Goal: Task Accomplishment & Management: Manage account settings

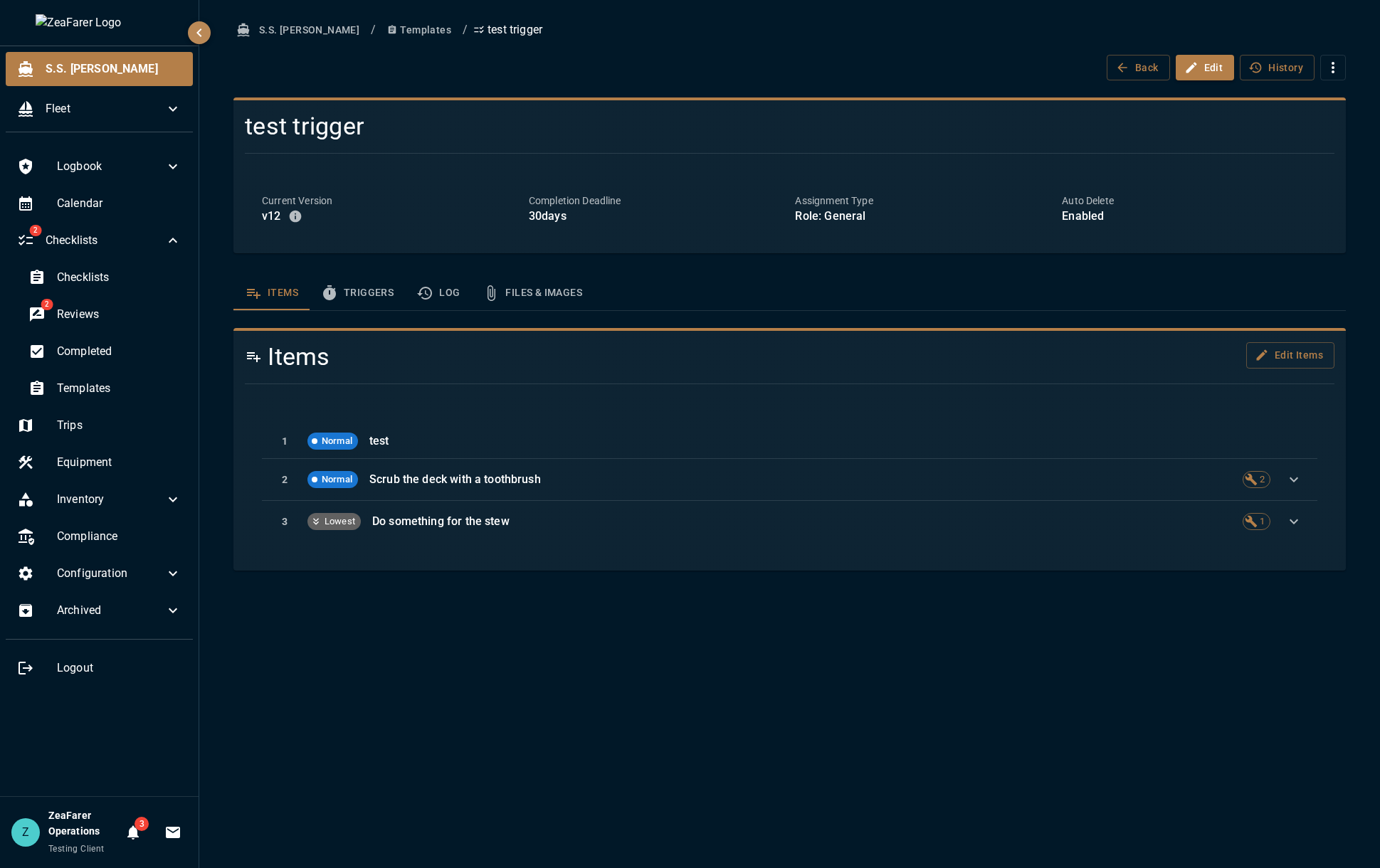
click at [1216, 667] on div "S.S. [PERSON_NAME] / Templates / test trigger Back Edit History test trigger Cu…" at bounding box center [789, 434] width 1180 height 868
click at [1297, 708] on div "S.S. [PERSON_NAME] / Templates / test trigger Back Edit History test trigger Cu…" at bounding box center [789, 434] width 1180 height 868
click at [831, 778] on div "S.S. [PERSON_NAME] / Templates / test trigger Back Edit History test trigger Cu…" at bounding box center [789, 434] width 1180 height 868
click at [1273, 64] on button "History" at bounding box center [1276, 68] width 74 height 26
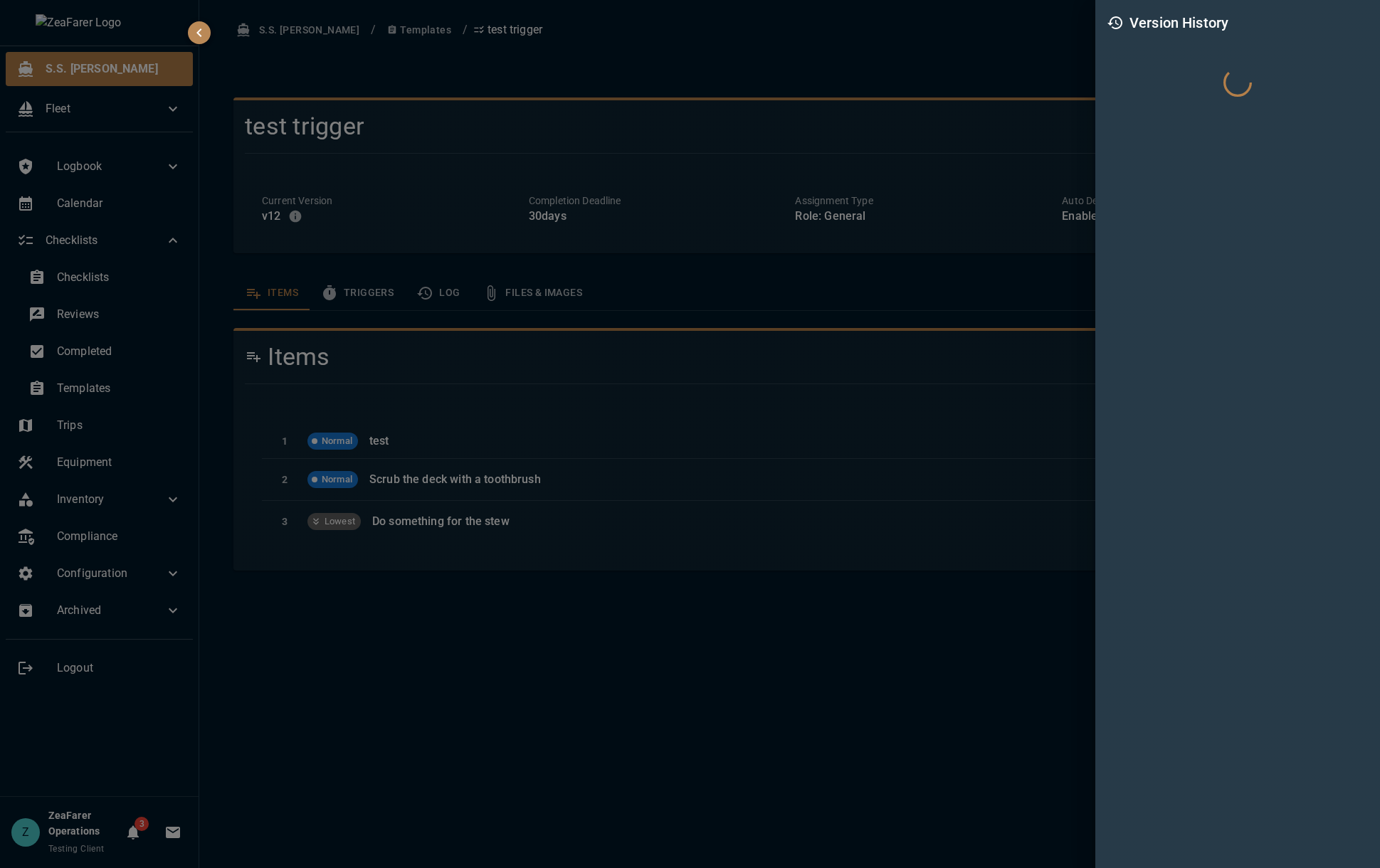
click at [837, 23] on div at bounding box center [690, 434] width 1380 height 868
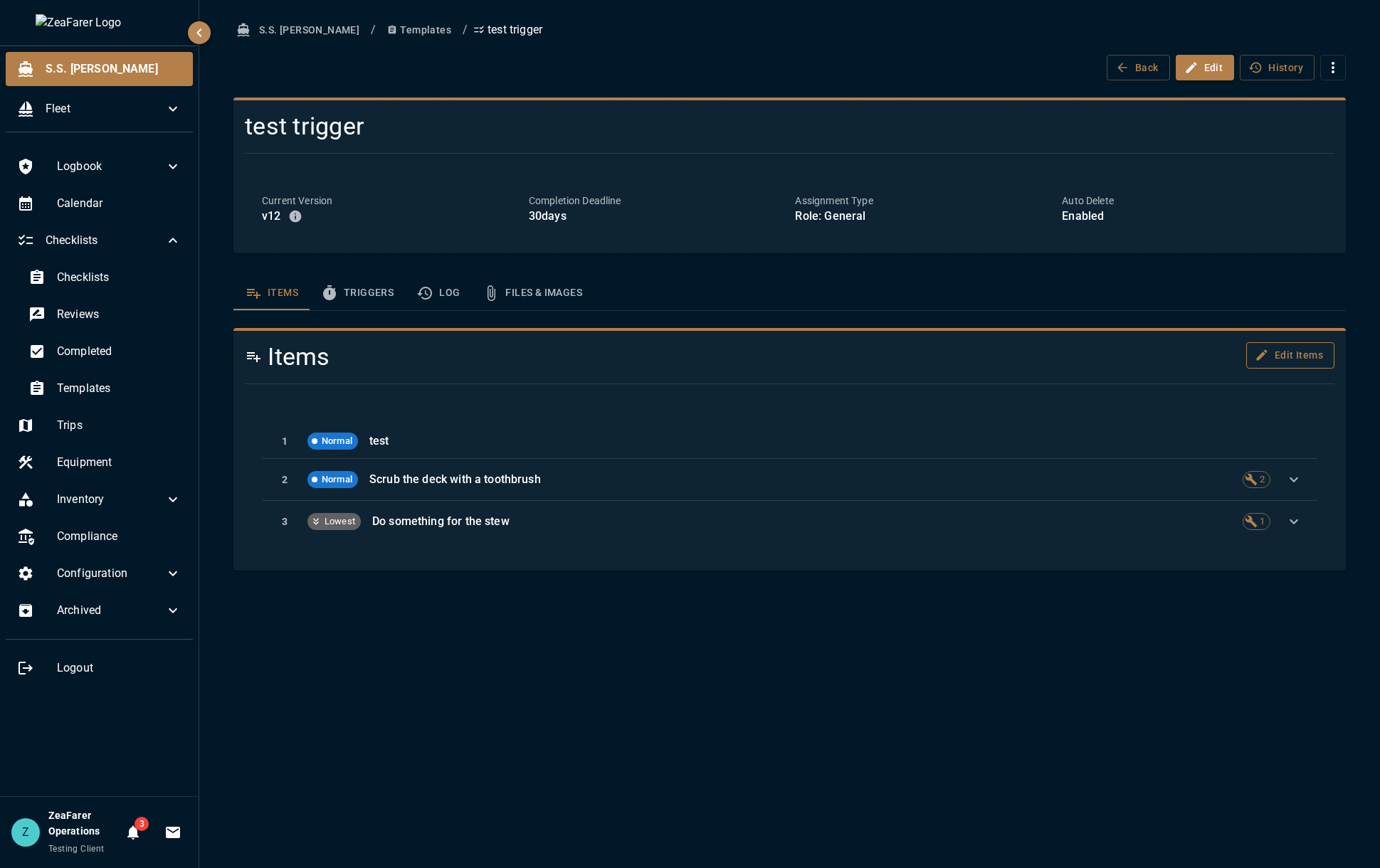
click at [1270, 352] on button "Edit Items" at bounding box center [1289, 355] width 88 height 26
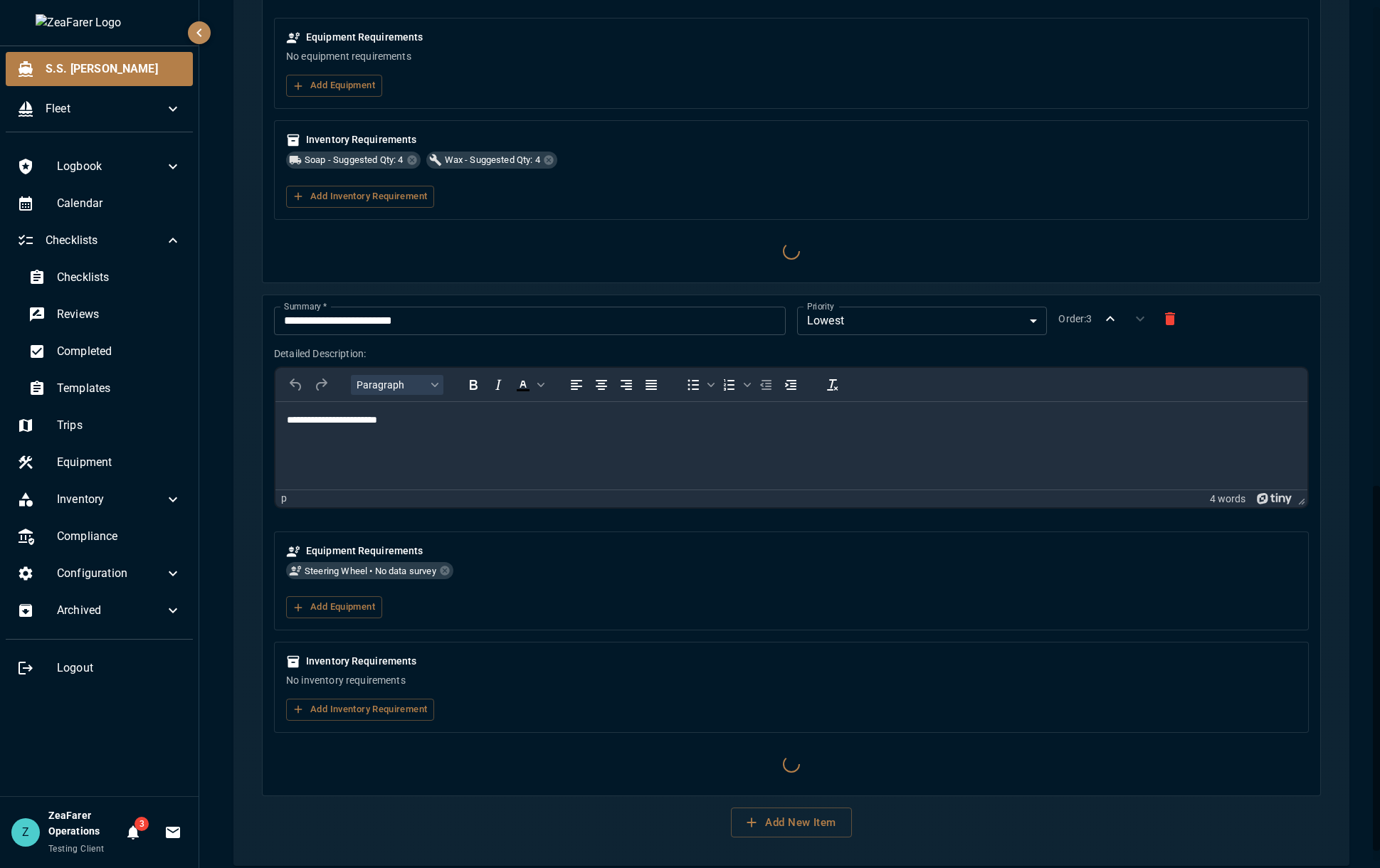
scroll to position [1162, 0]
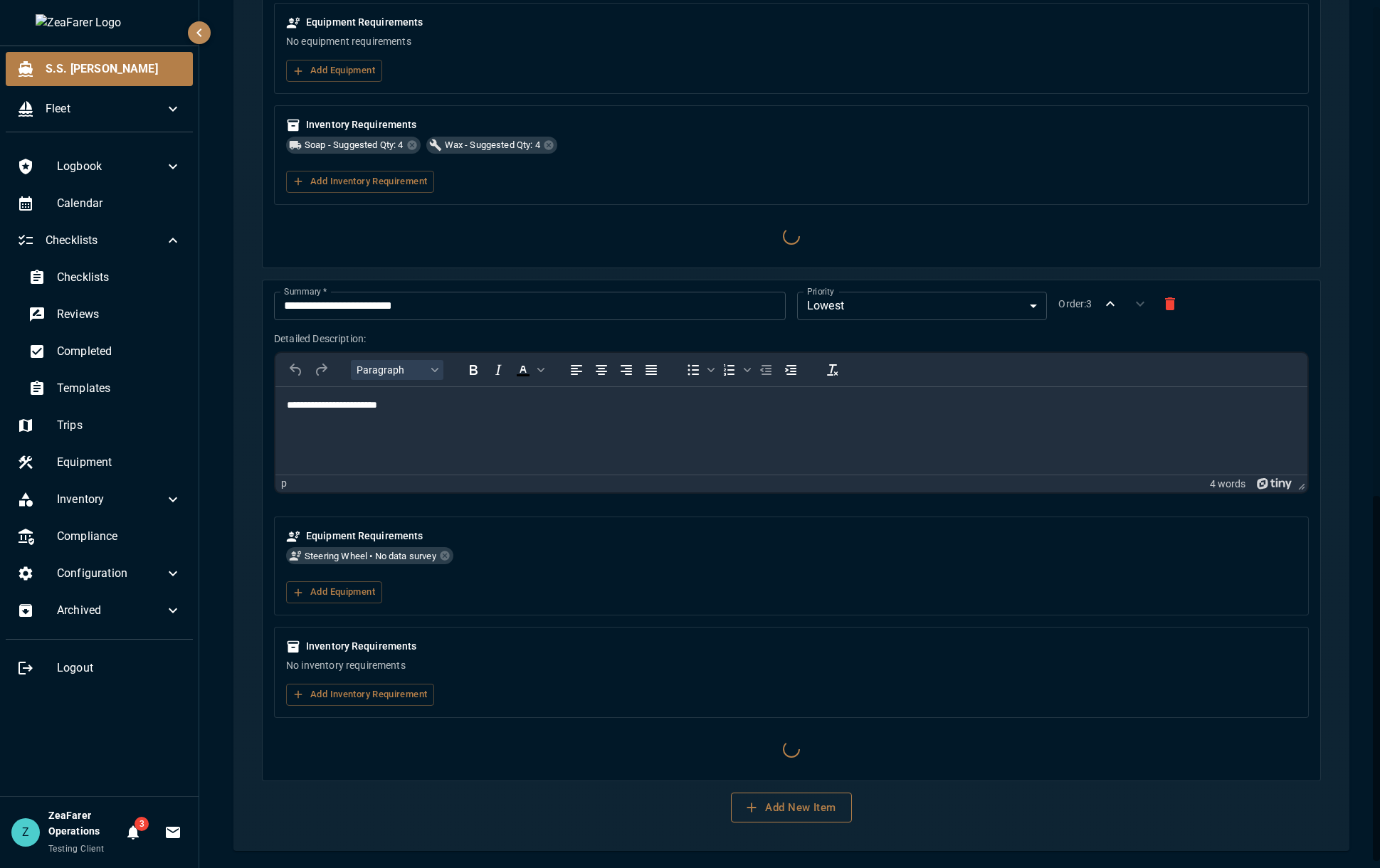
click at [804, 818] on button "Add New Item" at bounding box center [791, 807] width 120 height 30
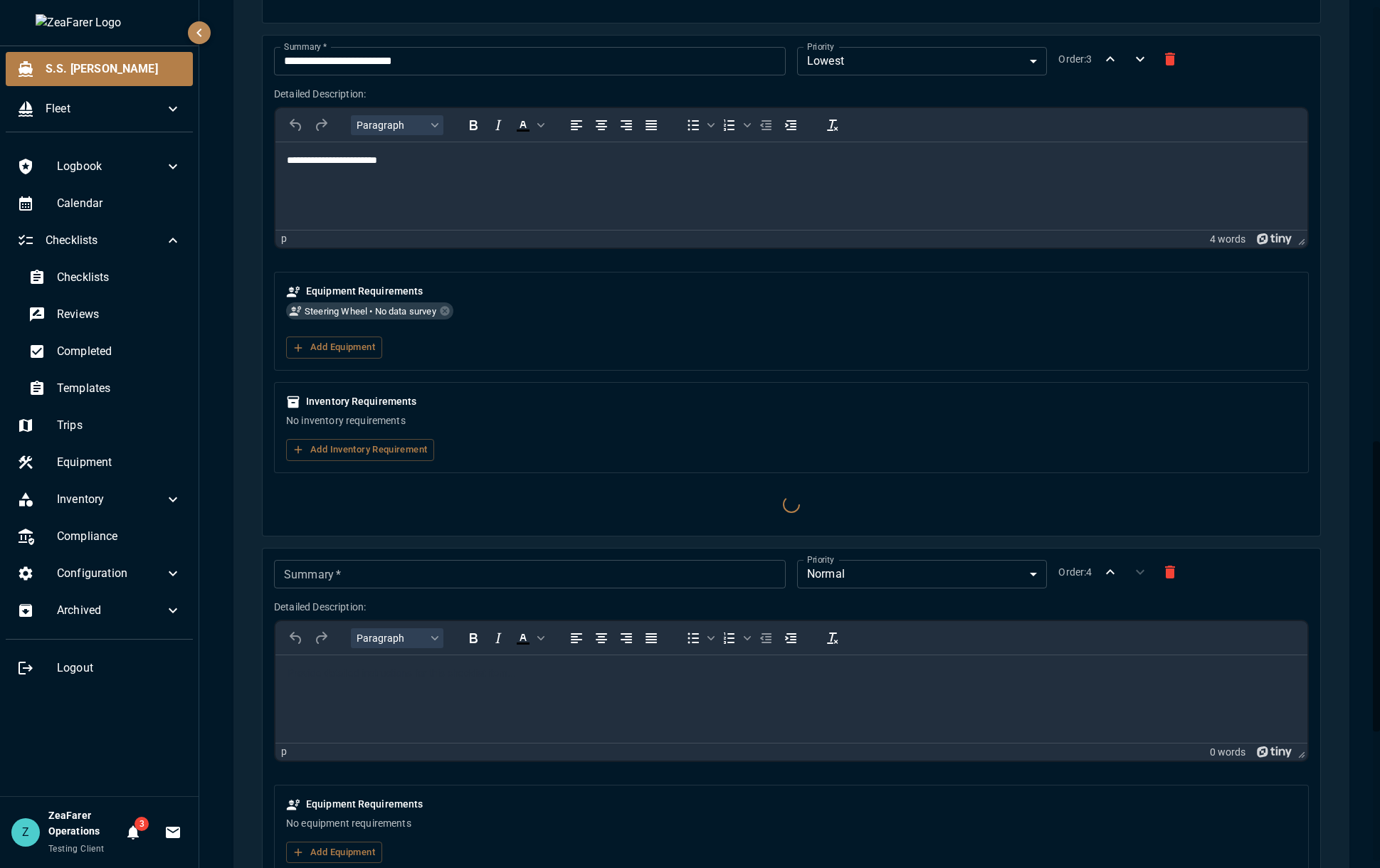
scroll to position [1517, 0]
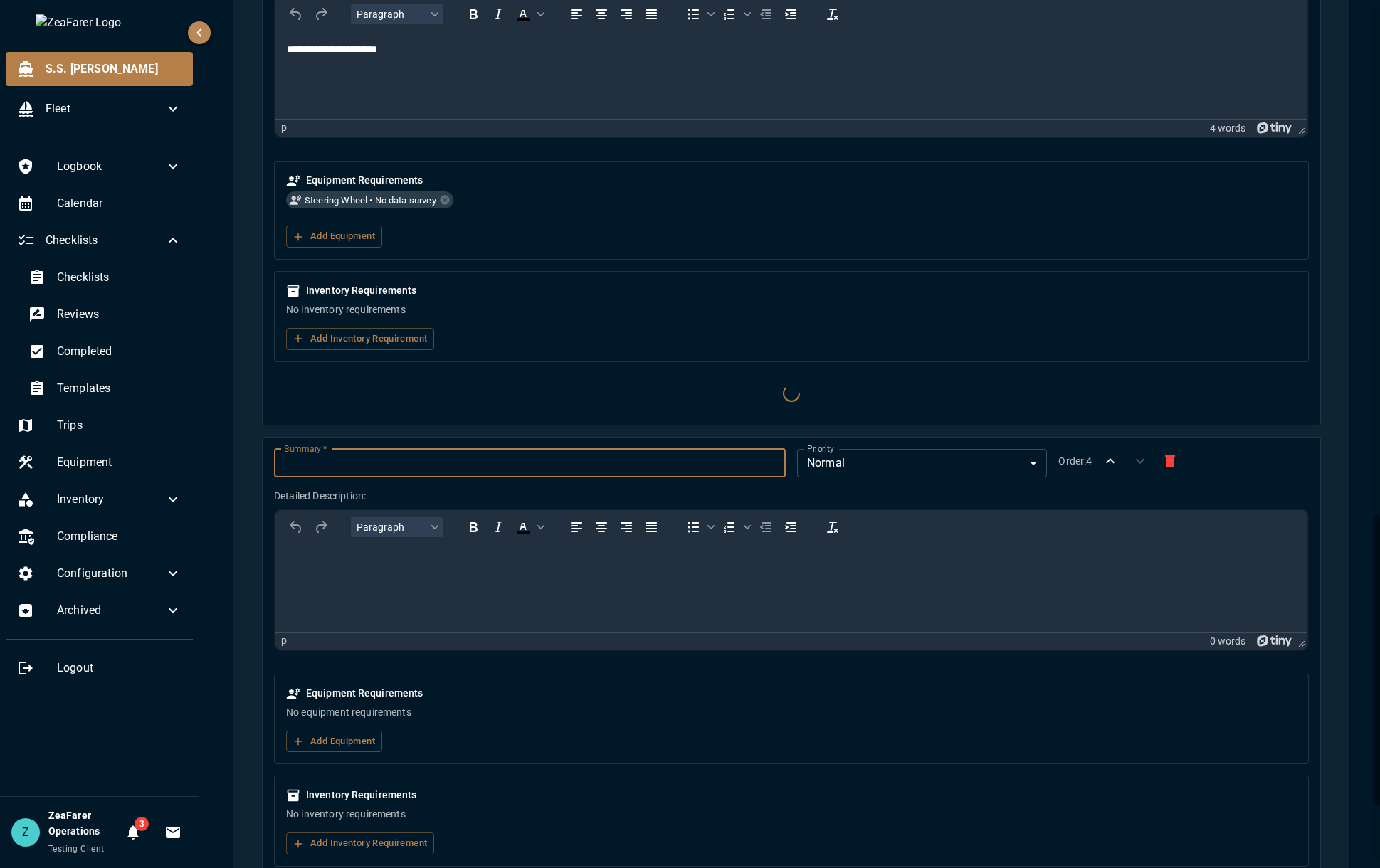
click at [437, 461] on input "Summary   *" at bounding box center [530, 463] width 512 height 29
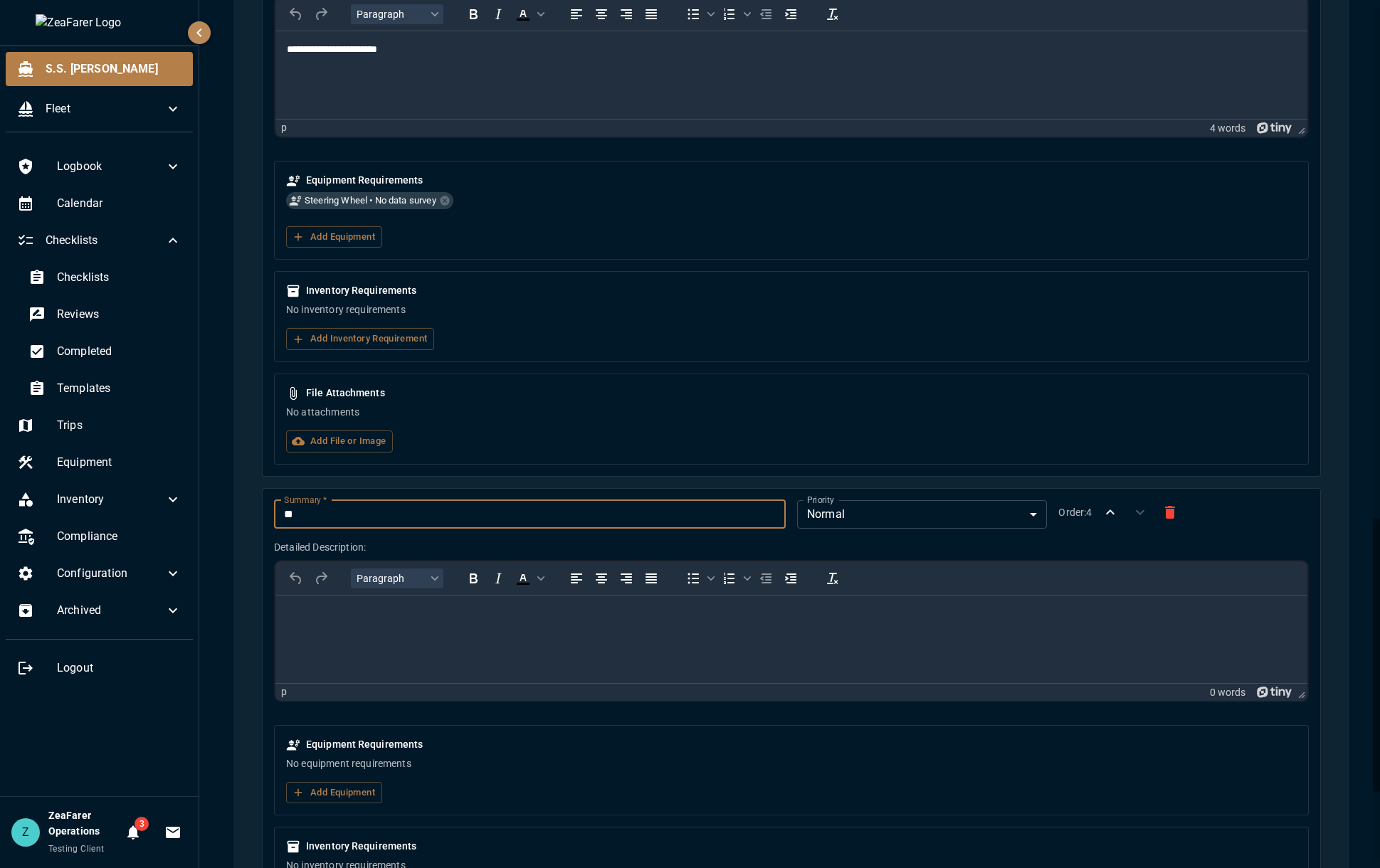
type input "*"
type input "**********"
click at [841, 520] on body "**********" at bounding box center [690, 434] width 1380 height 868
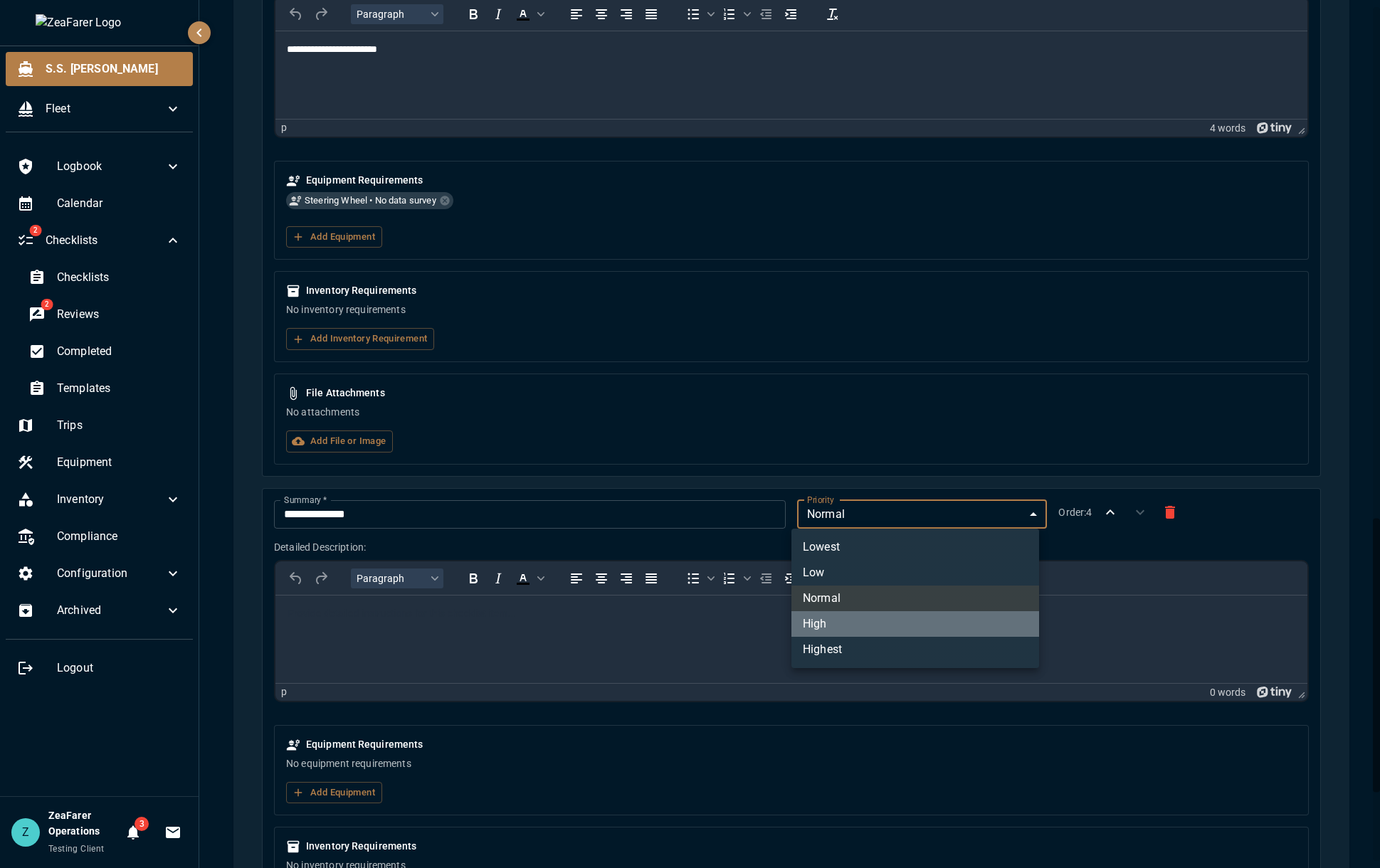
click at [832, 619] on li "High" at bounding box center [915, 624] width 248 height 26
type input "*"
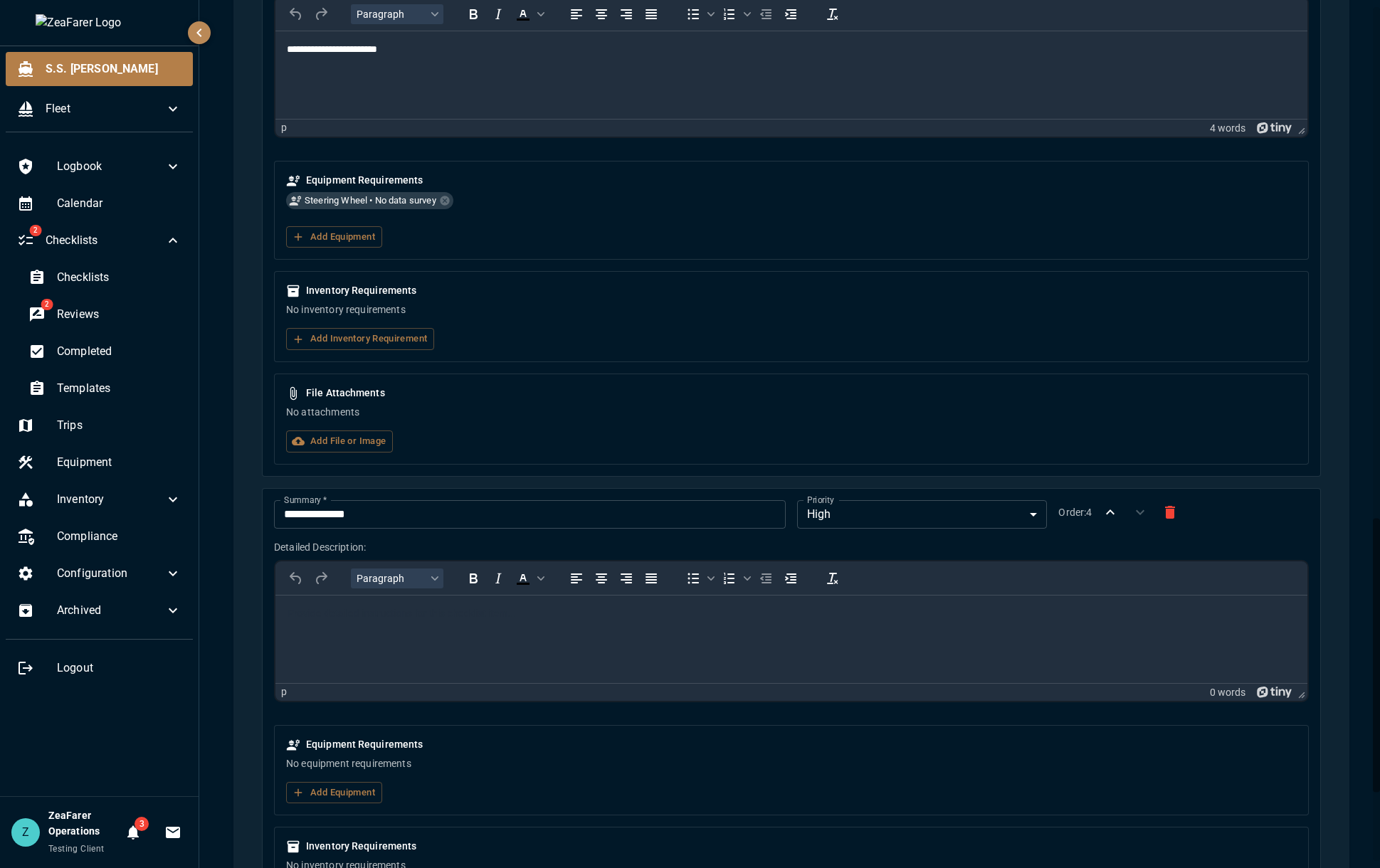
click at [500, 631] on html at bounding box center [791, 613] width 1031 height 37
click at [303, 786] on icon "button" at bounding box center [297, 792] width 13 height 13
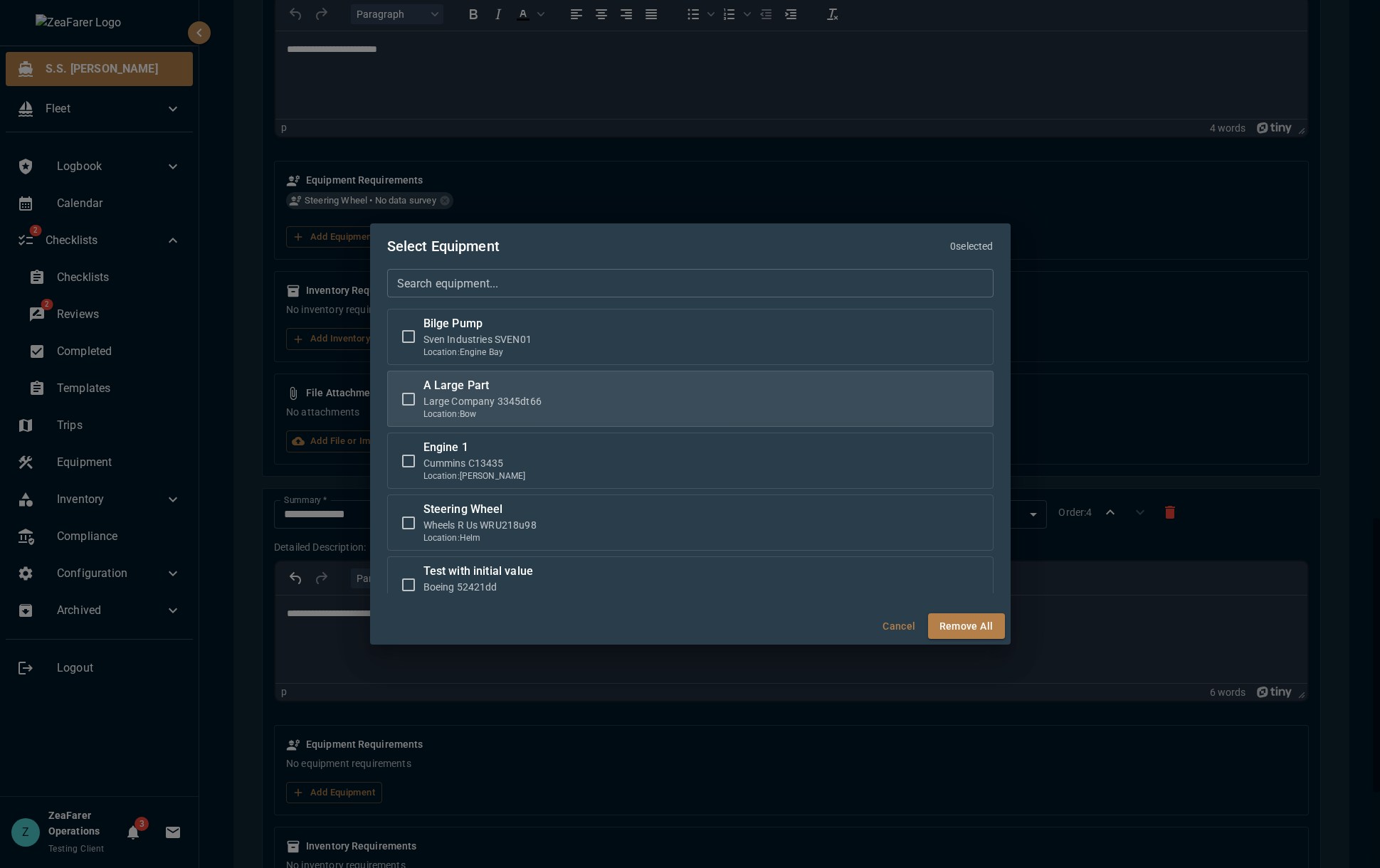
click at [559, 375] on div "A Large Part Large Company 3345dt66 Location: [GEOGRAPHIC_DATA]" at bounding box center [690, 398] width 606 height 56
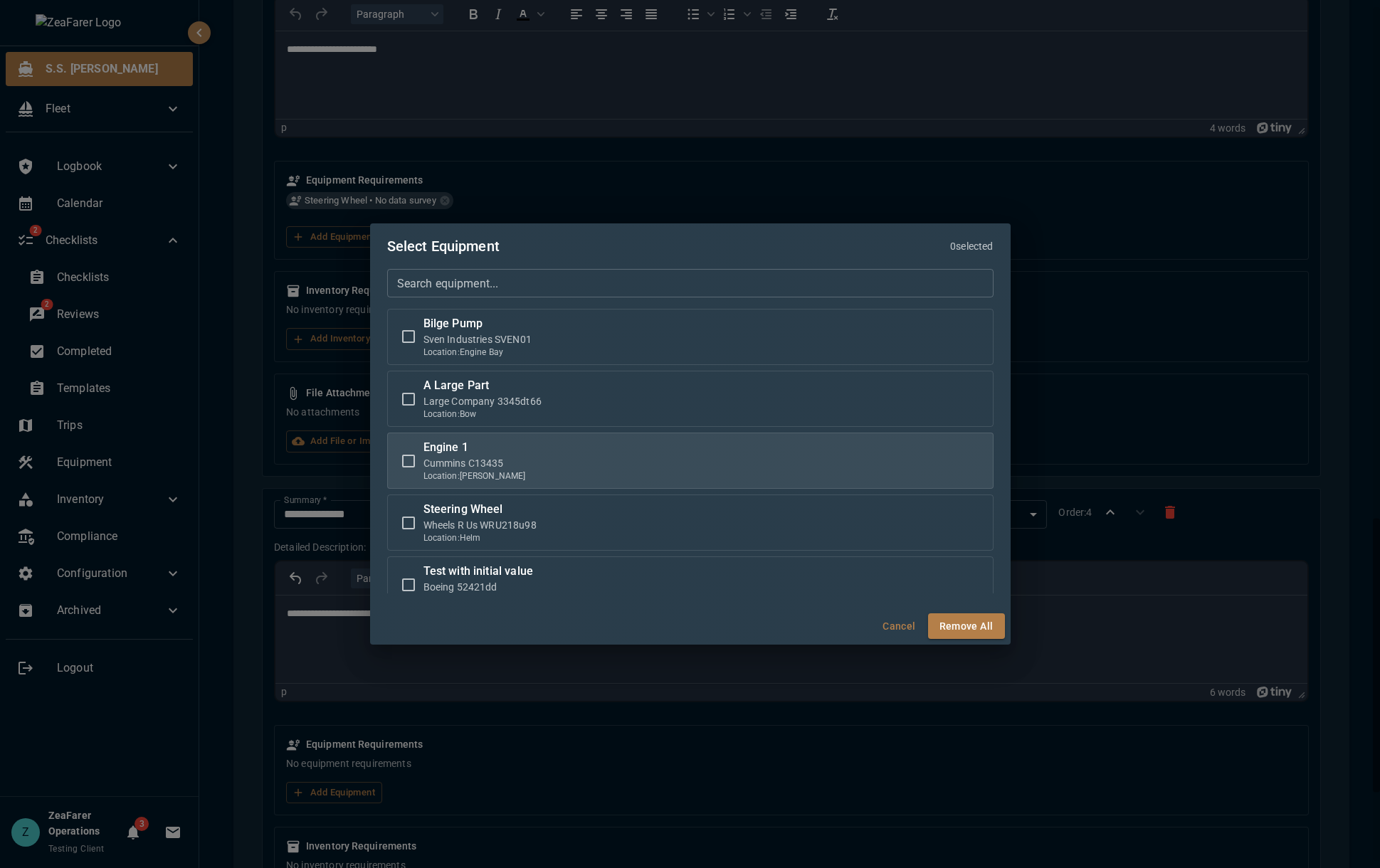
click at [486, 457] on p "Cummins C13435" at bounding box center [475, 463] width 102 height 14
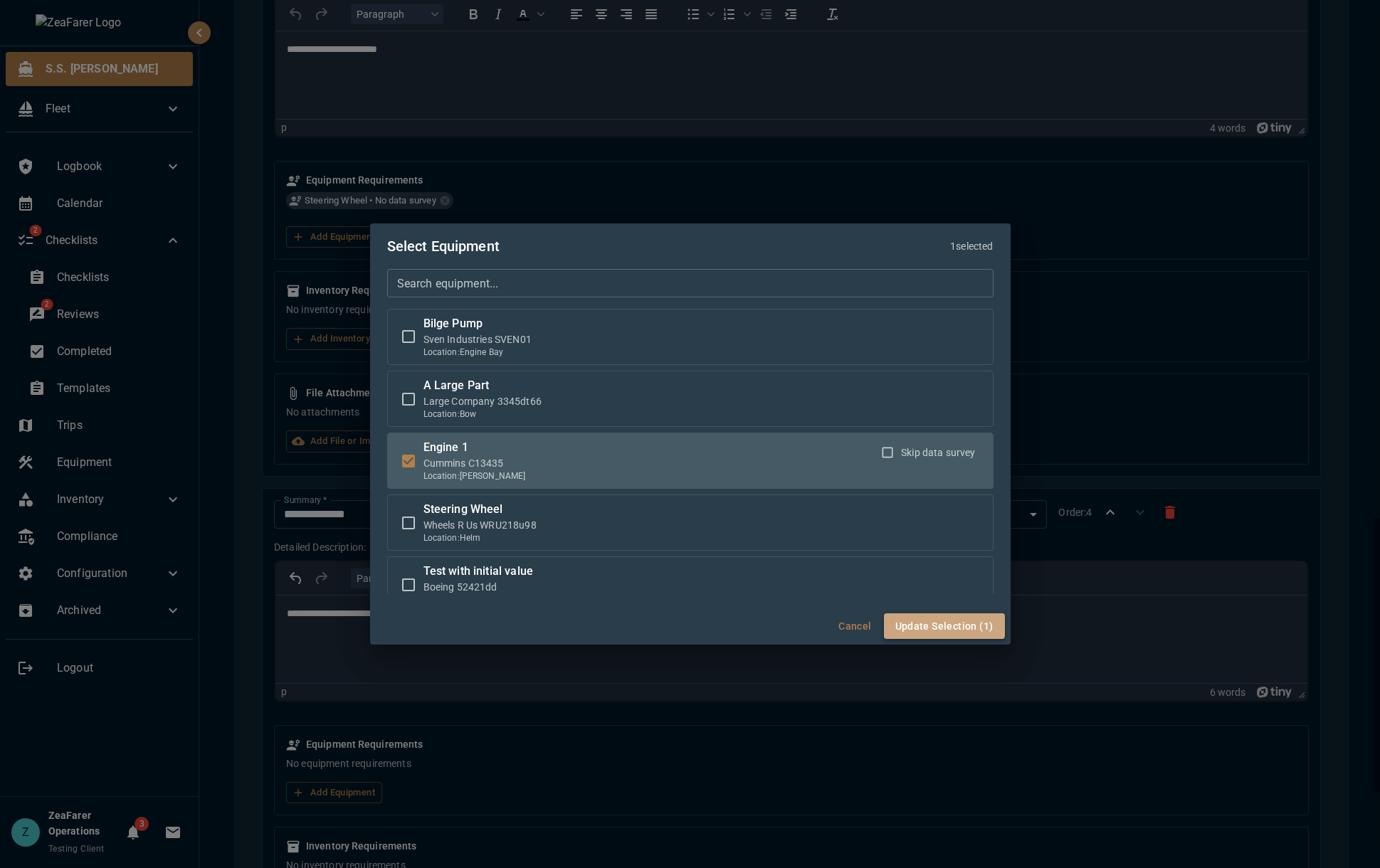
click at [946, 625] on button "Update Selection (1)" at bounding box center [944, 625] width 121 height 26
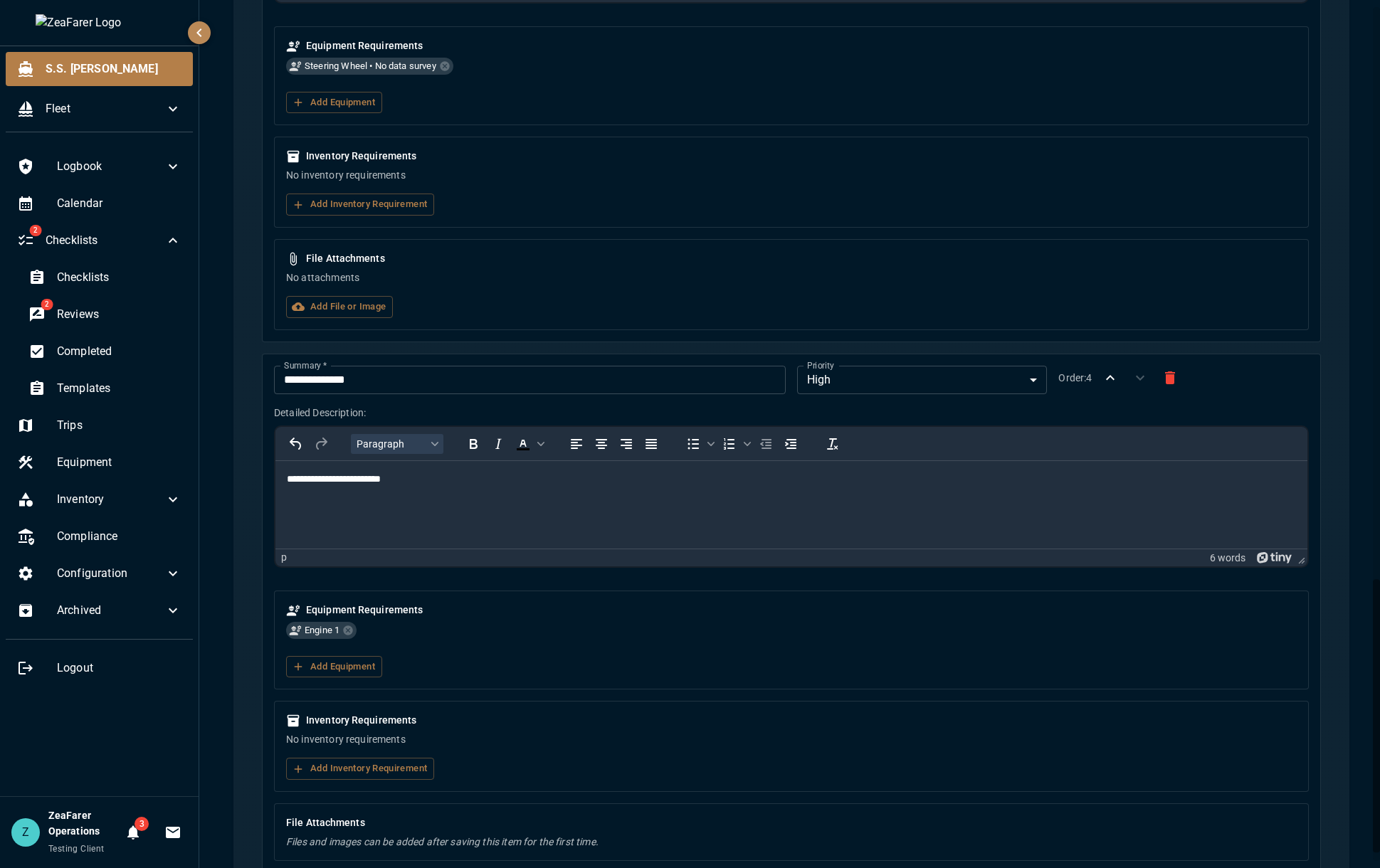
scroll to position [1846, 0]
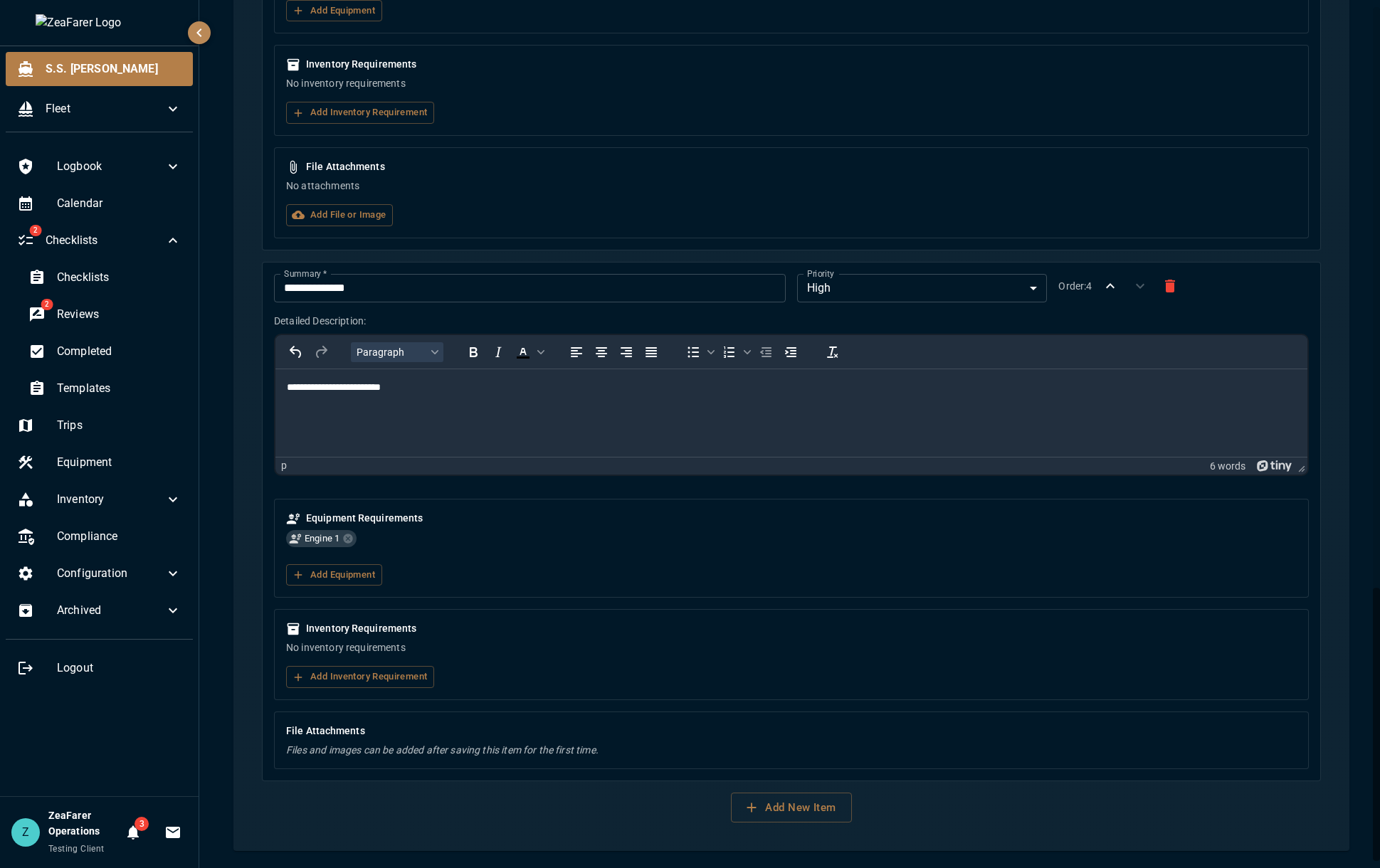
click at [382, 688] on div "Inventory Requirements No inventory requirements Add Inventory Requirement" at bounding box center [791, 654] width 1034 height 91
click at [411, 679] on button "Add Inventory Requirement" at bounding box center [360, 677] width 148 height 22
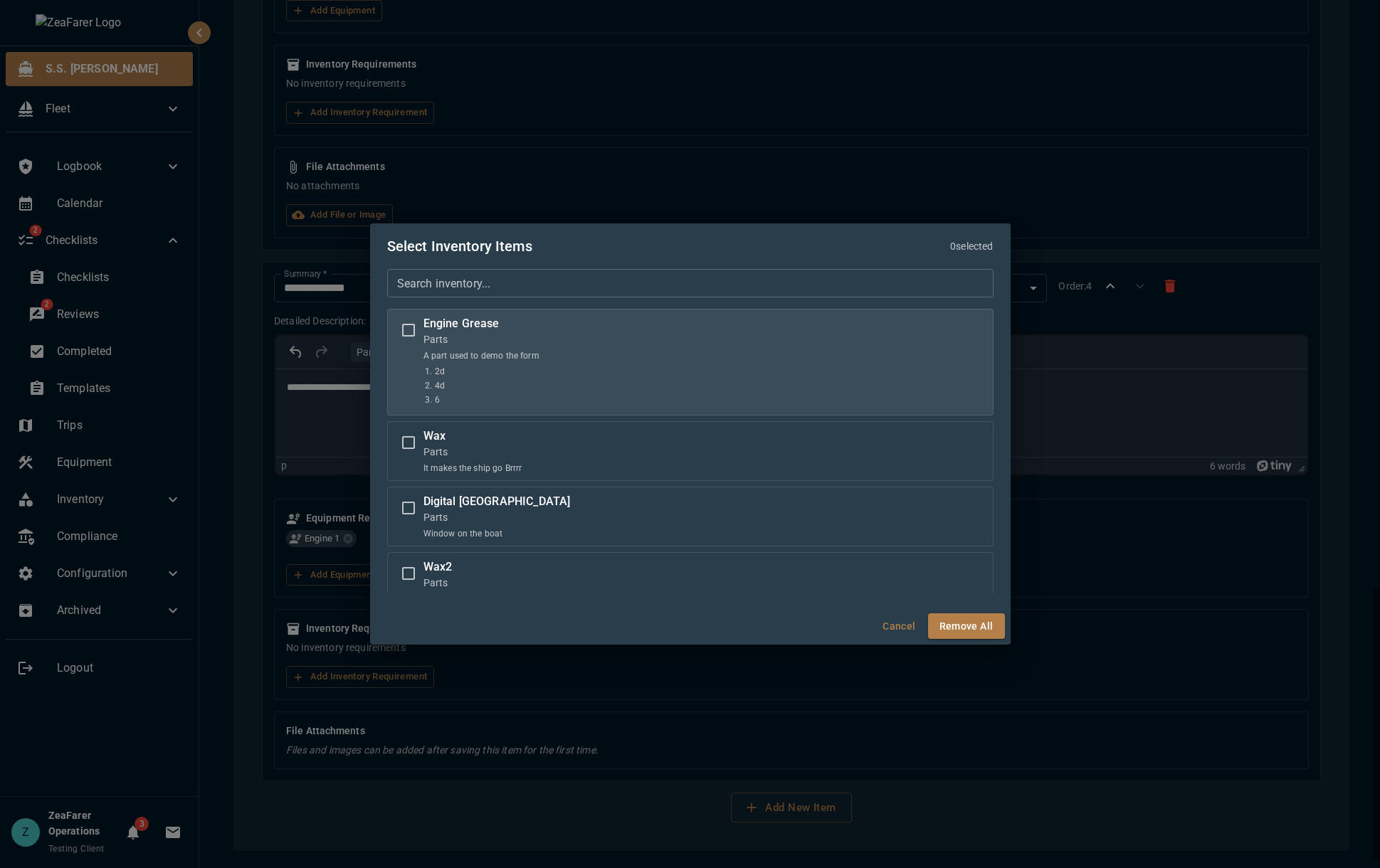
click at [561, 372] on label "Engine Grease Parts A part used to demo the form 2d 4d 6" at bounding box center [690, 362] width 593 height 94
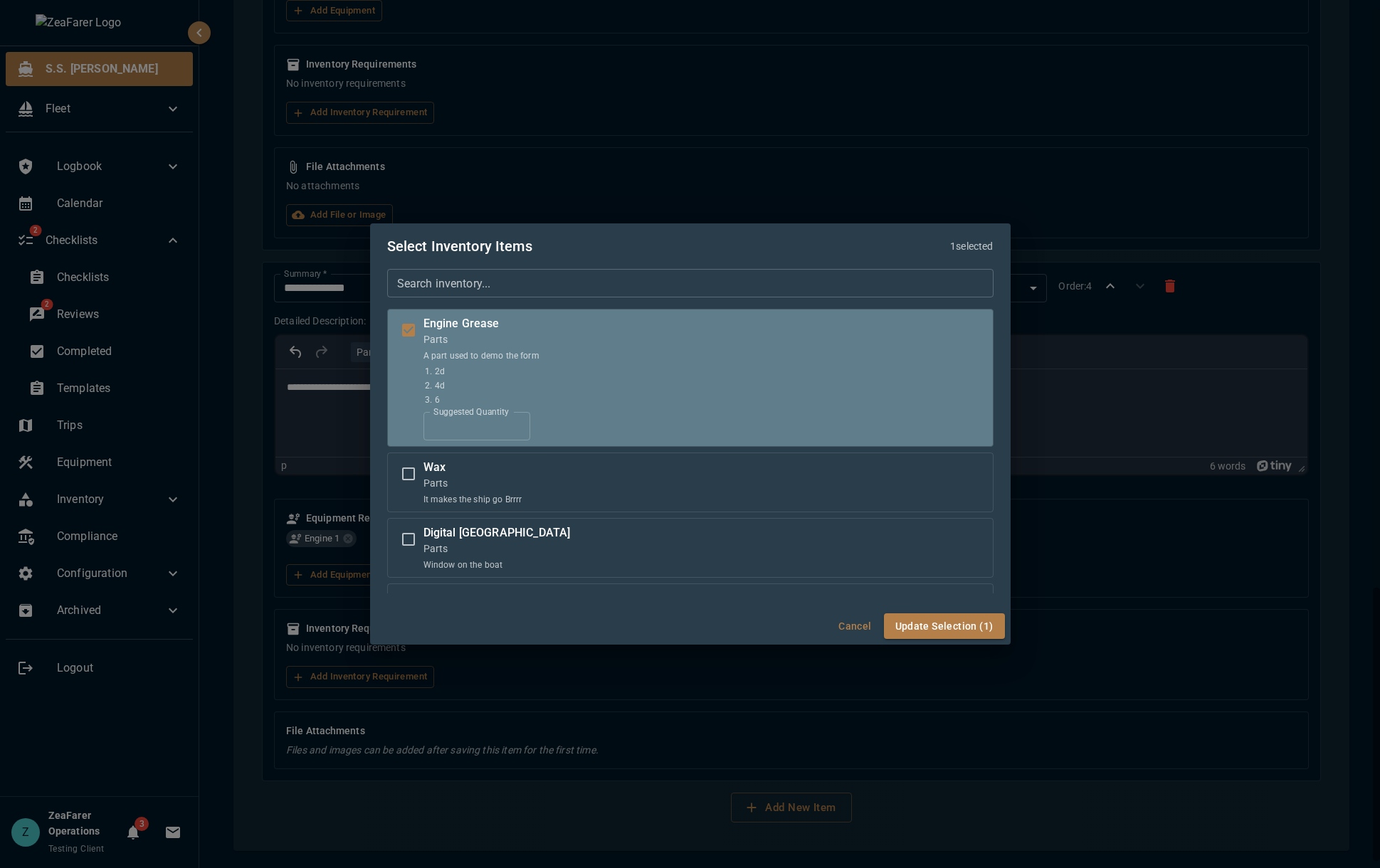
click at [487, 416] on label "Suggested Quantity" at bounding box center [471, 411] width 75 height 12
click at [487, 416] on input "*" at bounding box center [477, 426] width 107 height 29
click at [487, 417] on label "Suggested Quantity" at bounding box center [471, 411] width 75 height 12
click at [487, 417] on input "*" at bounding box center [477, 426] width 107 height 29
click at [487, 417] on label "Suggested Quantity" at bounding box center [471, 411] width 75 height 12
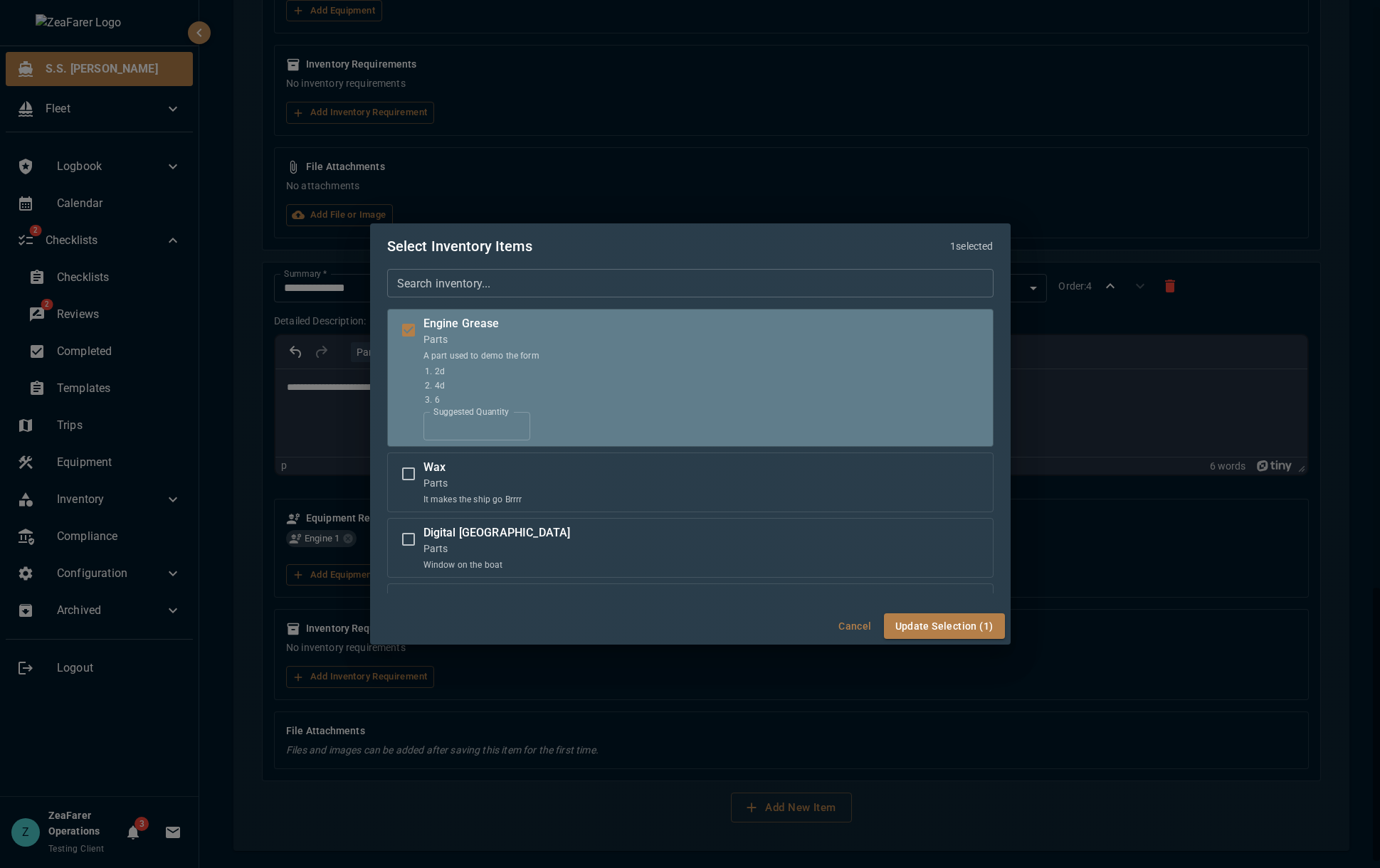
click at [487, 417] on input "*" at bounding box center [477, 426] width 107 height 29
drag, startPoint x: 464, startPoint y: 423, endPoint x: 417, endPoint y: 426, distance: 47.1
click at [417, 426] on label "Engine Grease Parts A part used to demo the form 2d 4d 6 Suggested Quantity * S…" at bounding box center [690, 378] width 593 height 125
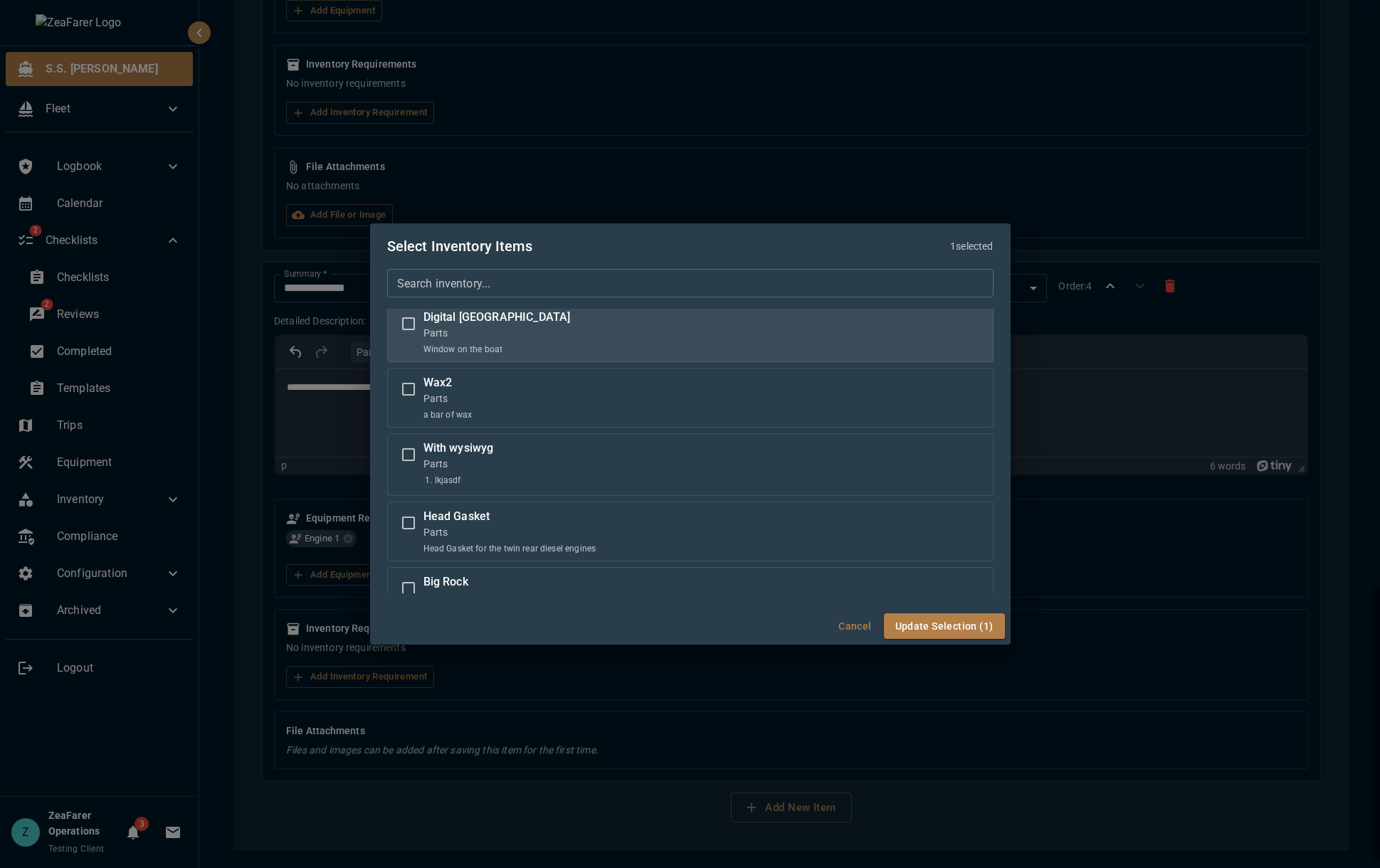
scroll to position [285, 0]
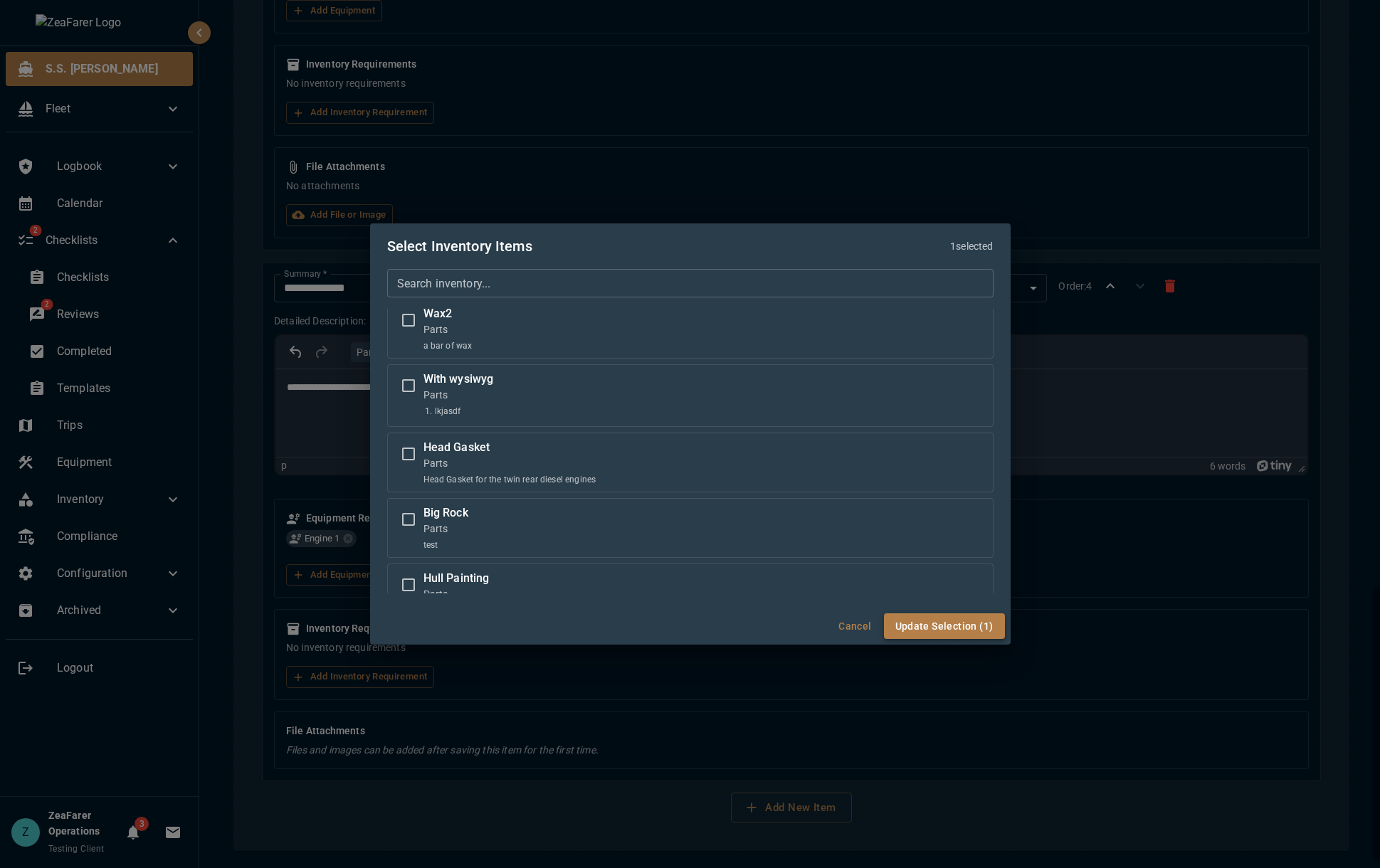
type input "*"
click at [926, 625] on button "Update Selection (1)" at bounding box center [944, 625] width 121 height 26
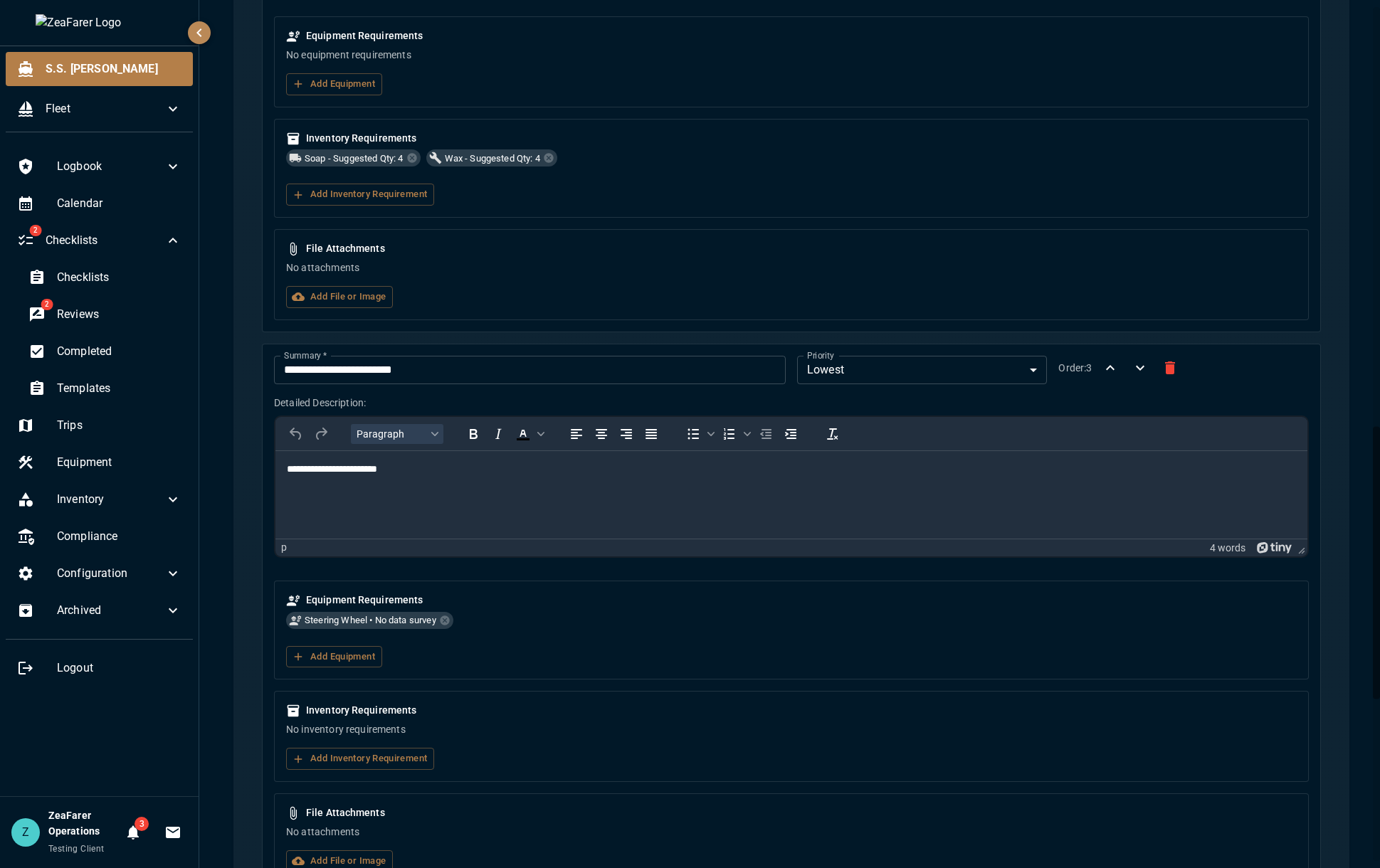
scroll to position [0, 0]
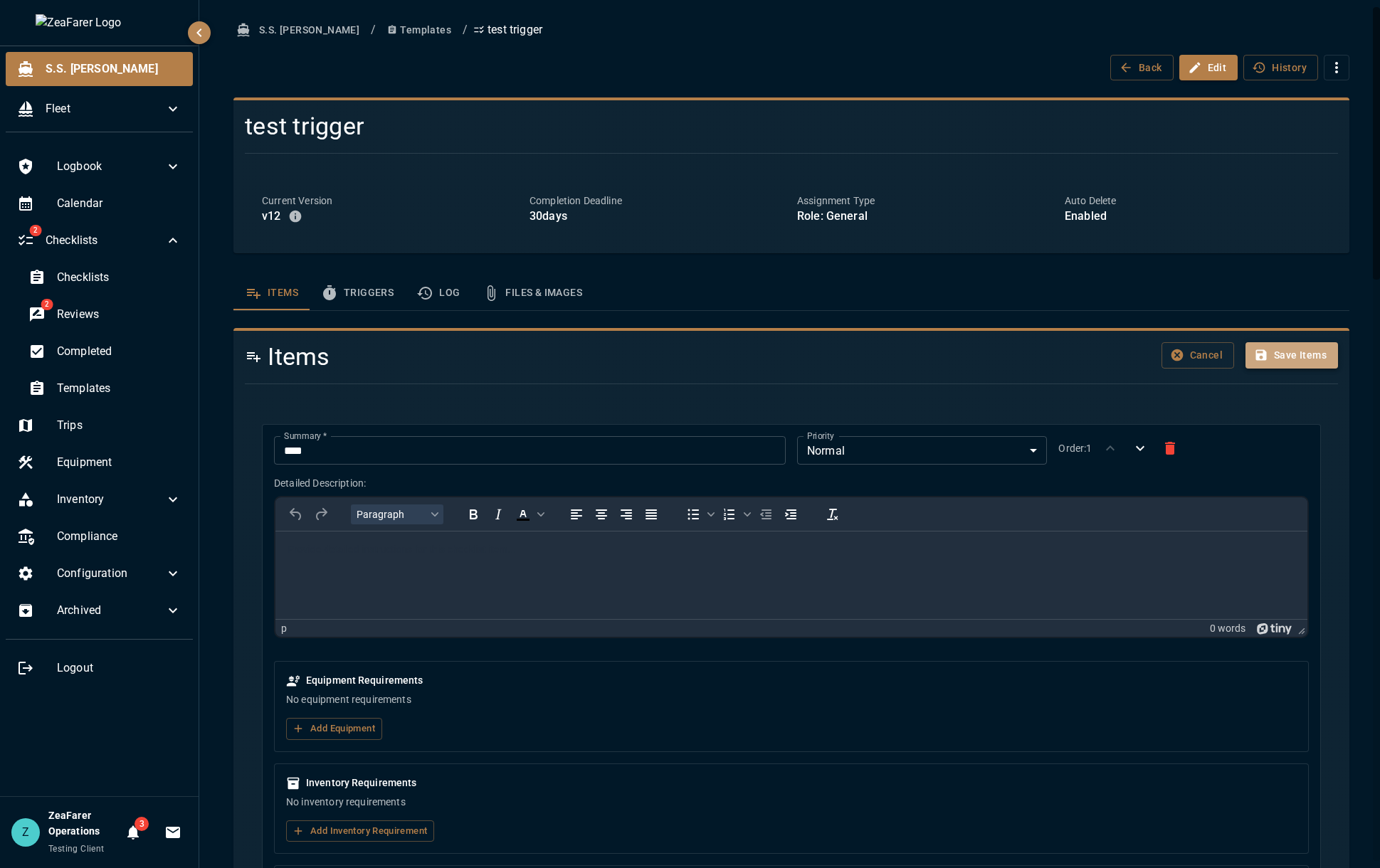
click at [1296, 361] on button "Save Items" at bounding box center [1291, 355] width 92 height 26
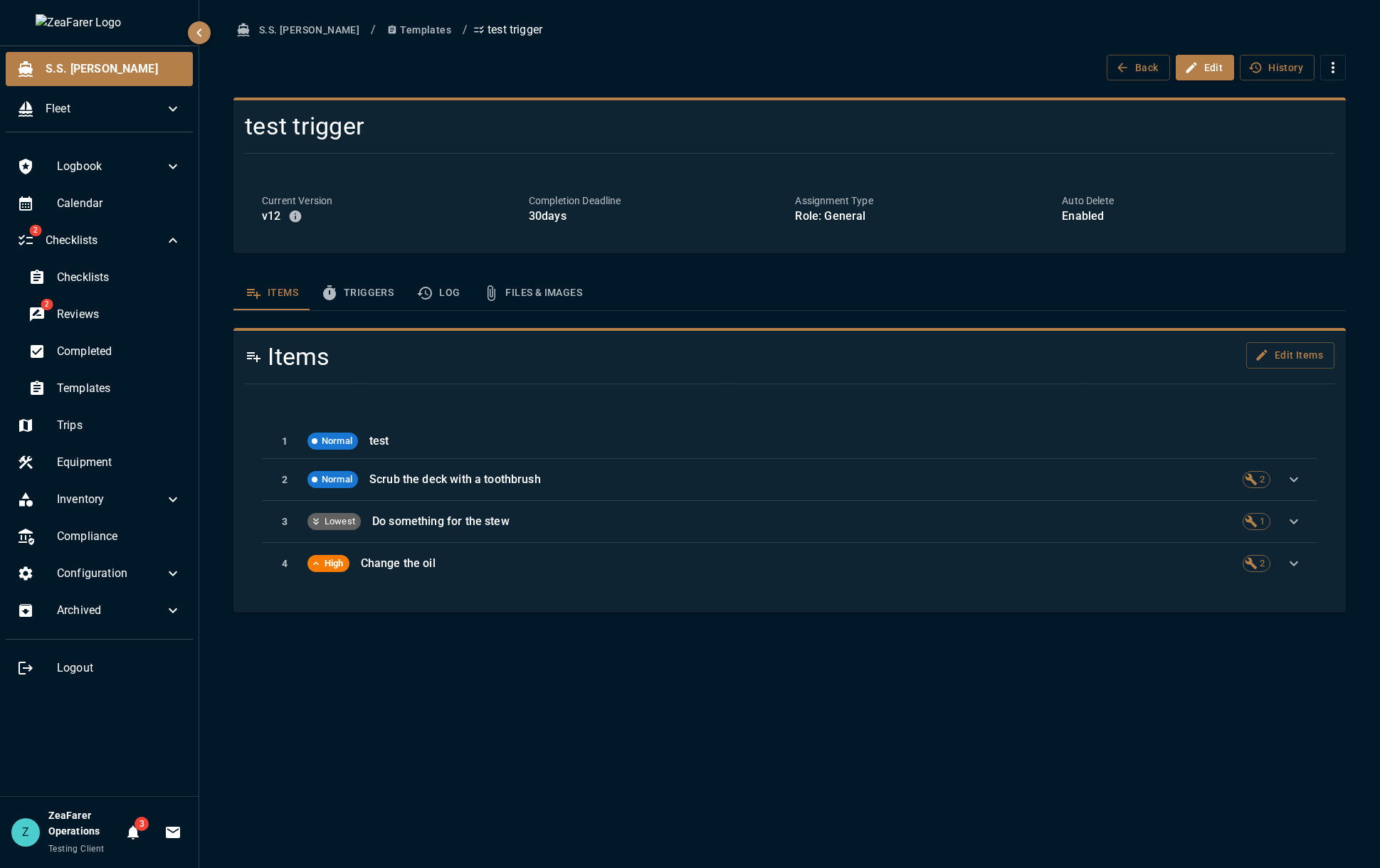
click at [382, 34] on button "Templates" at bounding box center [419, 30] width 75 height 26
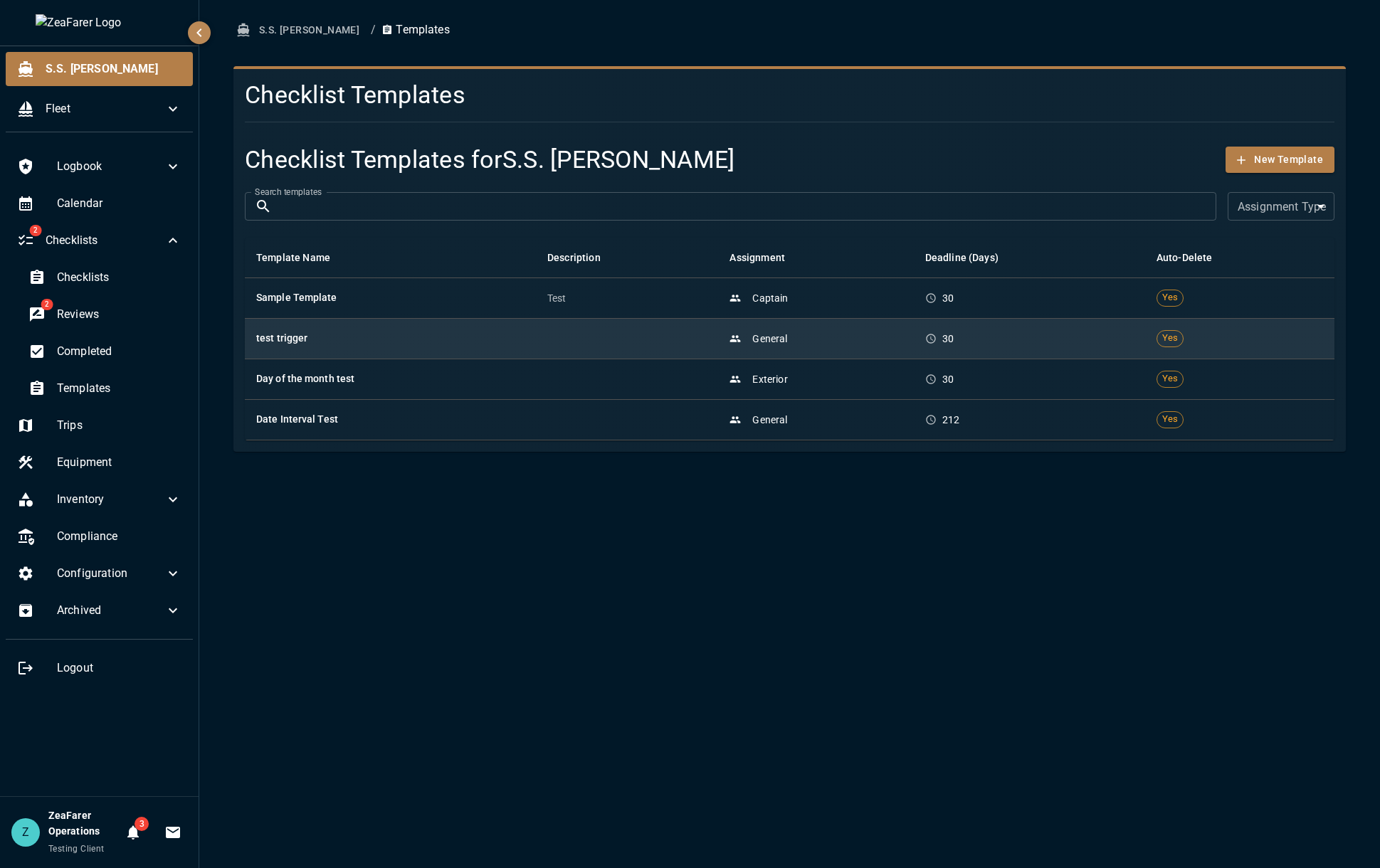
click at [646, 353] on td at bounding box center [627, 338] width 182 height 41
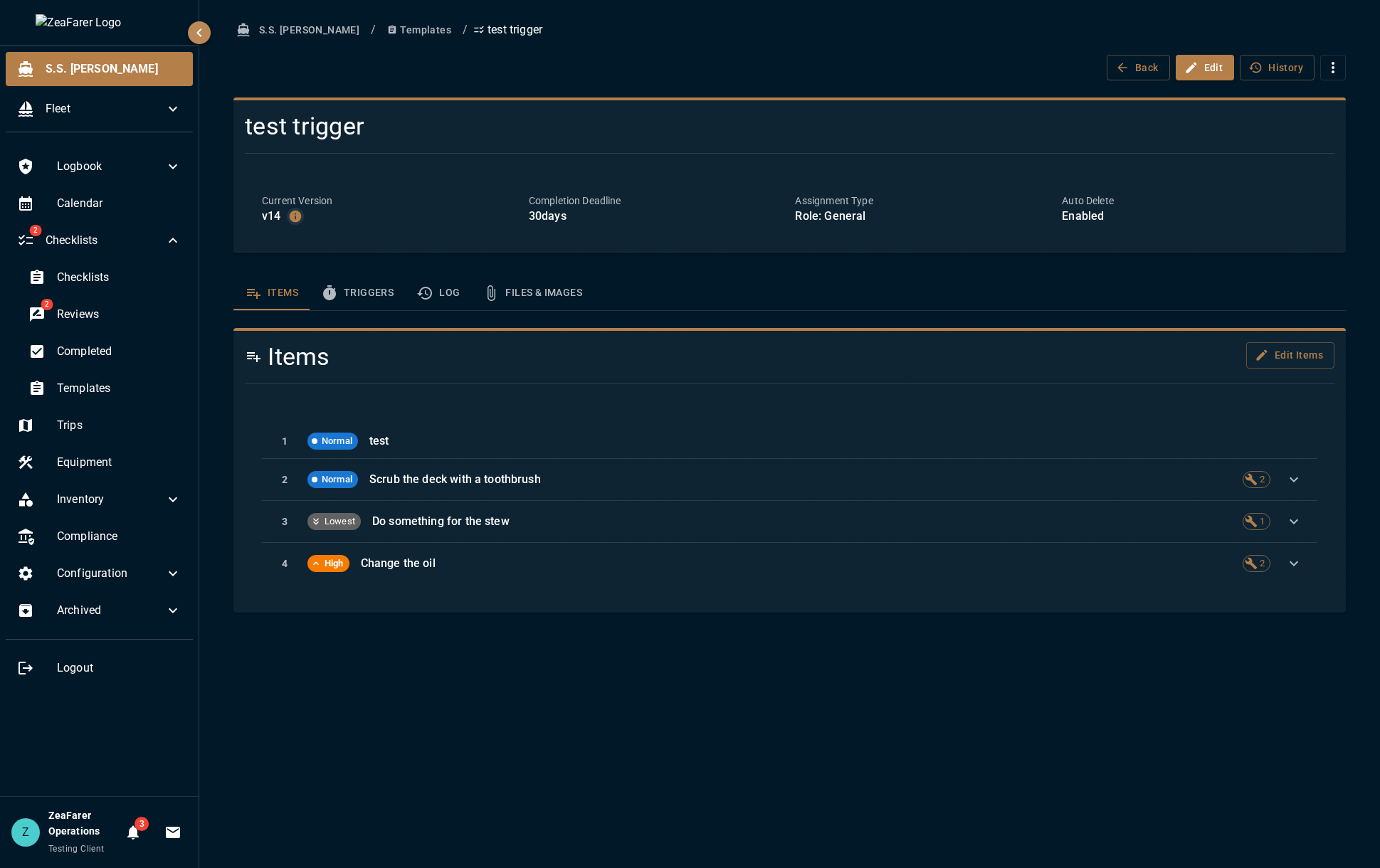
click at [291, 215] on icon "button" at bounding box center [295, 216] width 12 height 12
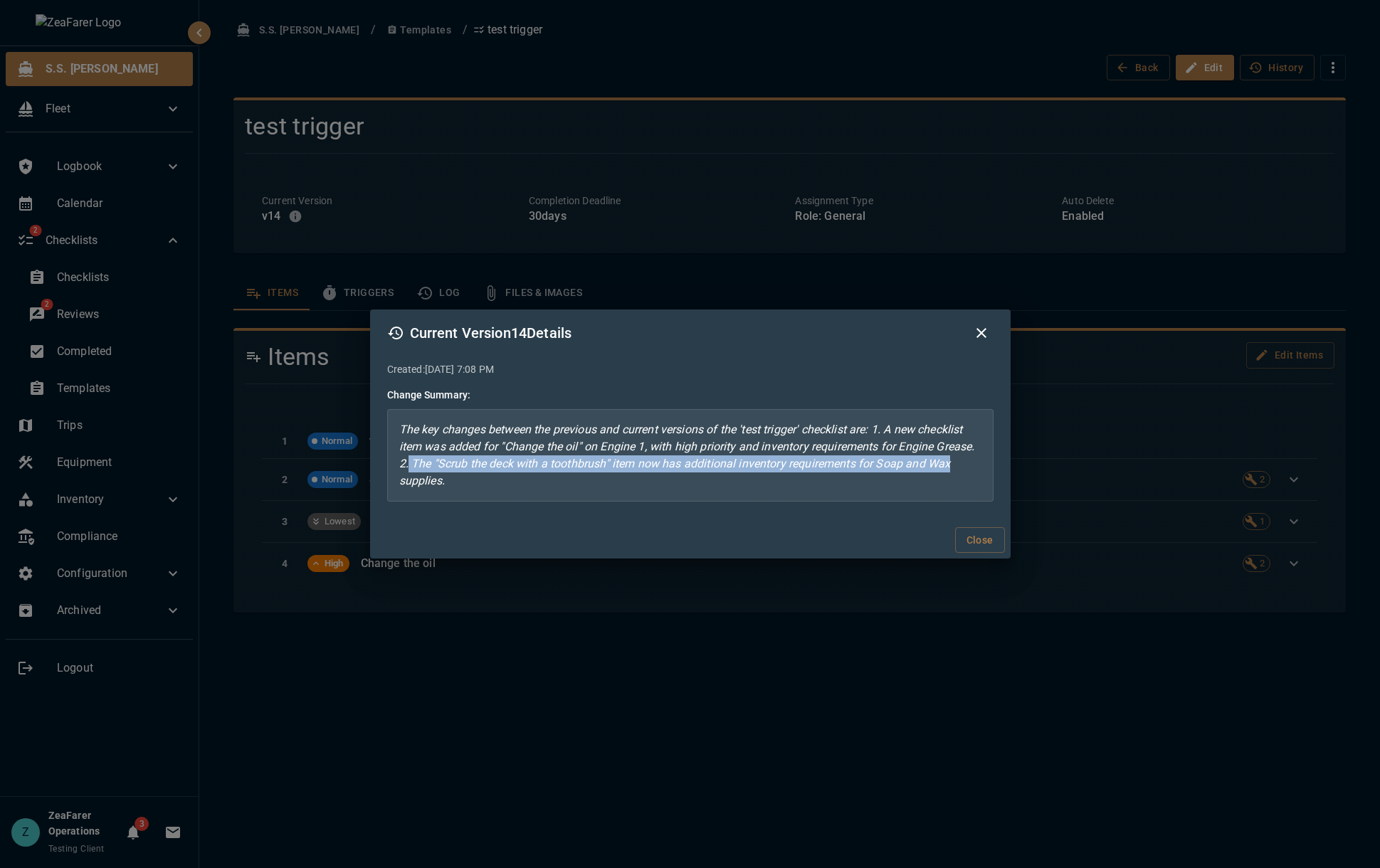
drag, startPoint x: 408, startPoint y: 460, endPoint x: 951, endPoint y: 464, distance: 543.0
click at [951, 464] on p "The key changes between the previous and current versions of the 'test trigger'…" at bounding box center [690, 455] width 606 height 92
drag, startPoint x: 944, startPoint y: 465, endPoint x: 926, endPoint y: 468, distance: 18.2
click at [944, 466] on p "The key changes between the previous and current versions of the 'test trigger'…" at bounding box center [690, 455] width 606 height 92
click at [898, 469] on p "The key changes between the previous and current versions of the 'test trigger'…" at bounding box center [690, 455] width 606 height 92
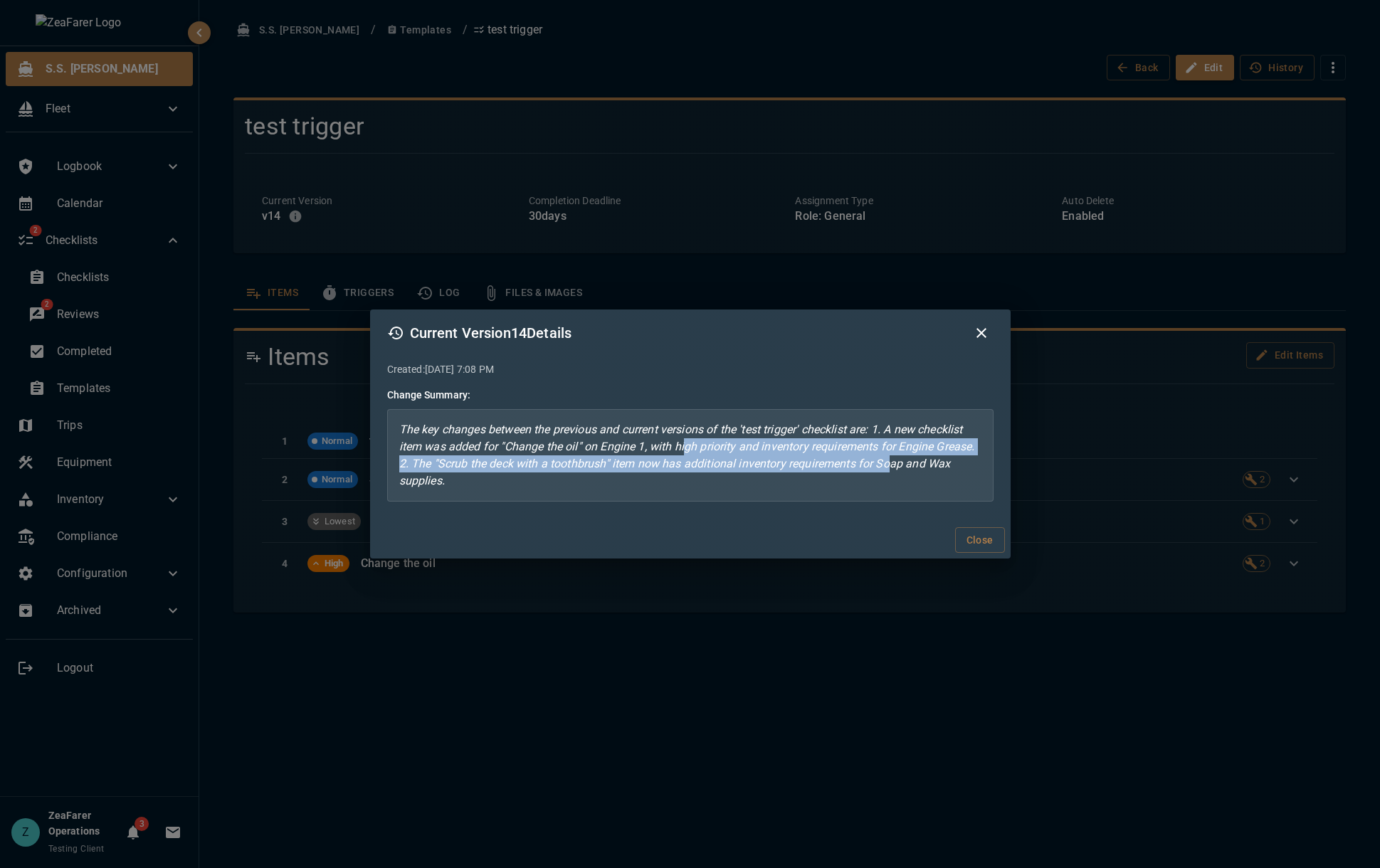
drag, startPoint x: 687, startPoint y: 442, endPoint x: 892, endPoint y: 459, distance: 205.7
click at [892, 459] on p "The key changes between the previous and current versions of the 'test trigger'…" at bounding box center [690, 455] width 606 height 92
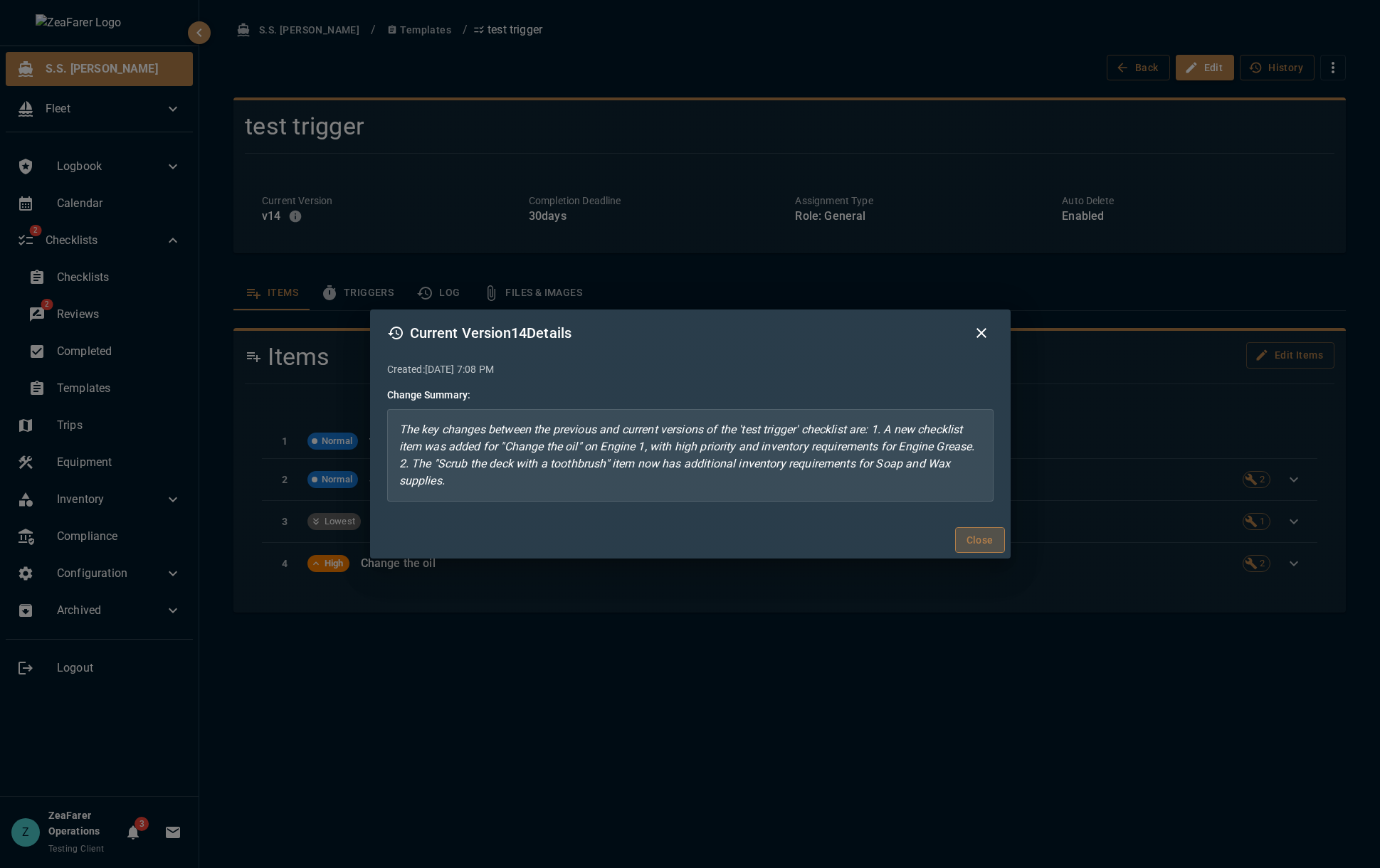
click at [990, 541] on button "Close" at bounding box center [980, 540] width 50 height 26
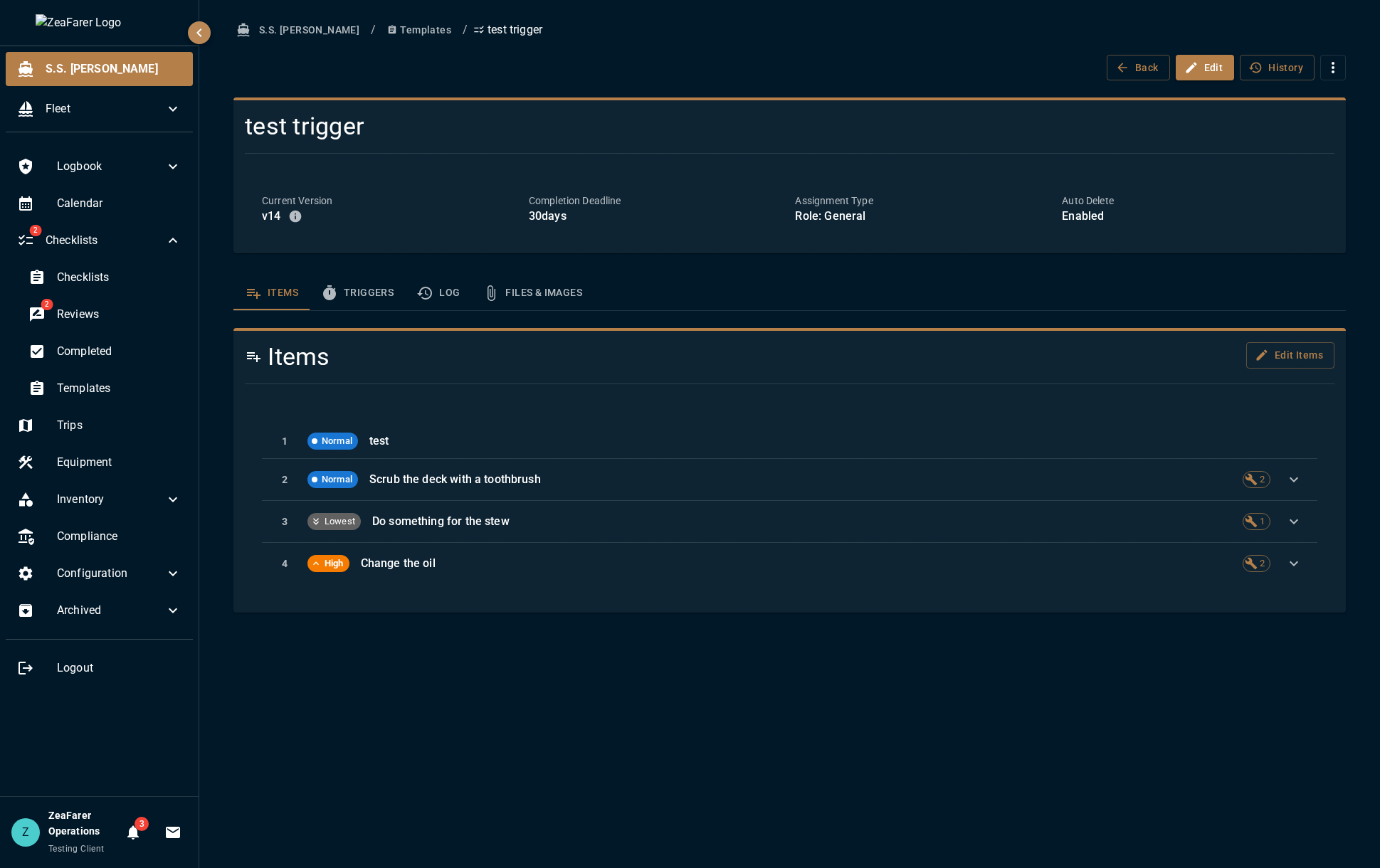
click at [941, 703] on div "S.S. [PERSON_NAME] / Templates / test trigger Back Edit History test trigger Cu…" at bounding box center [789, 434] width 1180 height 868
click at [369, 302] on button "Triggers" at bounding box center [357, 292] width 95 height 34
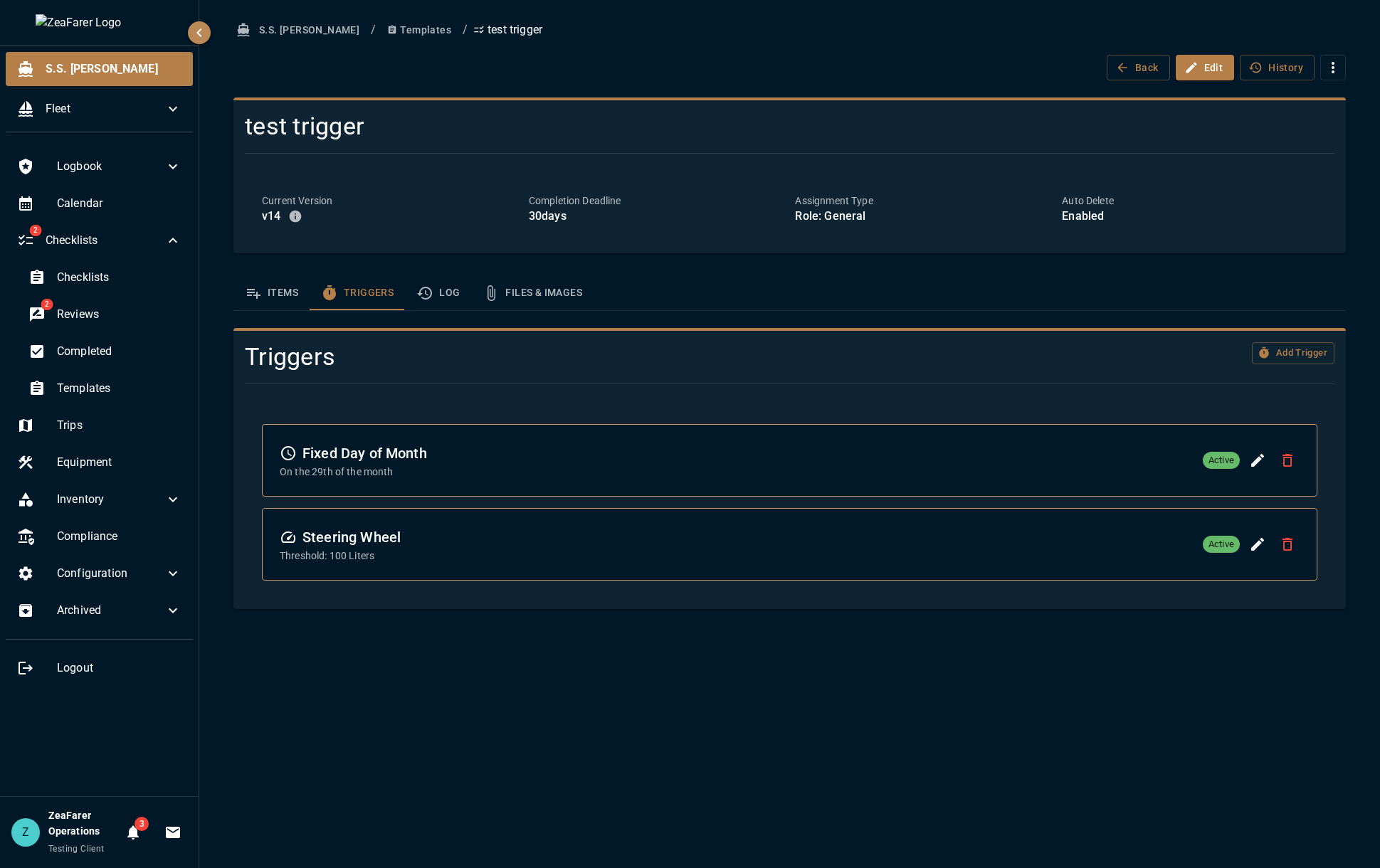
click at [252, 293] on icon "template sections" at bounding box center [254, 294] width 14 height 10
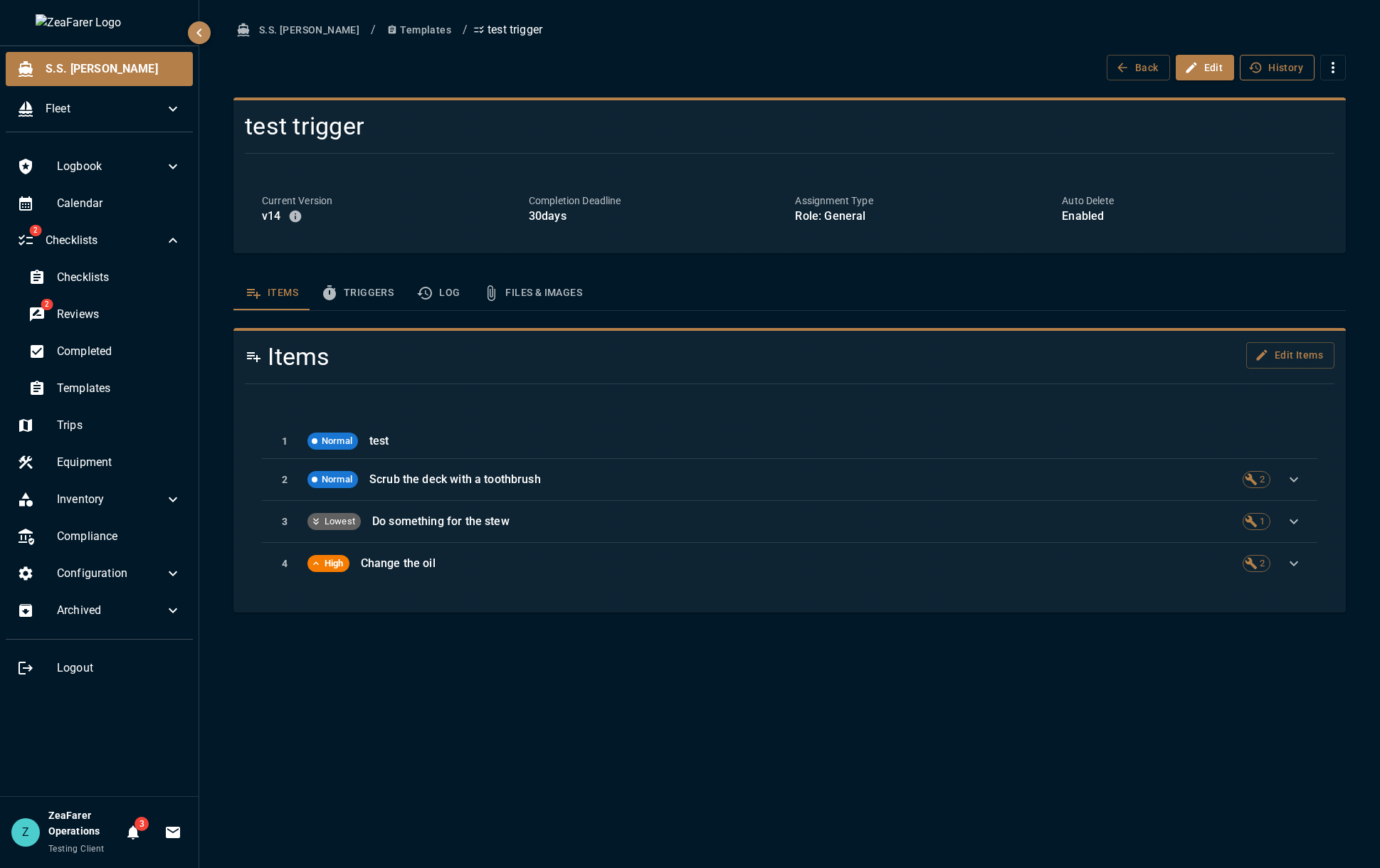
click at [1277, 58] on button "History" at bounding box center [1276, 68] width 74 height 26
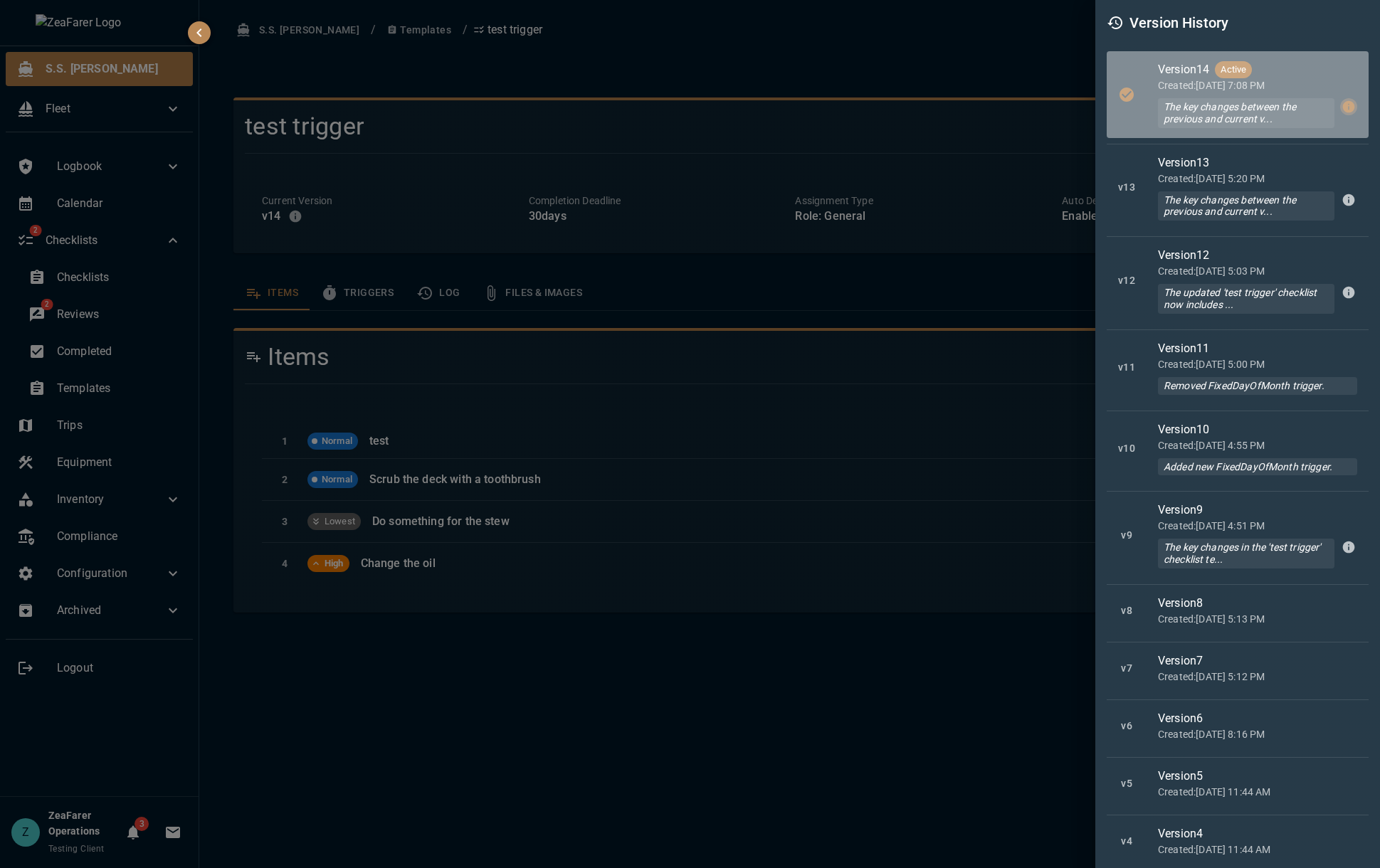
click at [1339, 115] on button "button" at bounding box center [1348, 107] width 17 height 17
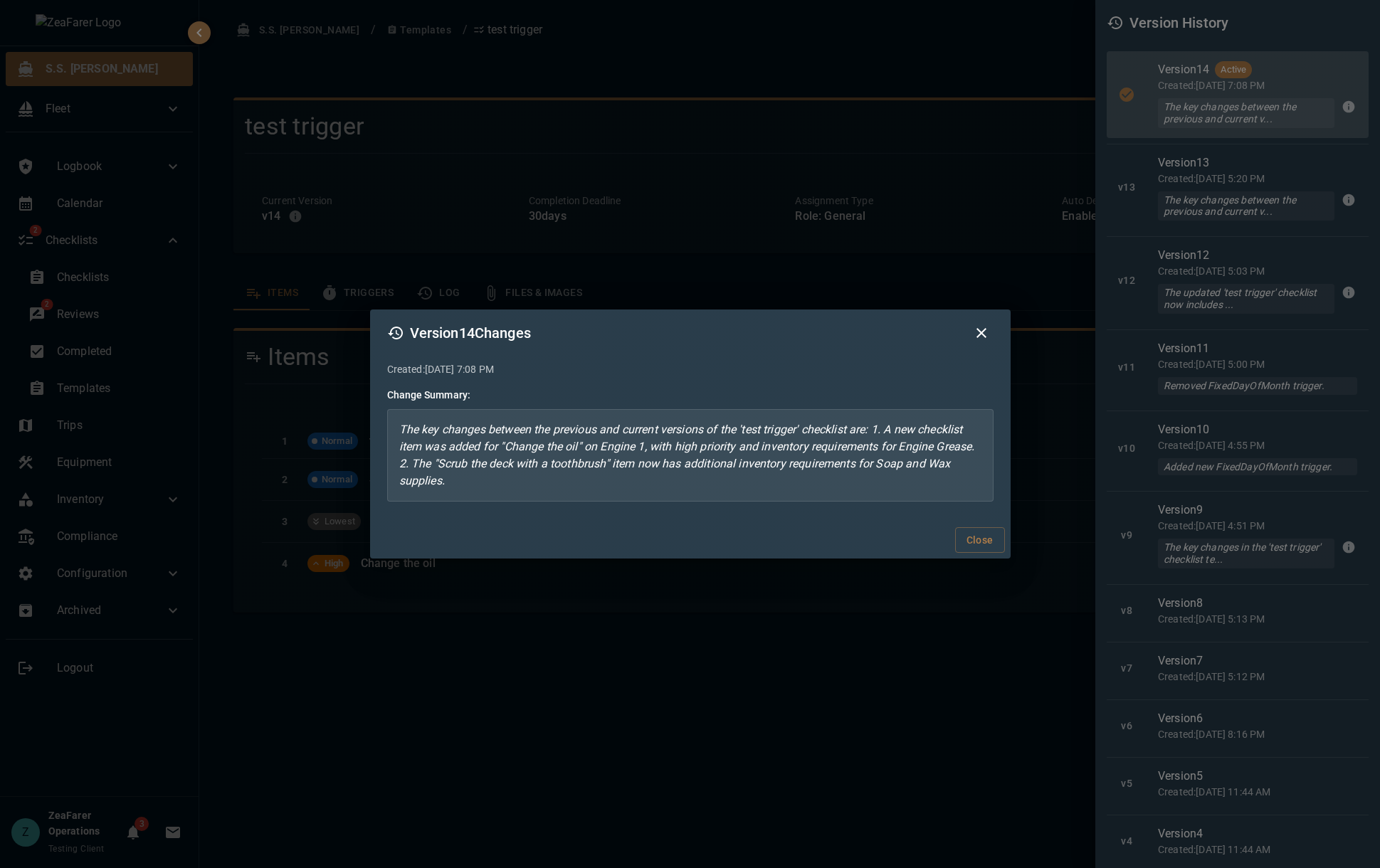
click at [747, 282] on div "Version 14 Changes Created: [DATE] 7:08 PM Change Summary: The key changes betw…" at bounding box center [690, 434] width 1380 height 868
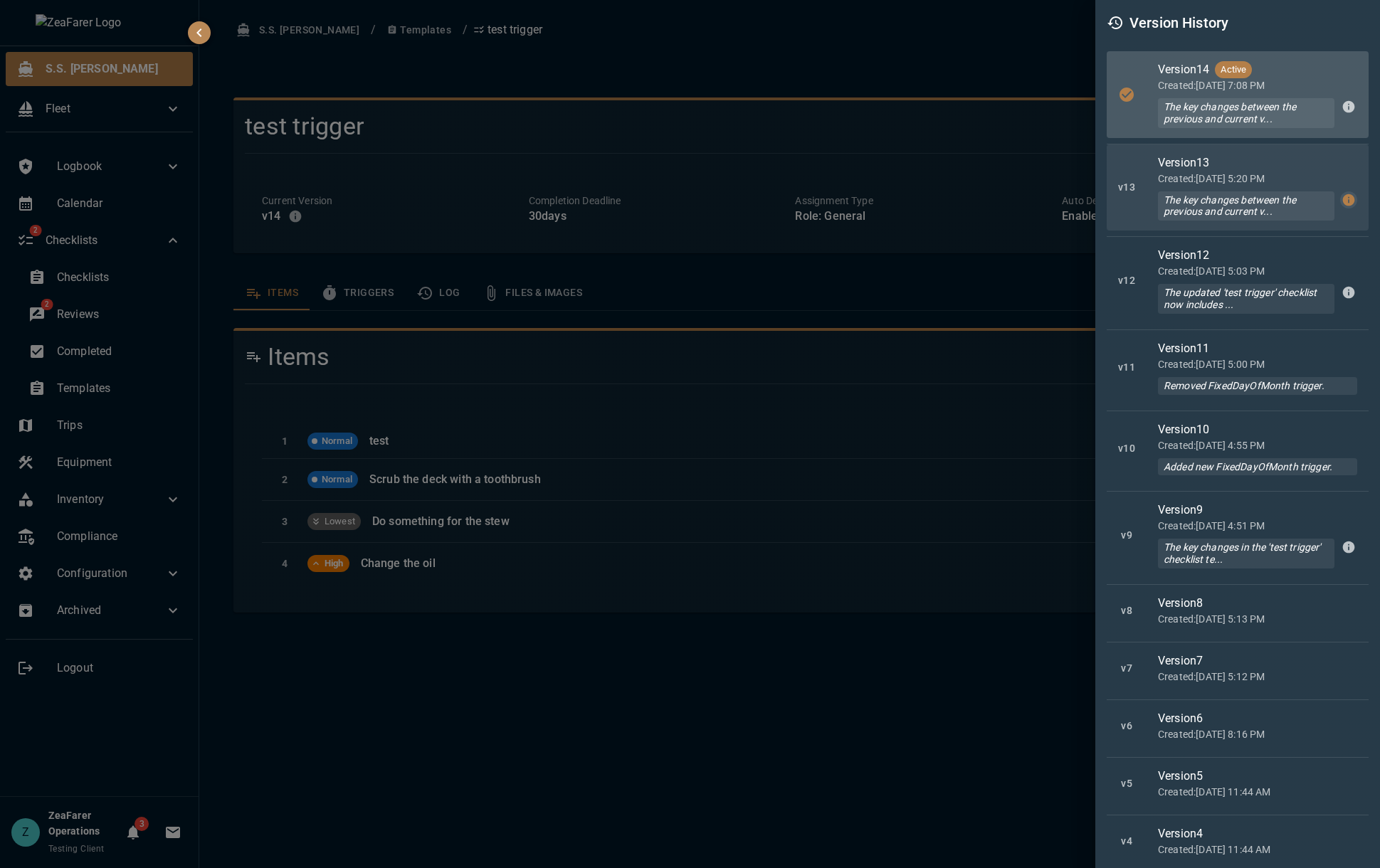
click at [1344, 200] on icon "button" at bounding box center [1348, 200] width 14 height 14
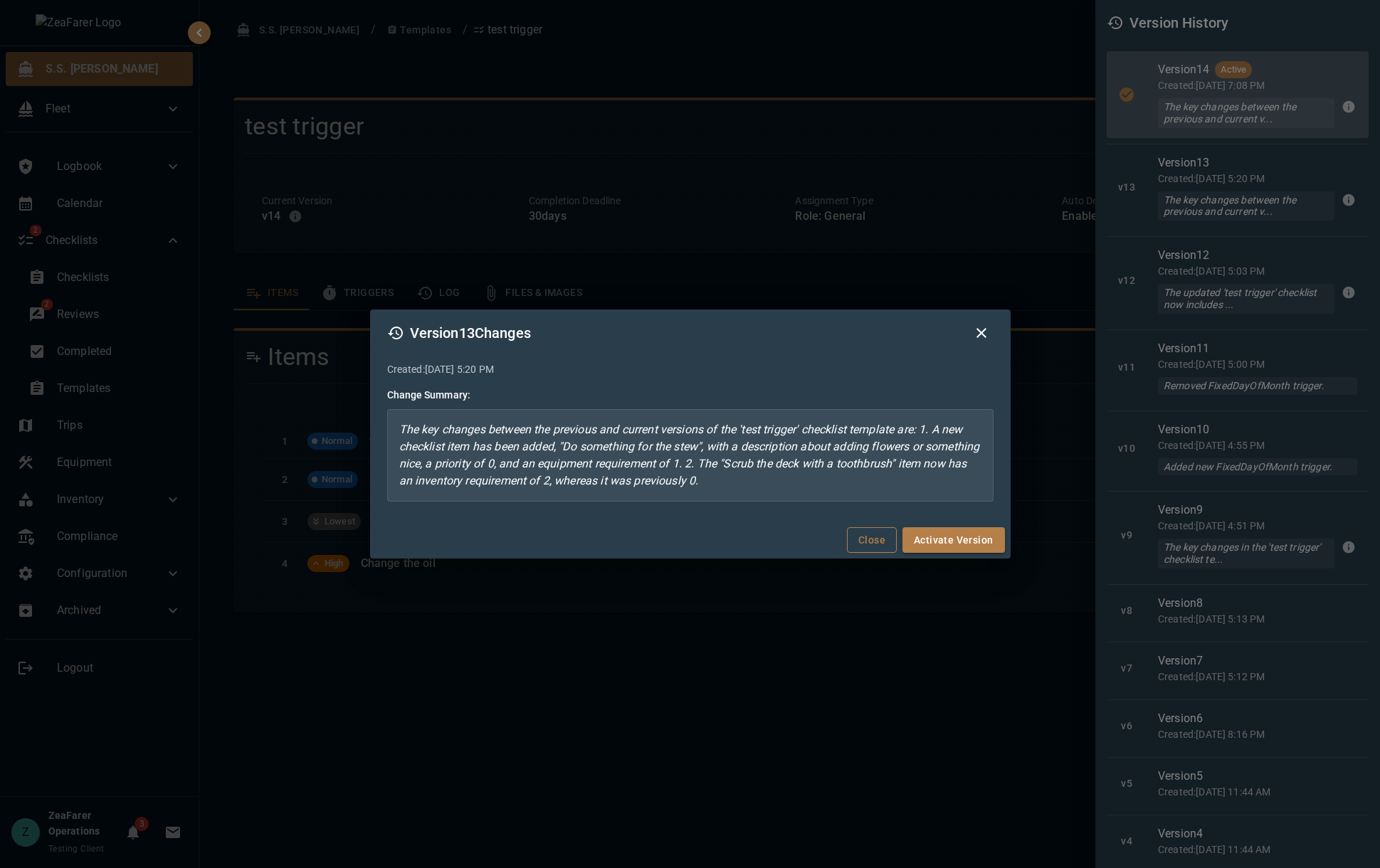
click at [867, 538] on button "Close" at bounding box center [871, 540] width 50 height 26
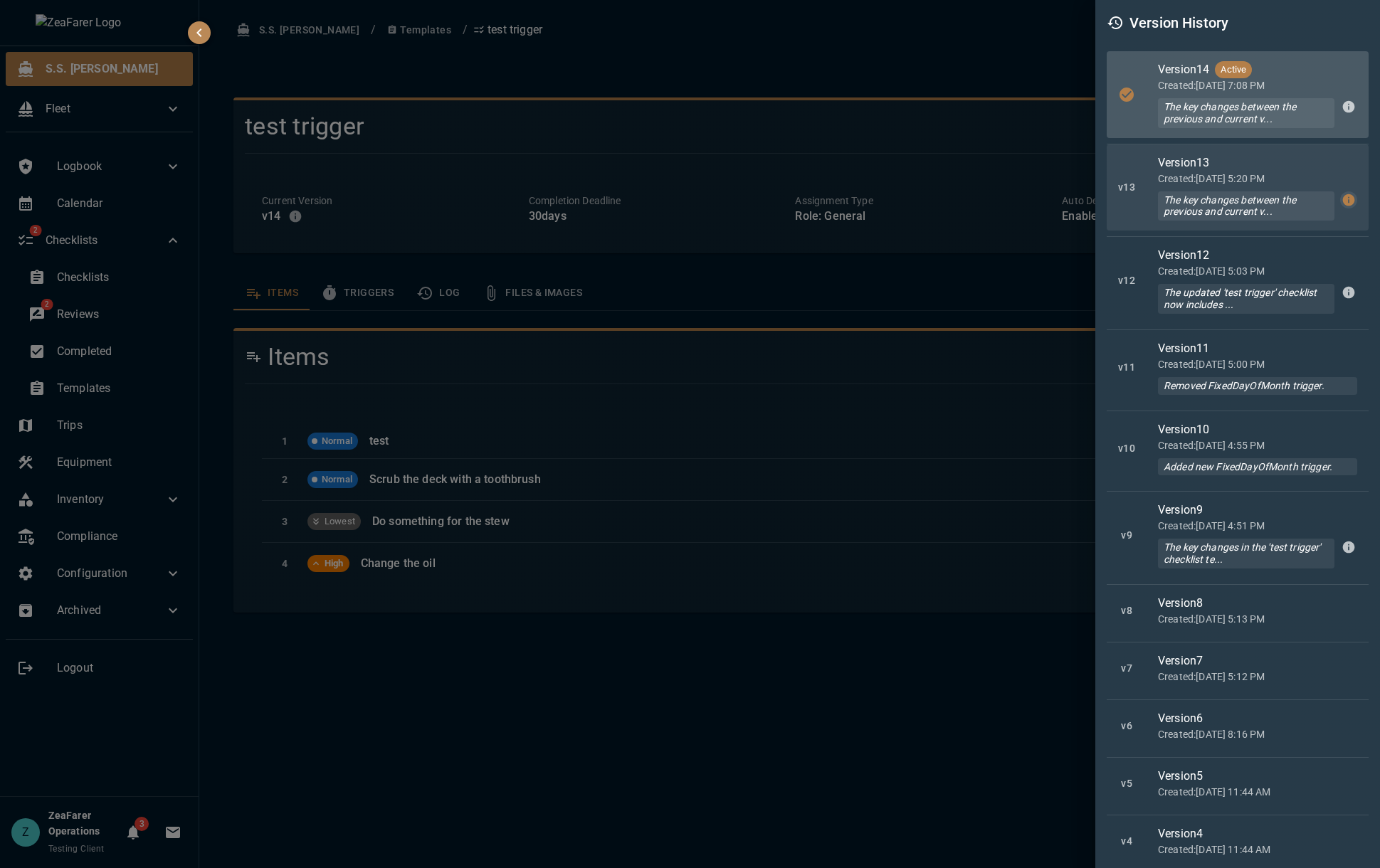
click at [1342, 201] on icon "button" at bounding box center [1348, 200] width 12 height 12
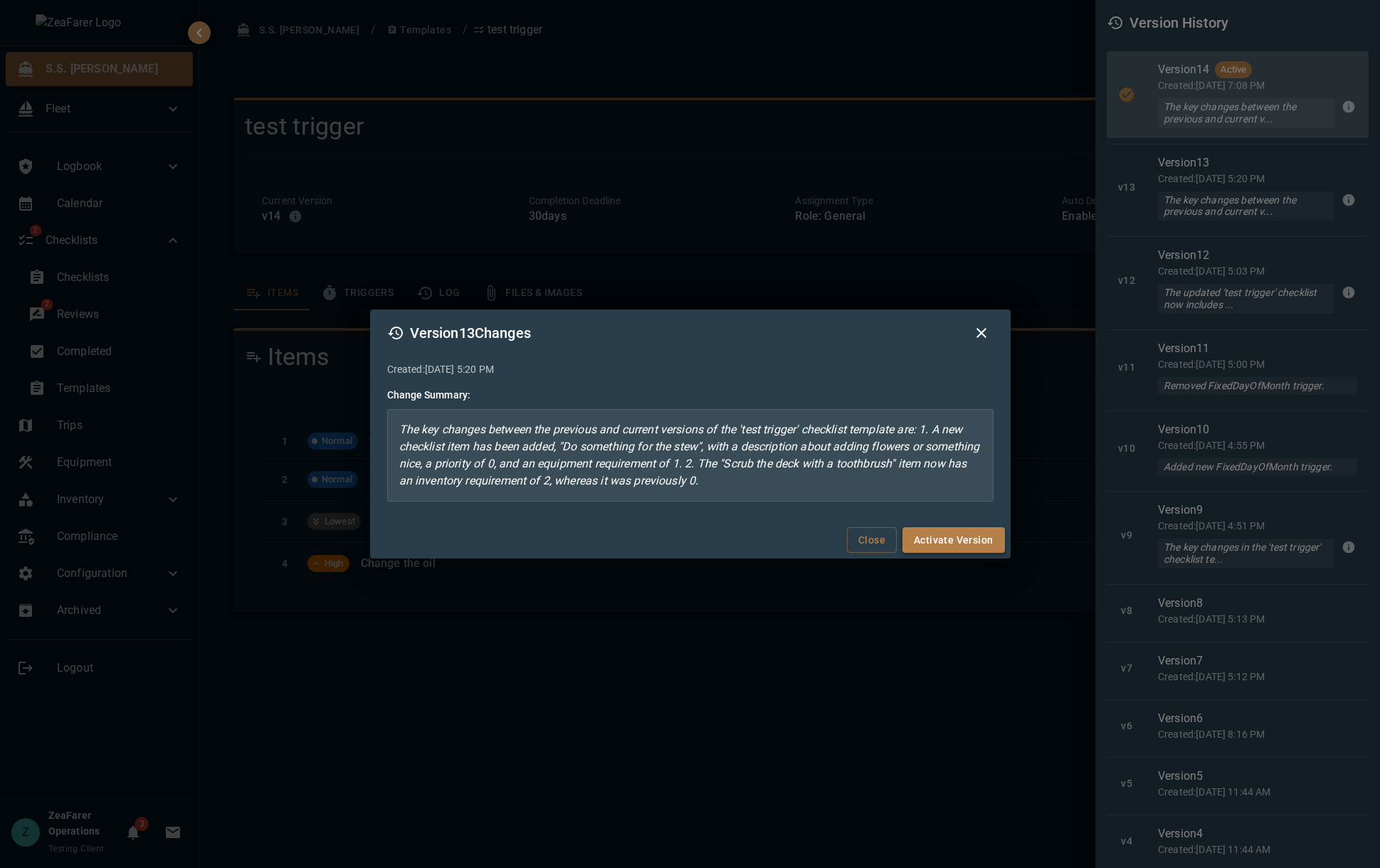
click at [936, 536] on button "Activate Version" at bounding box center [953, 540] width 101 height 26
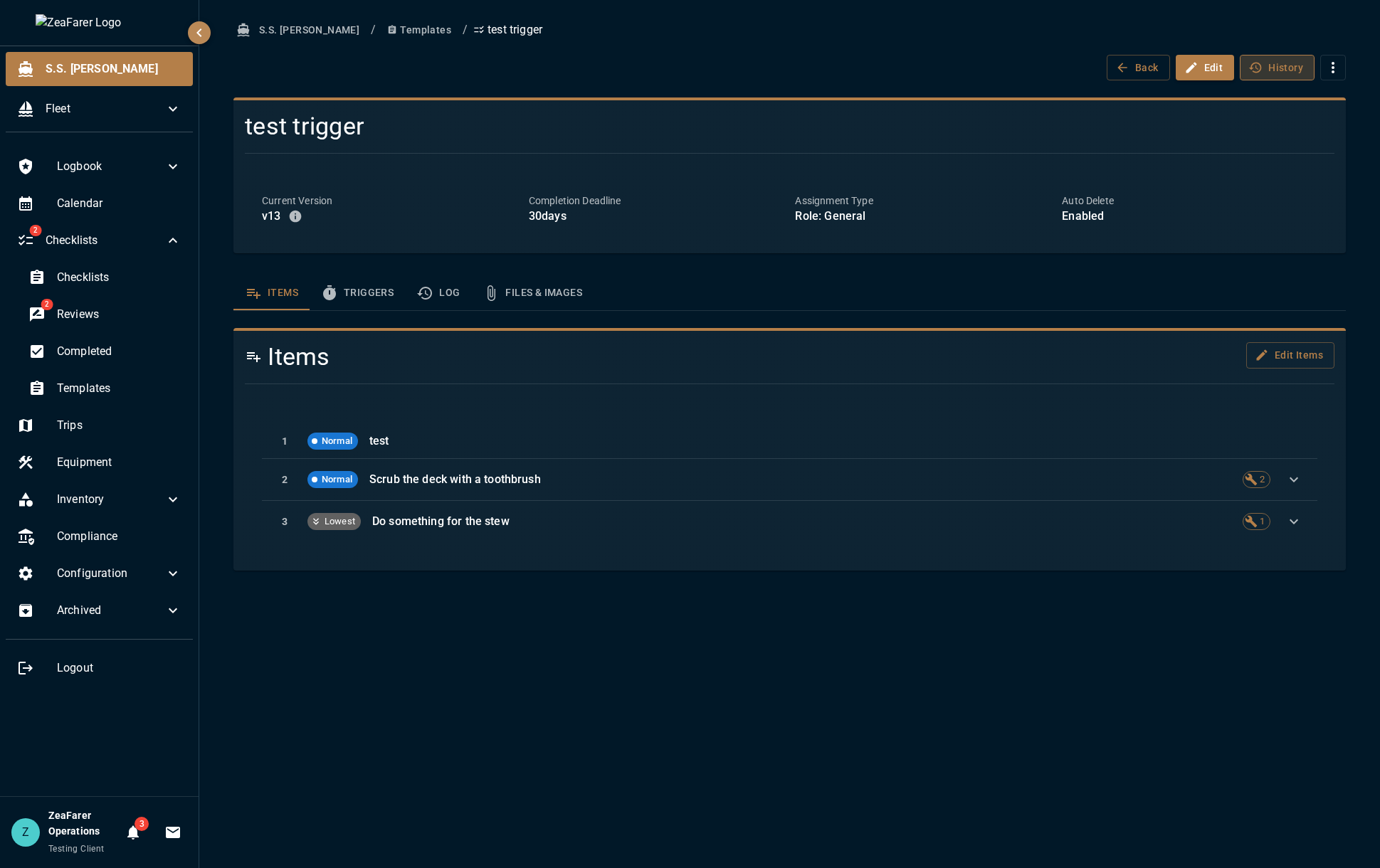
click at [1273, 64] on button "History" at bounding box center [1276, 68] width 74 height 26
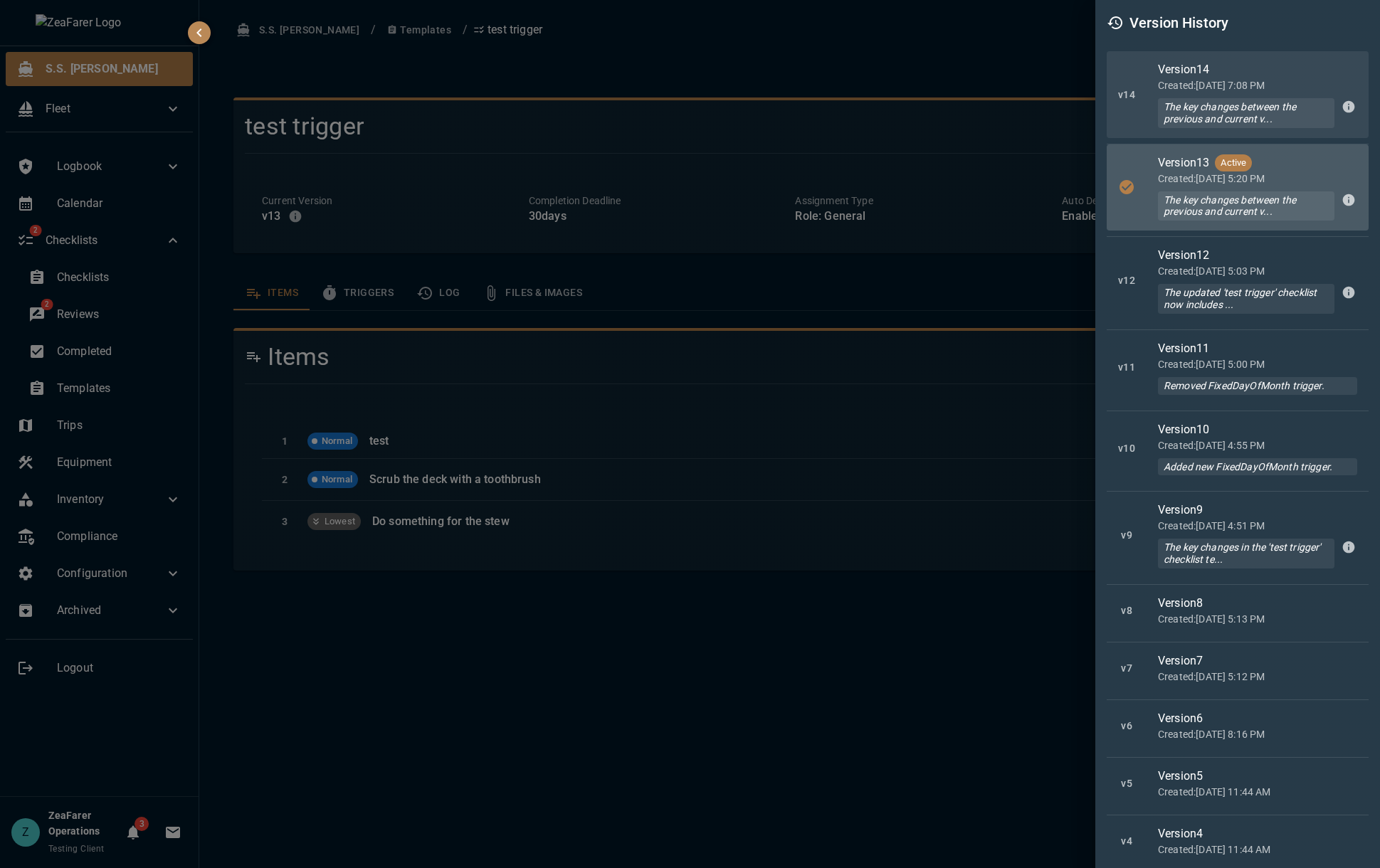
click at [1303, 67] on div "Version 14" at bounding box center [1257, 69] width 199 height 17
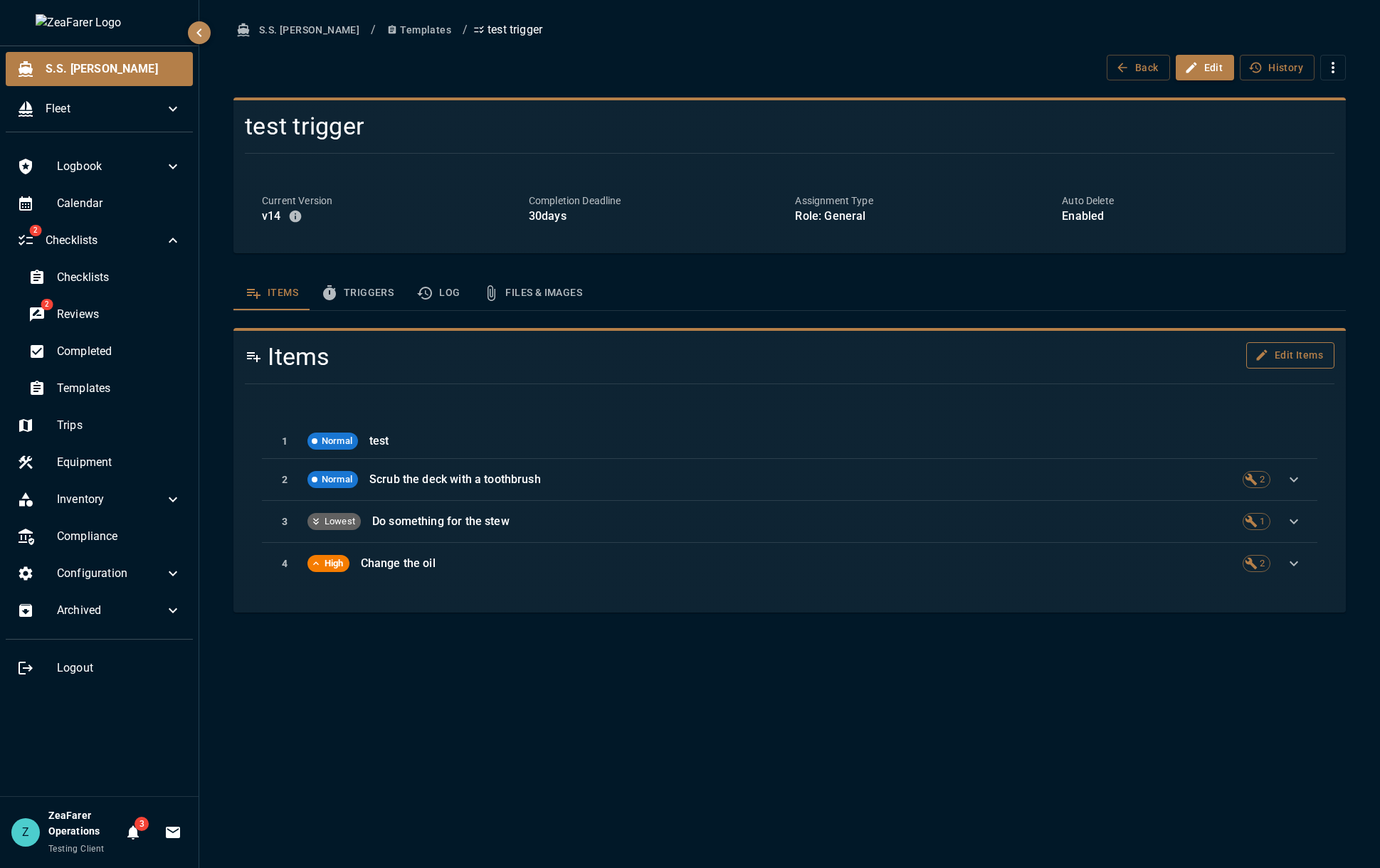
click at [1283, 356] on button "Edit Items" at bounding box center [1289, 355] width 88 height 26
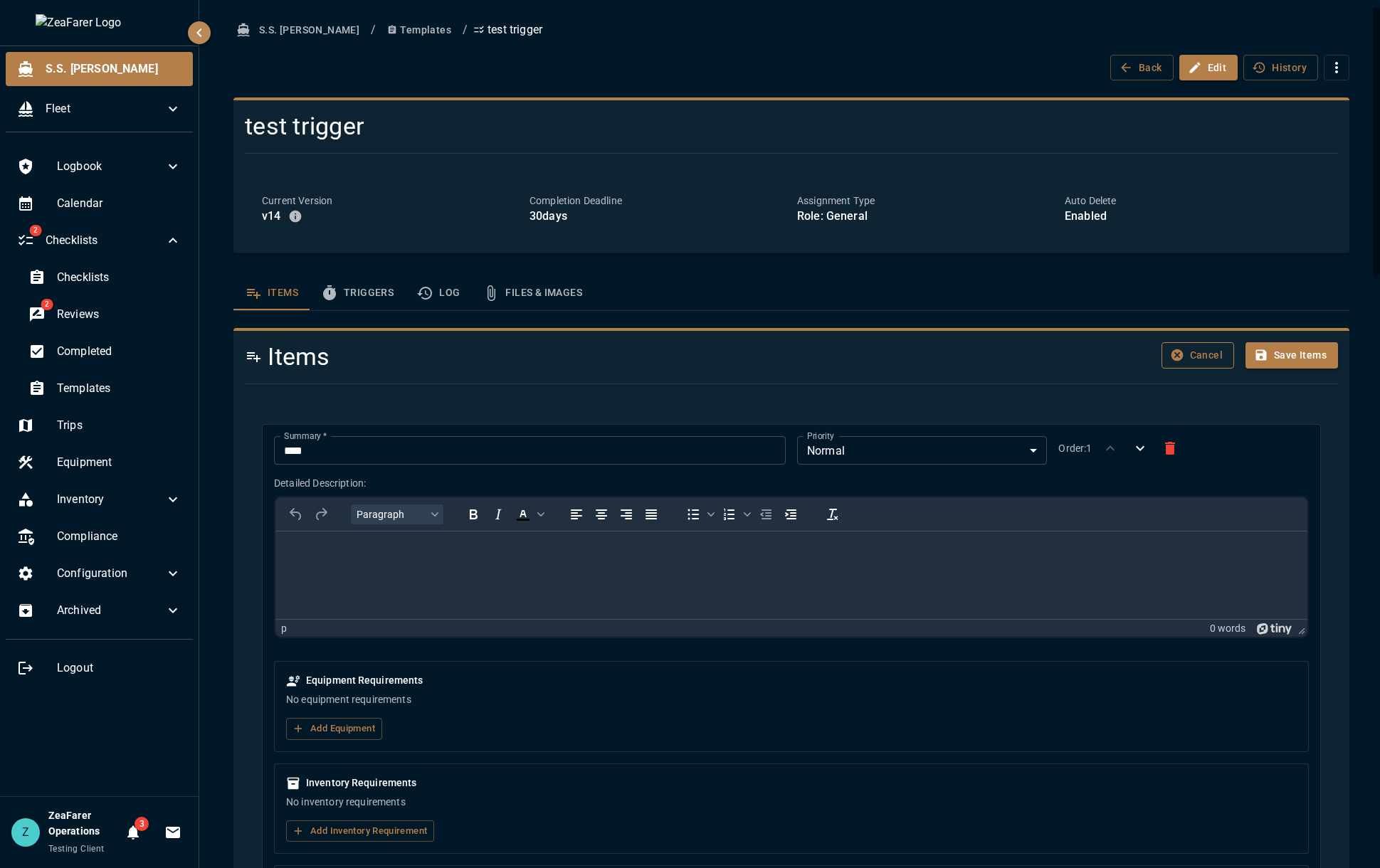
click at [1182, 366] on button "Cancel" at bounding box center [1197, 355] width 73 height 26
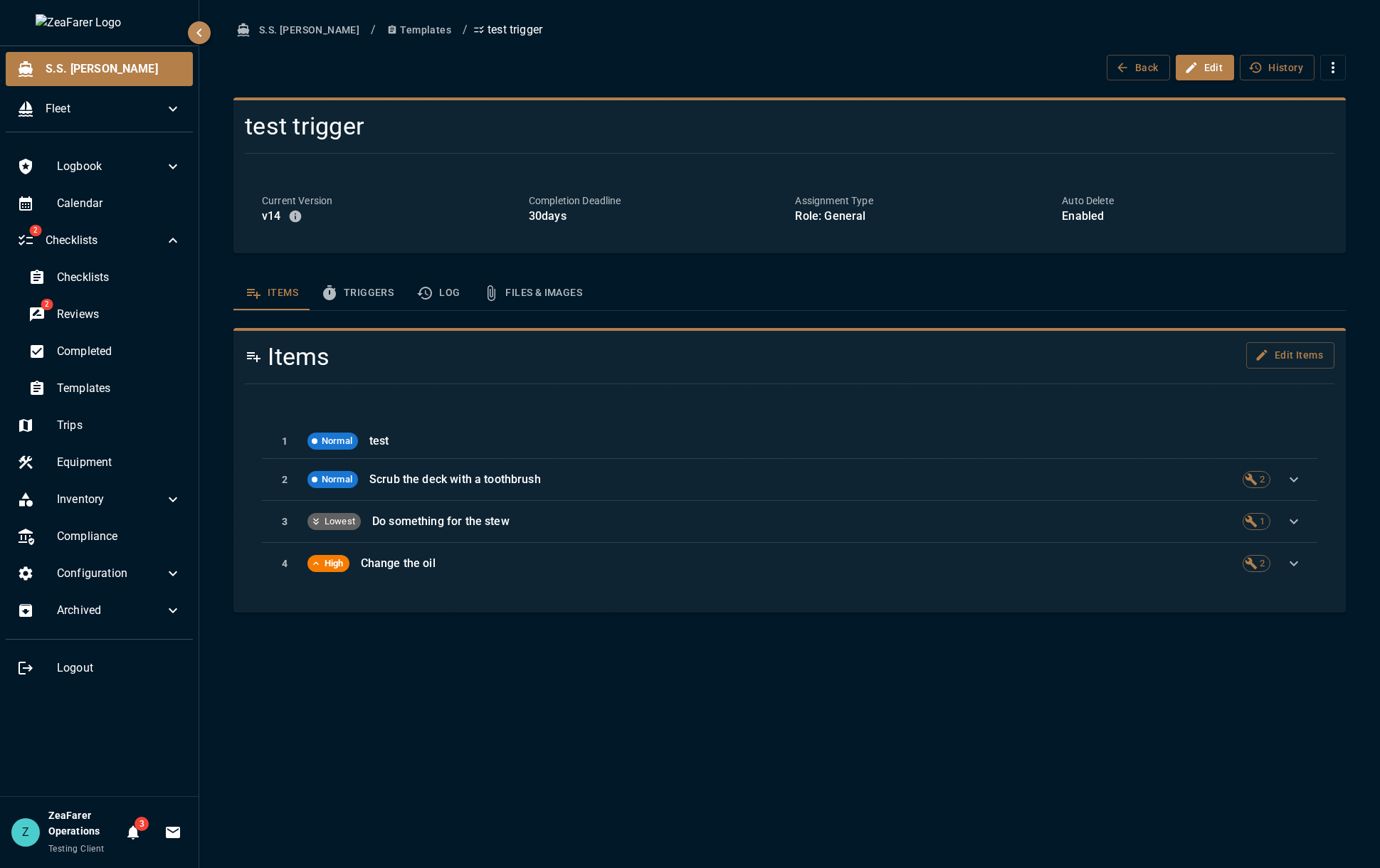
click at [285, 215] on div "v 14" at bounding box center [390, 216] width 255 height 17
click at [296, 209] on icon "button" at bounding box center [295, 215] width 14 height 14
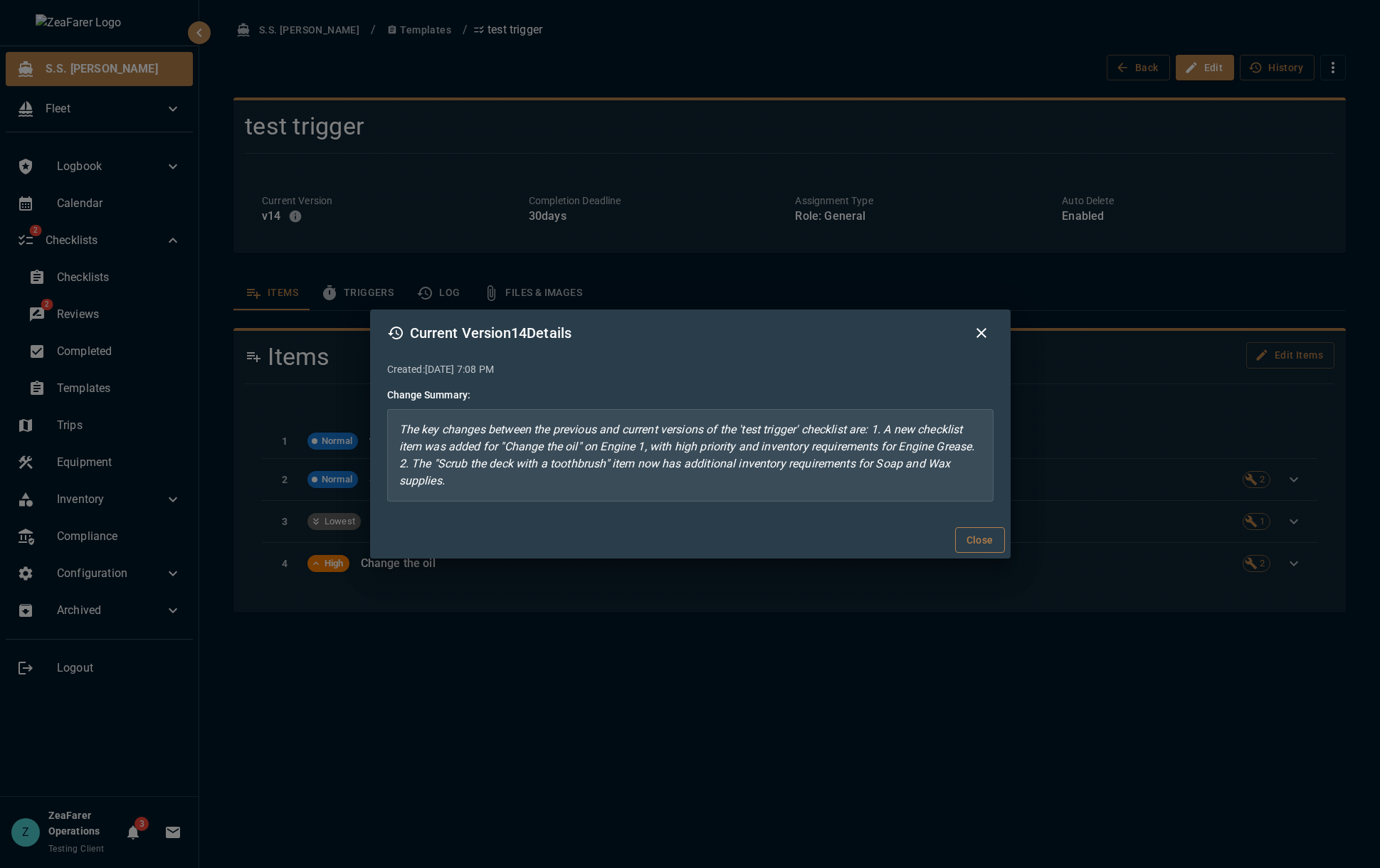
click at [996, 540] on button "Close" at bounding box center [980, 540] width 50 height 26
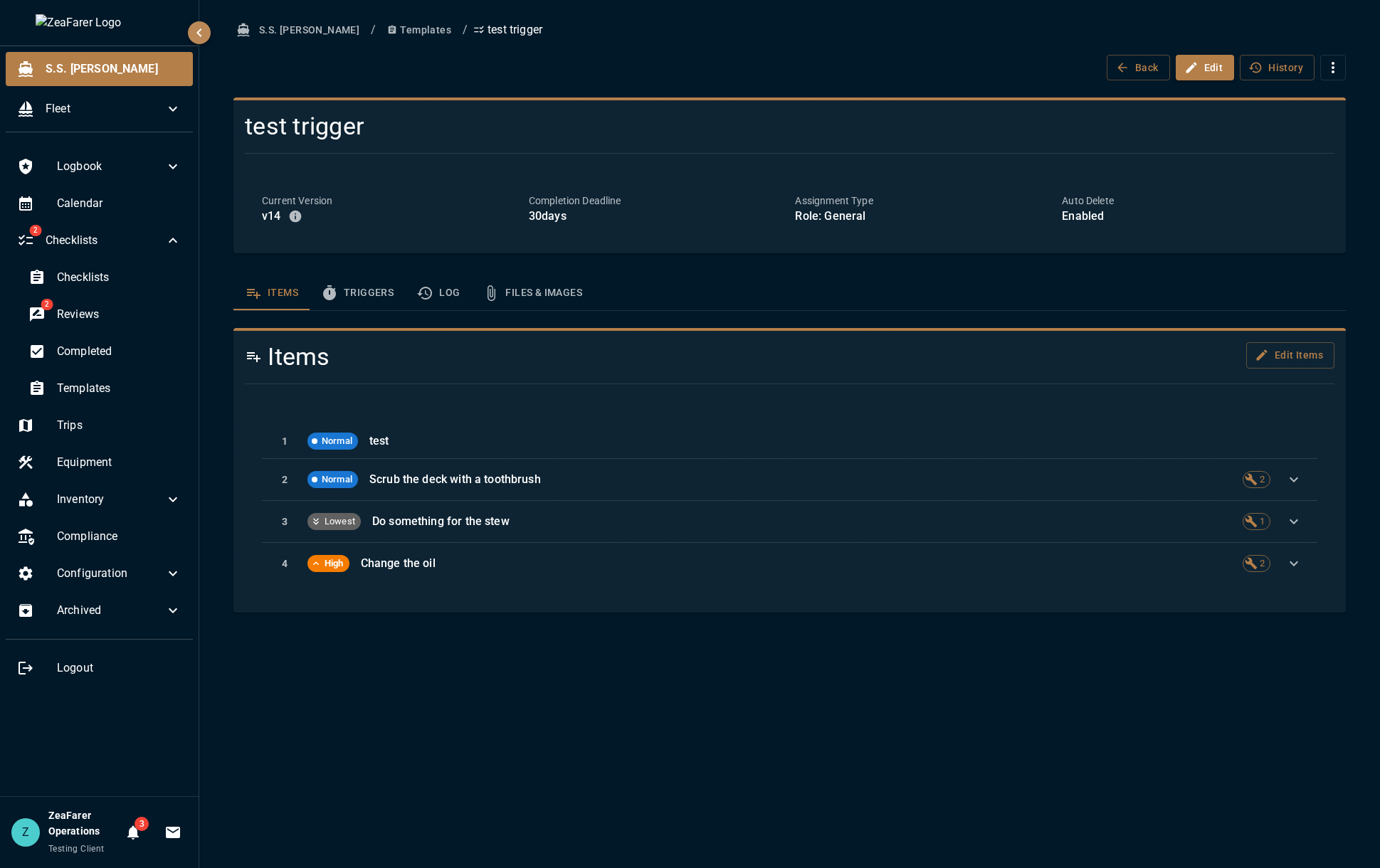
drag, startPoint x: 673, startPoint y: 720, endPoint x: 675, endPoint y: 758, distance: 38.1
click at [674, 720] on div "S.S. [PERSON_NAME] / Templates / test trigger Back Edit History test trigger Cu…" at bounding box center [789, 434] width 1180 height 868
click at [447, 285] on button "Log" at bounding box center [438, 292] width 66 height 34
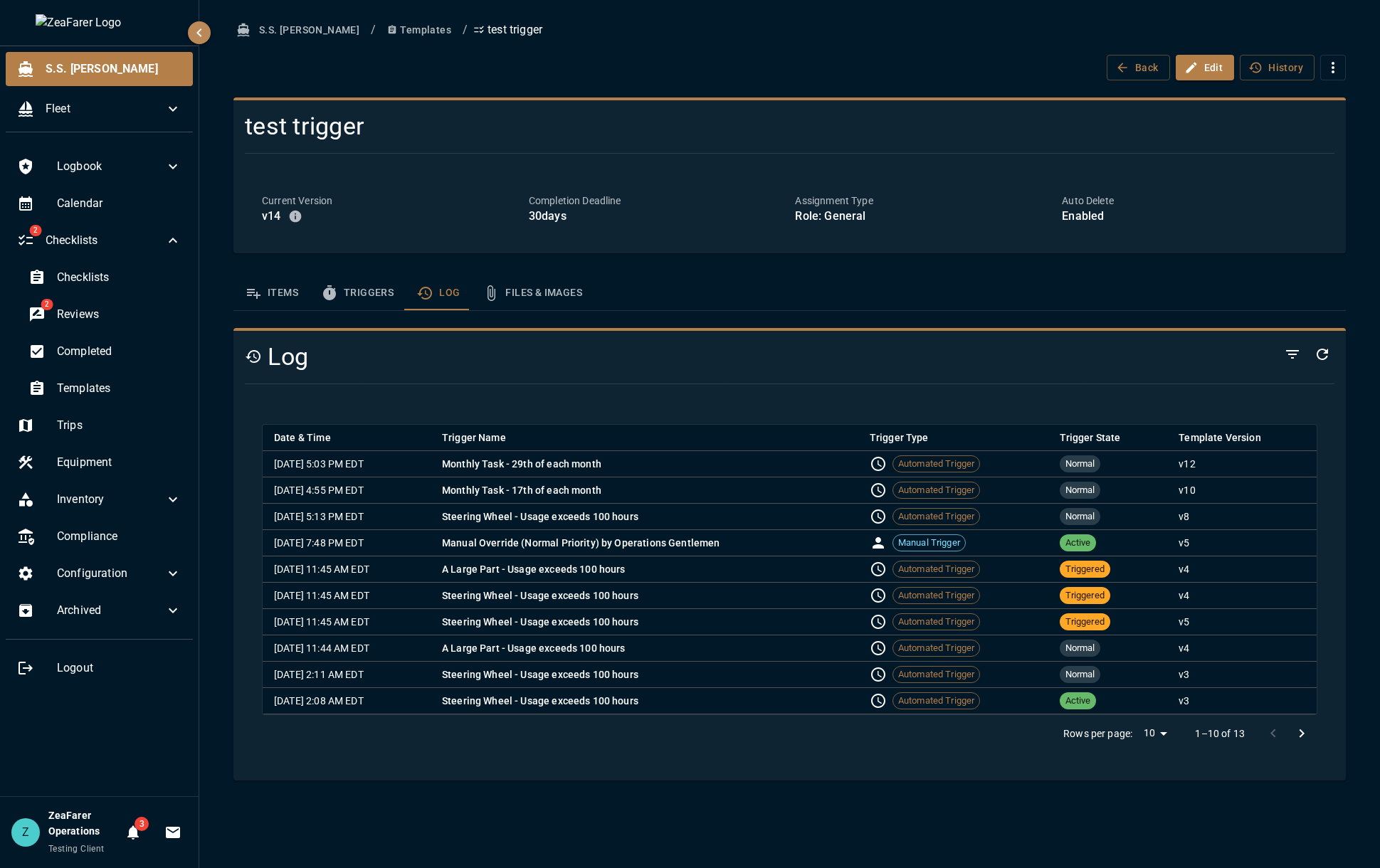
click at [278, 279] on button "Items" at bounding box center [271, 292] width 76 height 34
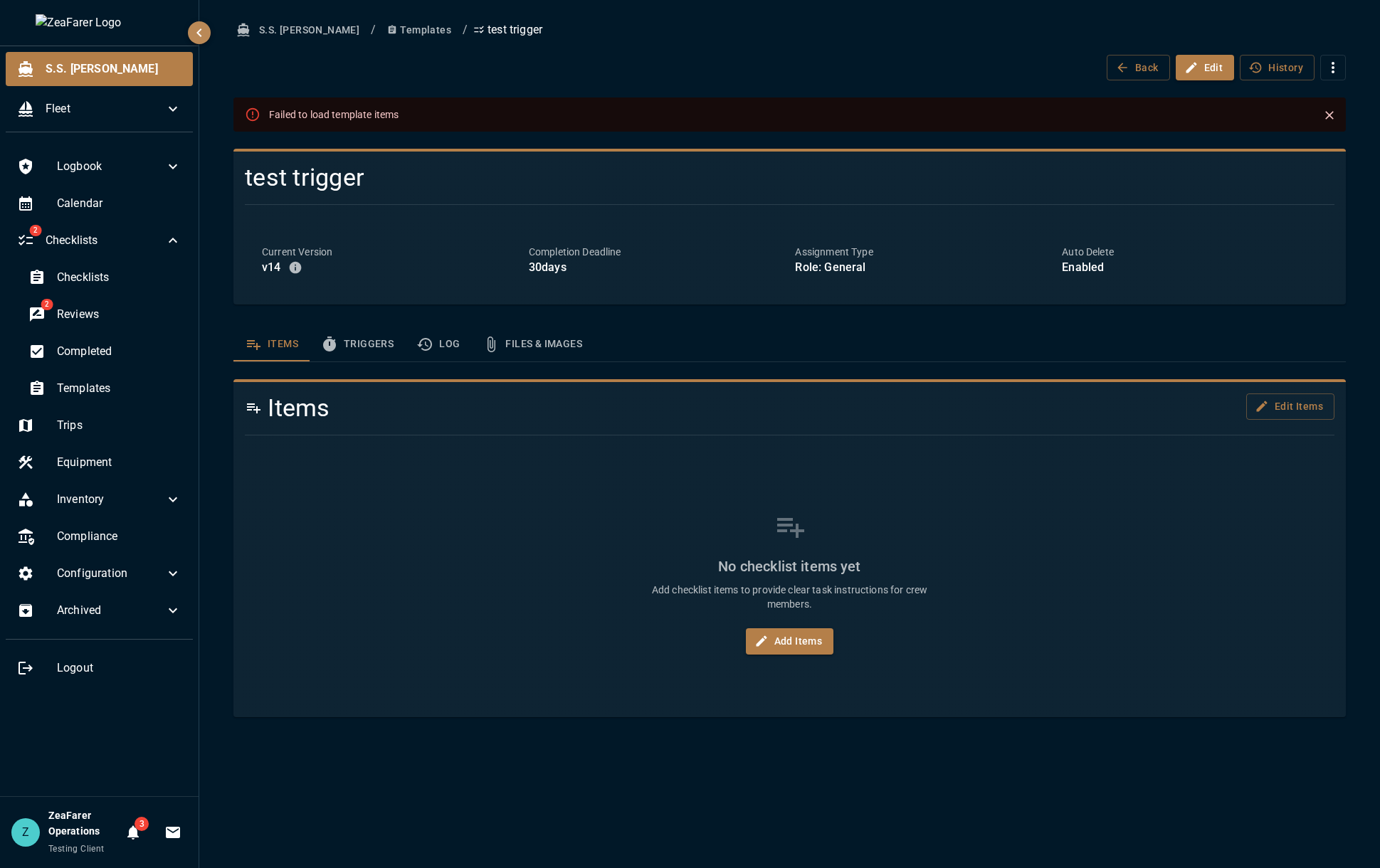
click at [352, 342] on button "Triggers" at bounding box center [357, 344] width 95 height 34
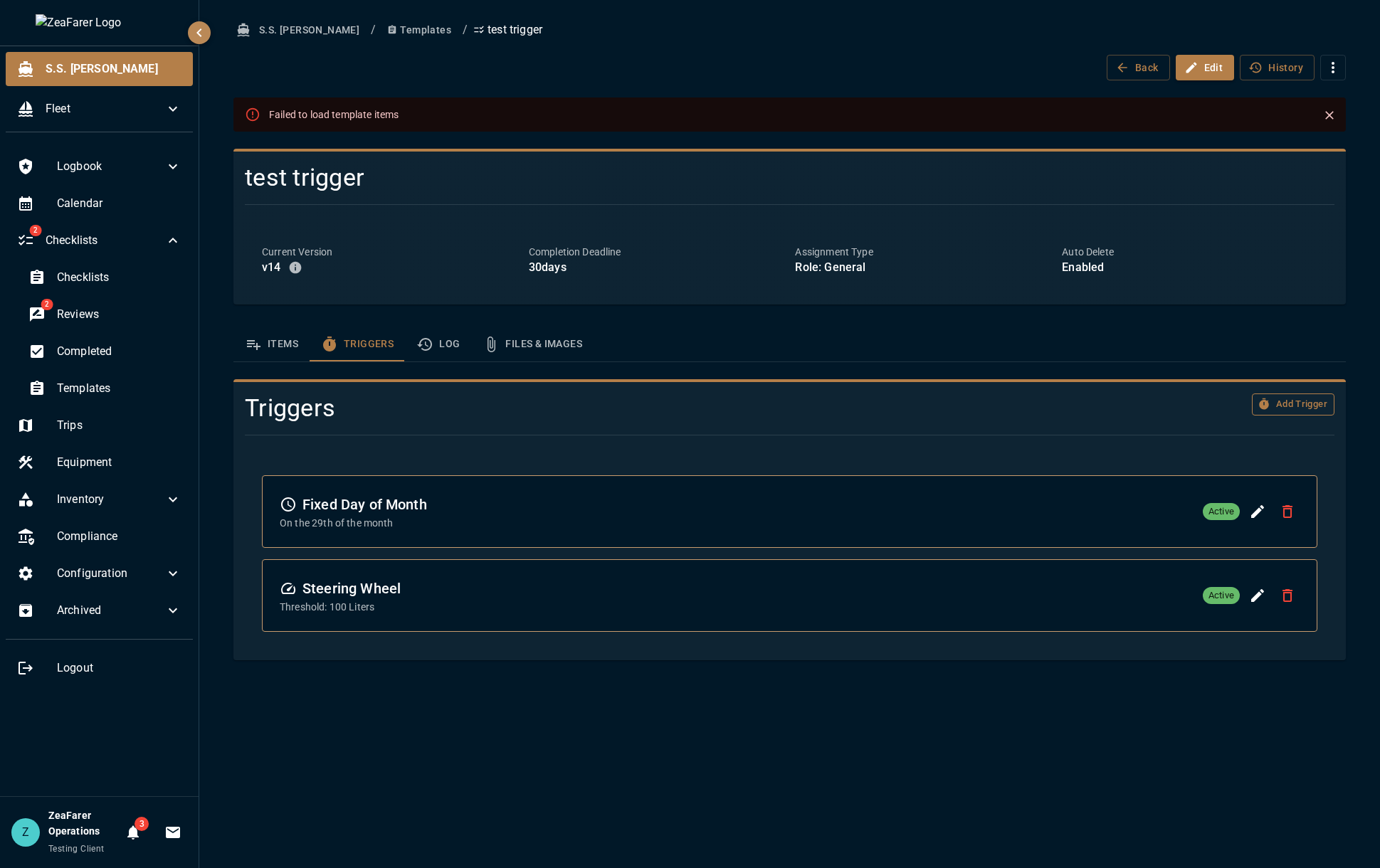
click at [1294, 411] on button "Add Trigger" at bounding box center [1293, 404] width 83 height 22
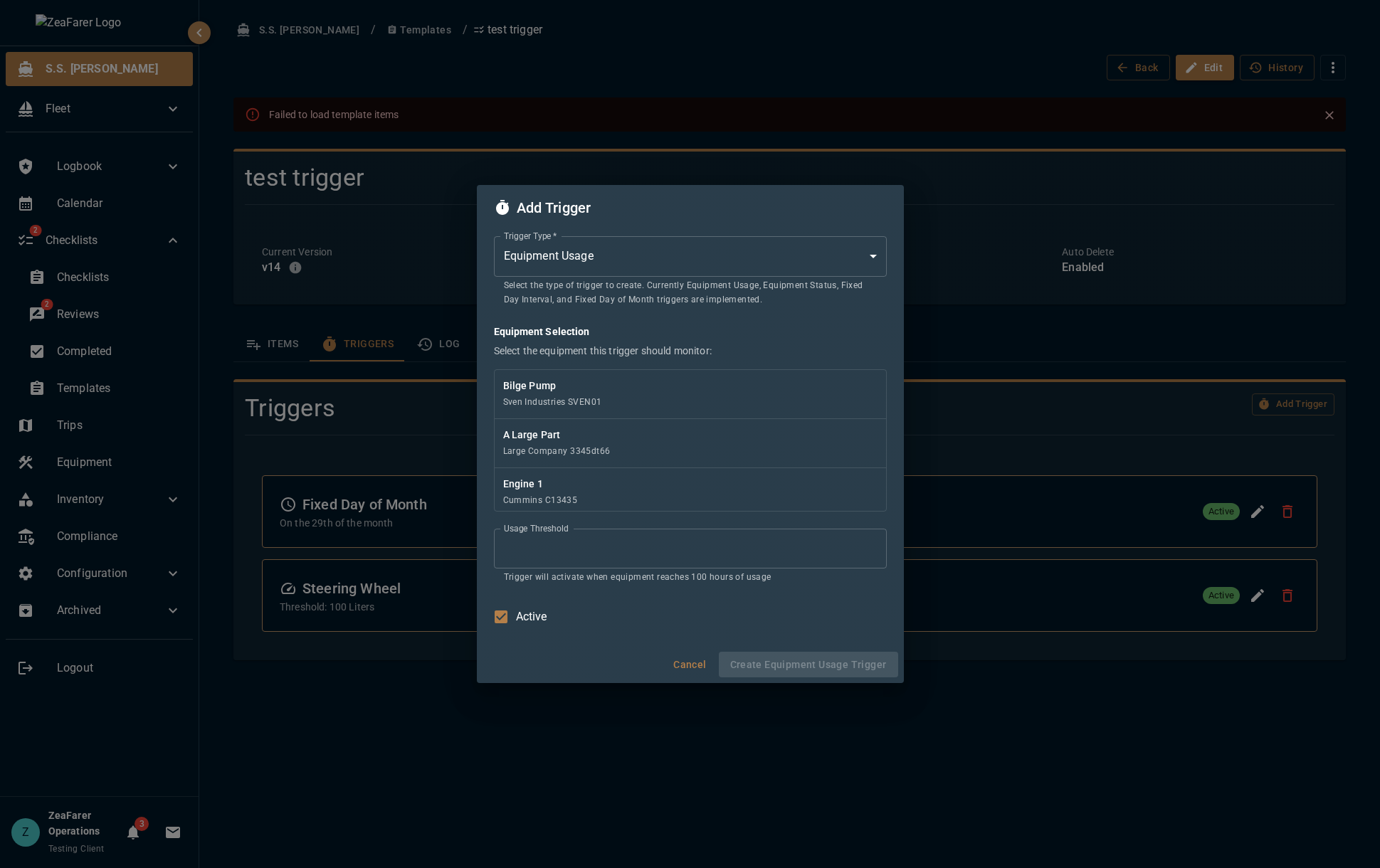
click at [1321, 113] on div "Add Trigger Trigger Type   * Equipment Usage * Trigger Type   * Select the type…" at bounding box center [690, 434] width 1380 height 868
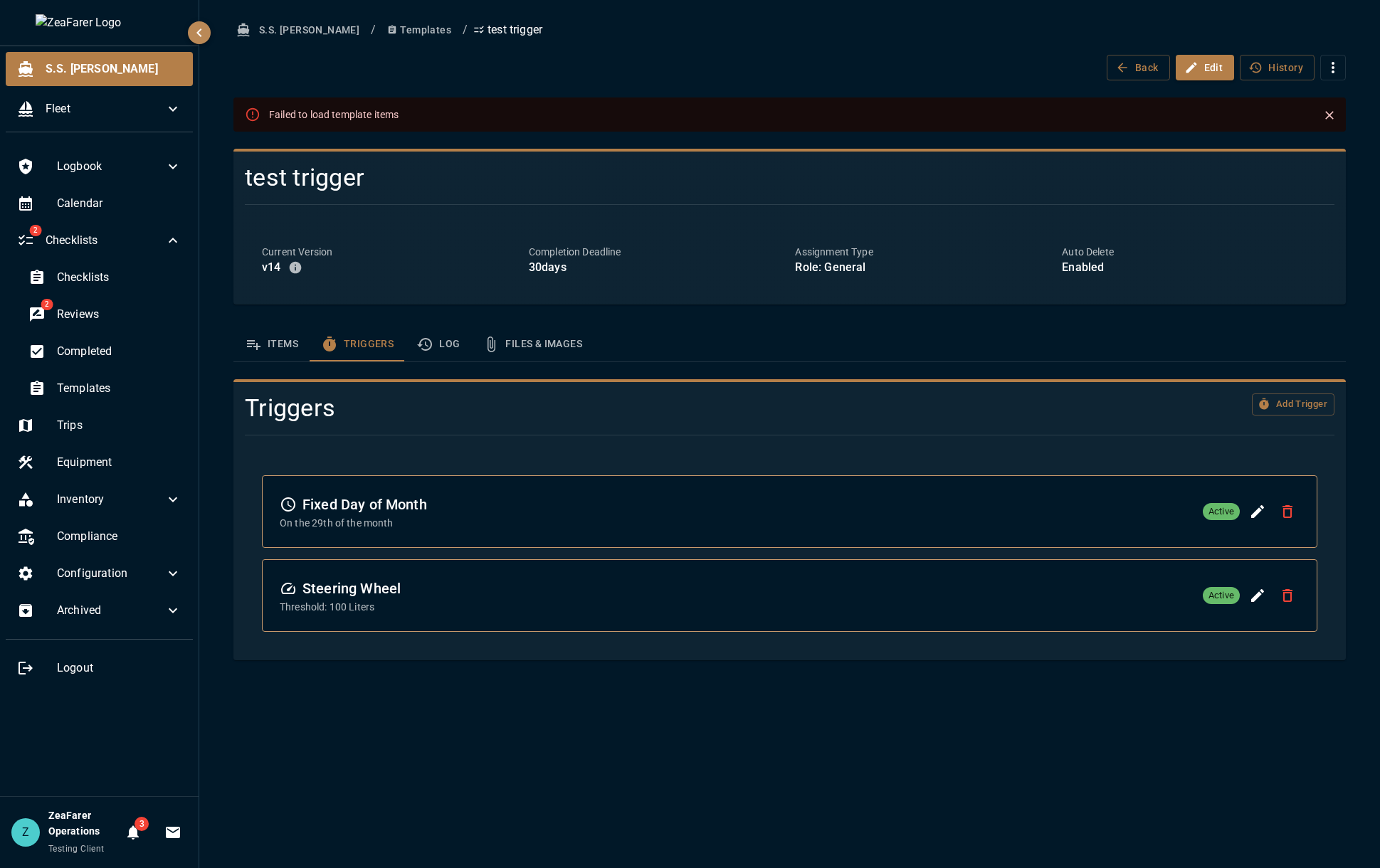
drag, startPoint x: 1312, startPoint y: 111, endPoint x: 1320, endPoint y: 116, distance: 9.4
click at [1318, 116] on div at bounding box center [1324, 114] width 33 height 26
click at [1325, 118] on icon "Close" at bounding box center [1329, 115] width 14 height 14
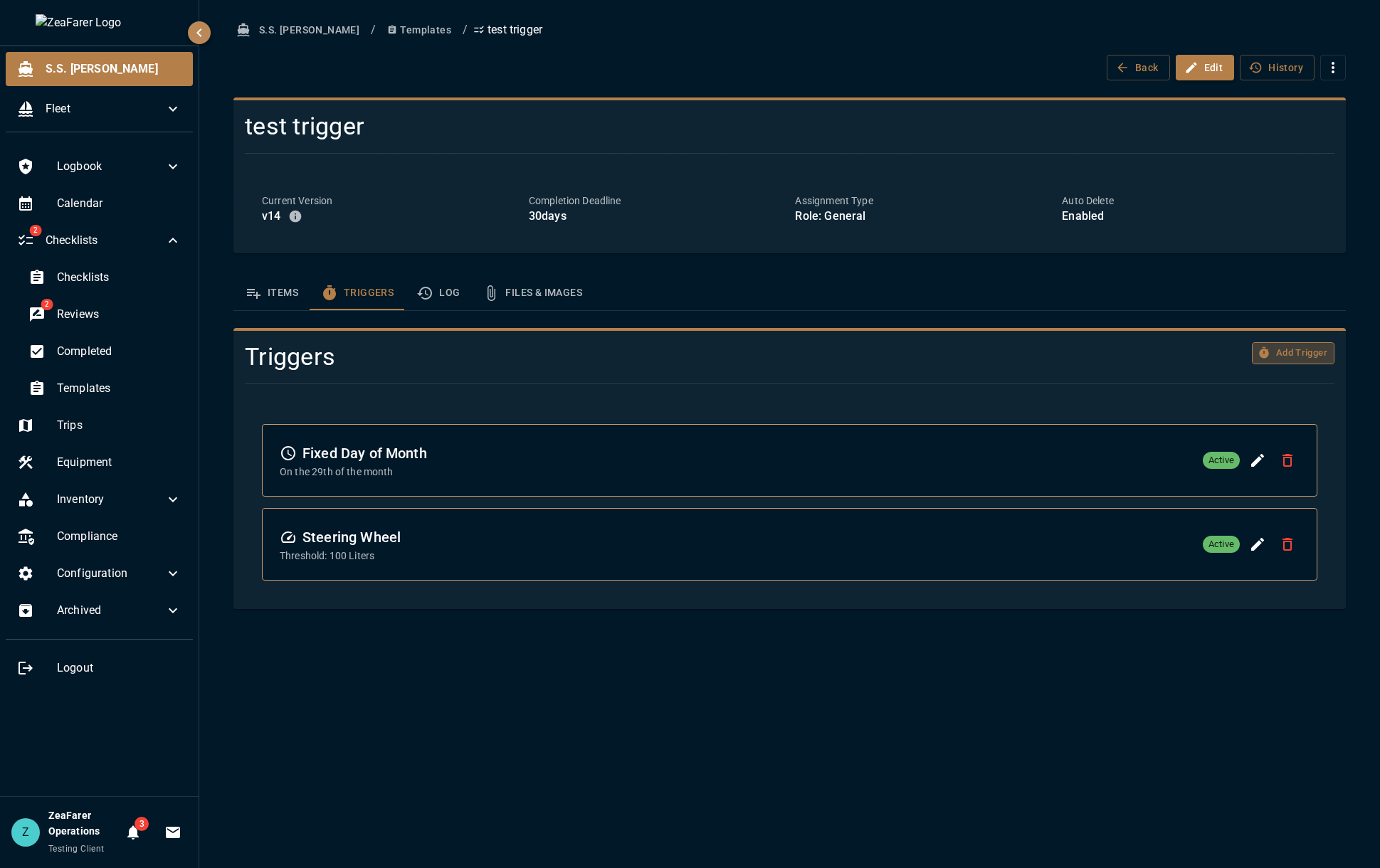
click at [1269, 349] on icon "button" at bounding box center [1264, 352] width 13 height 13
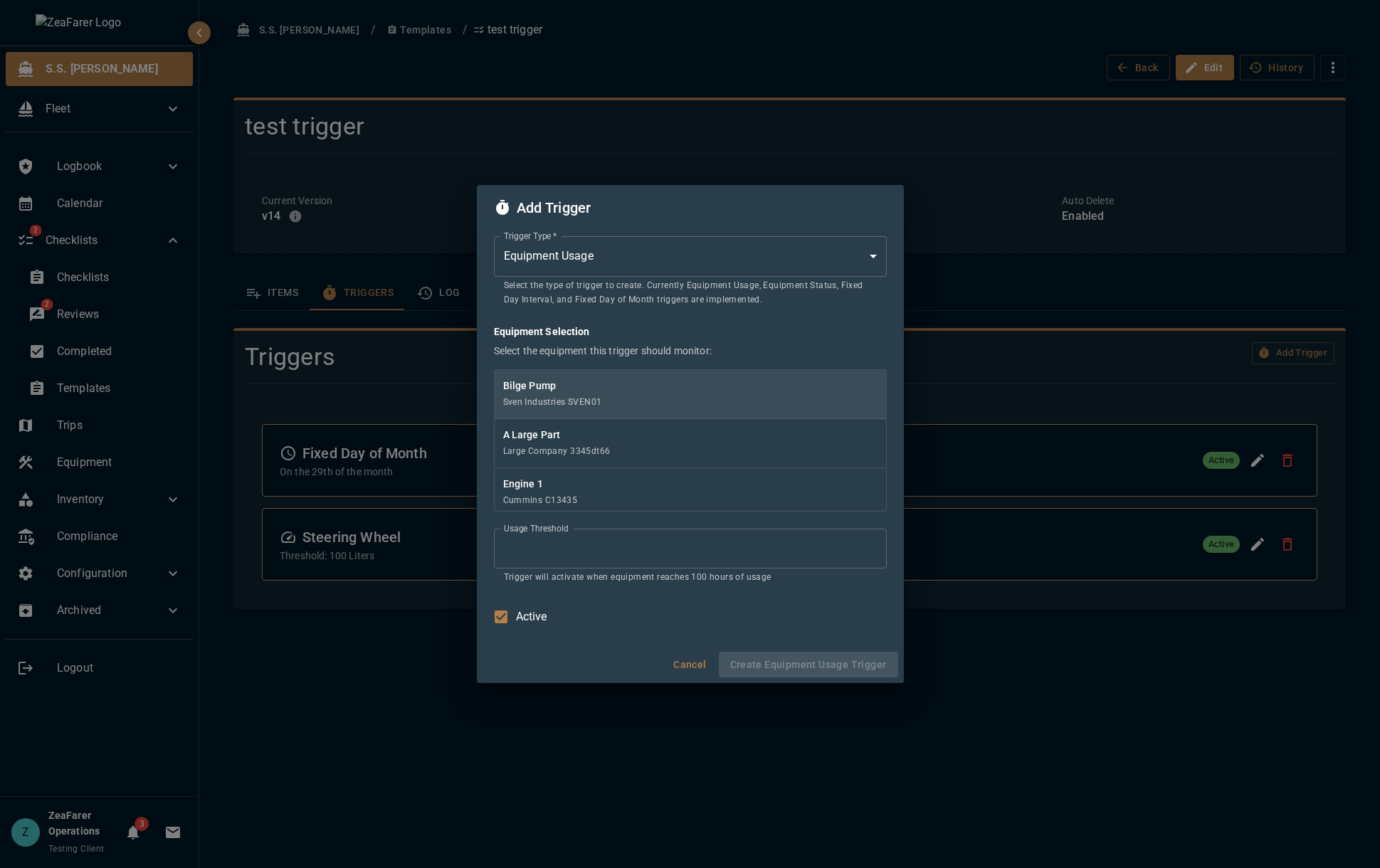
click at [602, 390] on p "Bilge Pump" at bounding box center [690, 385] width 374 height 14
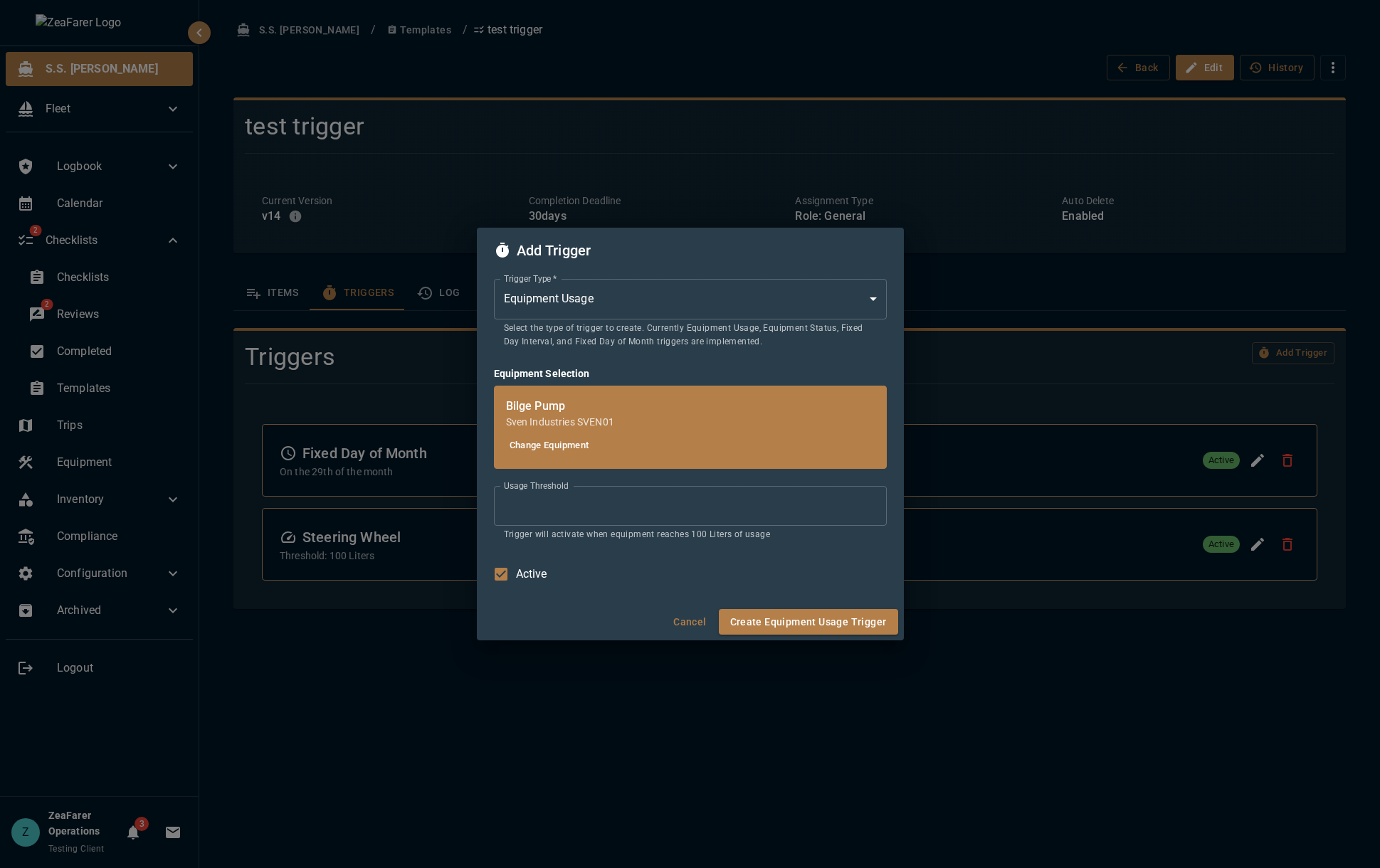
click at [570, 516] on input "***" at bounding box center [690, 505] width 393 height 40
type input "**"
click at [780, 621] on button "Create Equipment Usage Trigger" at bounding box center [808, 622] width 180 height 26
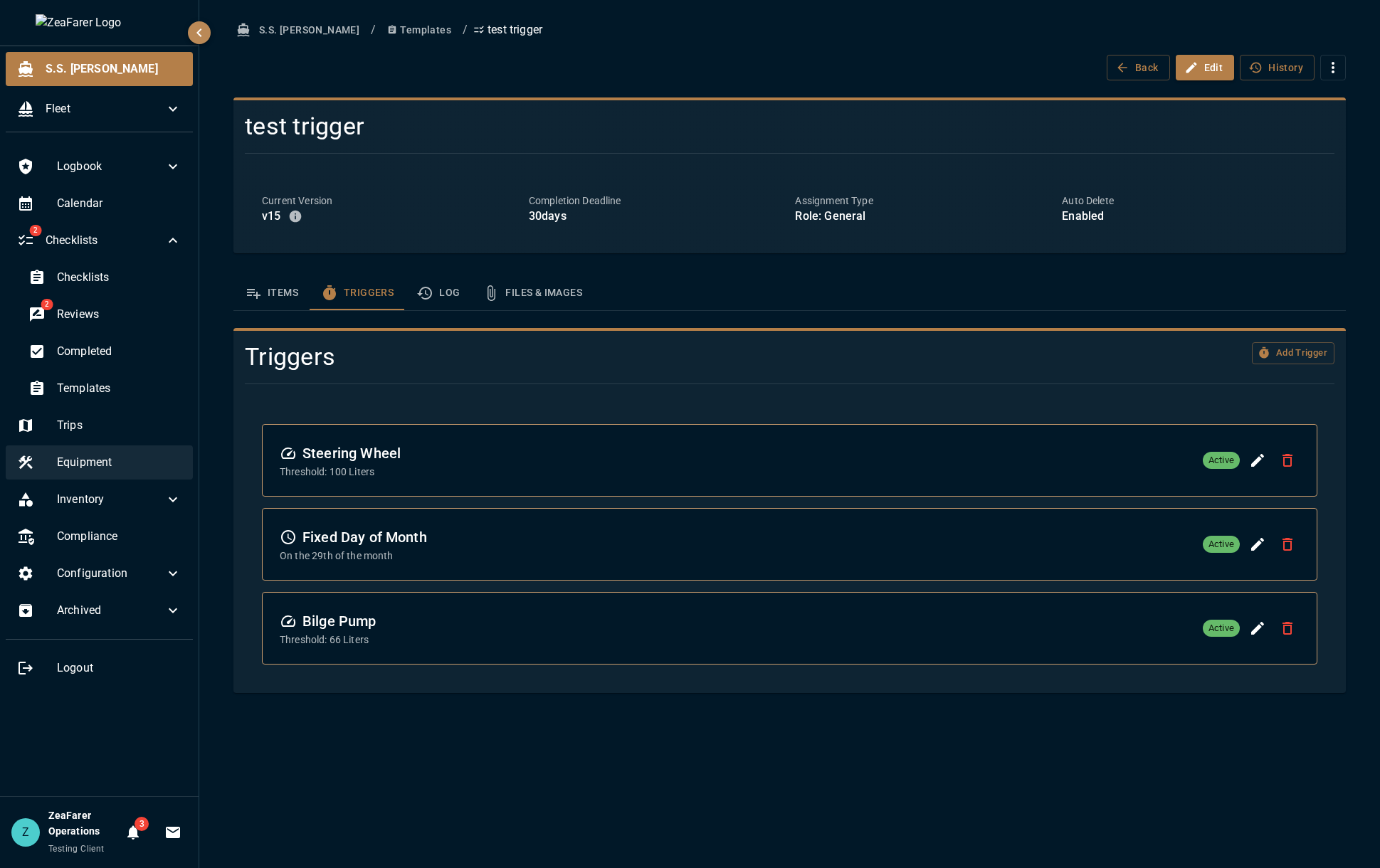
click at [107, 467] on span "Equipment" at bounding box center [119, 462] width 125 height 17
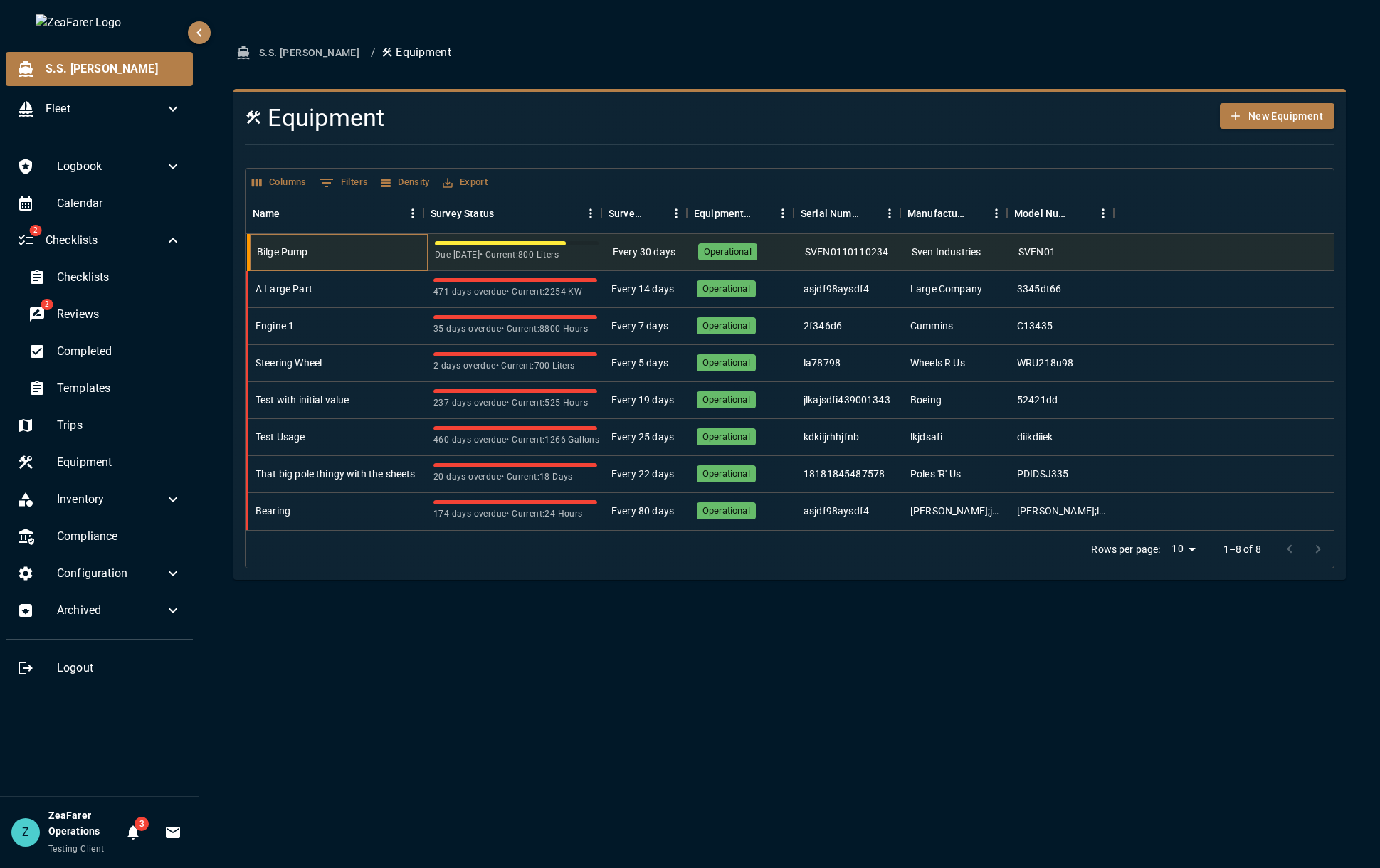
click at [311, 243] on div "Bilge Pump" at bounding box center [338, 252] width 178 height 37
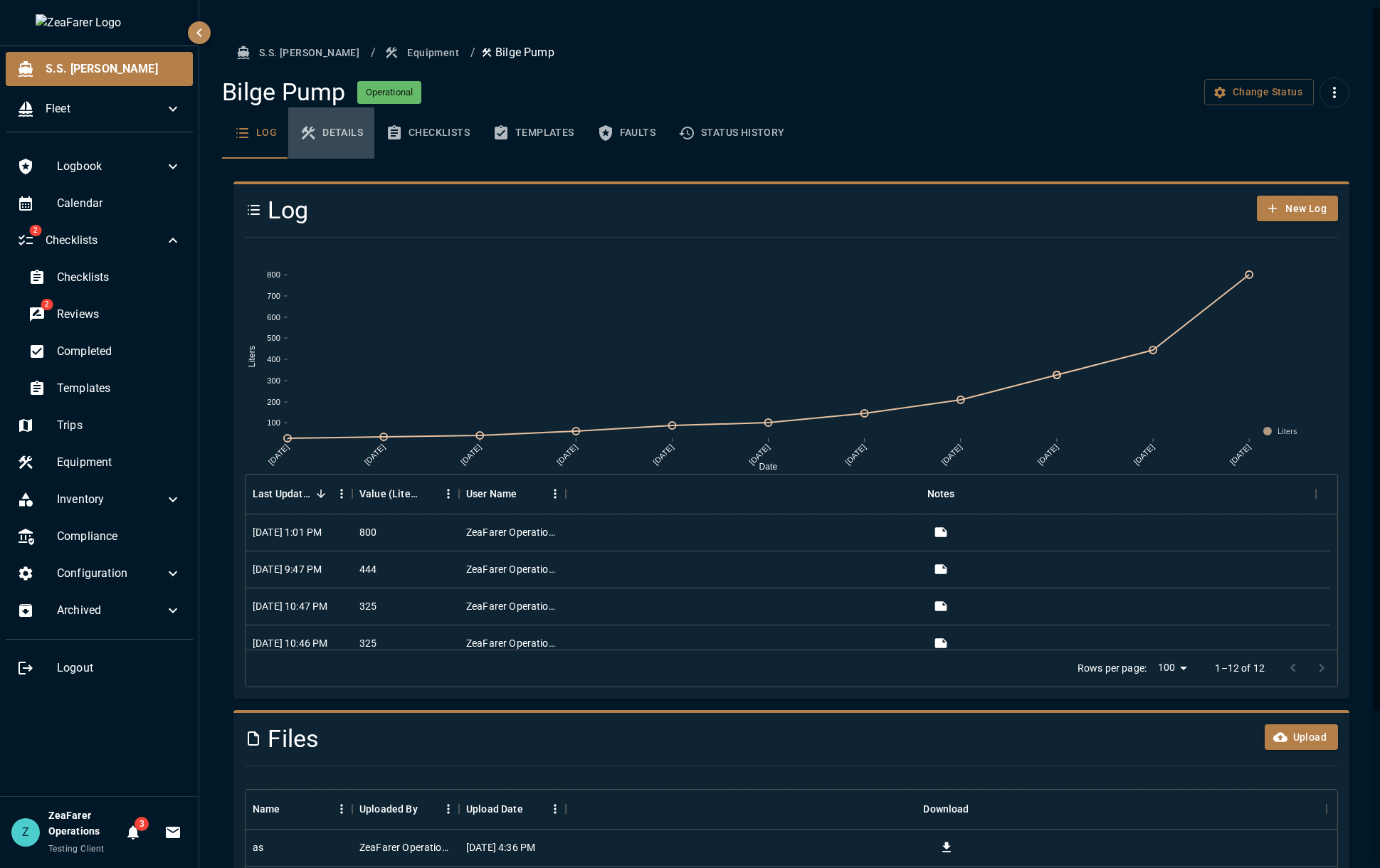
click at [344, 156] on button "Details" at bounding box center [331, 133] width 86 height 51
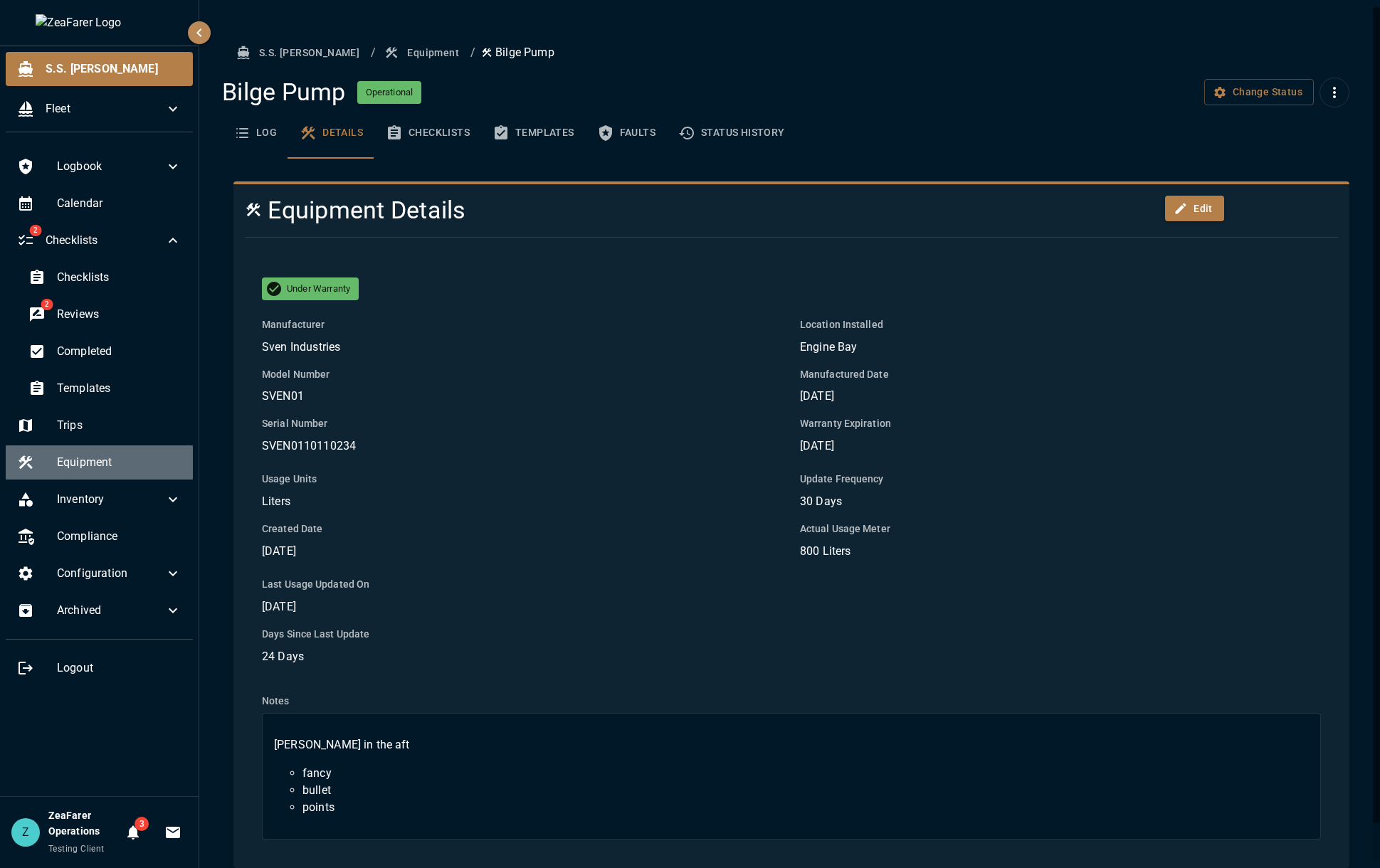
click at [128, 476] on div "Equipment" at bounding box center [99, 462] width 187 height 34
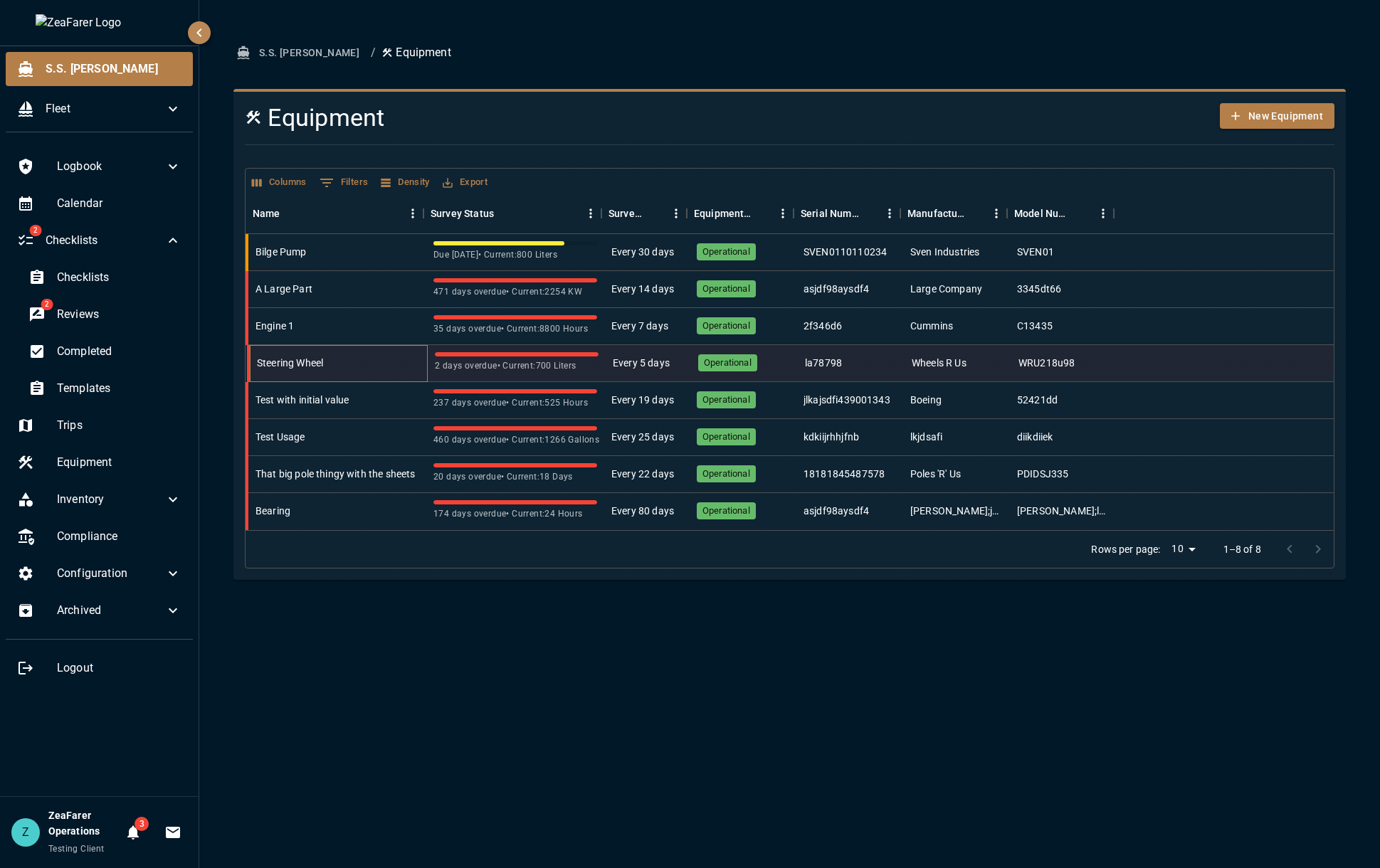
click at [337, 358] on div "Steering Wheel" at bounding box center [338, 363] width 178 height 37
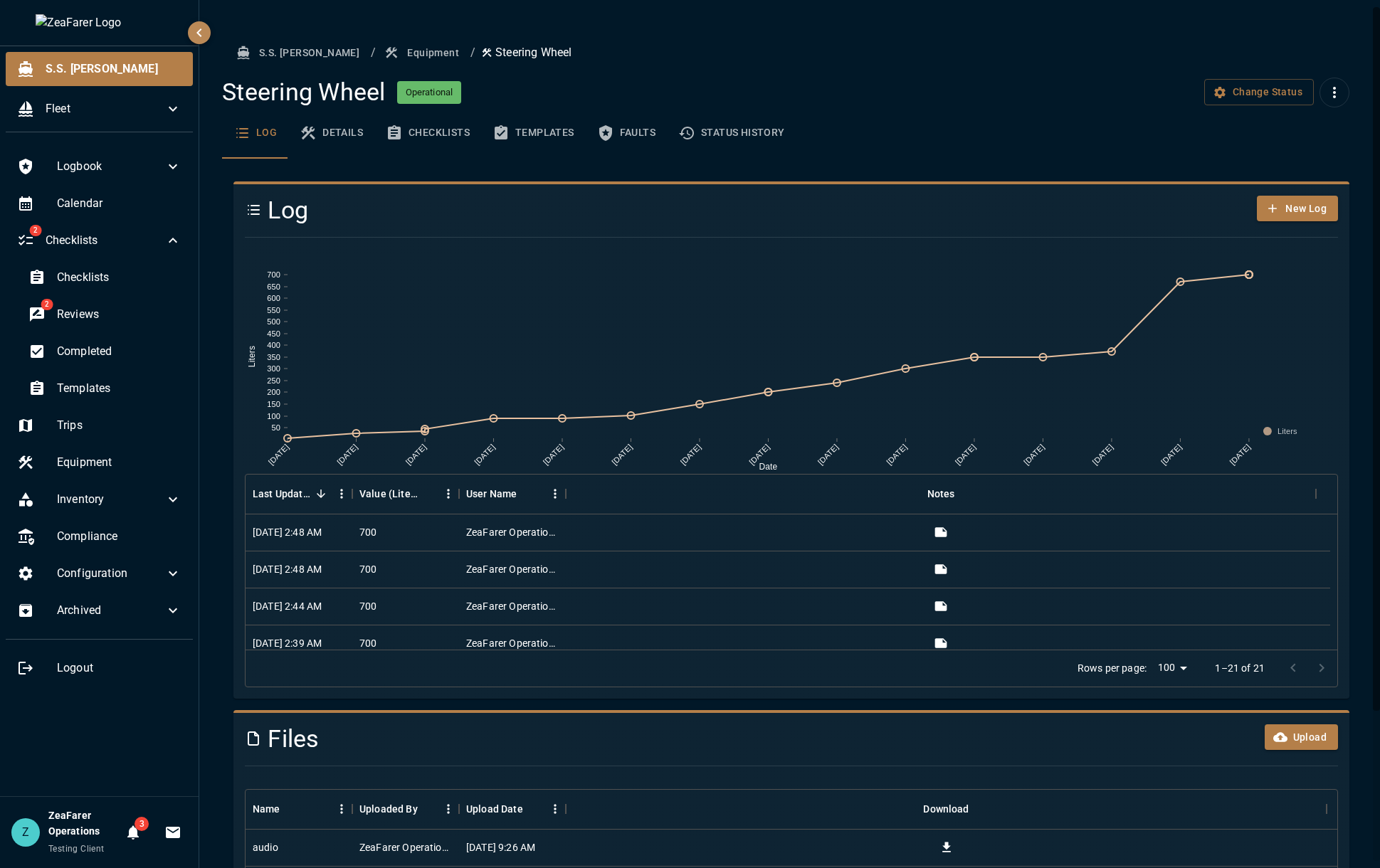
click at [346, 128] on button "Details" at bounding box center [331, 133] width 86 height 51
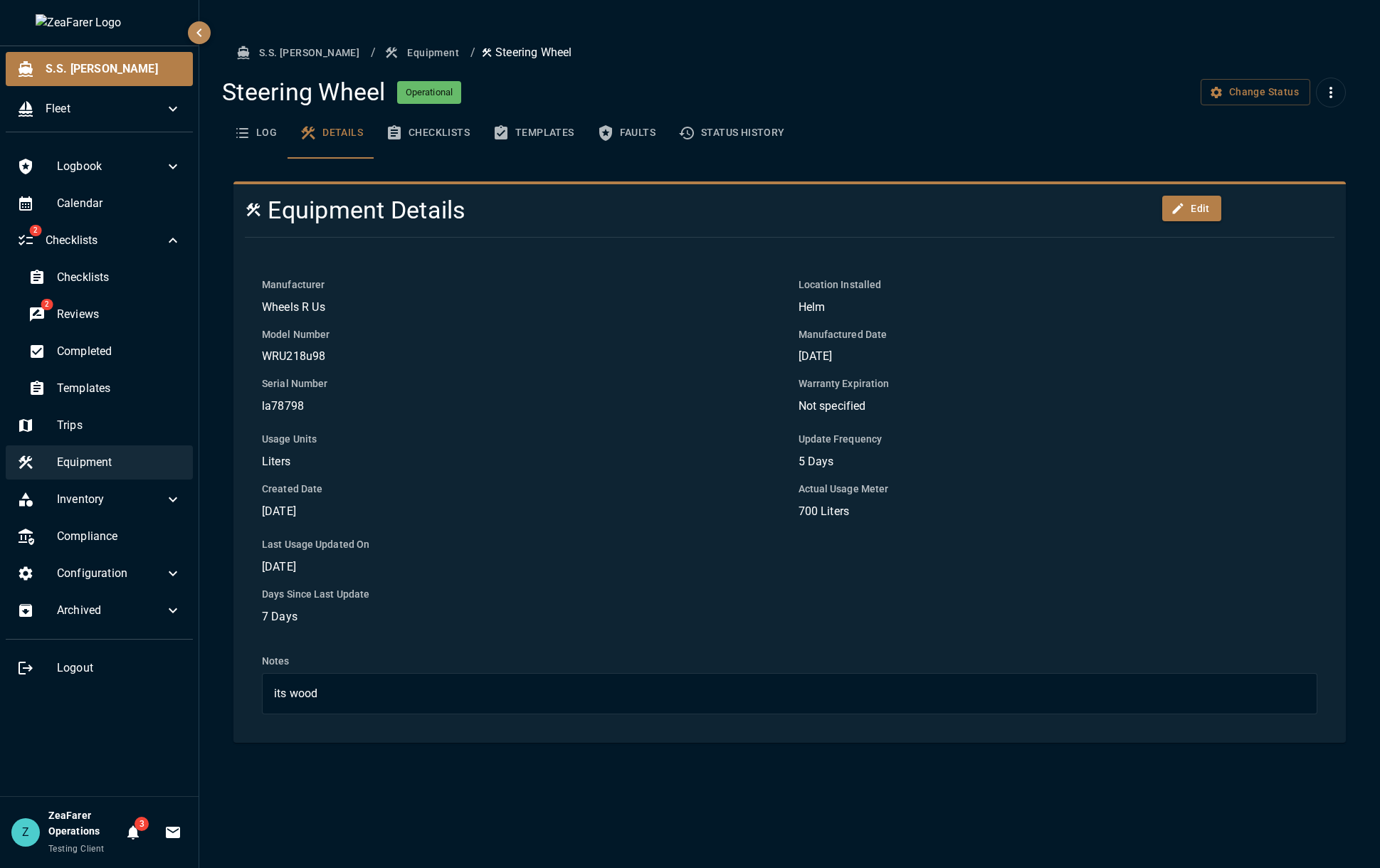
click at [133, 469] on span "Equipment" at bounding box center [119, 462] width 125 height 17
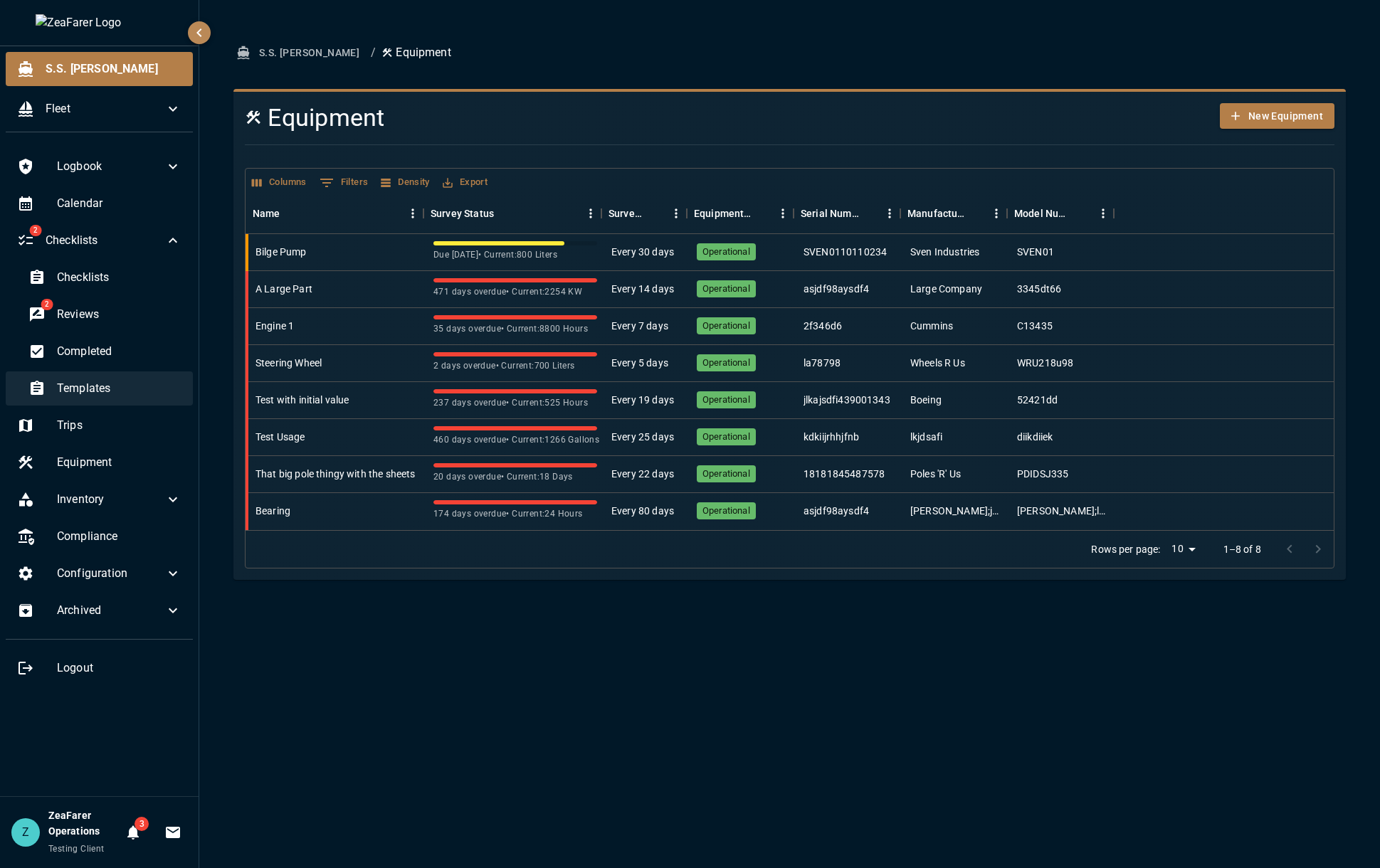
click at [106, 398] on div "Templates" at bounding box center [105, 387] width 176 height 34
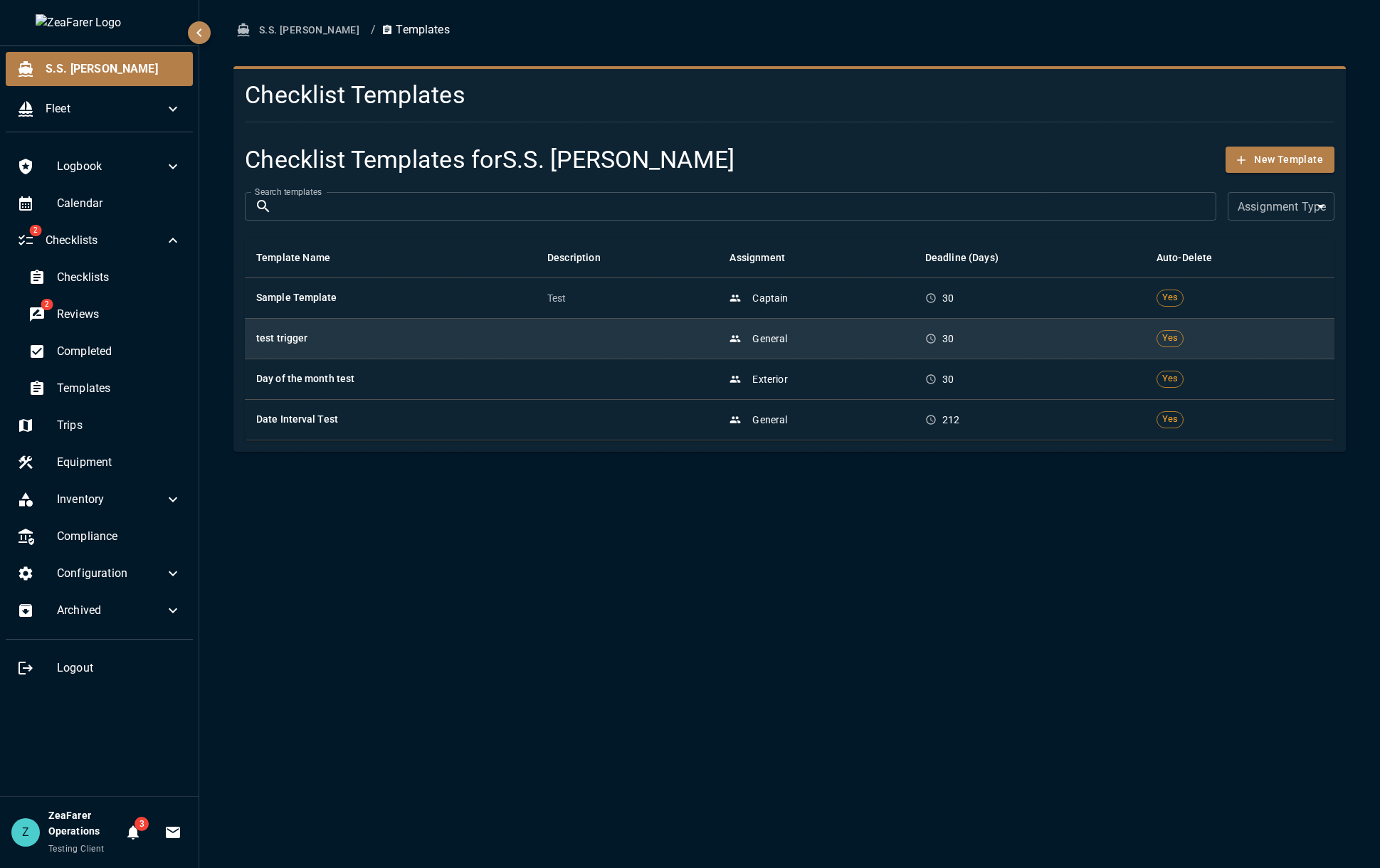
click at [371, 343] on h6 "test trigger" at bounding box center [390, 338] width 268 height 16
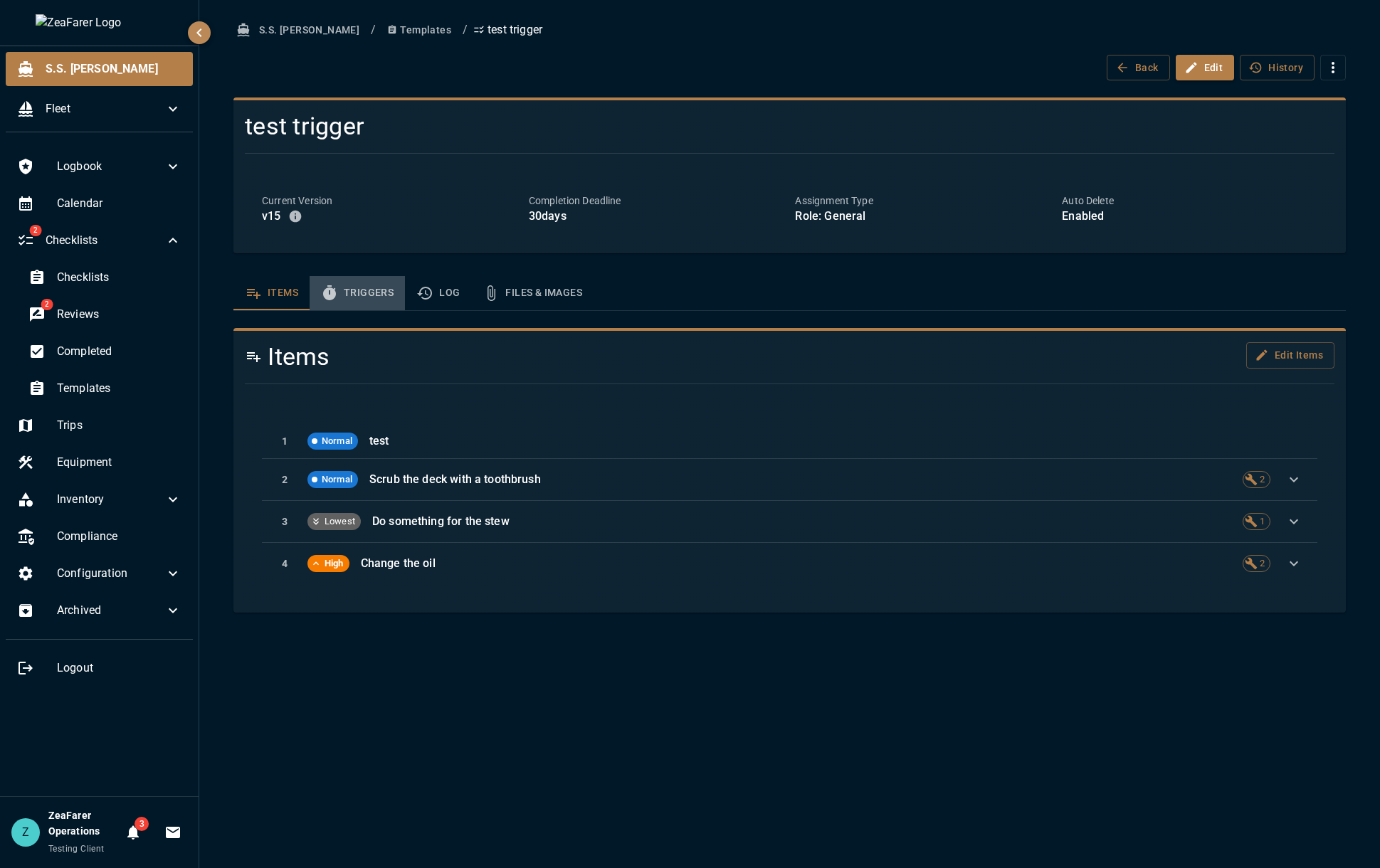
click at [350, 284] on button "Triggers" at bounding box center [357, 292] width 95 height 34
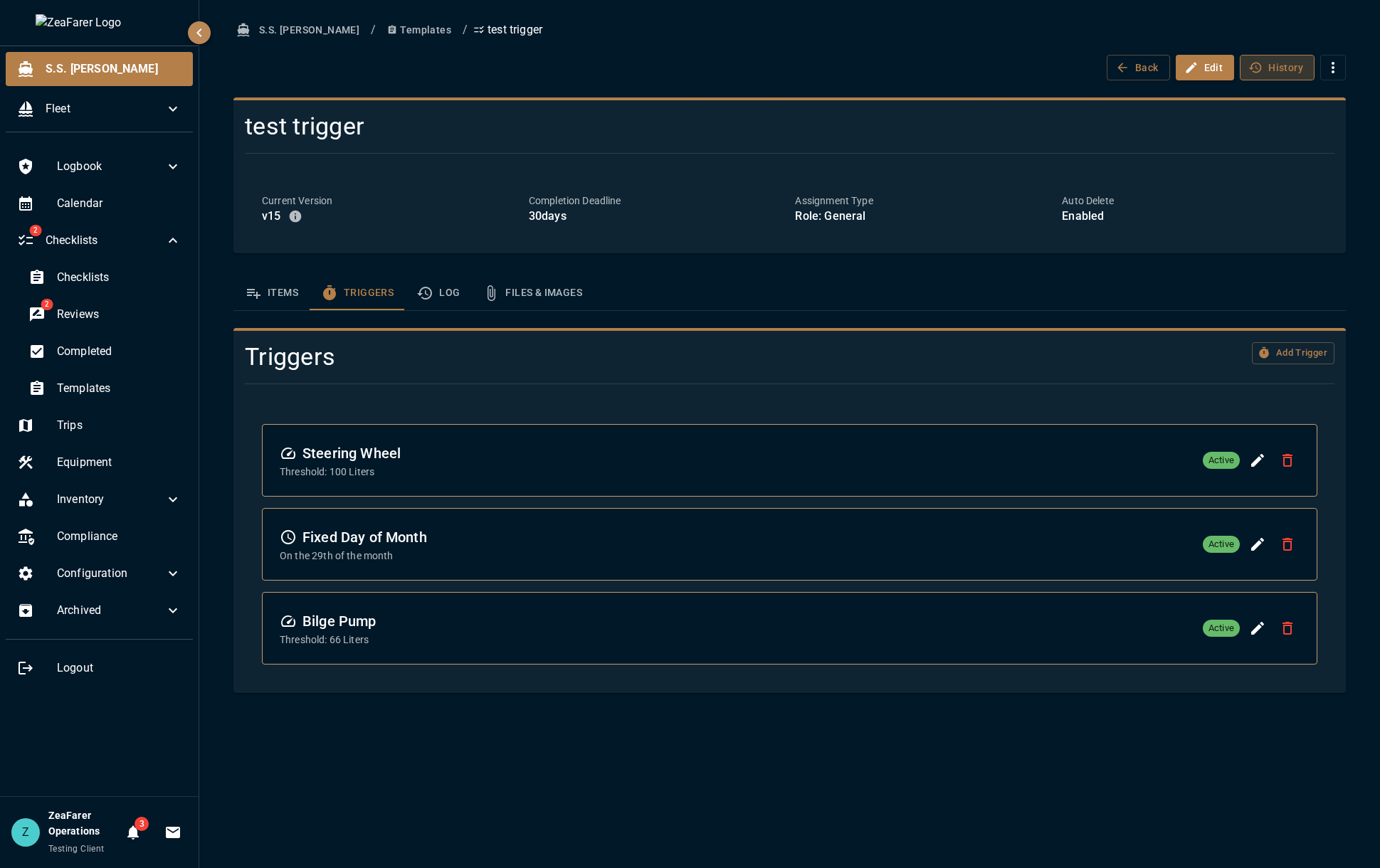
click at [1274, 59] on button "History" at bounding box center [1276, 68] width 74 height 26
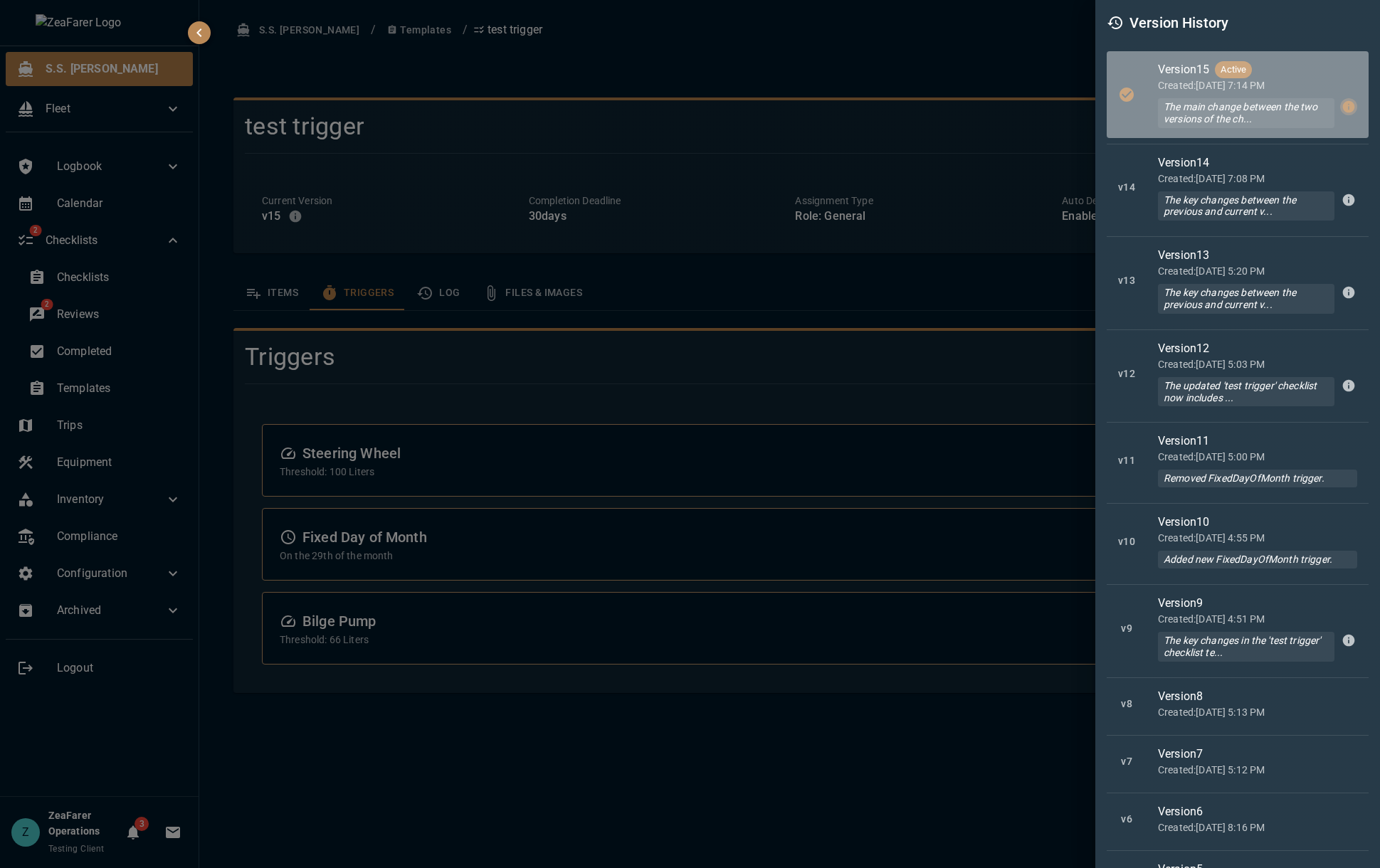
click at [1341, 103] on icon "button" at bounding box center [1348, 107] width 14 height 14
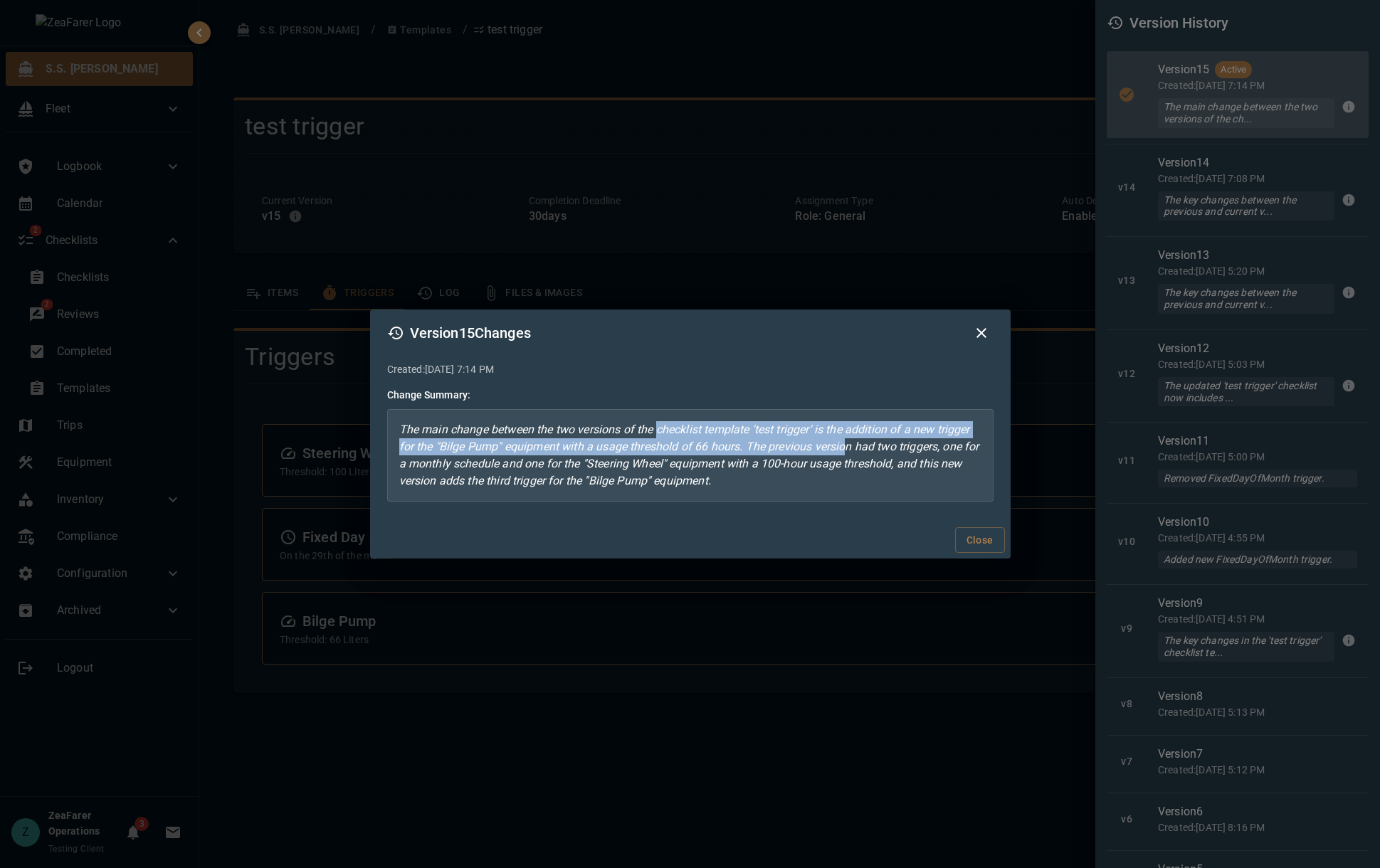
drag, startPoint x: 657, startPoint y: 430, endPoint x: 847, endPoint y: 438, distance: 190.2
click at [847, 438] on p "The main change between the two versions of the checklist template 'test trigge…" at bounding box center [690, 455] width 606 height 92
drag, startPoint x: 847, startPoint y: 438, endPoint x: 836, endPoint y: 439, distance: 11.0
click at [847, 437] on p "The main change between the two versions of the checklist template 'test trigge…" at bounding box center [690, 455] width 606 height 92
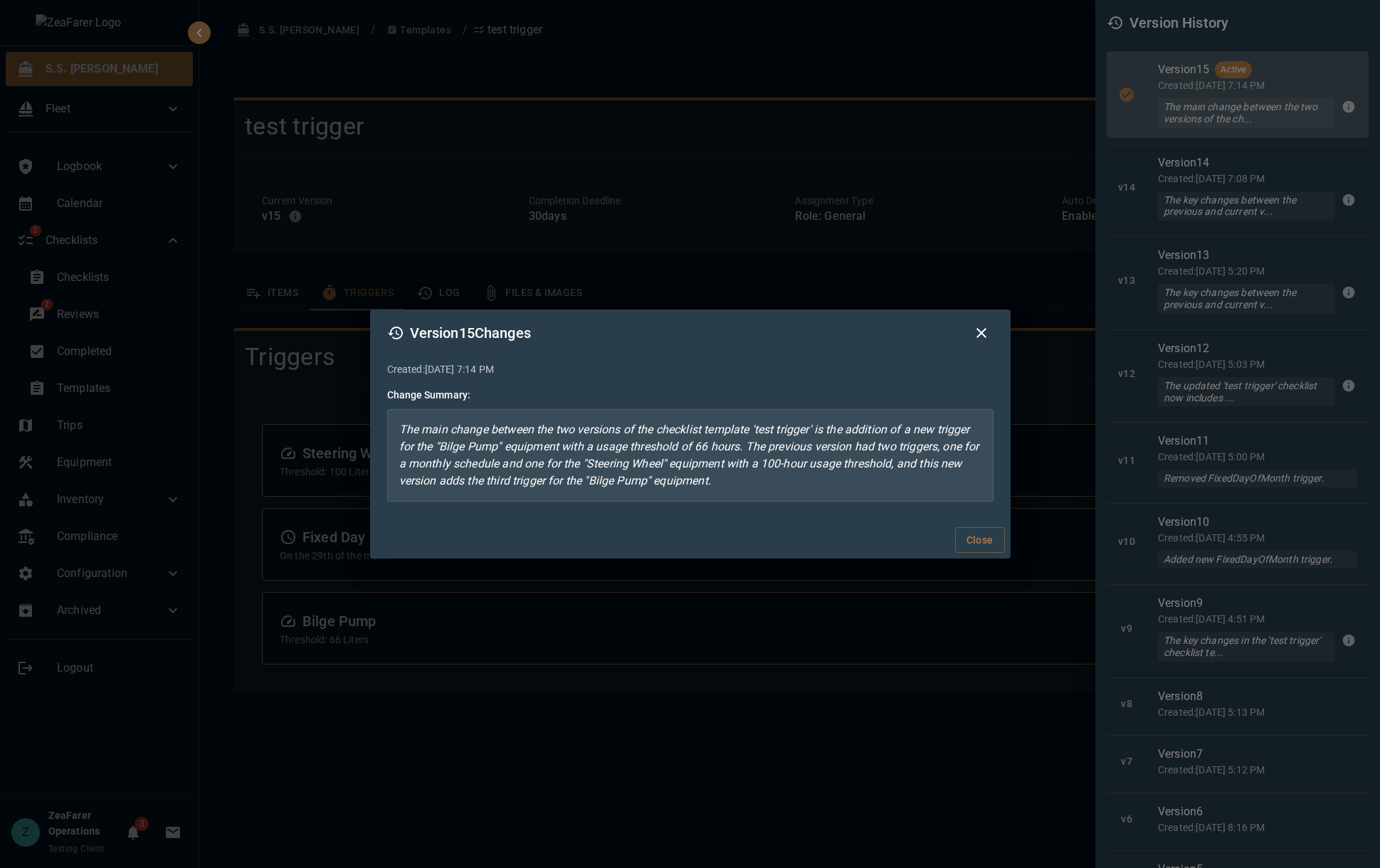
click at [478, 510] on div "Created: [DATE] 7:14 PM Change Summary: The main change between the two version…" at bounding box center [690, 439] width 640 height 165
drag, startPoint x: 404, startPoint y: 445, endPoint x: 729, endPoint y: 451, distance: 325.1
click at [729, 451] on p "The main change between the two versions of the checklist template 'test trigge…" at bounding box center [690, 455] width 606 height 92
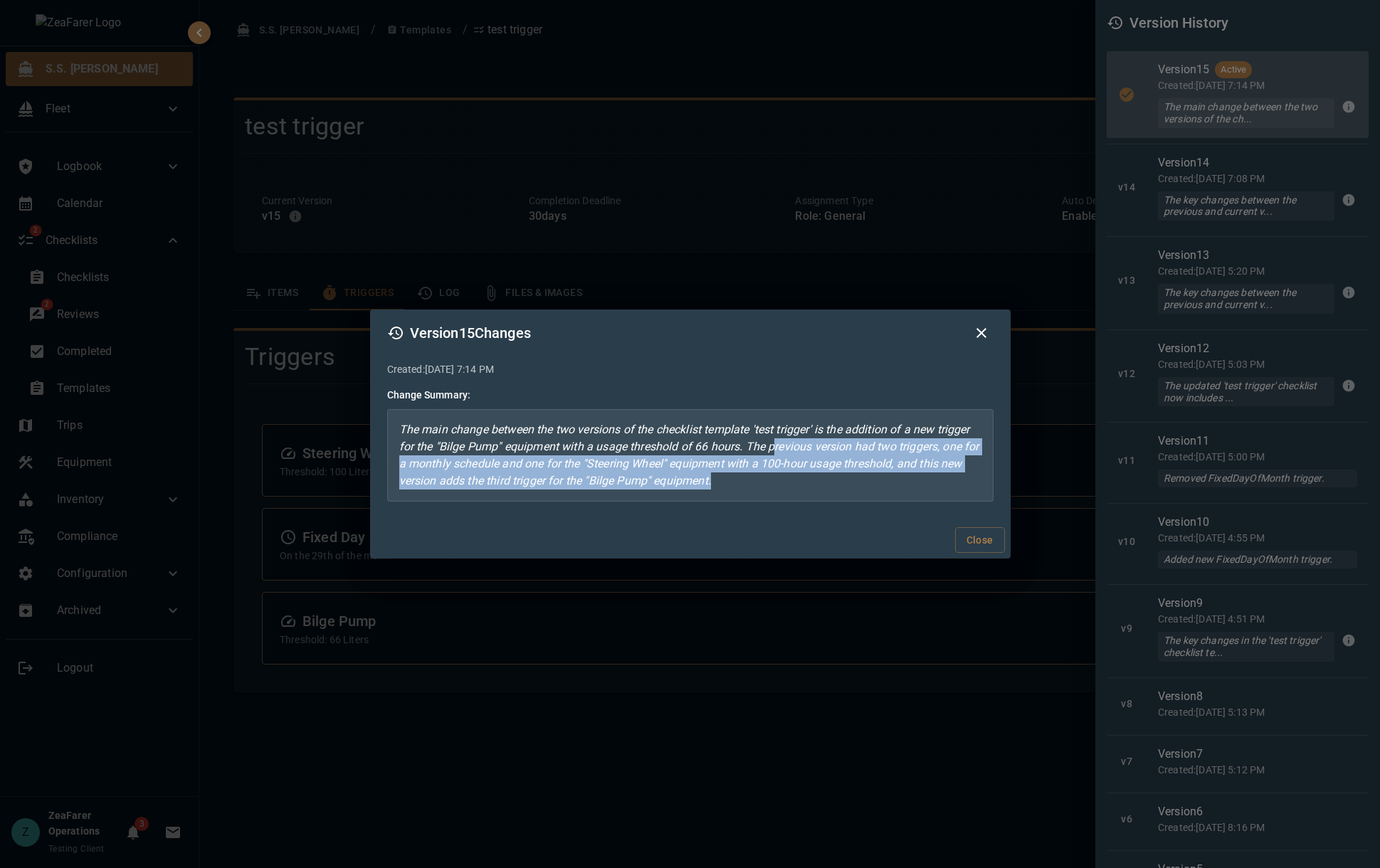
drag, startPoint x: 777, startPoint y: 438, endPoint x: 846, endPoint y: 484, distance: 82.9
click at [846, 484] on p "The main change between the two versions of the checklist template 'test trigge…" at bounding box center [690, 455] width 606 height 92
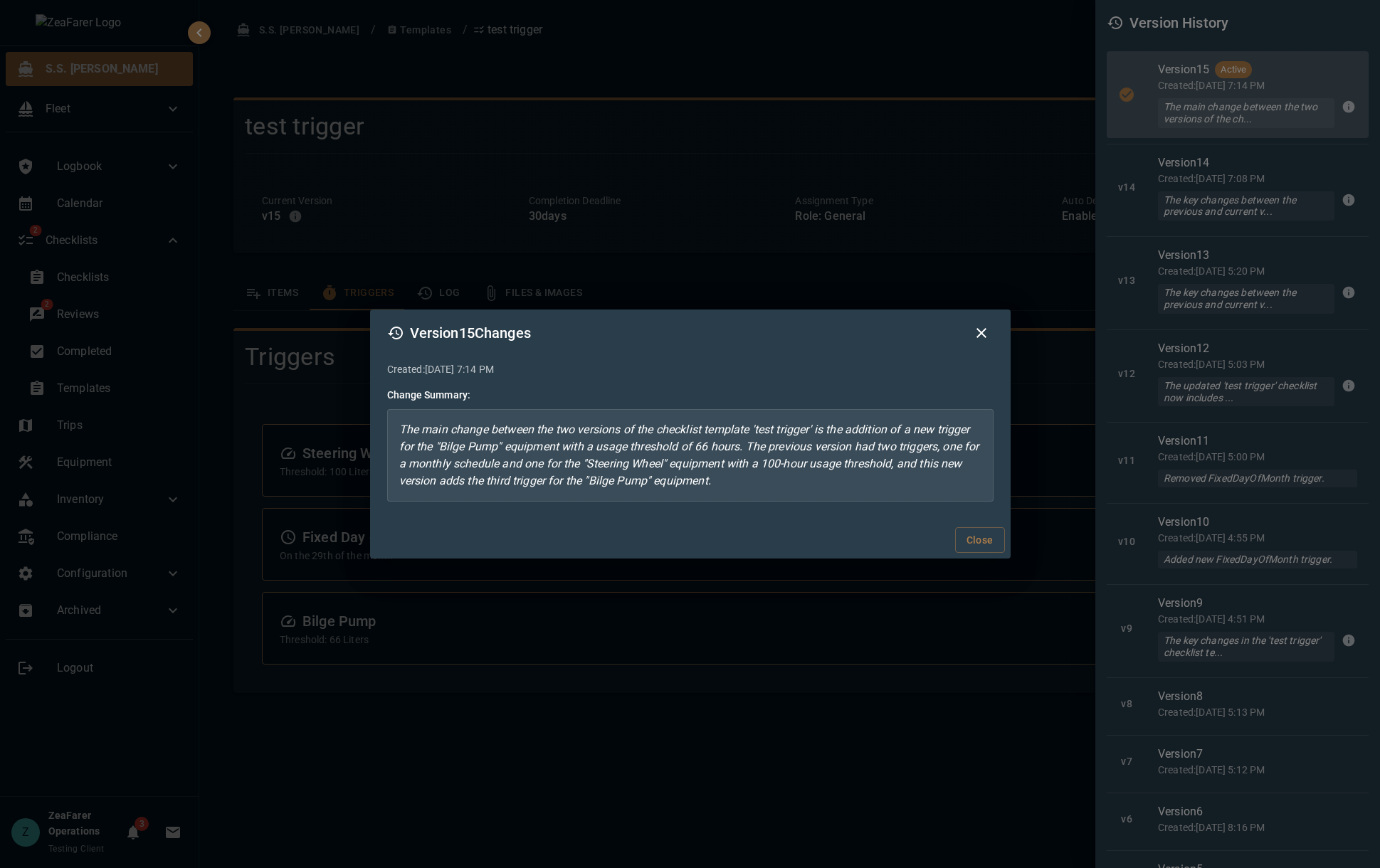
drag, startPoint x: 970, startPoint y: 543, endPoint x: 734, endPoint y: 437, distance: 258.7
click at [734, 437] on div "Version 15 Changes Created: [DATE] 7:14 PM Change Summary: The main change betw…" at bounding box center [690, 434] width 640 height 249
click at [732, 447] on p "The main change between the two versions of the checklist template 'test trigge…" at bounding box center [690, 455] width 606 height 92
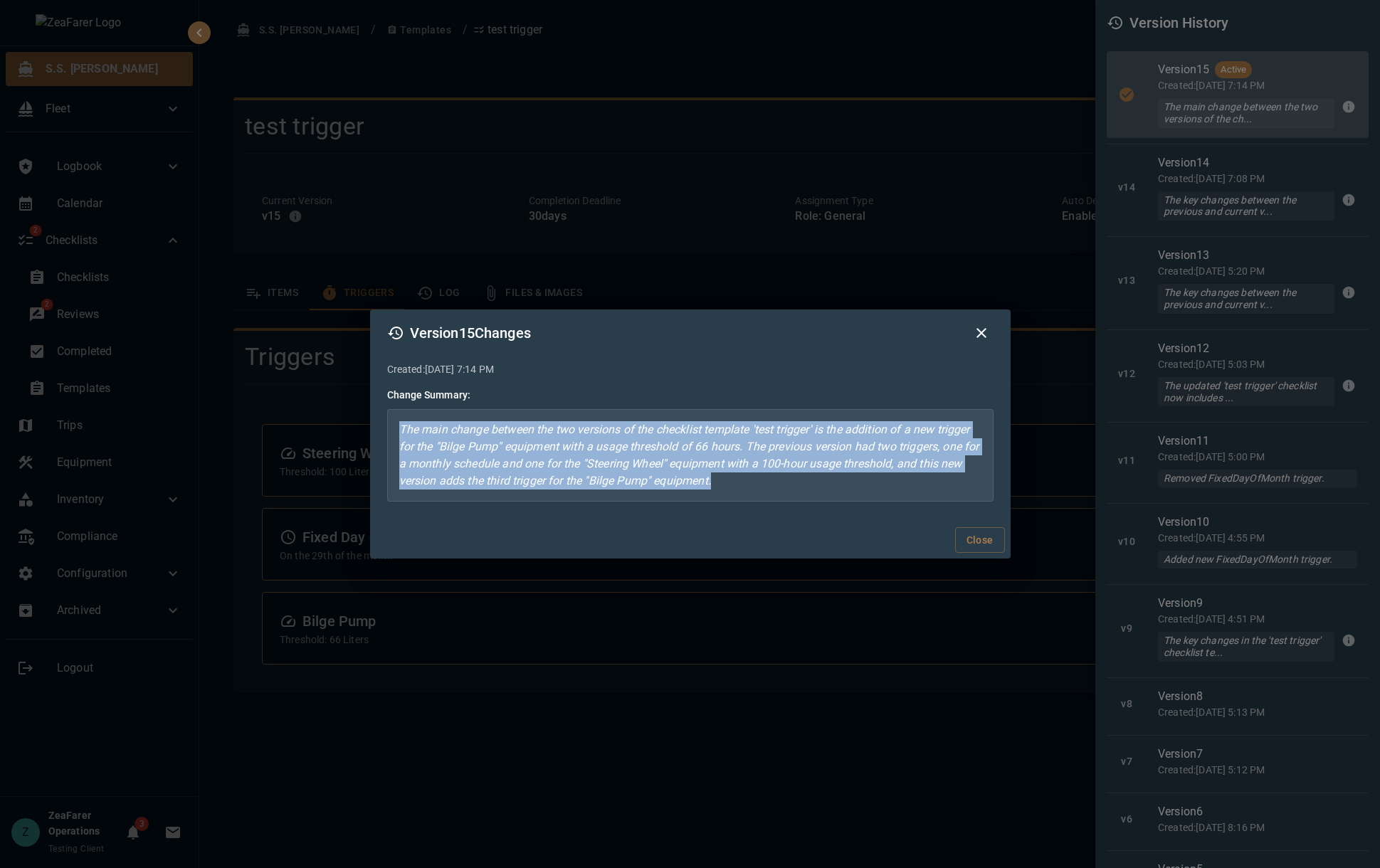
click at [732, 447] on p "The main change between the two versions of the checklist template 'test trigge…" at bounding box center [690, 455] width 606 height 92
click at [973, 330] on icon "button" at bounding box center [981, 333] width 17 height 17
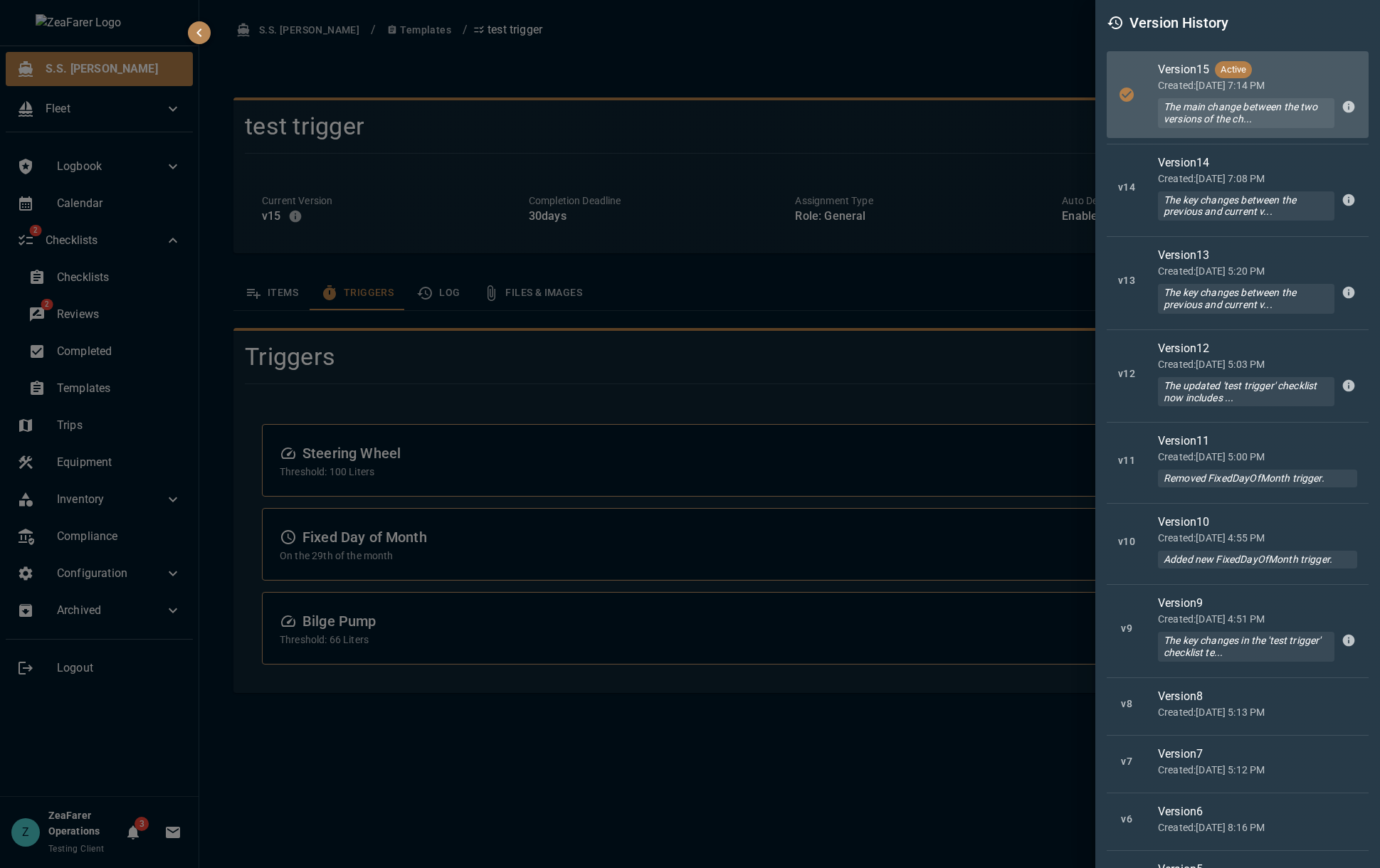
click at [399, 732] on div at bounding box center [690, 434] width 1380 height 868
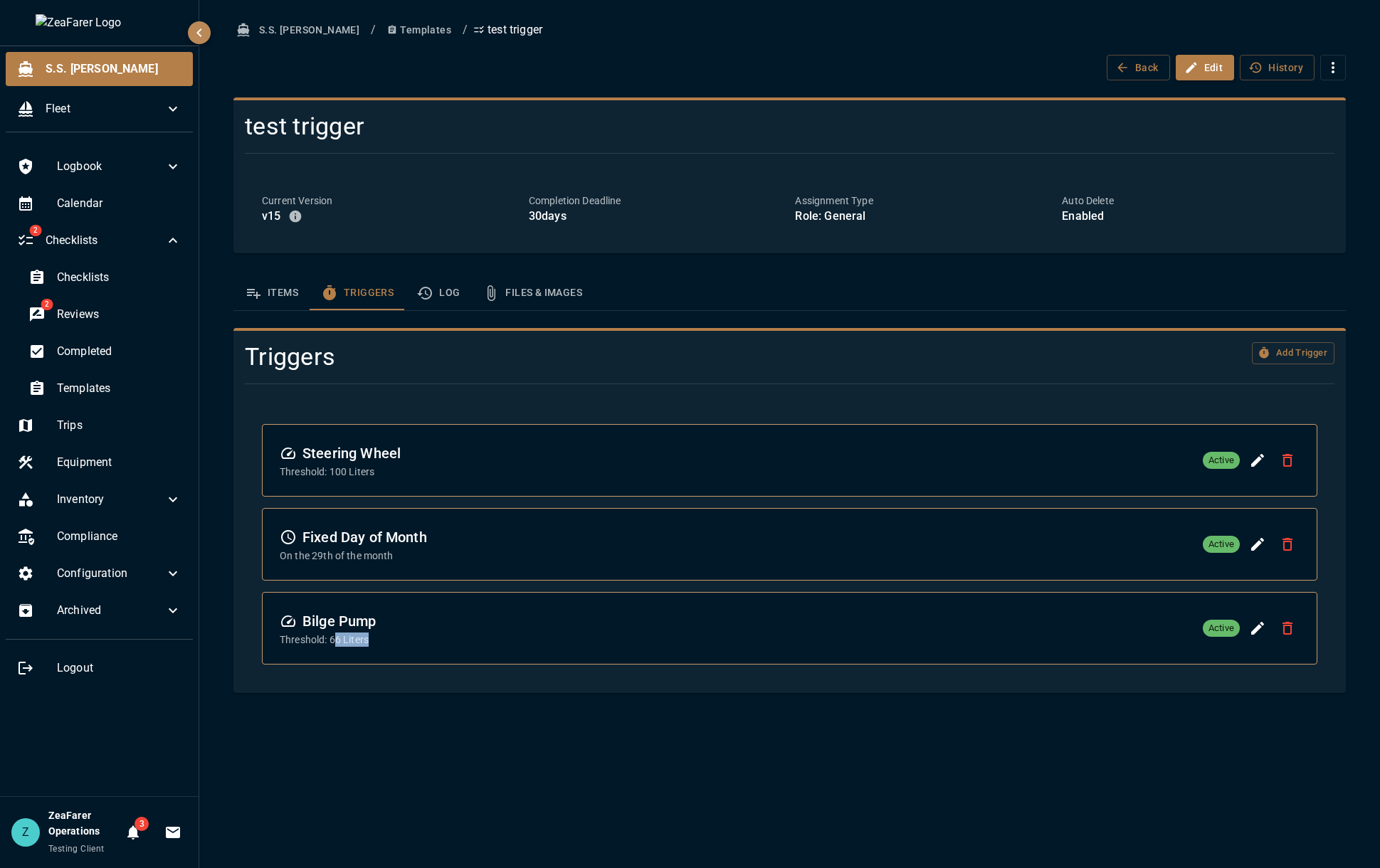
drag, startPoint x: 364, startPoint y: 643, endPoint x: 336, endPoint y: 640, distance: 28.2
click at [336, 640] on p "Threshold: 66 Liters" at bounding box center [328, 639] width 97 height 14
click at [1293, 629] on icon "Delete Trigger" at bounding box center [1287, 628] width 17 height 17
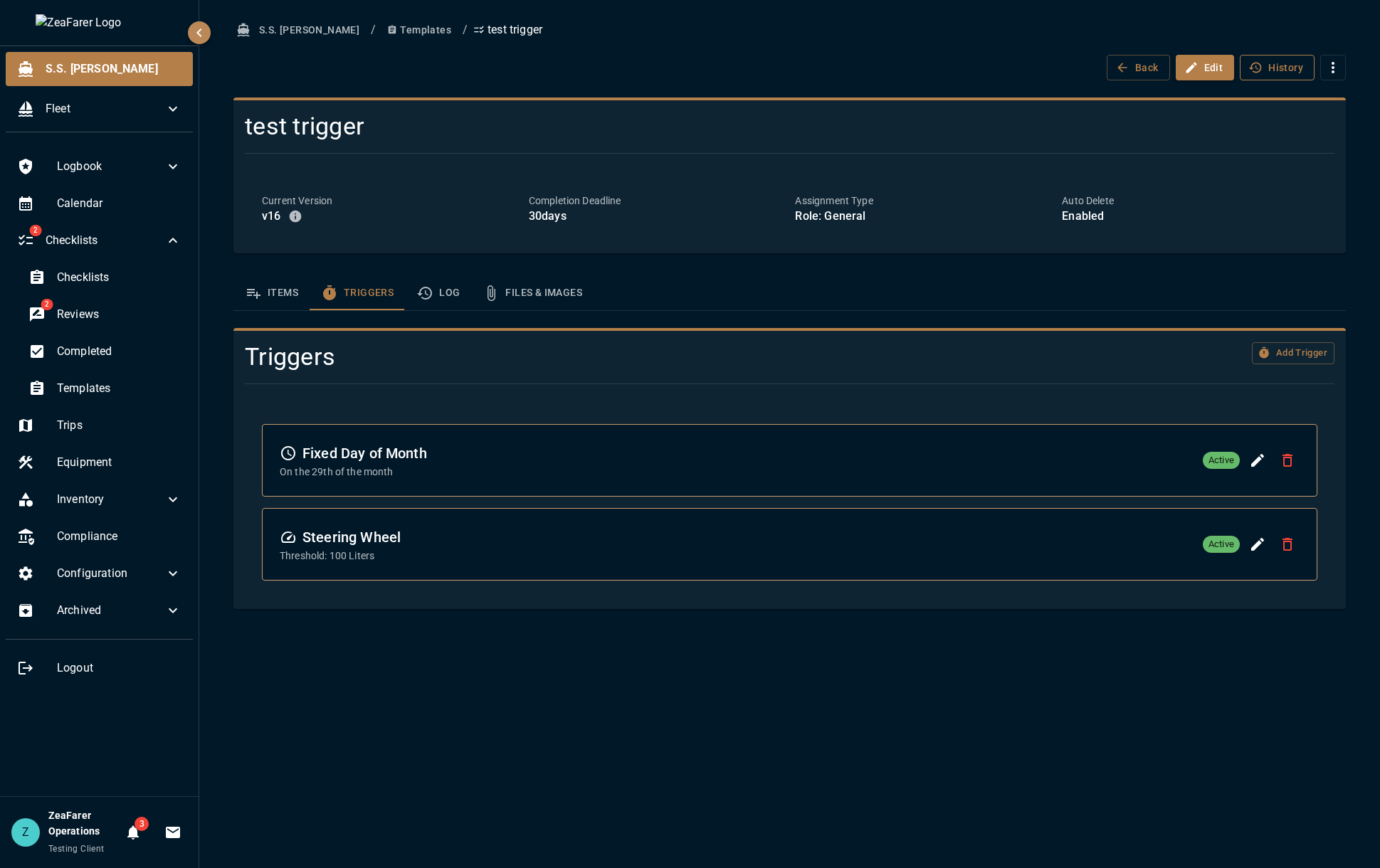
click at [1258, 66] on icon "button" at bounding box center [1255, 68] width 14 height 14
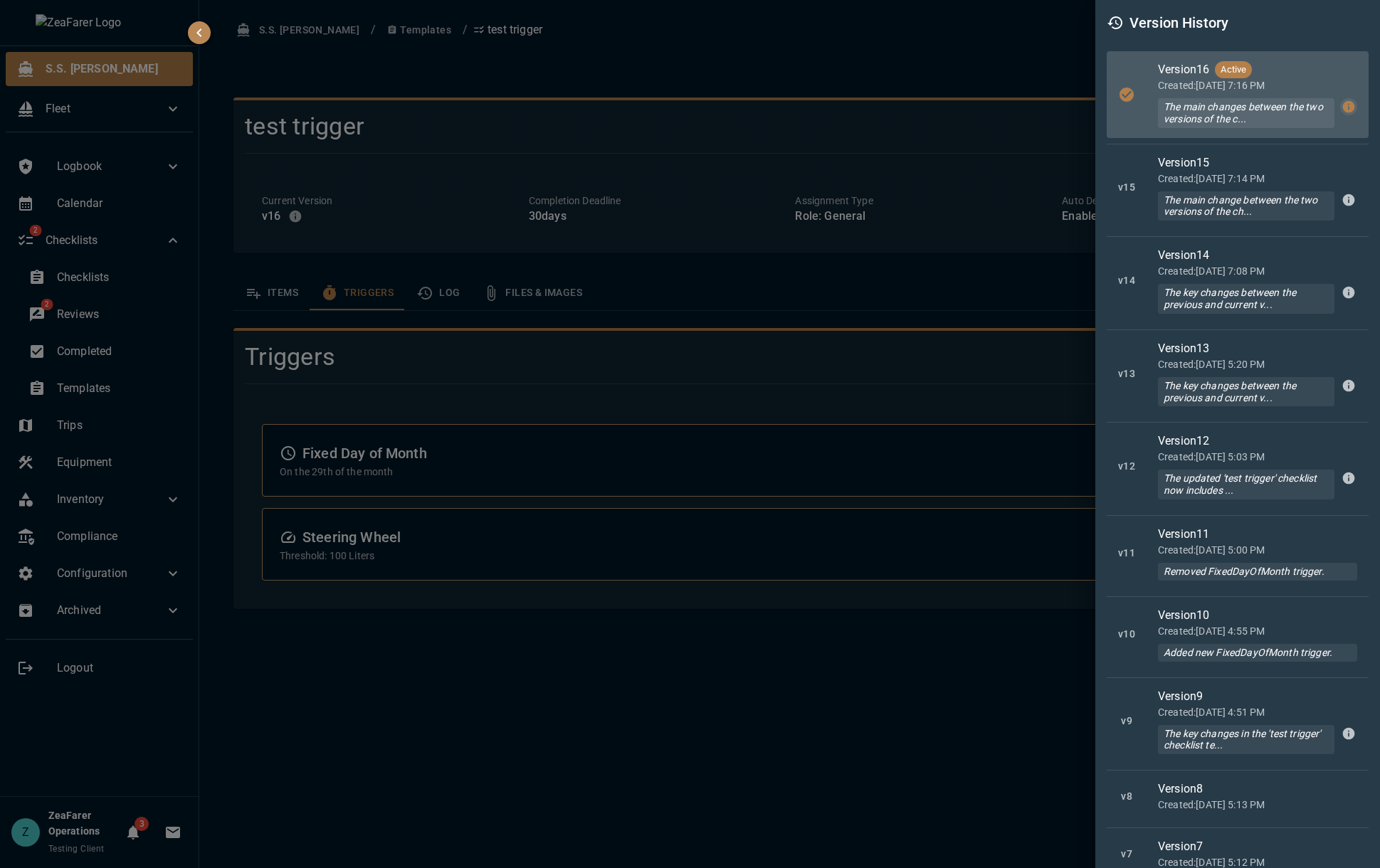
click at [1341, 101] on icon "button" at bounding box center [1348, 107] width 14 height 14
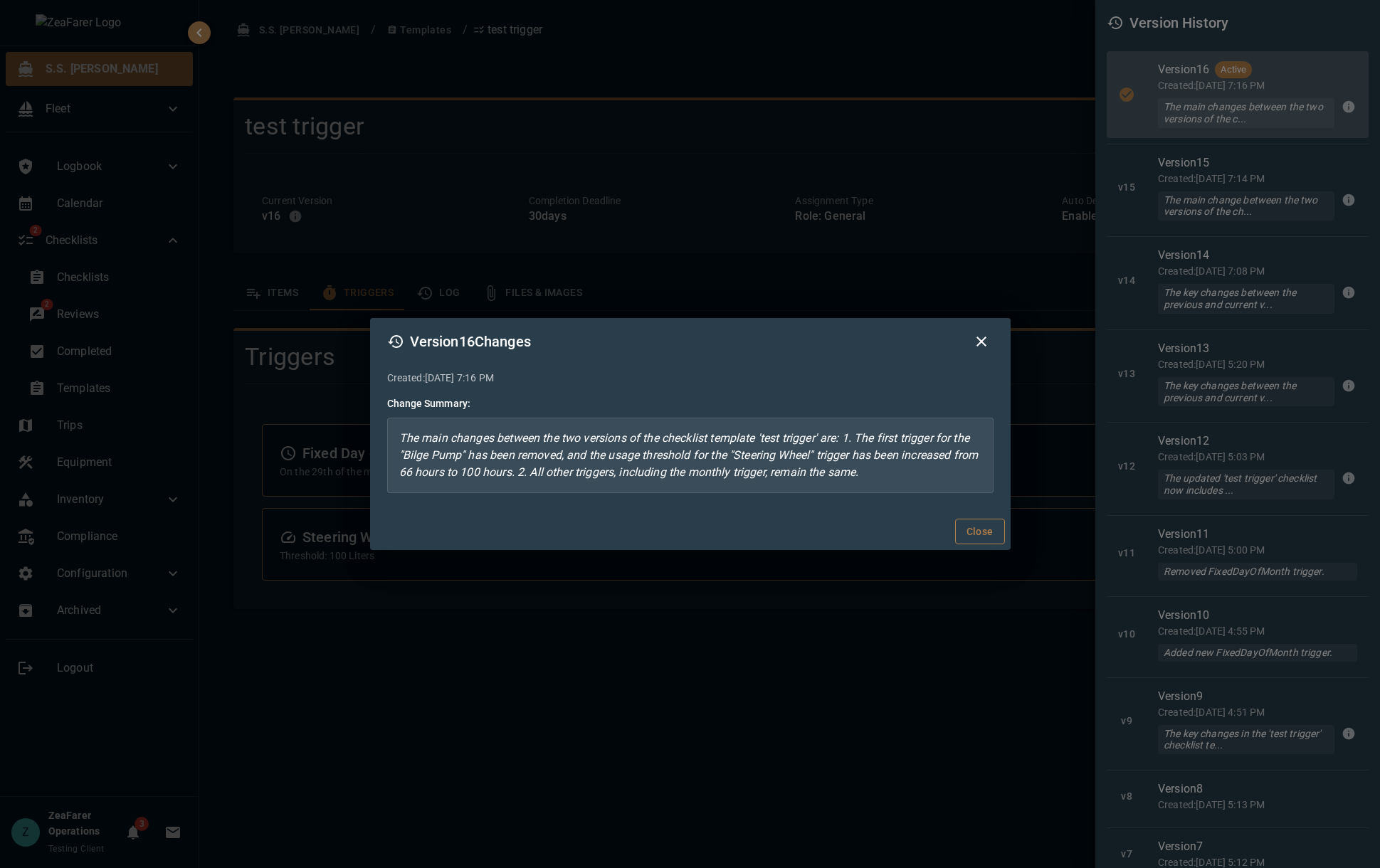
click at [981, 531] on button "Close" at bounding box center [980, 531] width 50 height 26
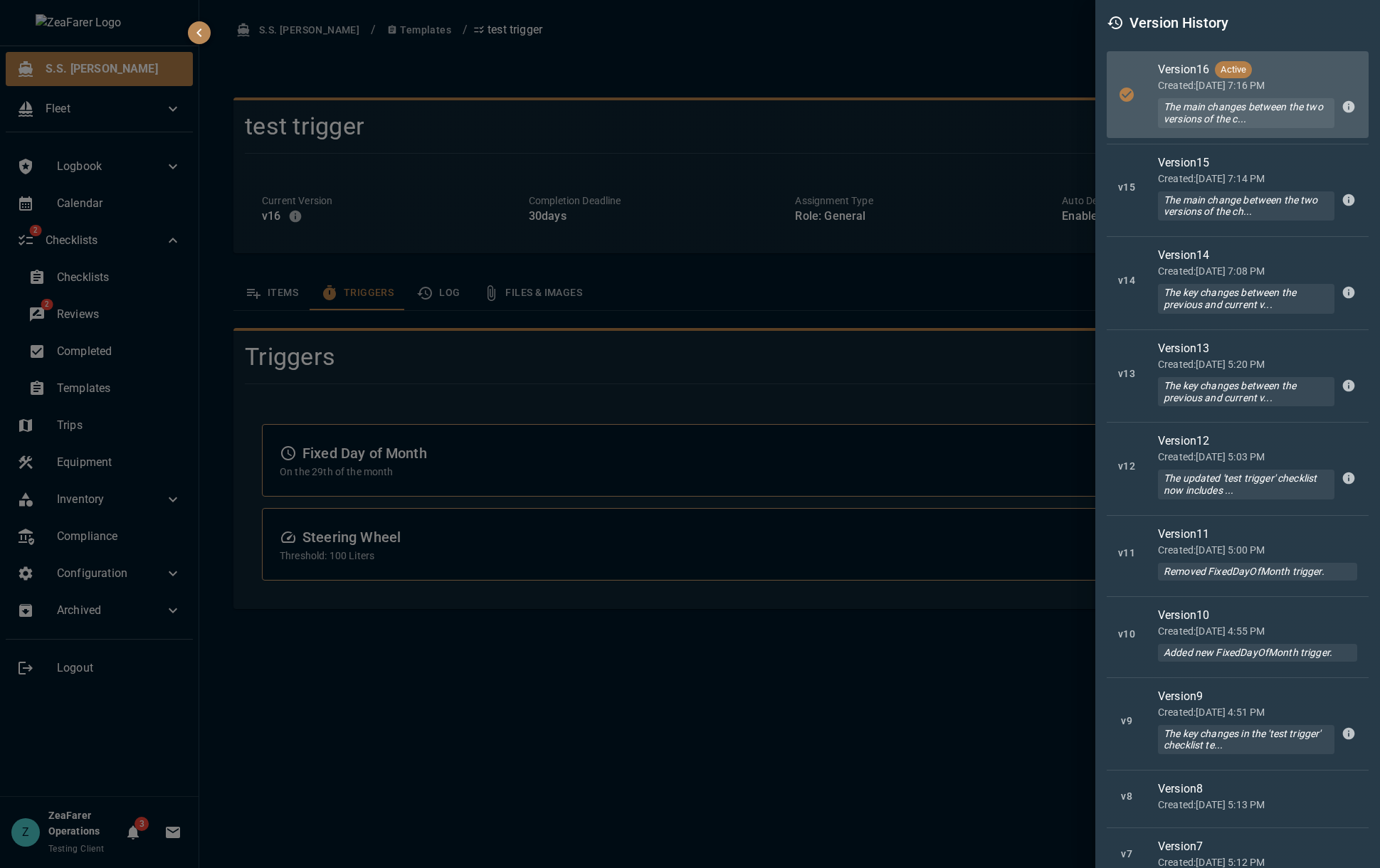
click at [913, 666] on div at bounding box center [690, 434] width 1380 height 868
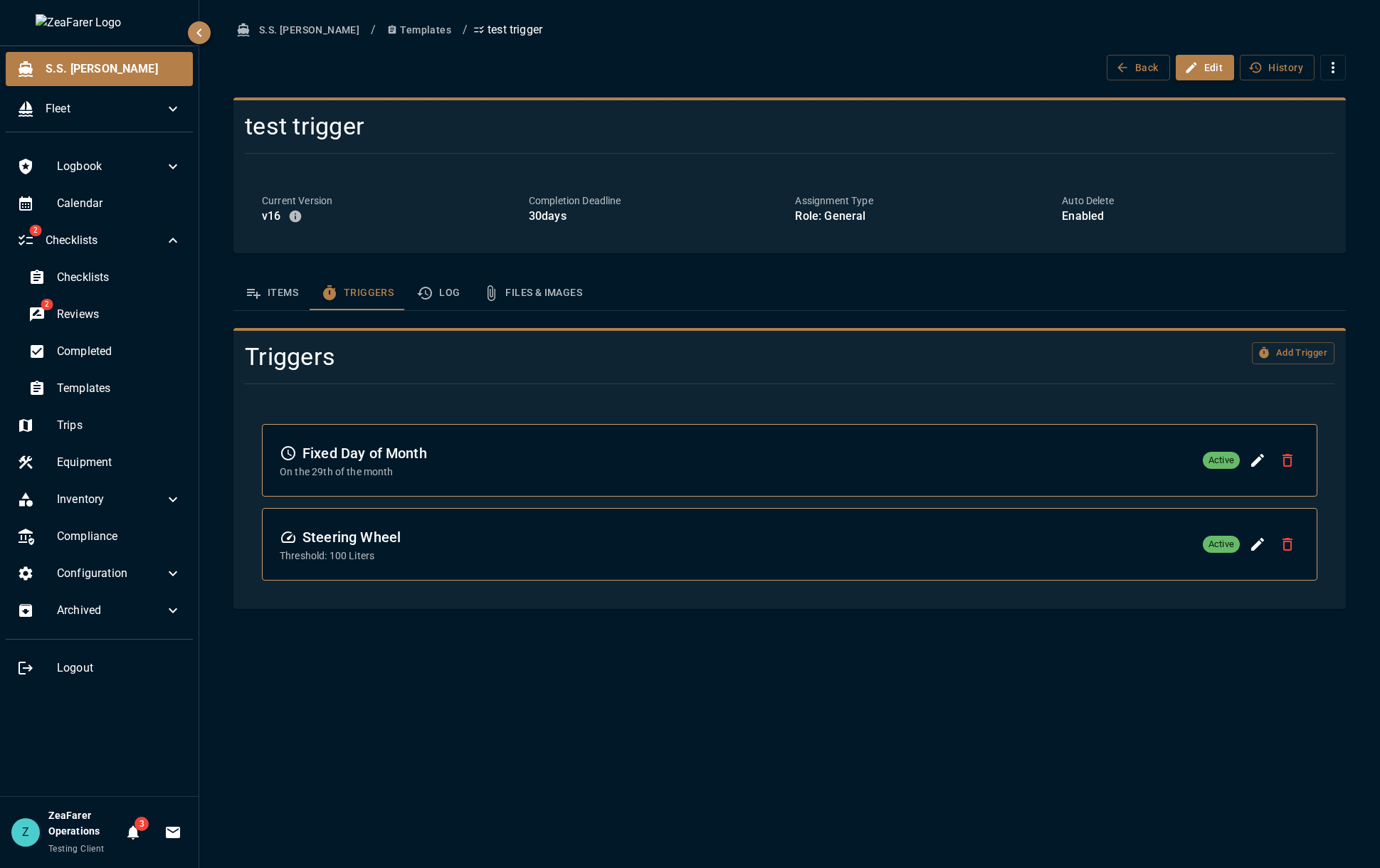
click at [970, 112] on h4 "test trigger" at bounding box center [698, 127] width 906 height 30
click at [288, 296] on button "Items" at bounding box center [271, 292] width 76 height 34
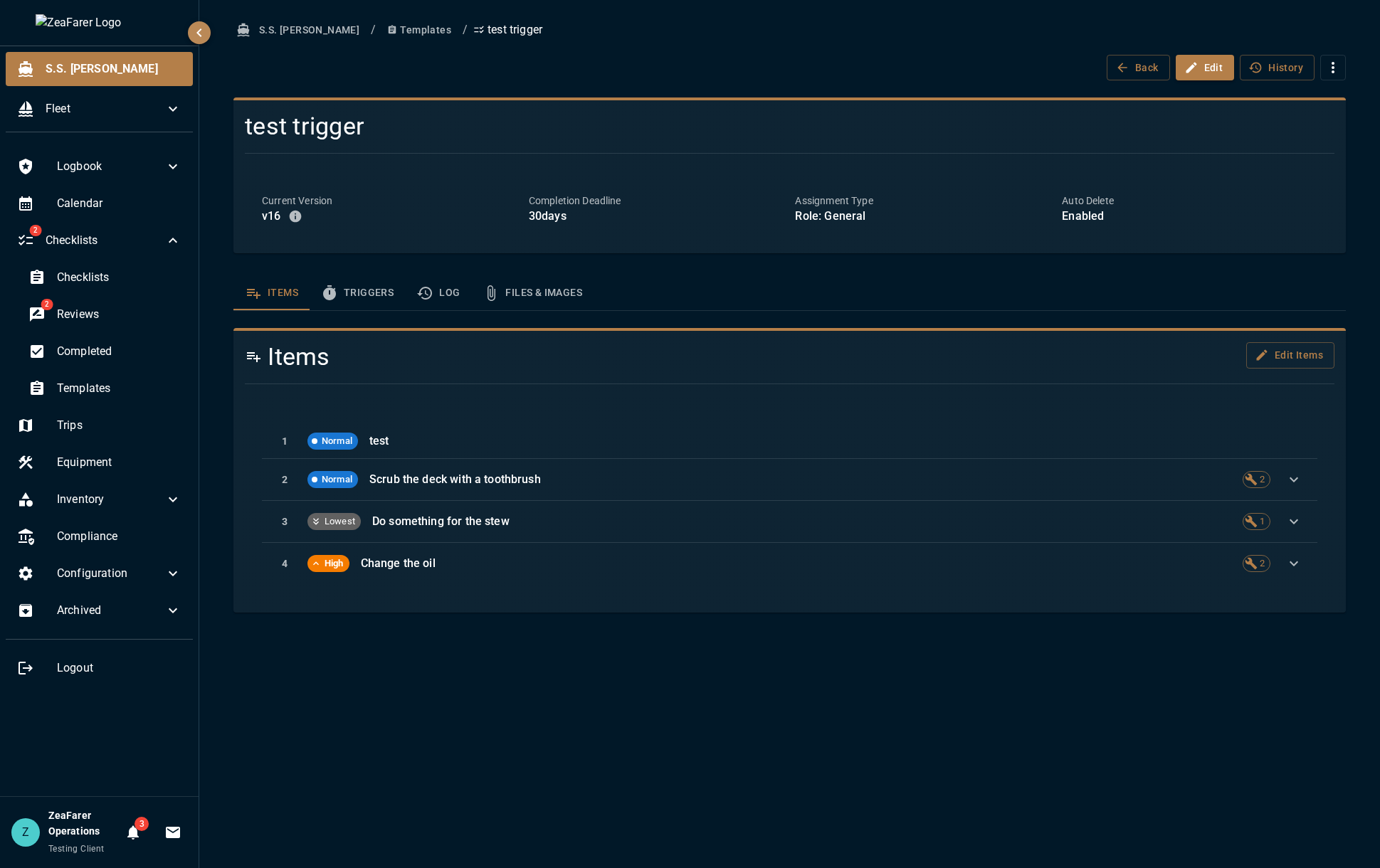
click at [451, 750] on div "S.S. [PERSON_NAME] / Templates / test trigger Back Edit History test trigger Cu…" at bounding box center [789, 434] width 1180 height 868
click at [1284, 76] on button "History" at bounding box center [1276, 68] width 74 height 26
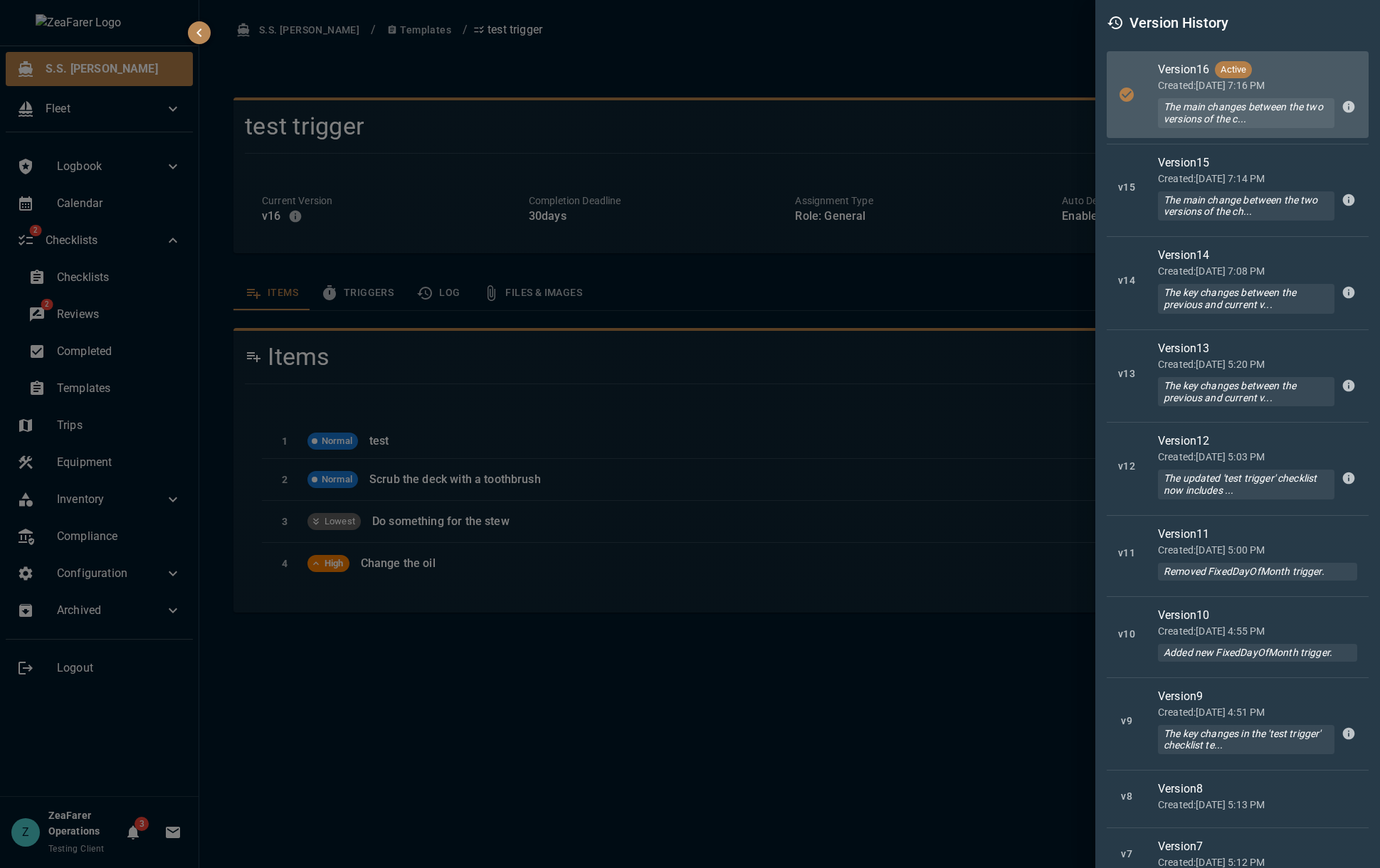
click at [883, 303] on div at bounding box center [690, 434] width 1380 height 868
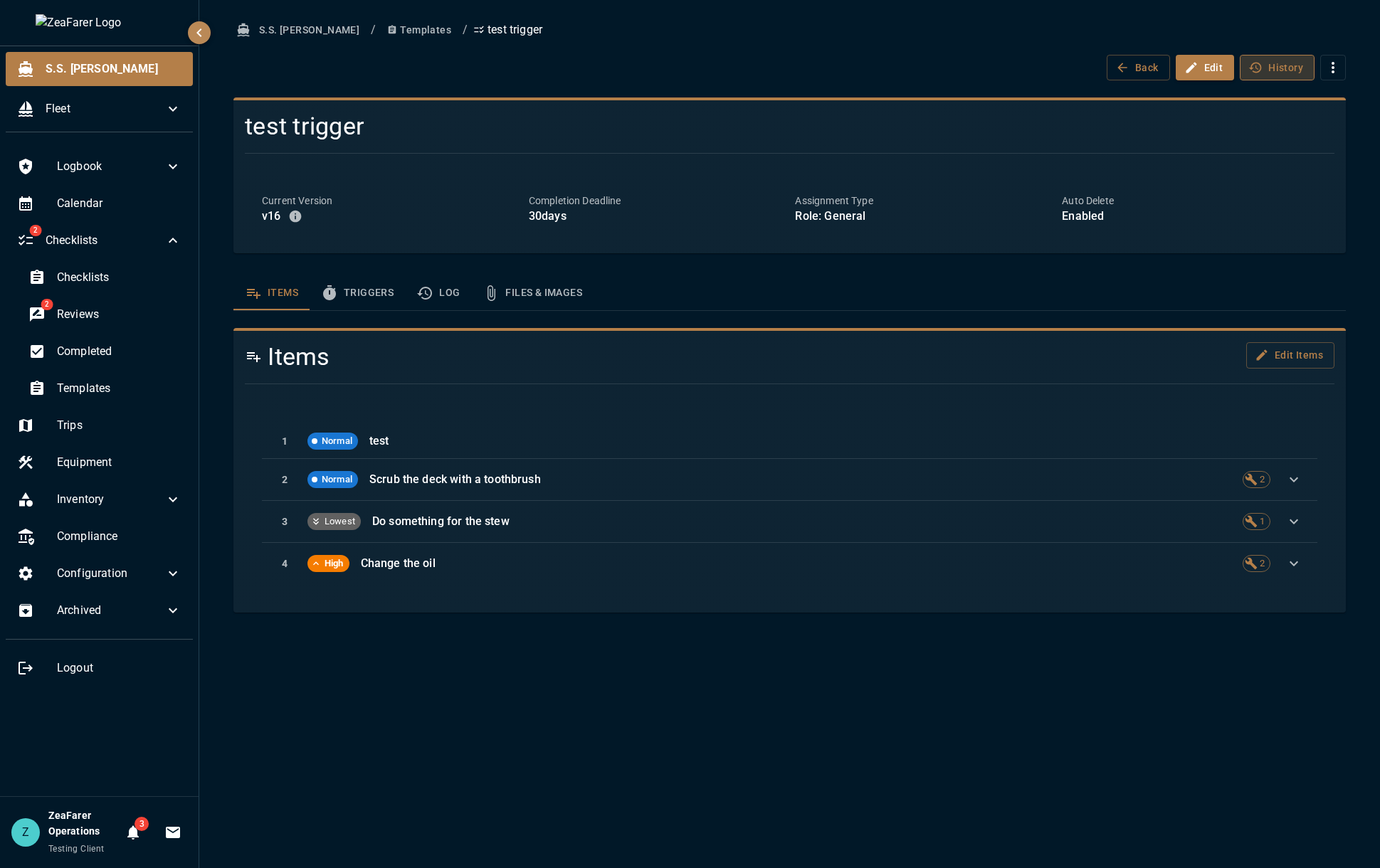
click at [1280, 62] on button "History" at bounding box center [1276, 68] width 74 height 26
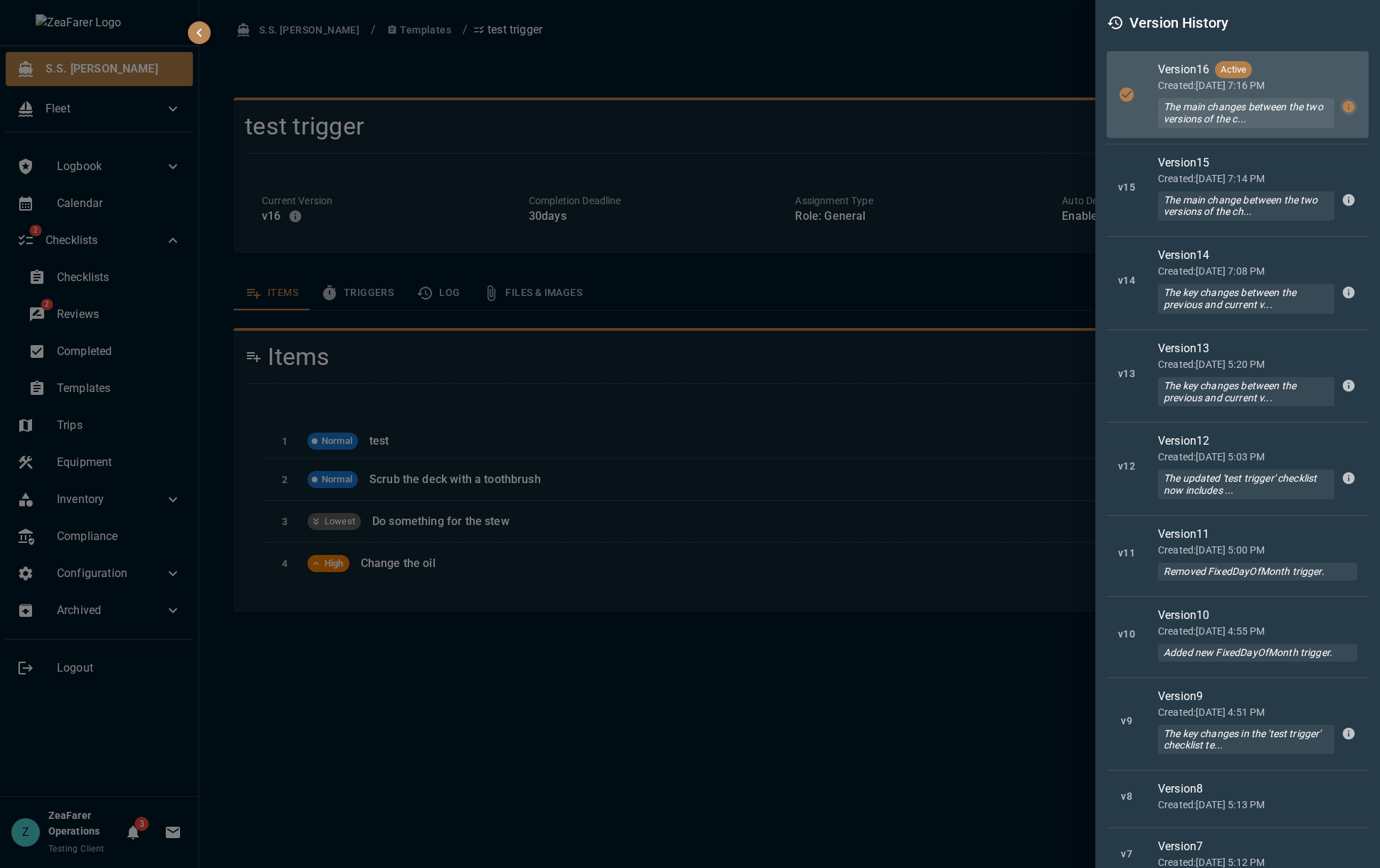
click at [1342, 109] on icon "button" at bounding box center [1348, 107] width 12 height 12
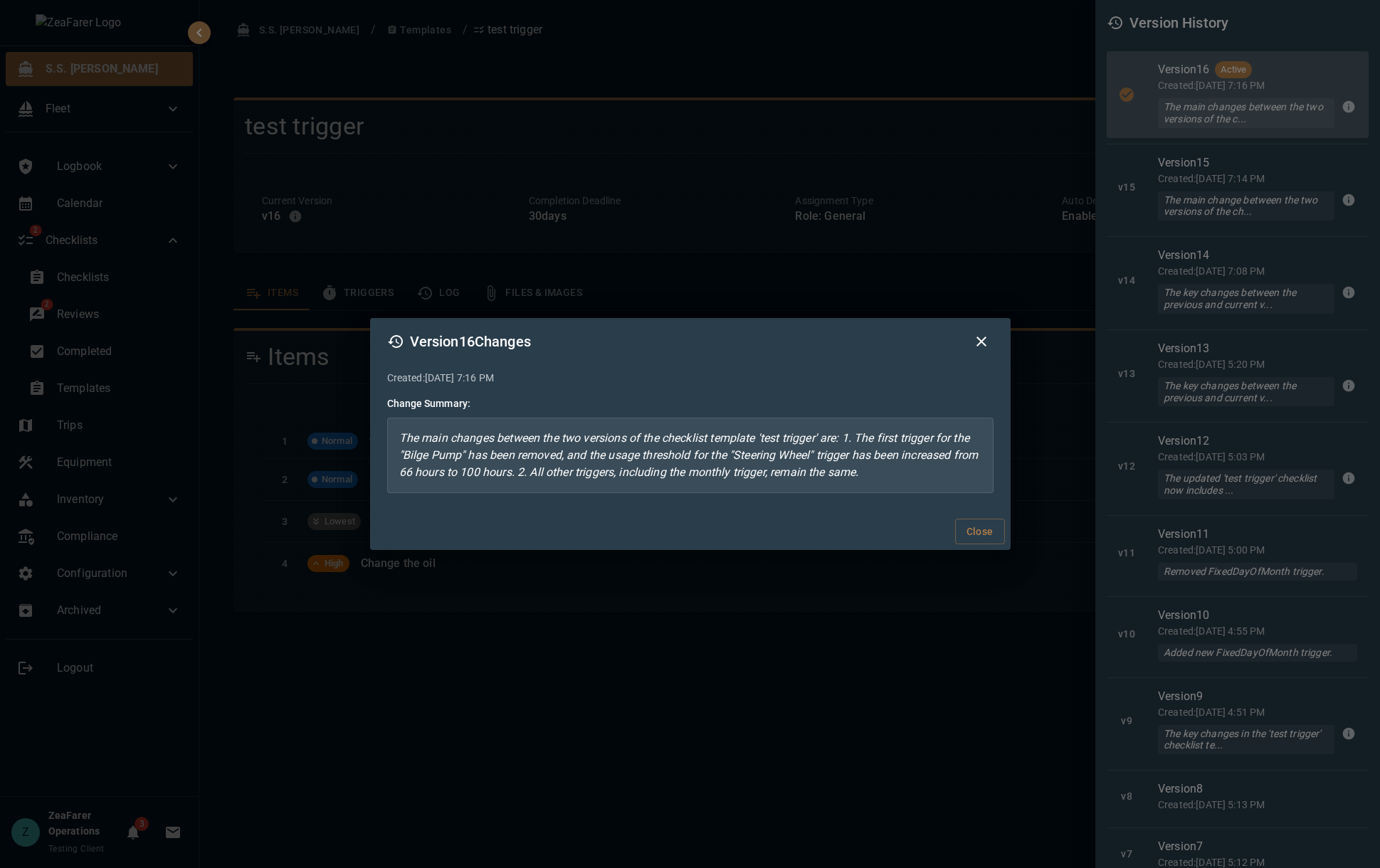
click at [889, 130] on div "Version 16 Changes Created: [DATE] 7:16 PM Change Summary: The main changes bet…" at bounding box center [690, 434] width 1380 height 868
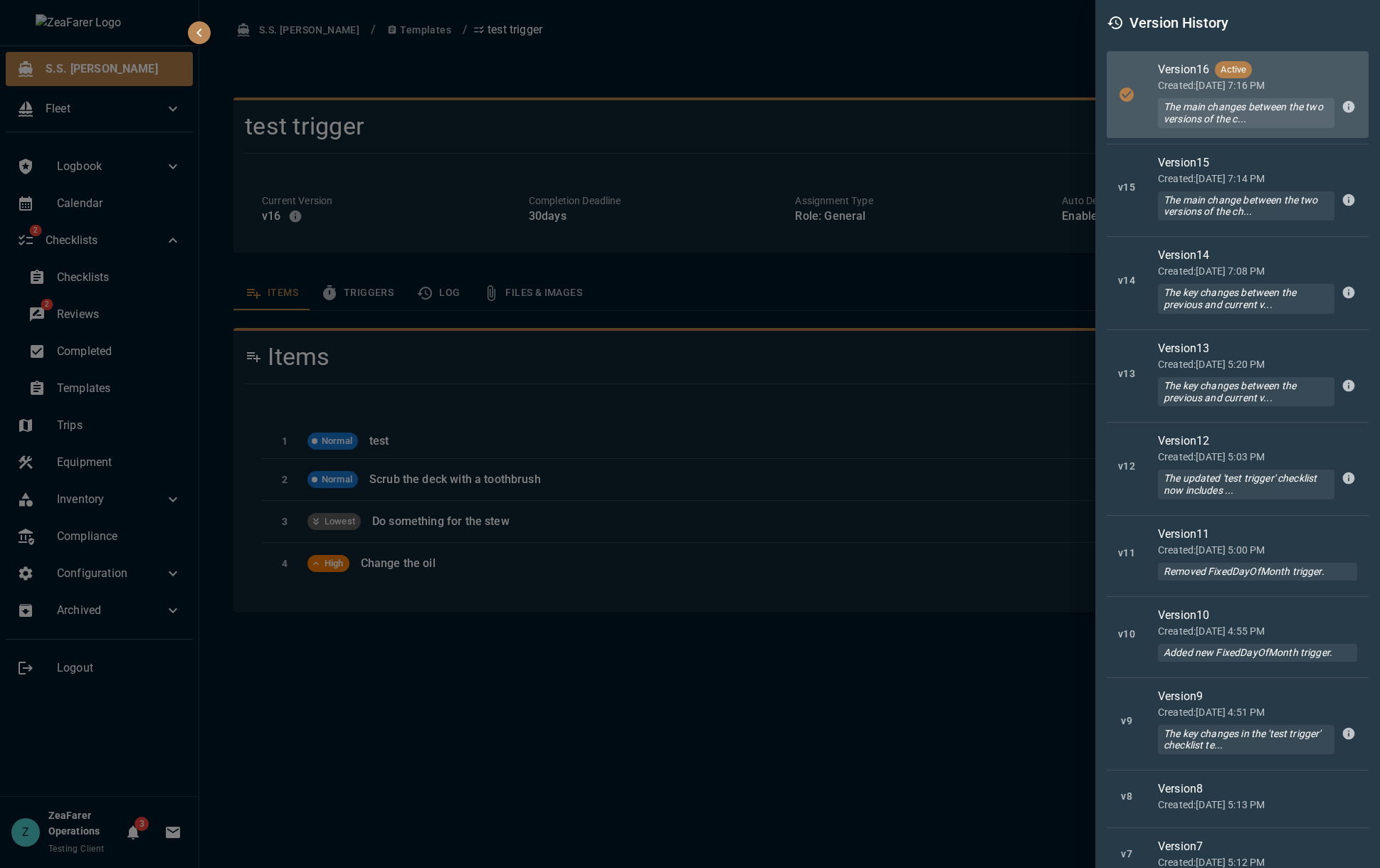
click at [746, 153] on div at bounding box center [690, 434] width 1380 height 868
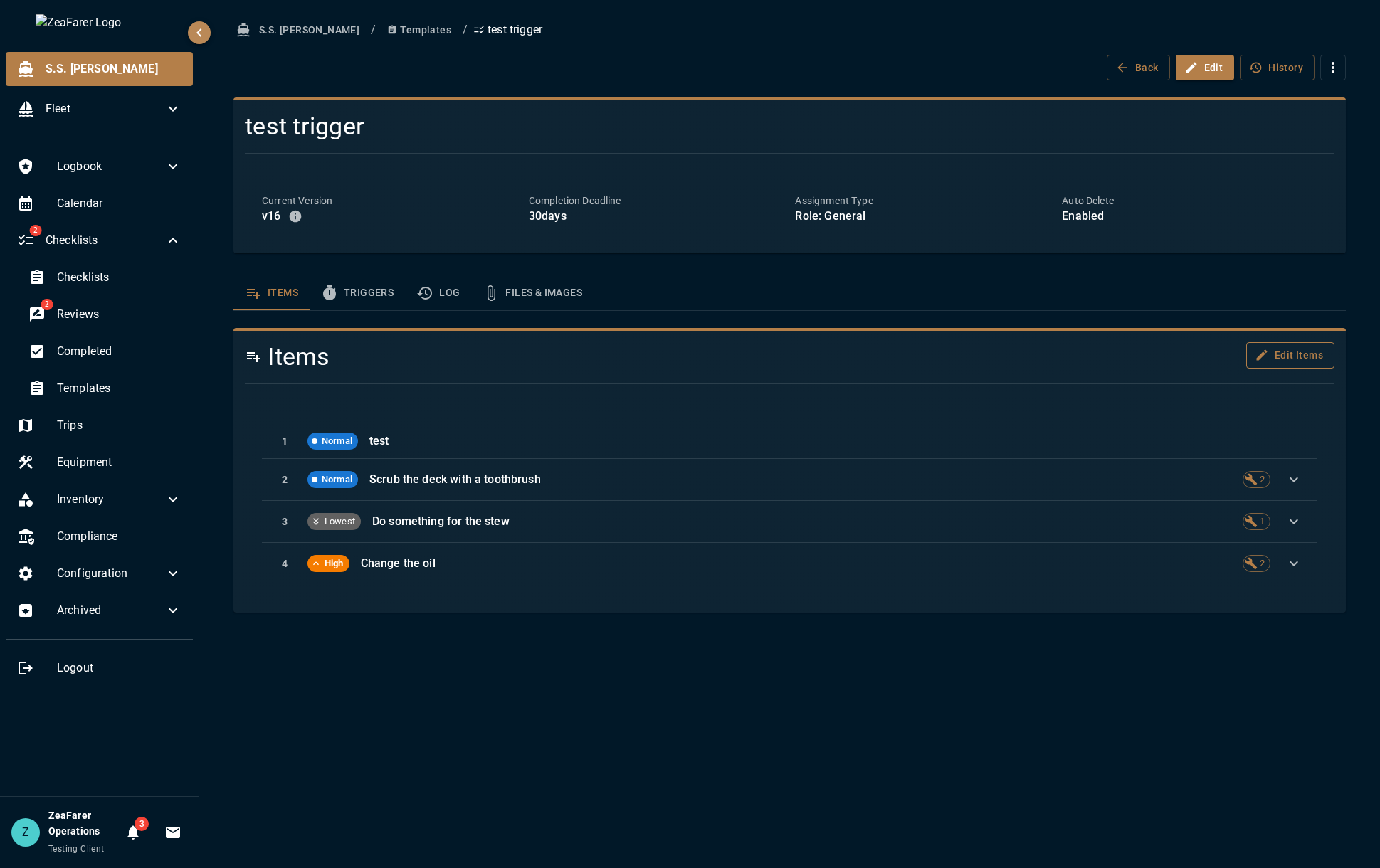
click at [1312, 359] on button "Edit Items" at bounding box center [1289, 355] width 88 height 26
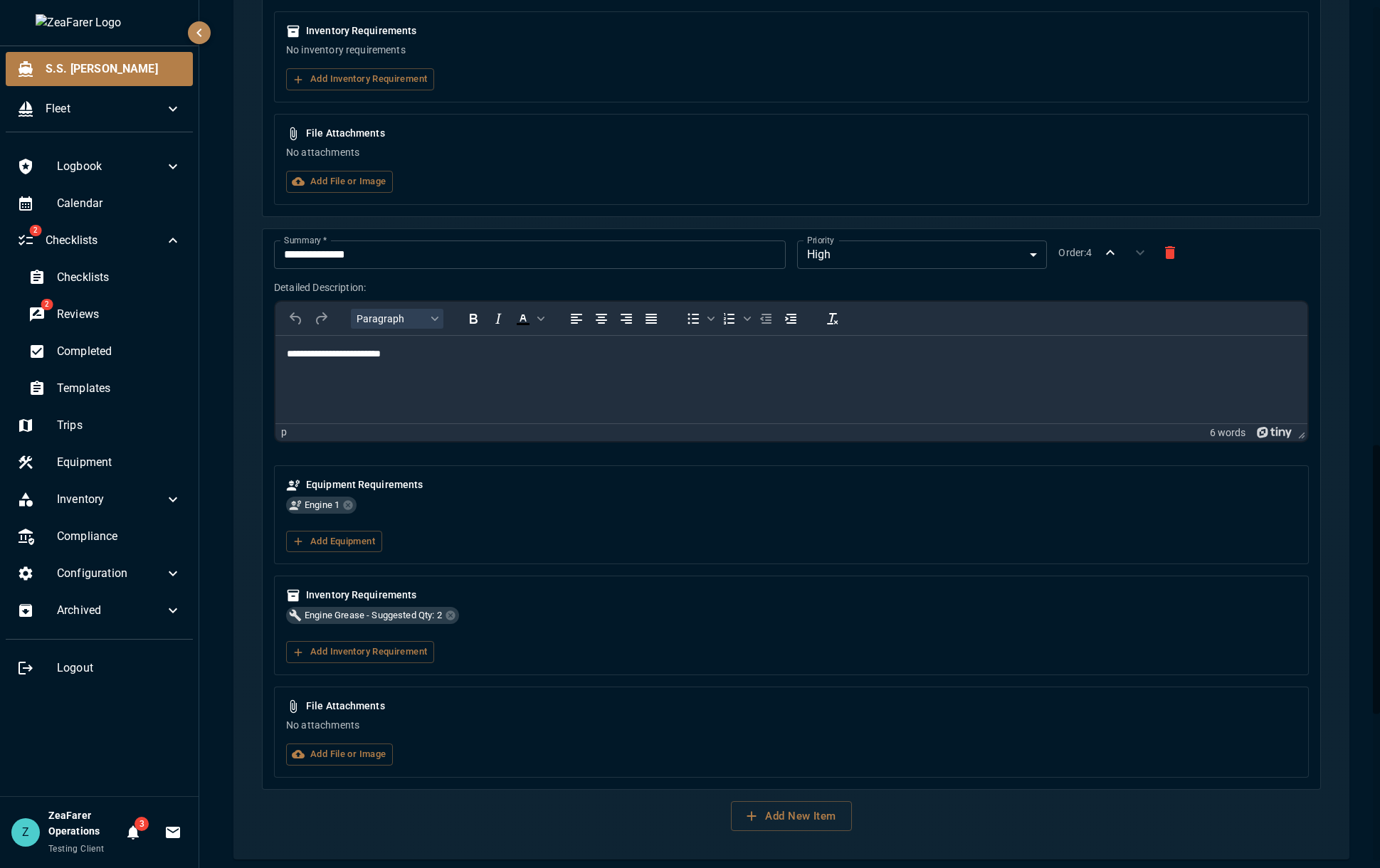
scroll to position [1888, 0]
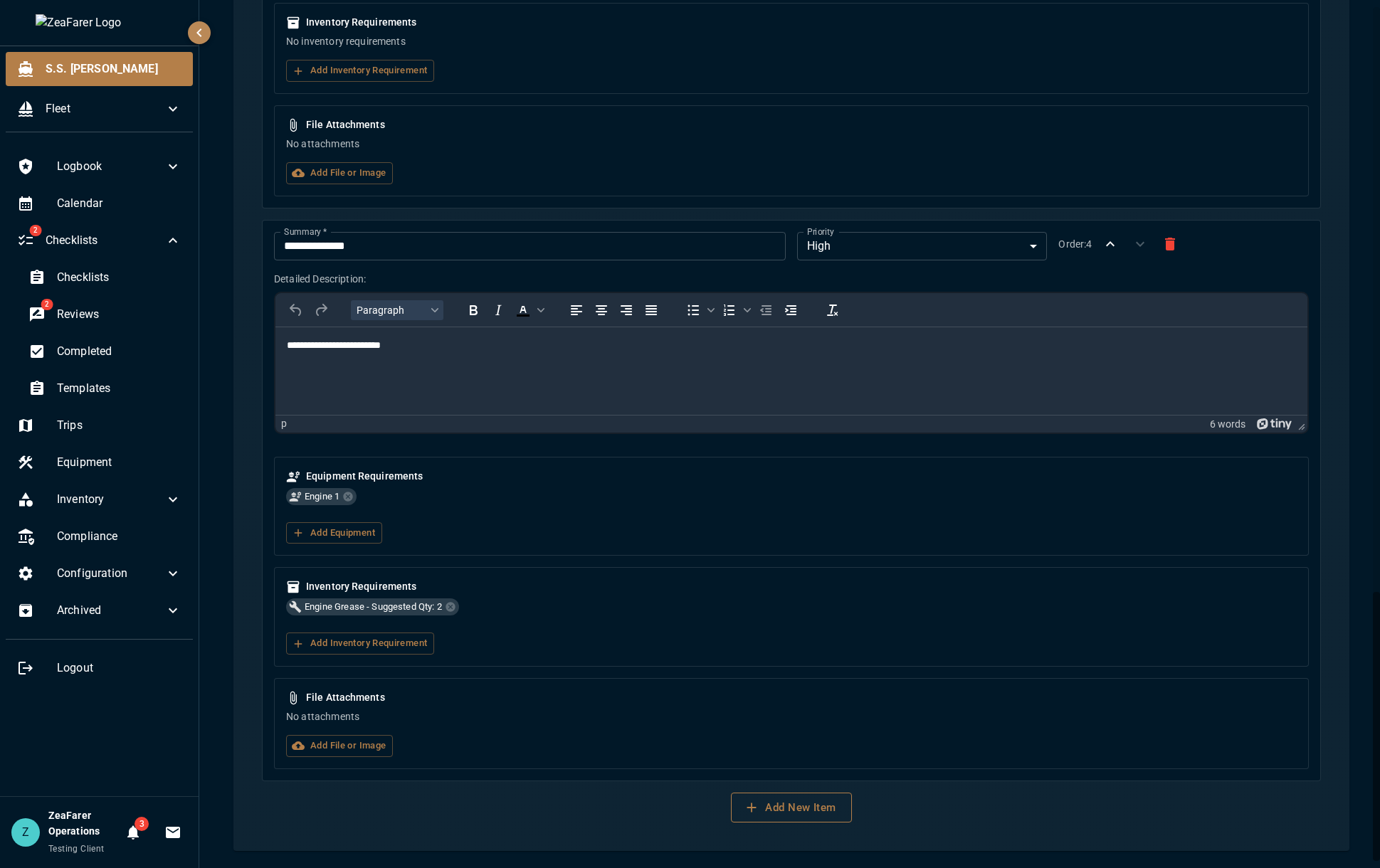
click at [831, 821] on button "Add New Item" at bounding box center [791, 807] width 120 height 30
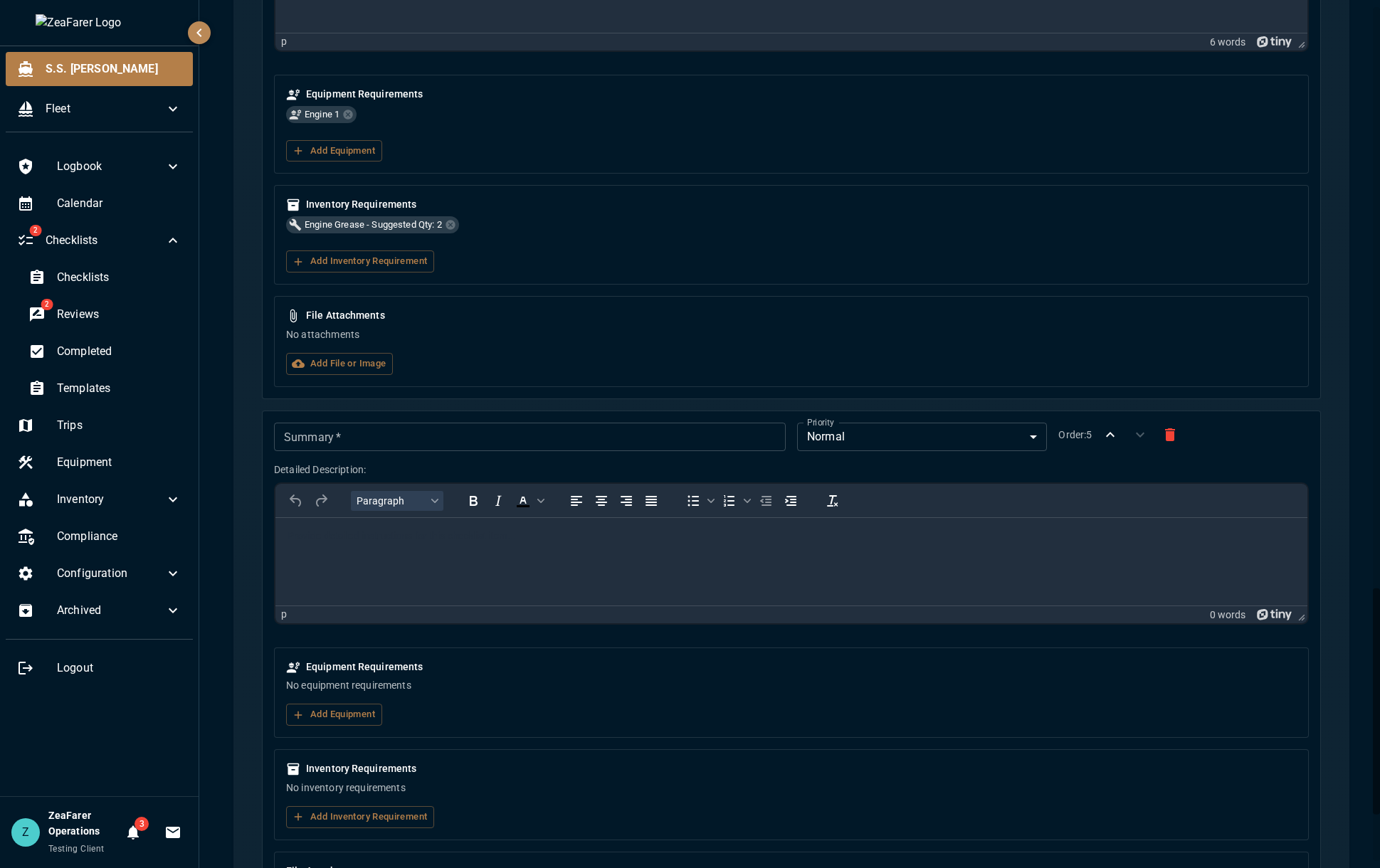
scroll to position [2410, 0]
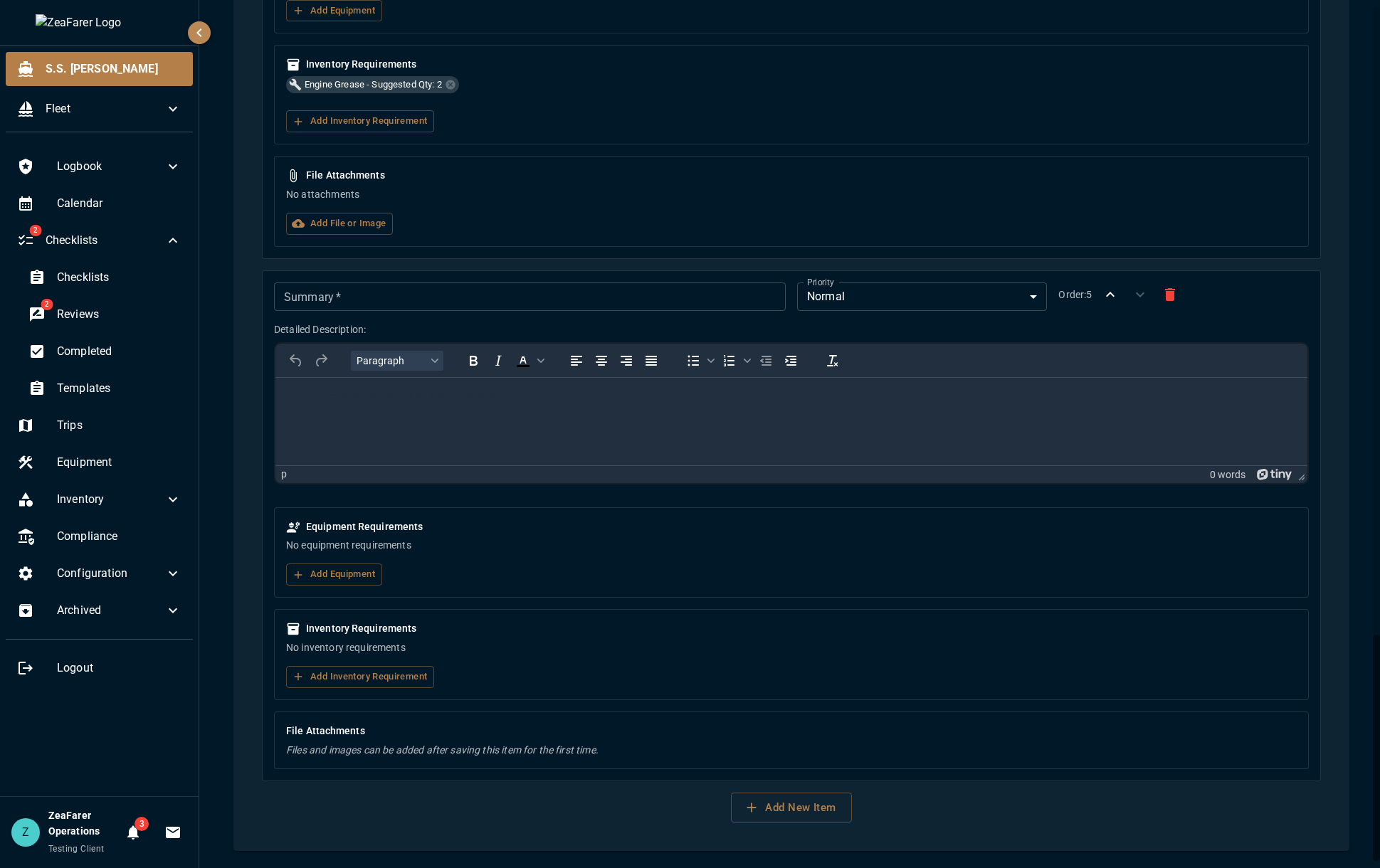
click at [414, 313] on div "Detailed Description: Paragraph To open the popup, press Shift+Enter To open th…" at bounding box center [785, 397] width 1046 height 173
click at [415, 301] on input "Summary   *" at bounding box center [530, 297] width 512 height 29
type input "*"
type input "**********"
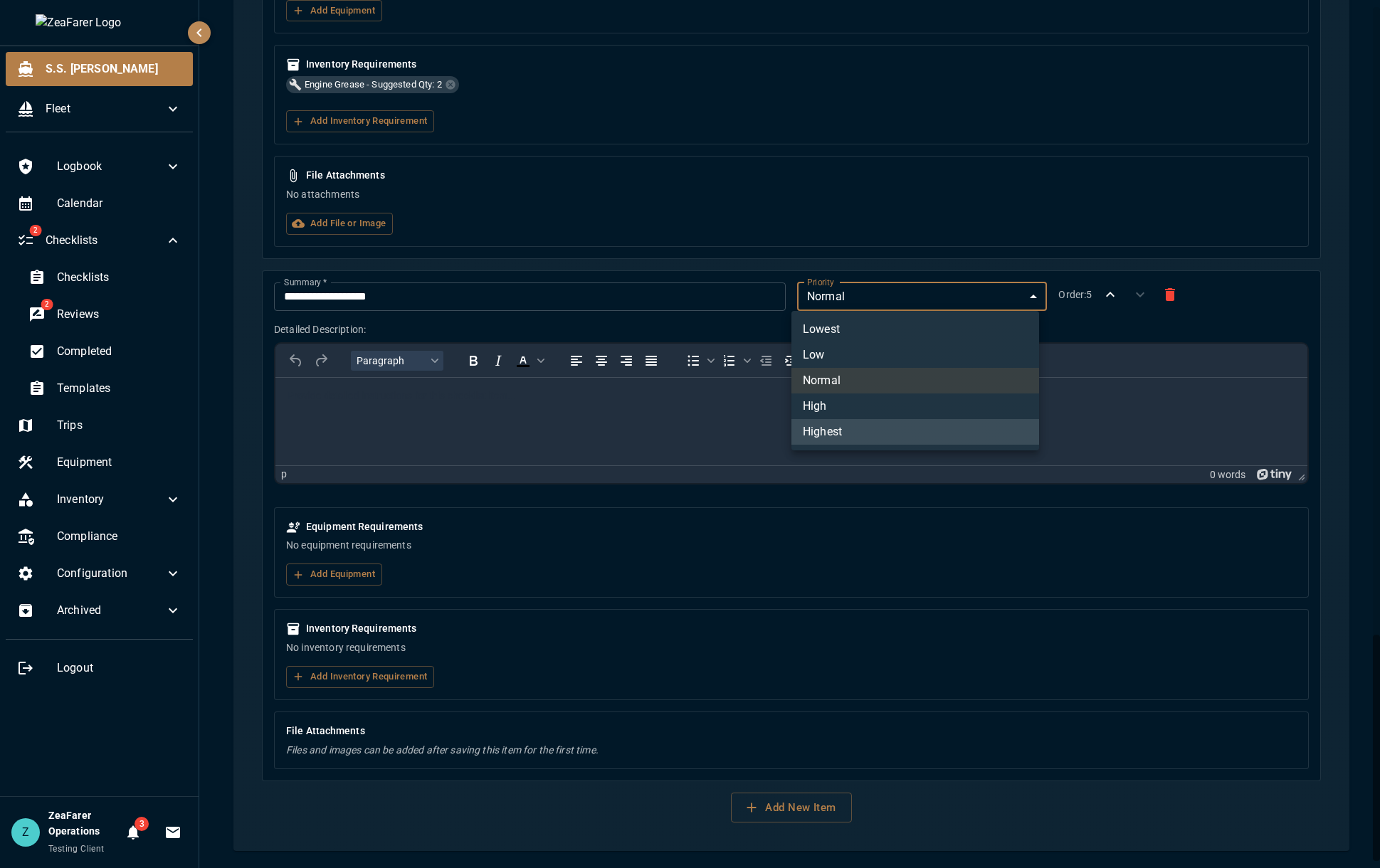
type input "*"
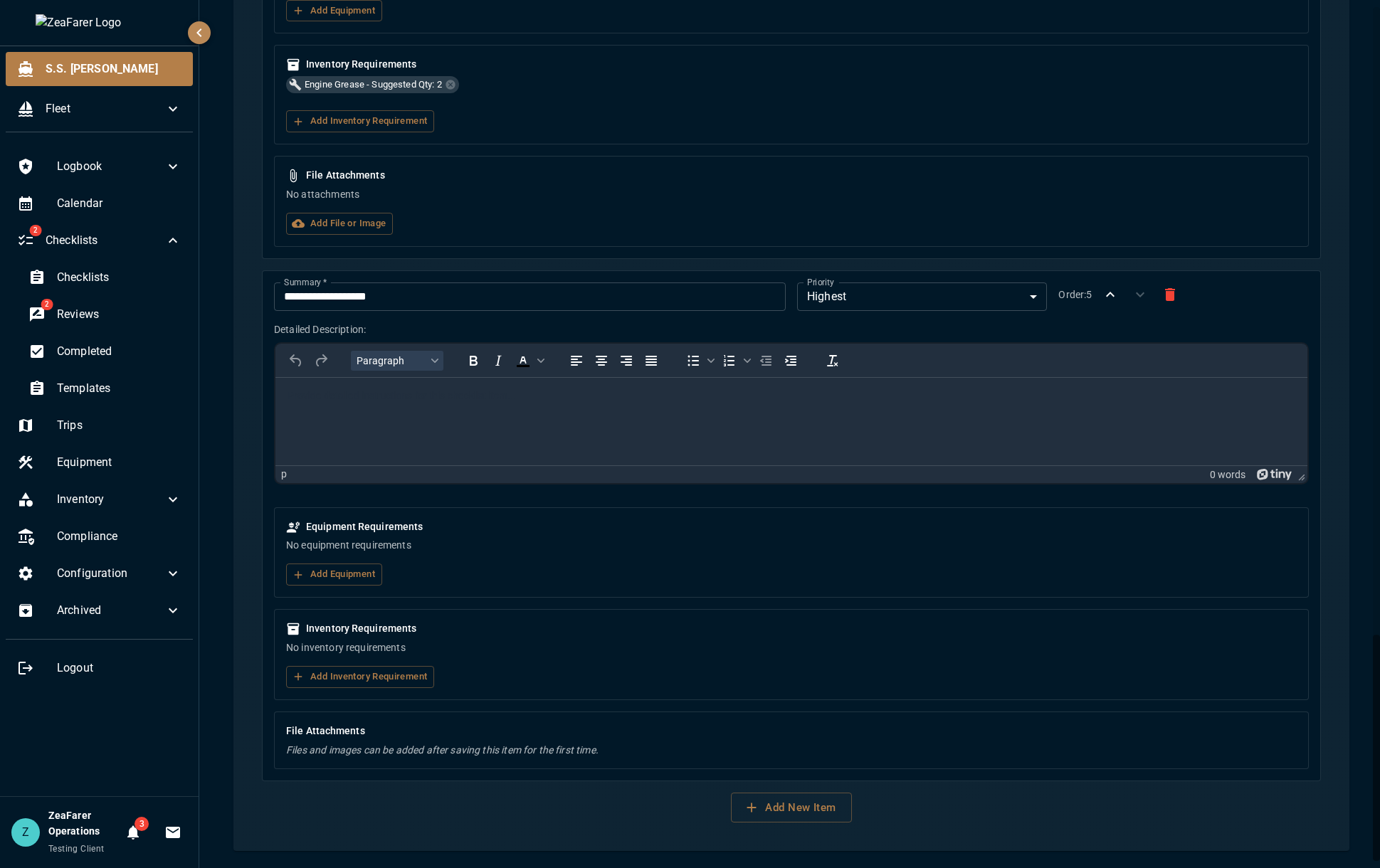
drag, startPoint x: 285, startPoint y: 489, endPoint x: 29, endPoint y: 76, distance: 485.9
click at [285, 489] on div "Equipment Requirements No equipment requirements Add Equipment" at bounding box center [785, 541] width 1046 height 114
click at [331, 414] on html at bounding box center [791, 395] width 1031 height 37
click at [343, 572] on button "Add Equipment" at bounding box center [334, 574] width 96 height 22
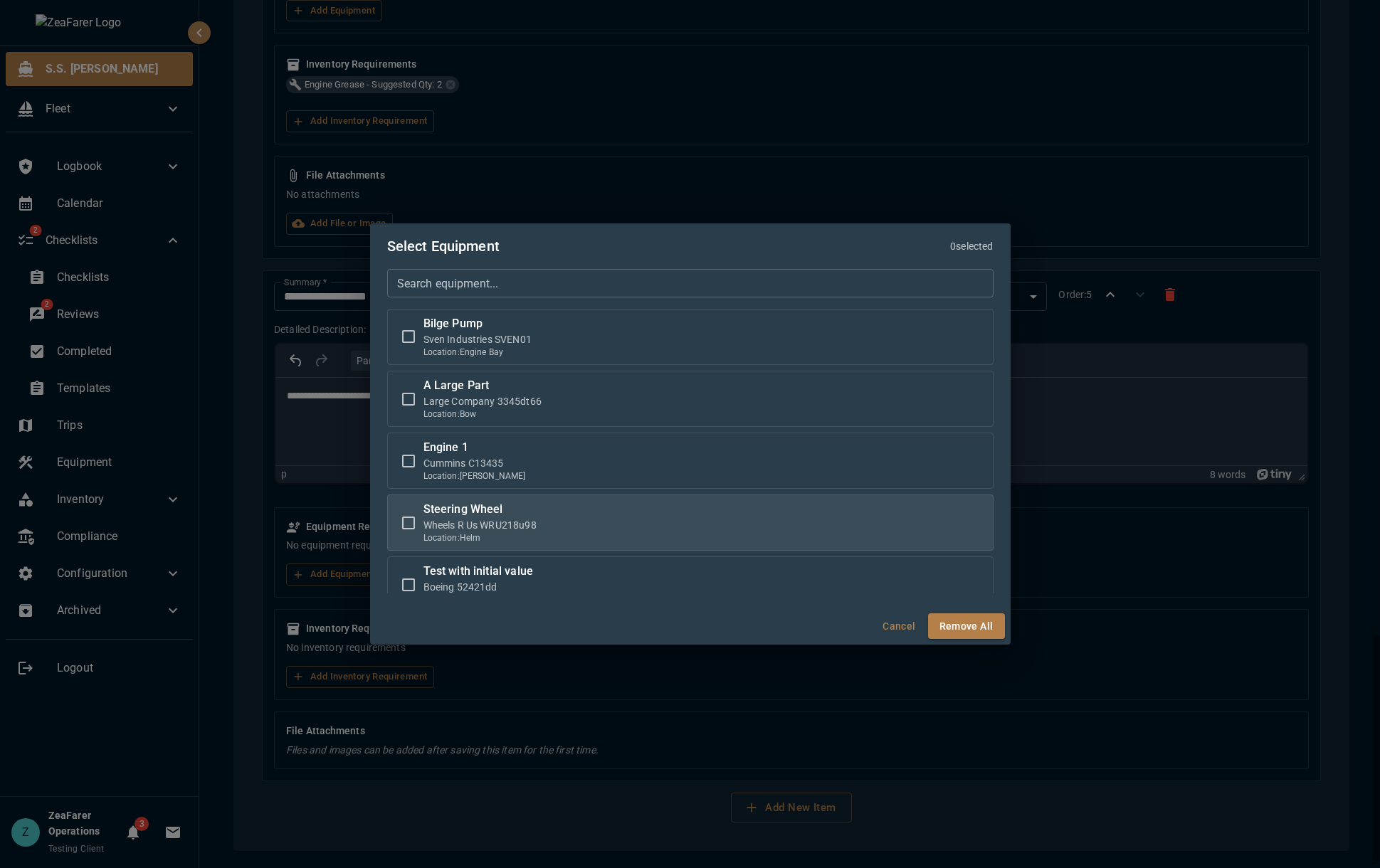
click at [425, 520] on p "Wheels R Us WRU218u98" at bounding box center [480, 525] width 113 height 14
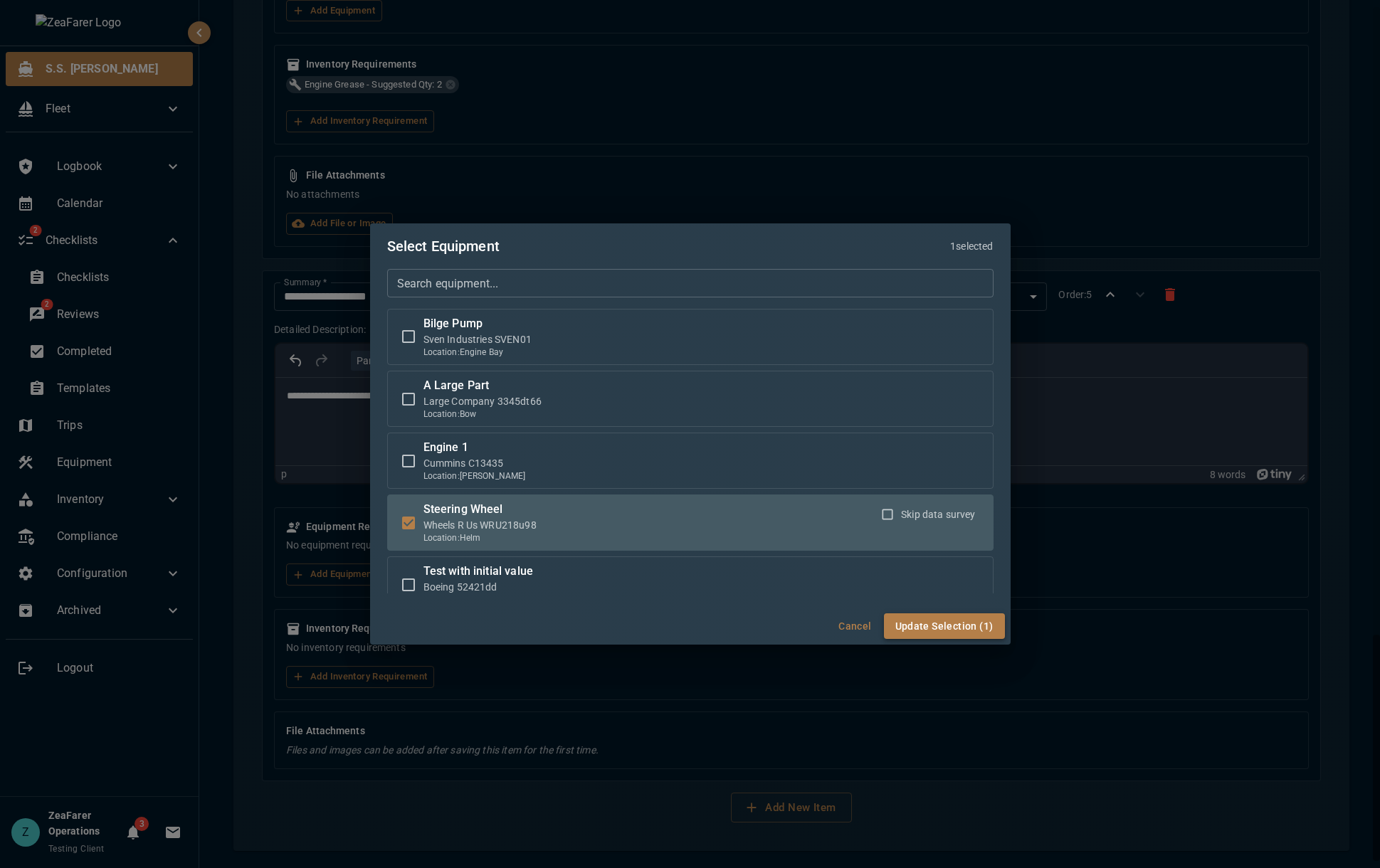
click at [948, 623] on button "Update Selection (1)" at bounding box center [944, 625] width 121 height 26
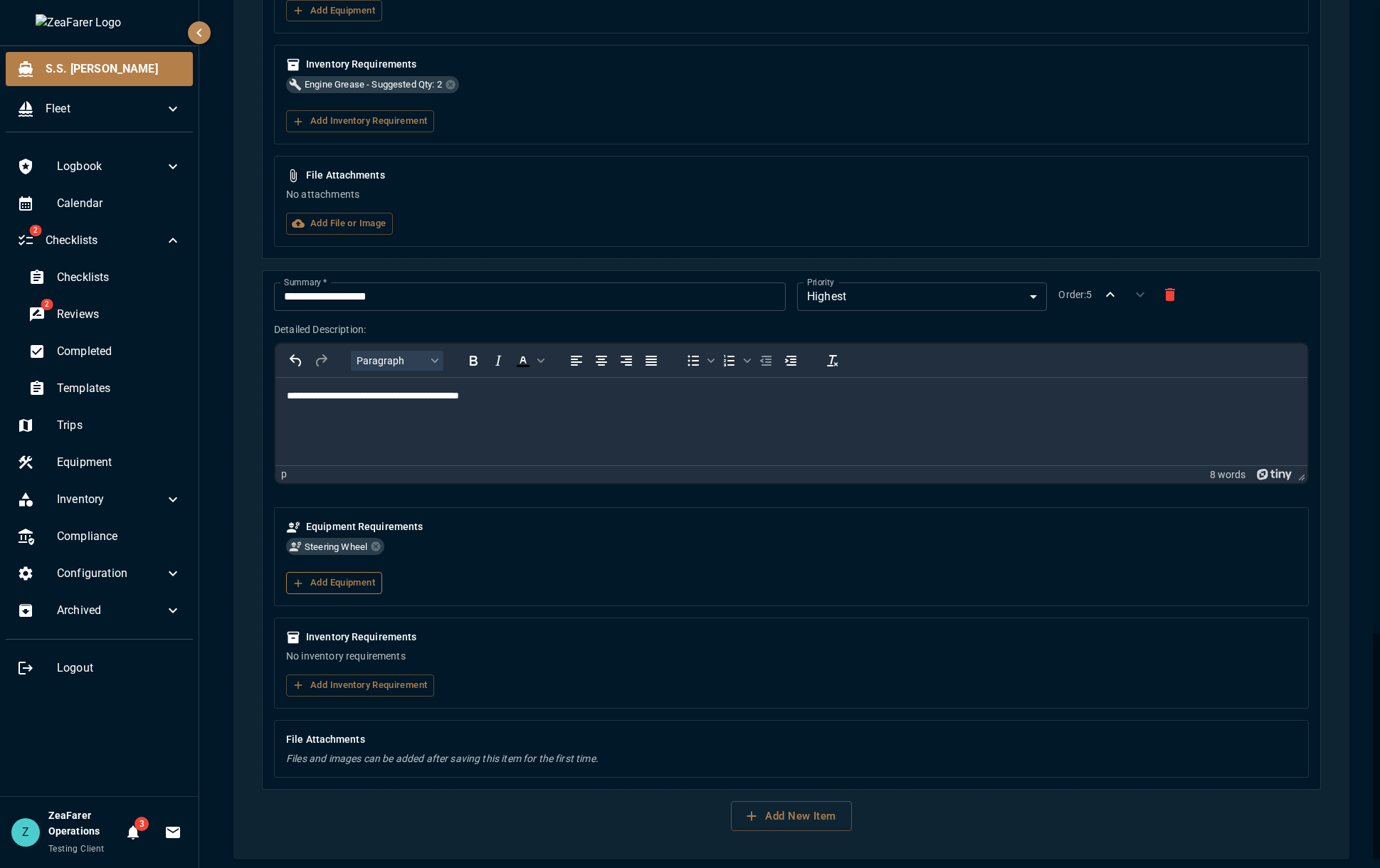
click at [358, 581] on button "Add Equipment" at bounding box center [334, 583] width 96 height 22
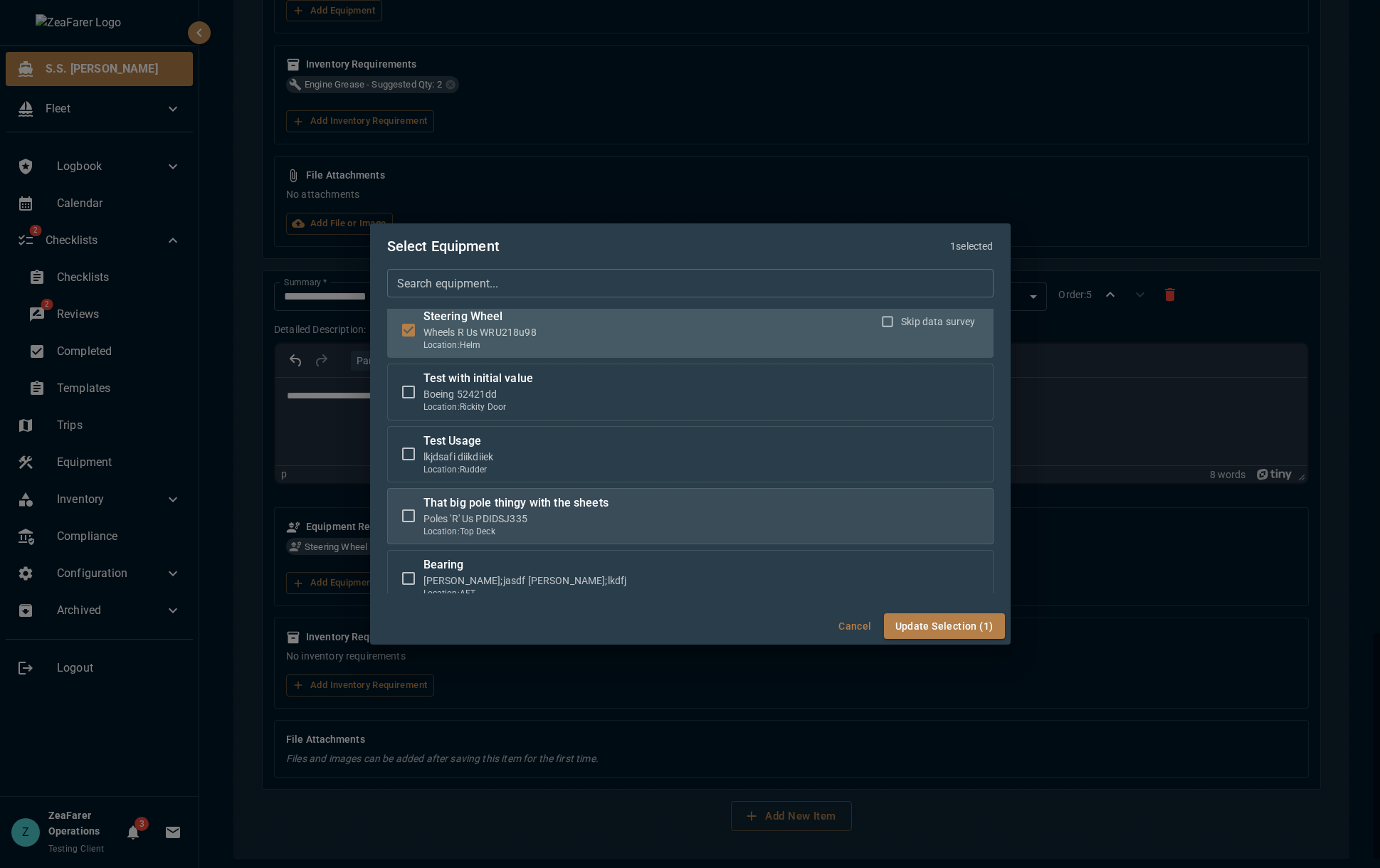
scroll to position [211, 0]
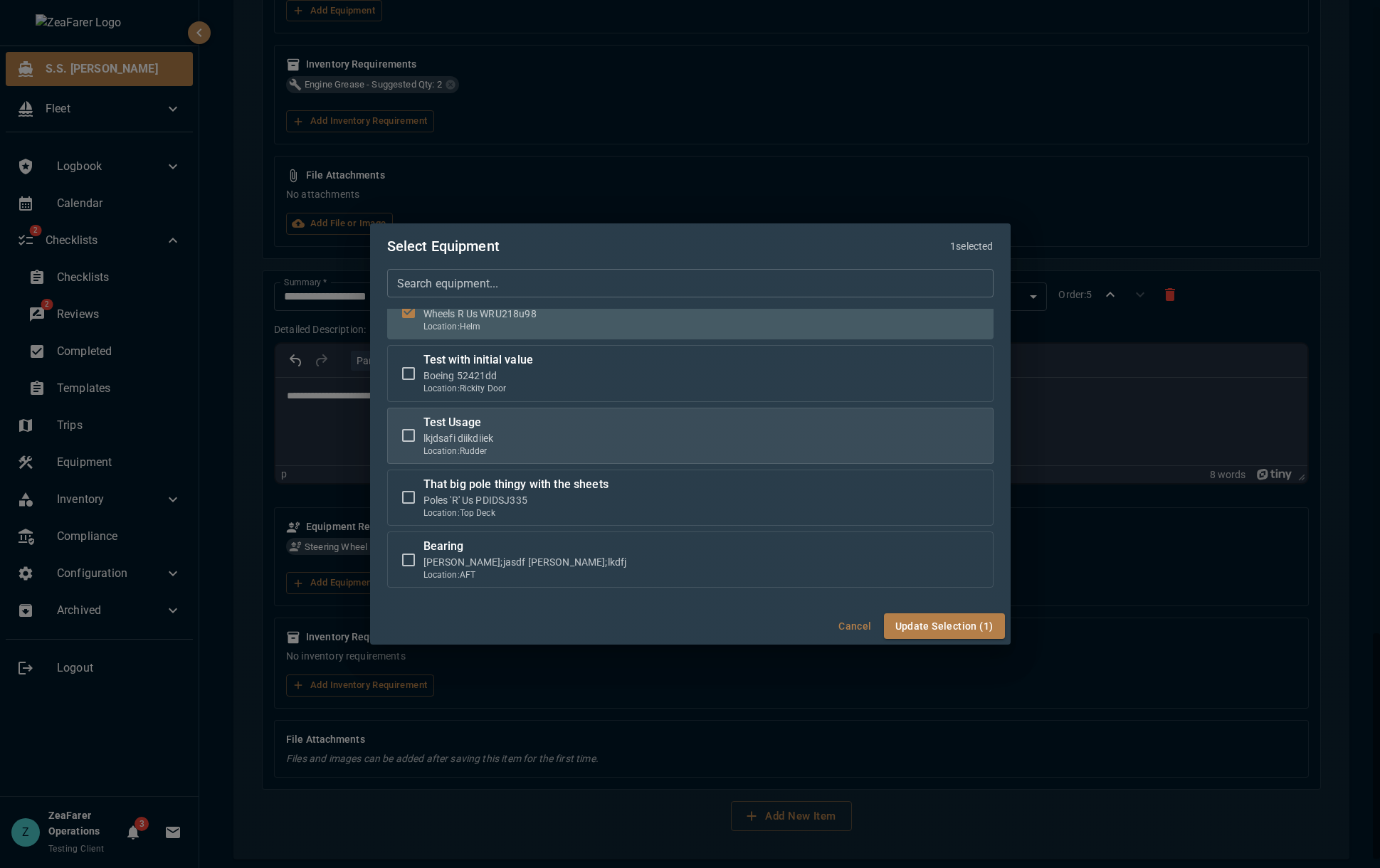
click at [535, 454] on label "Test Usage lkjdsafi diikdiiek Location: Rudder" at bounding box center [690, 436] width 593 height 44
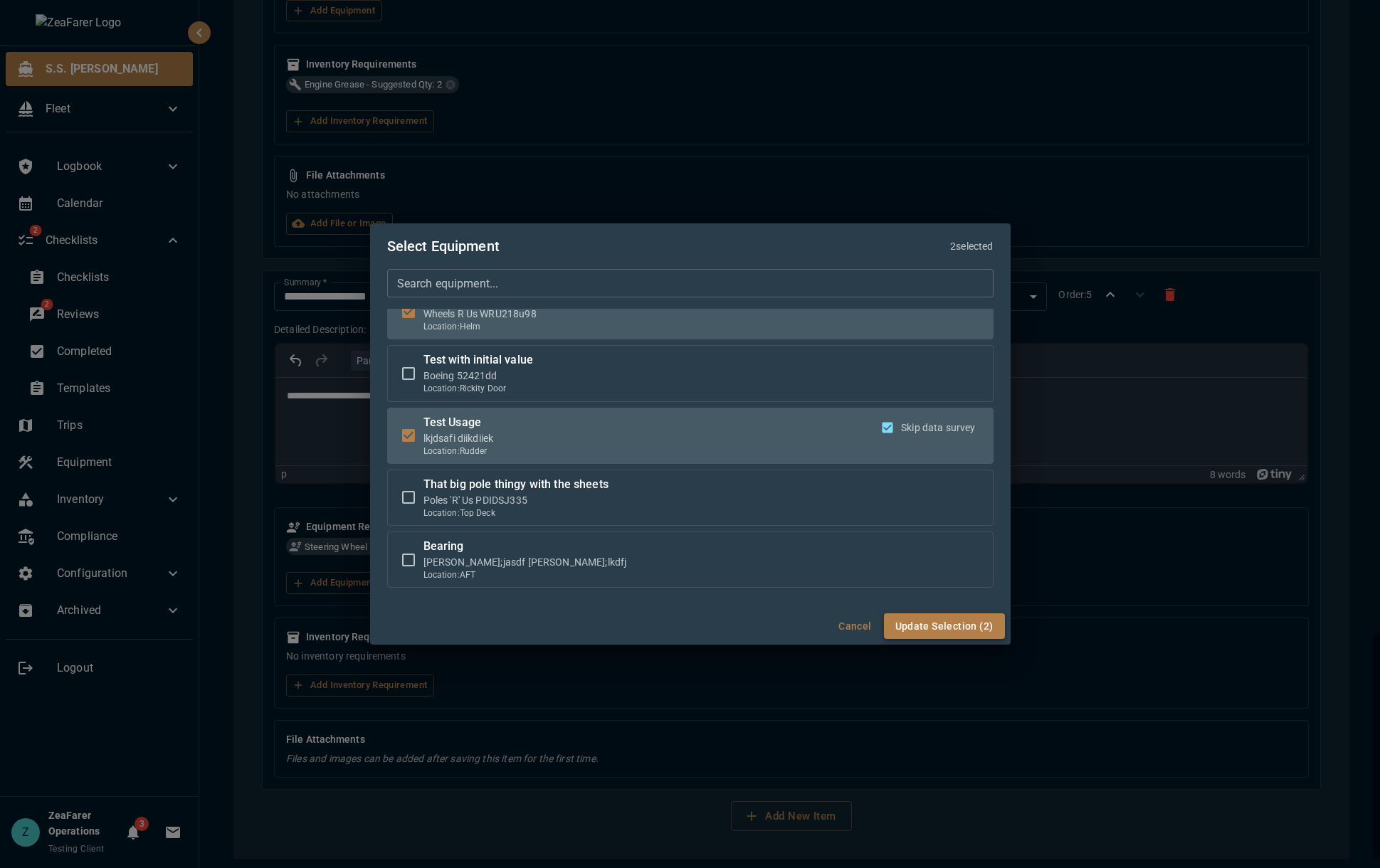
drag, startPoint x: 971, startPoint y: 646, endPoint x: 967, endPoint y: 639, distance: 8.1
click at [967, 643] on div "Select Equipment 2 selected Search equipment... Search equipment... Bilge Pump …" at bounding box center [690, 434] width 1380 height 868
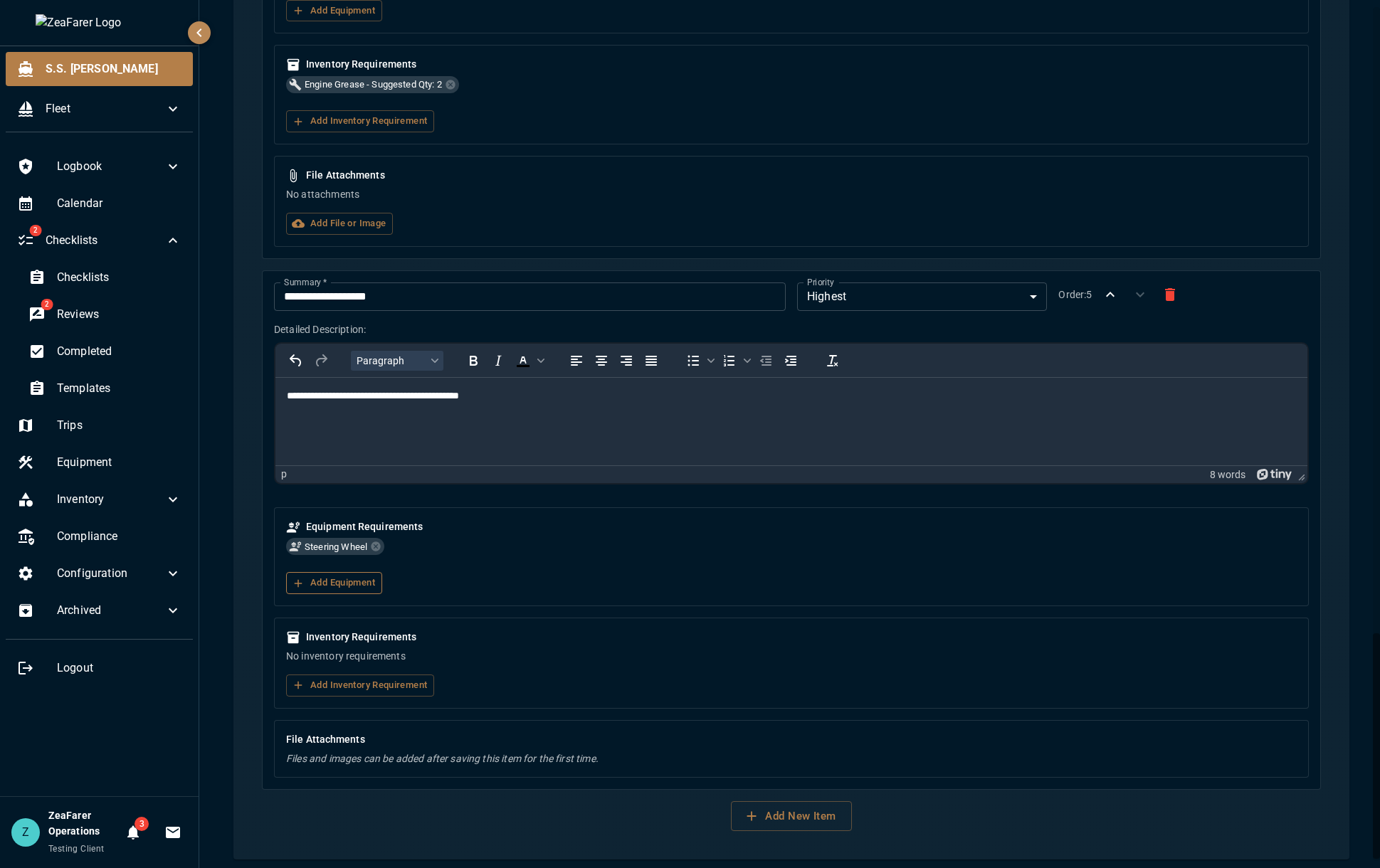
click at [333, 580] on button "Add Equipment" at bounding box center [334, 583] width 96 height 22
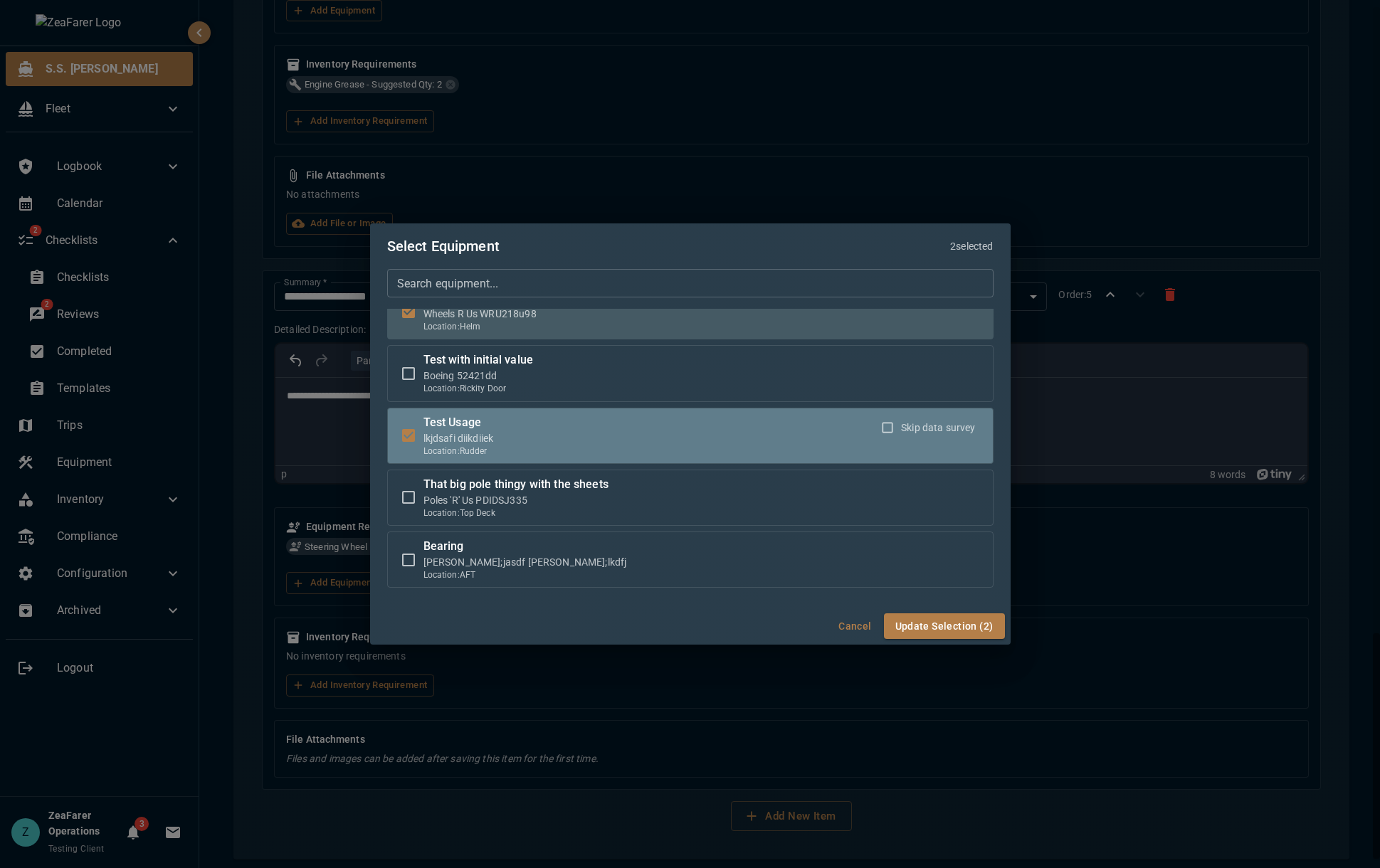
click at [893, 437] on label "Skip data survey" at bounding box center [924, 427] width 101 height 27
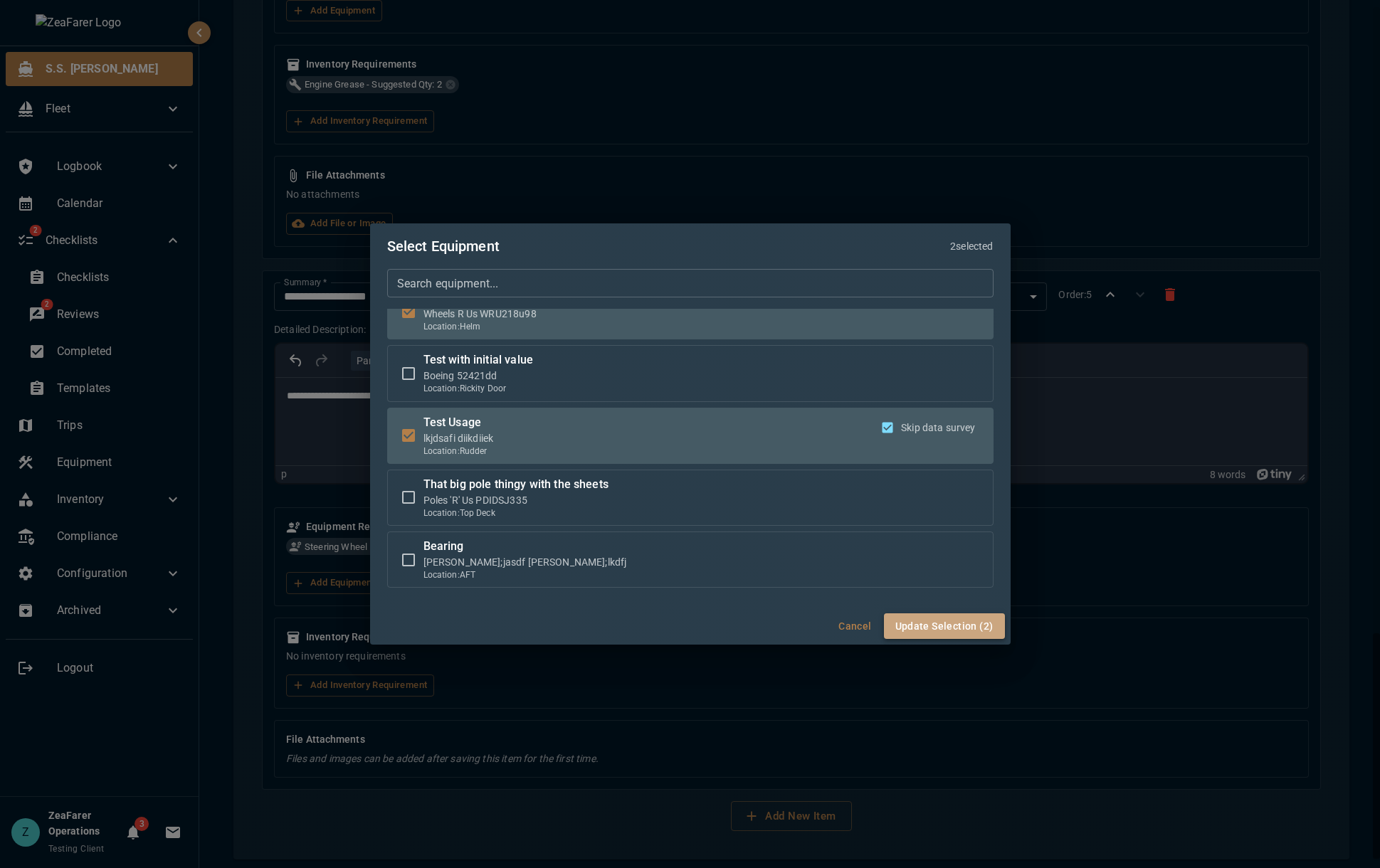
click at [967, 627] on button "Update Selection (2)" at bounding box center [944, 625] width 121 height 26
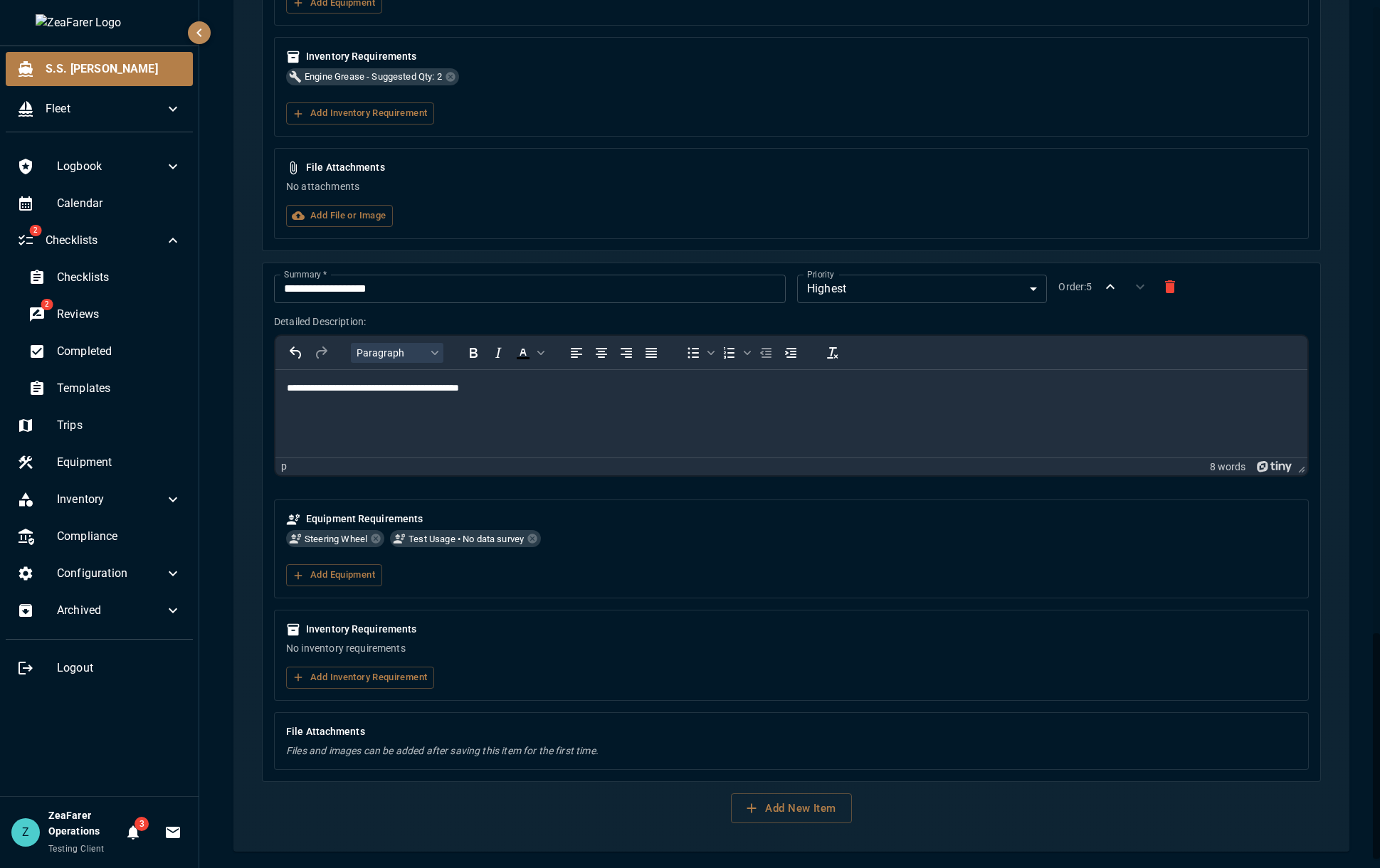
scroll to position [2418, 0]
click at [393, 691] on div "Inventory Requirements No inventory requirements Add Inventory Requirement" at bounding box center [791, 654] width 1034 height 91
click at [406, 683] on button "Add Inventory Requirement" at bounding box center [360, 677] width 148 height 22
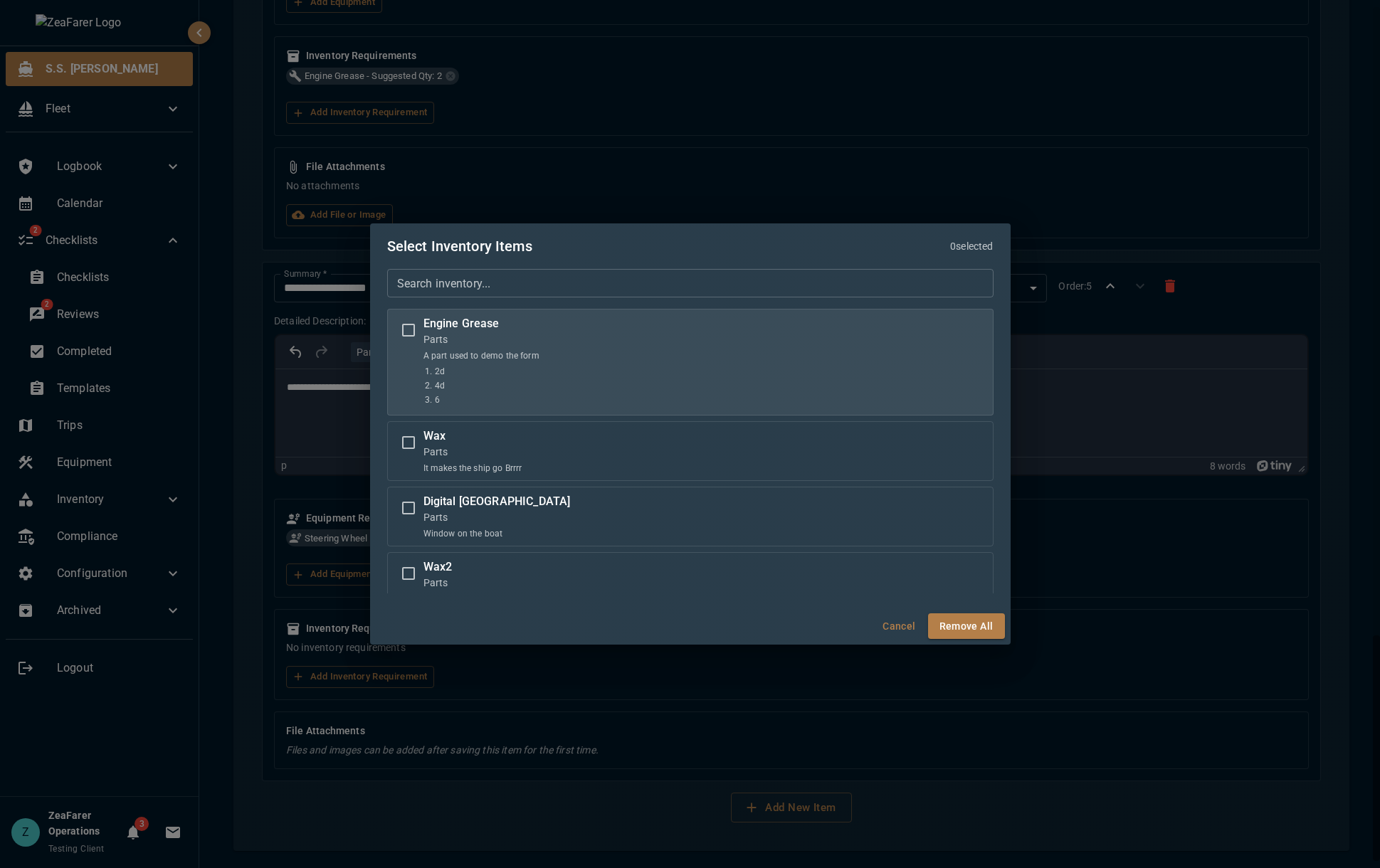
click at [438, 330] on p "Engine Grease" at bounding box center [482, 324] width 116 height 17
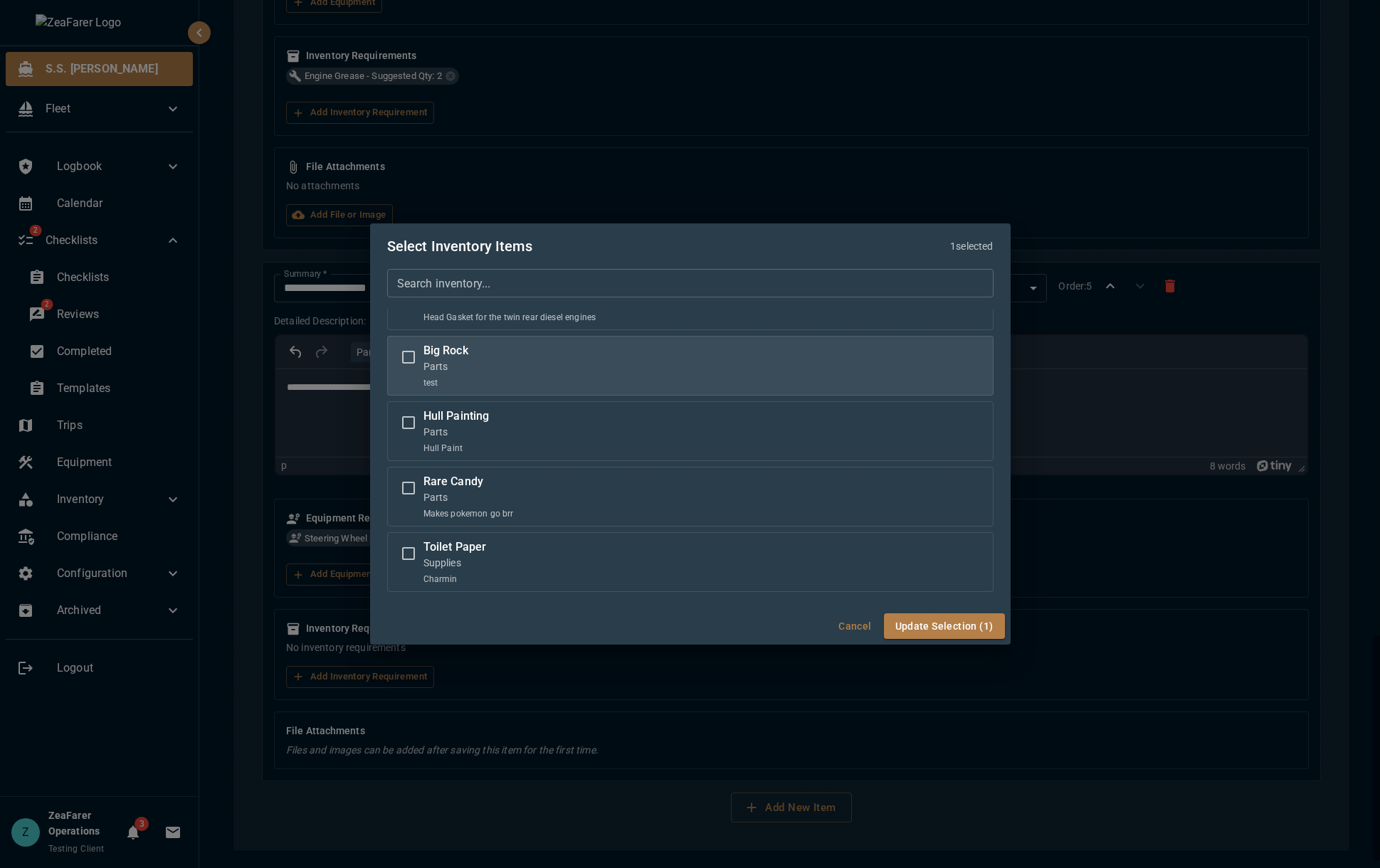
scroll to position [498, 0]
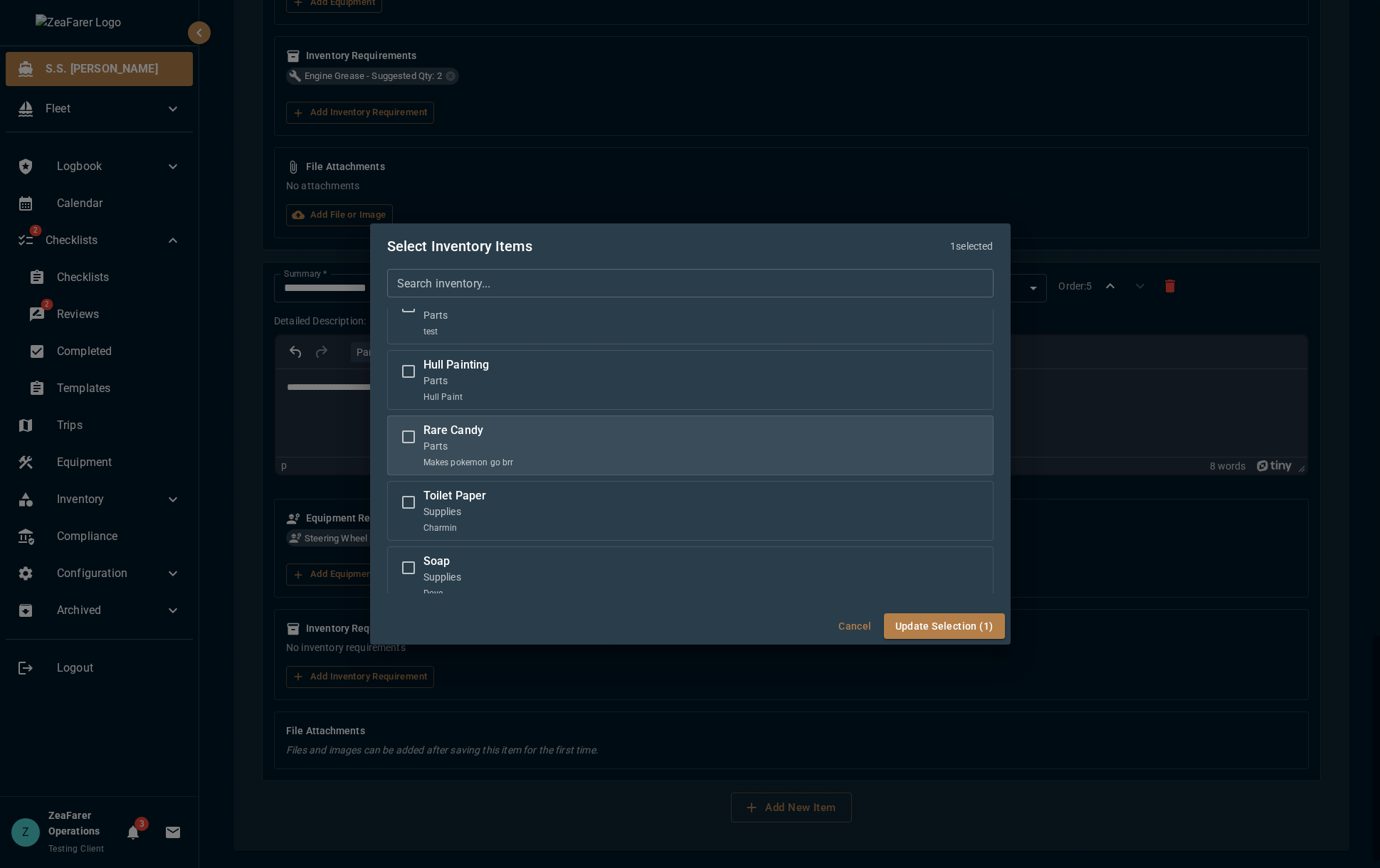
click at [471, 456] on p "Makes pokemon go brr" at bounding box center [469, 462] width 90 height 13
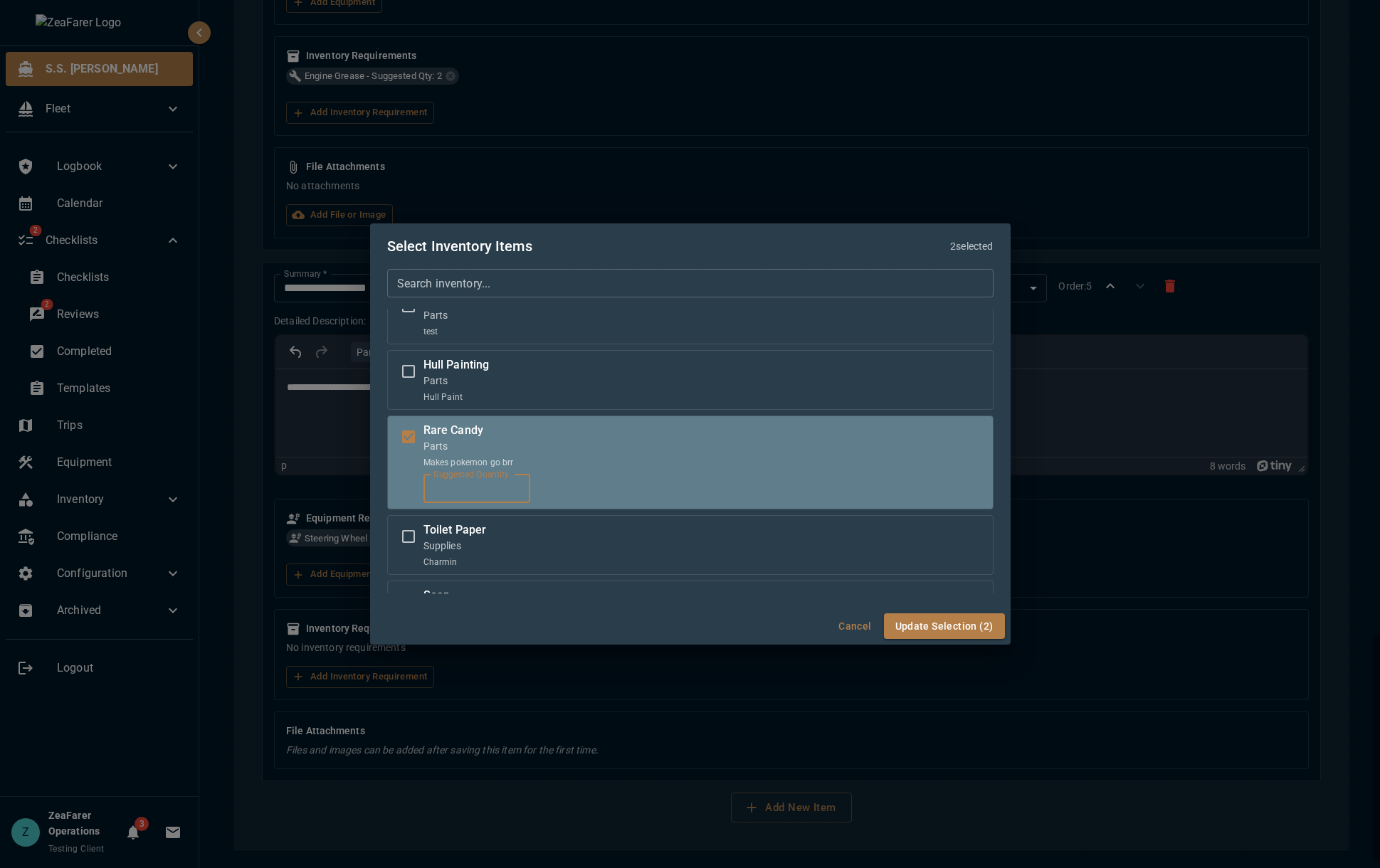
click at [470, 493] on input "*" at bounding box center [477, 489] width 107 height 29
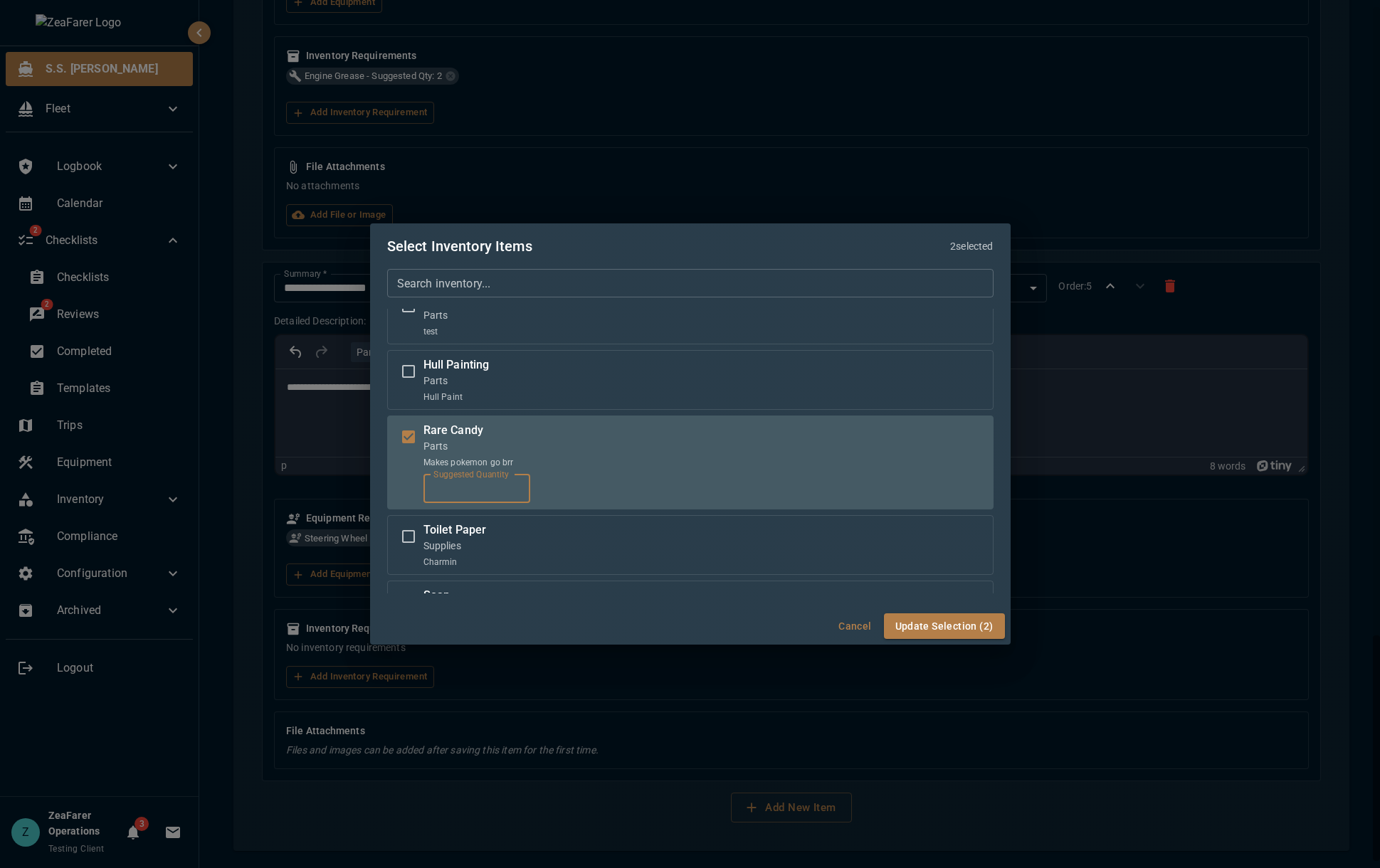
type input "*"
click at [950, 641] on div "Cancel Update Selection (2)" at bounding box center [690, 626] width 640 height 38
click at [955, 637] on button "Update Selection (2)" at bounding box center [944, 625] width 121 height 26
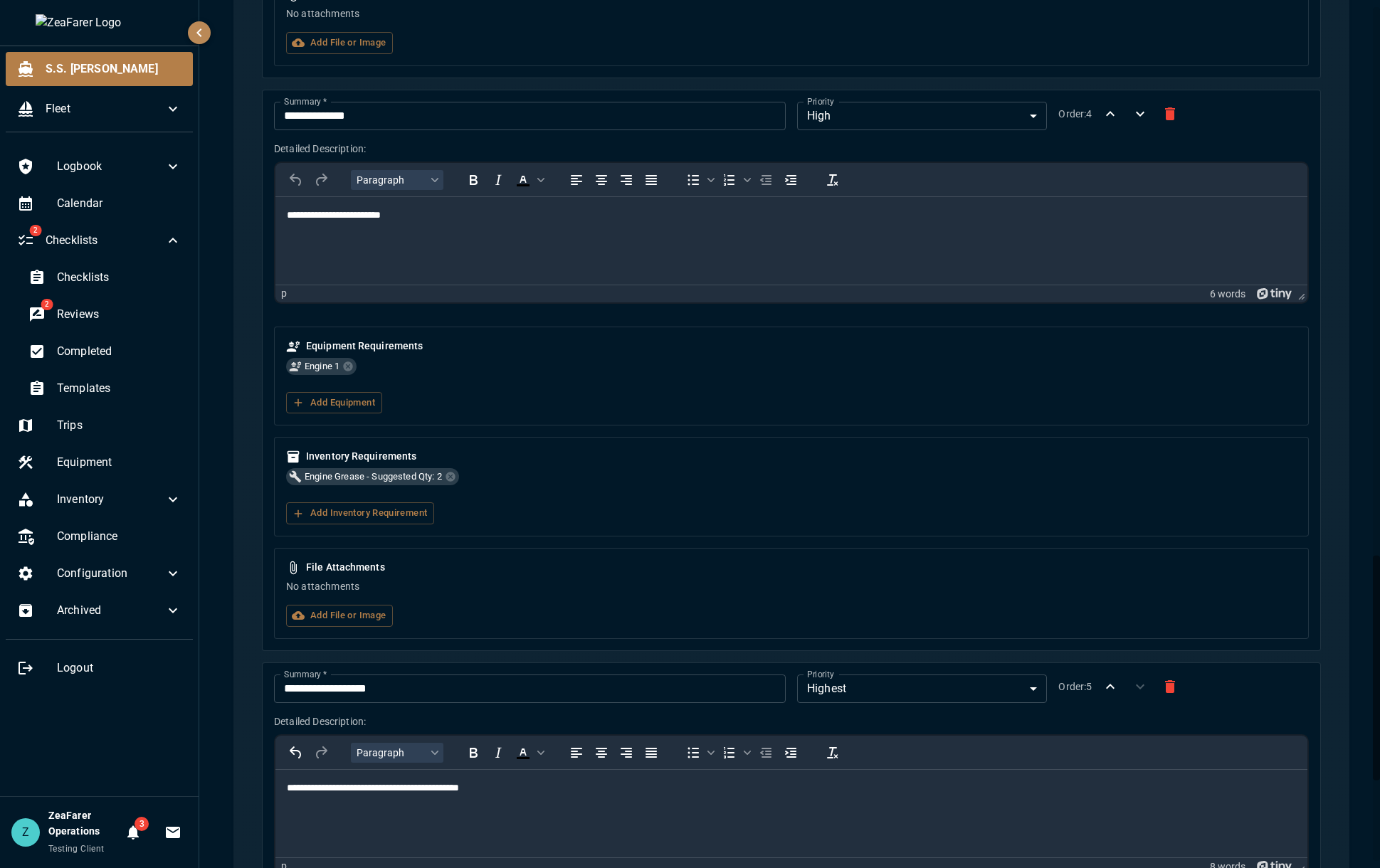
scroll to position [2427, 0]
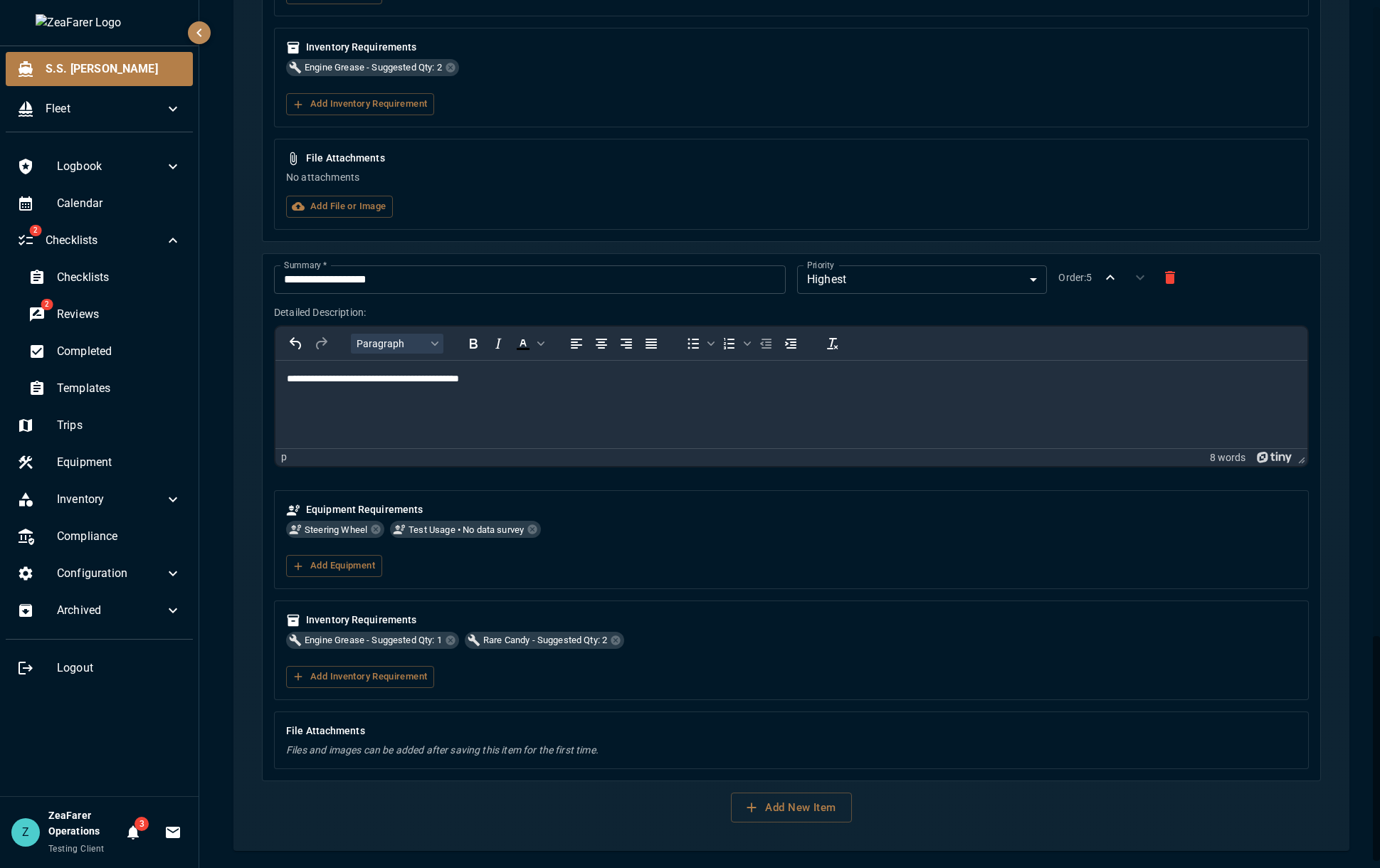
click at [1104, 273] on icon "button" at bounding box center [1110, 277] width 17 height 17
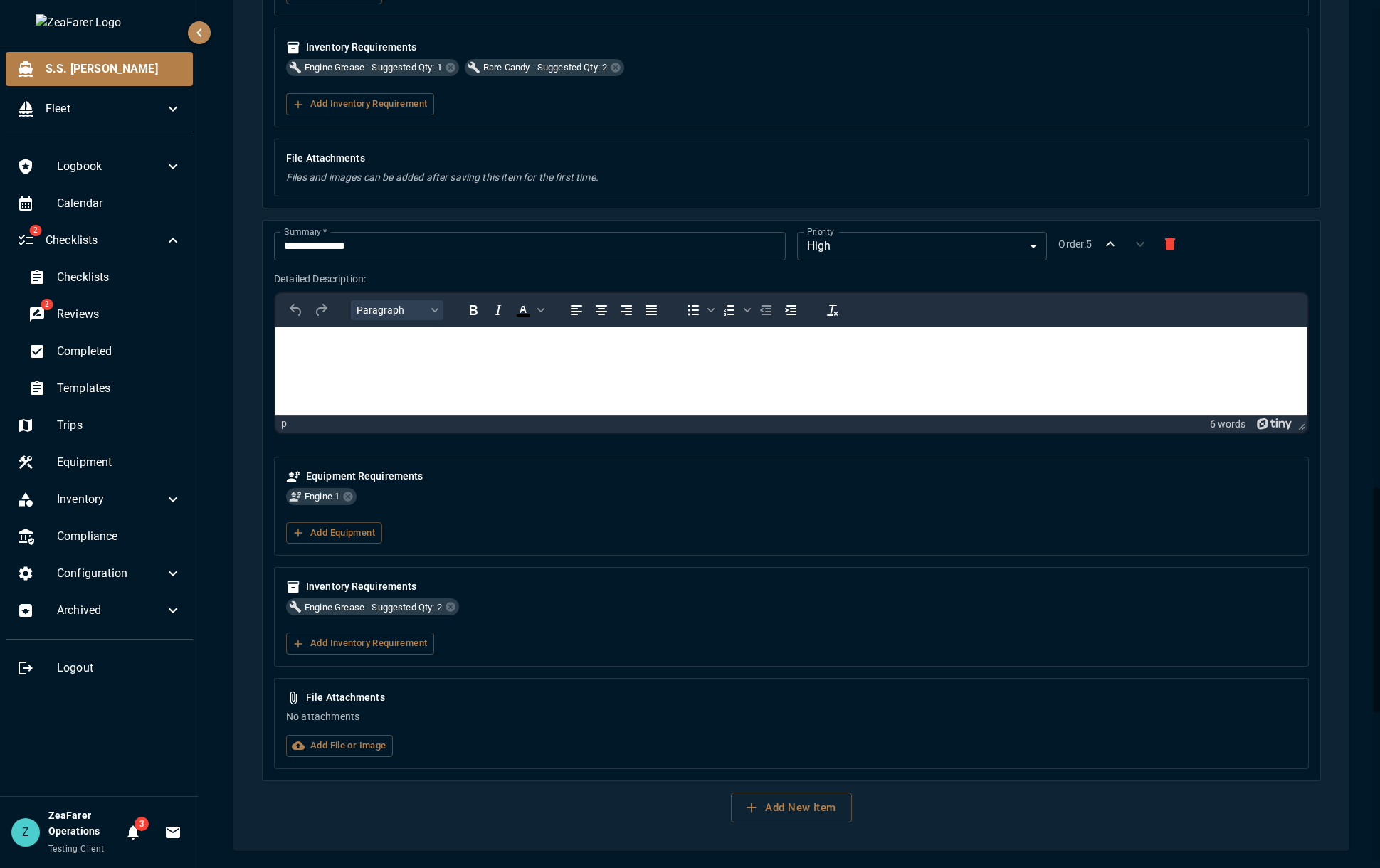
scroll to position [1854, 0]
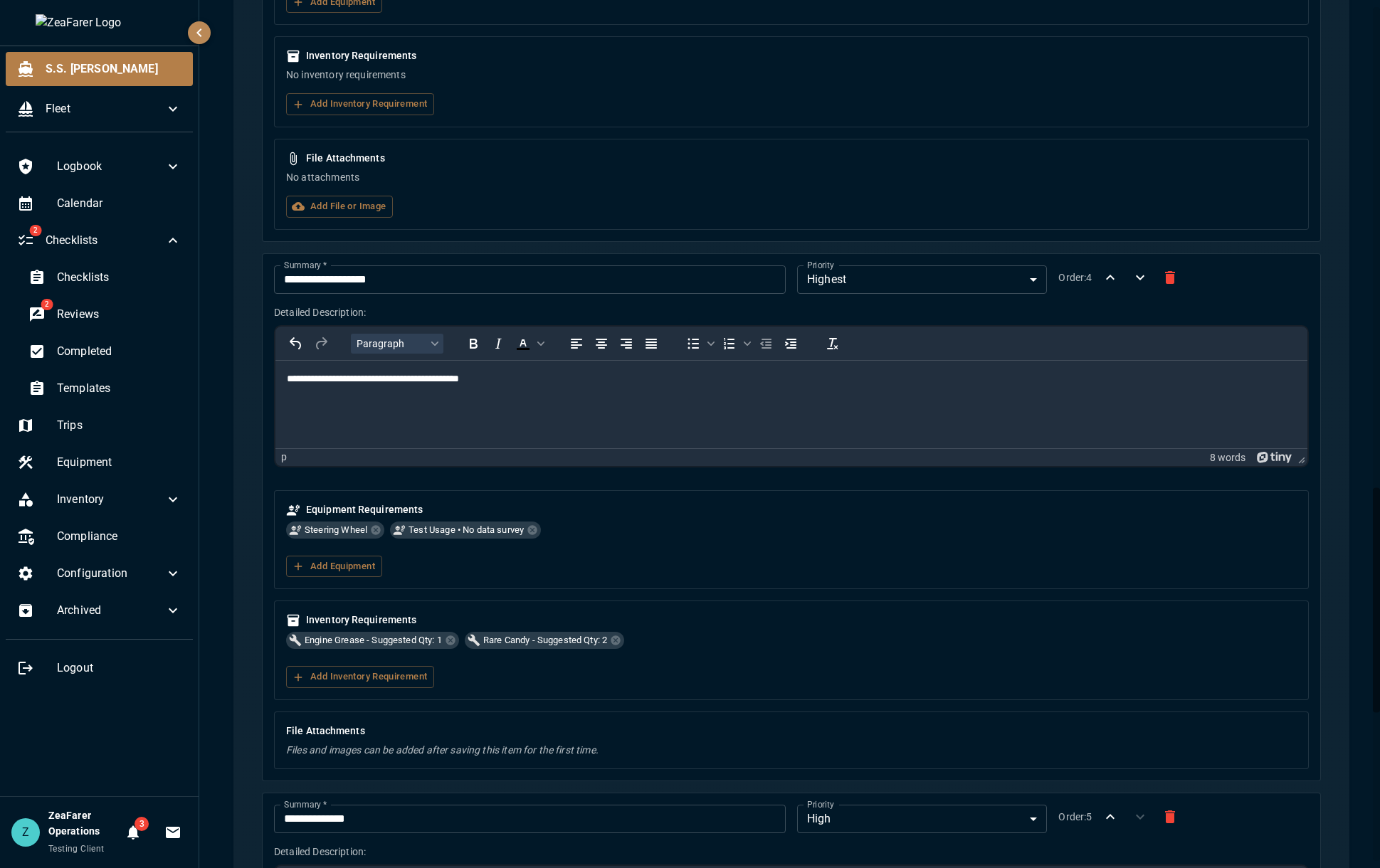
click at [1101, 280] on icon "button" at bounding box center [1110, 277] width 17 height 17
click at [1103, 283] on icon "button" at bounding box center [1110, 277] width 17 height 17
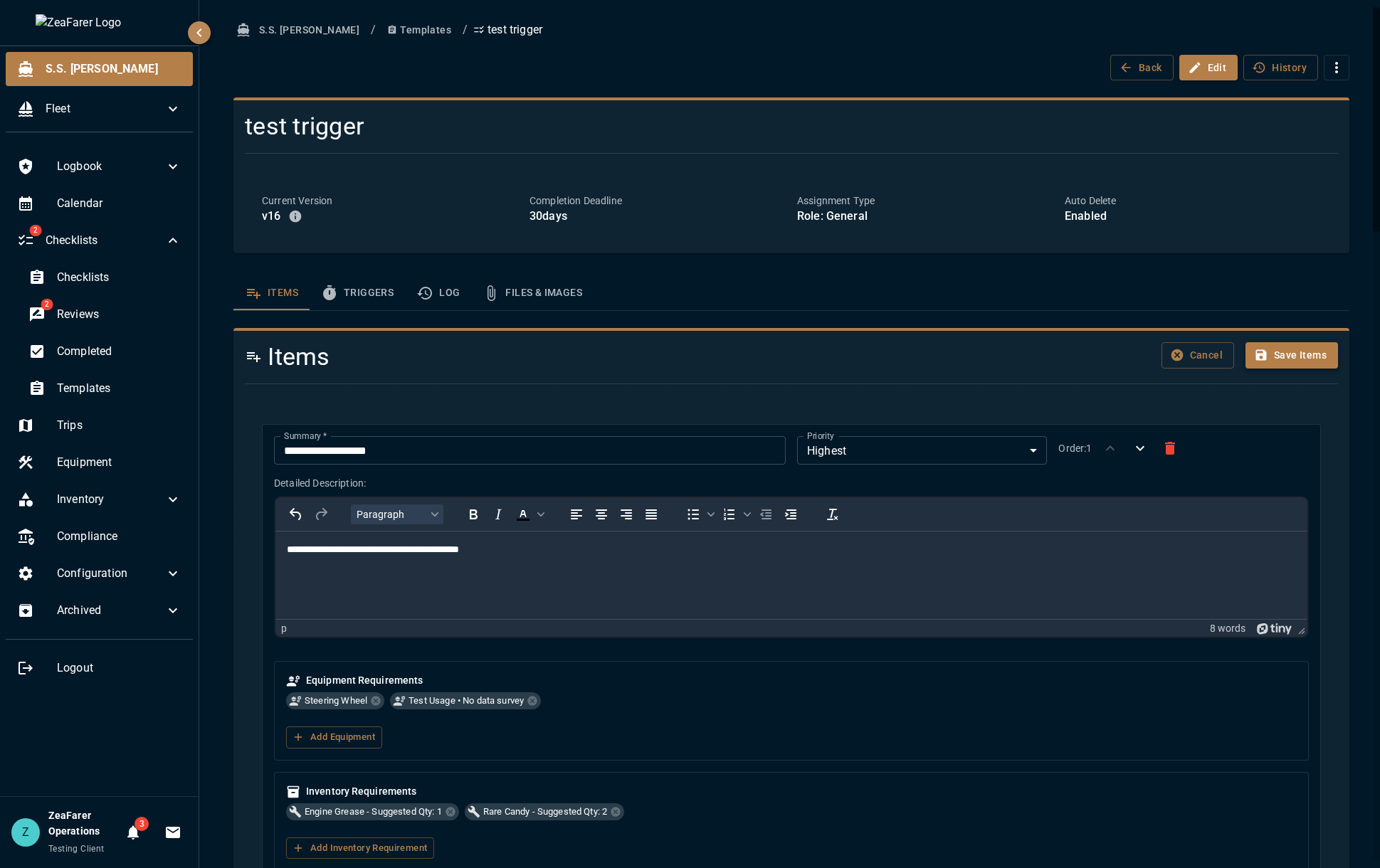
click at [1300, 352] on button "Save Items" at bounding box center [1291, 355] width 92 height 26
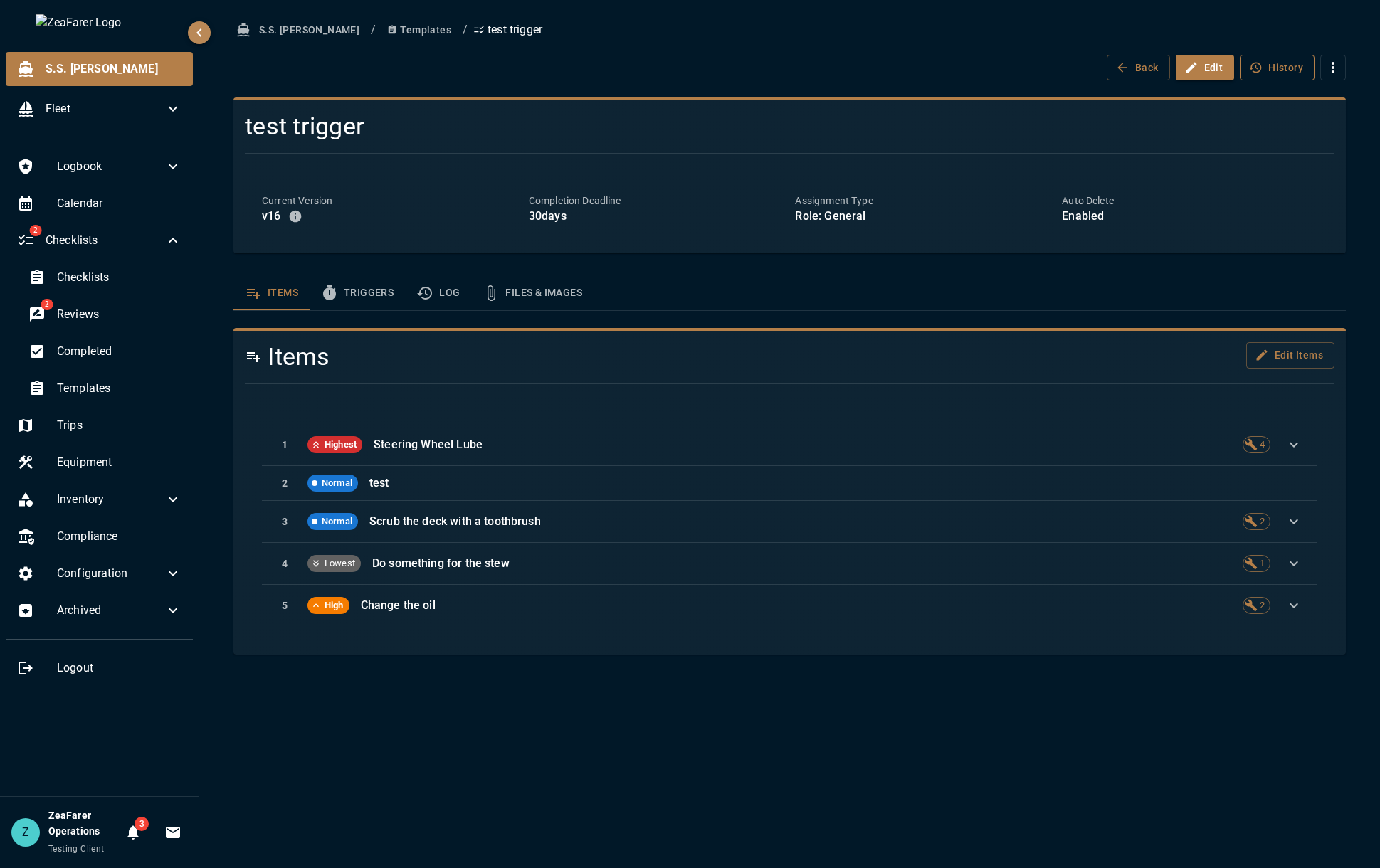
click at [1285, 64] on button "History" at bounding box center [1276, 68] width 74 height 26
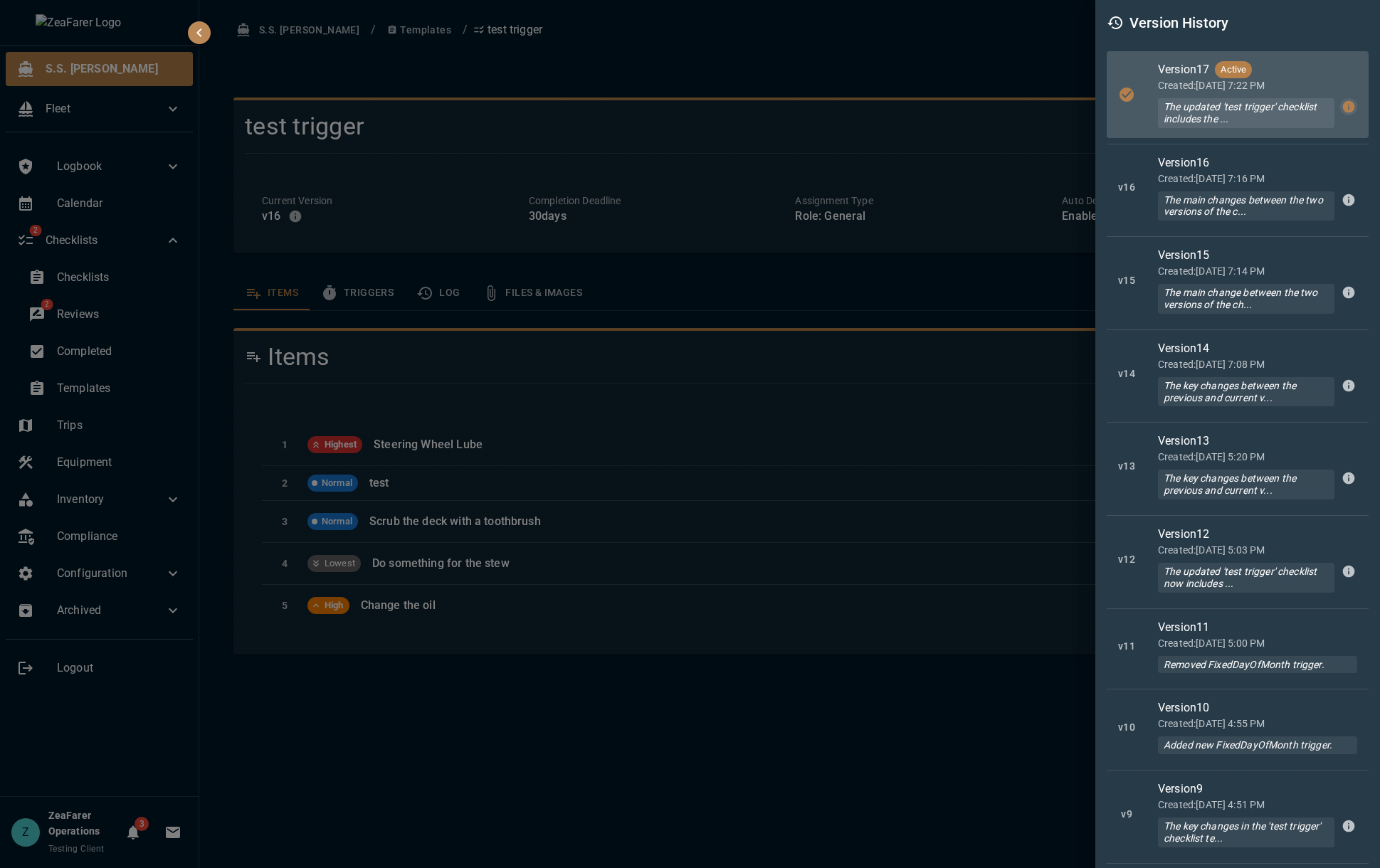
click at [1341, 101] on icon "button" at bounding box center [1348, 107] width 14 height 14
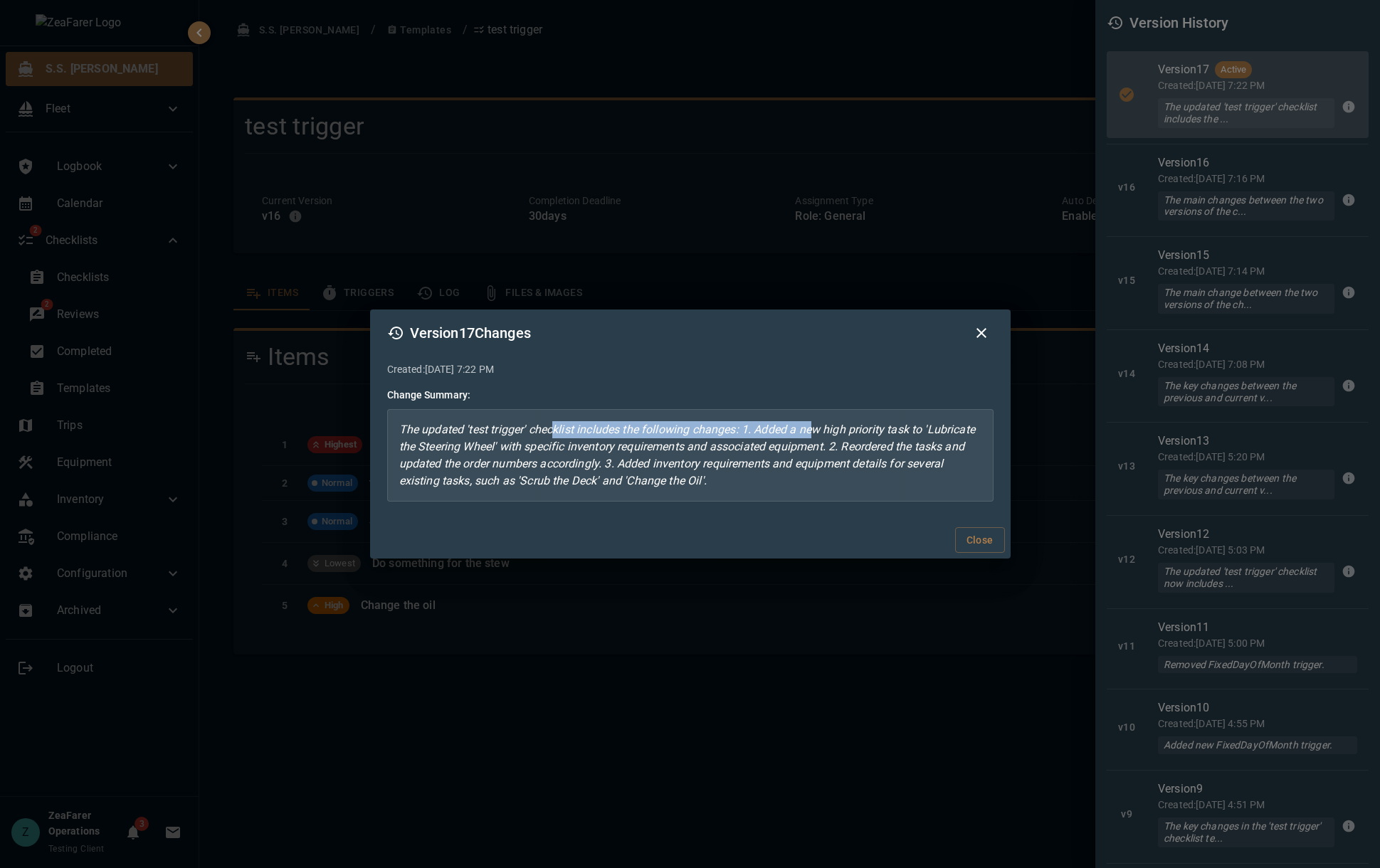
drag, startPoint x: 554, startPoint y: 429, endPoint x: 815, endPoint y: 435, distance: 261.1
click at [815, 435] on p "The updated 'test trigger' checklist includes the following changes: 1. Added a…" at bounding box center [690, 455] width 606 height 92
drag, startPoint x: 816, startPoint y: 434, endPoint x: 828, endPoint y: 434, distance: 12.0
click at [817, 434] on p "The updated 'test trigger' checklist includes the following changes: 1. Added a…" at bounding box center [690, 455] width 606 height 92
drag, startPoint x: 782, startPoint y: 428, endPoint x: 815, endPoint y: 442, distance: 35.8
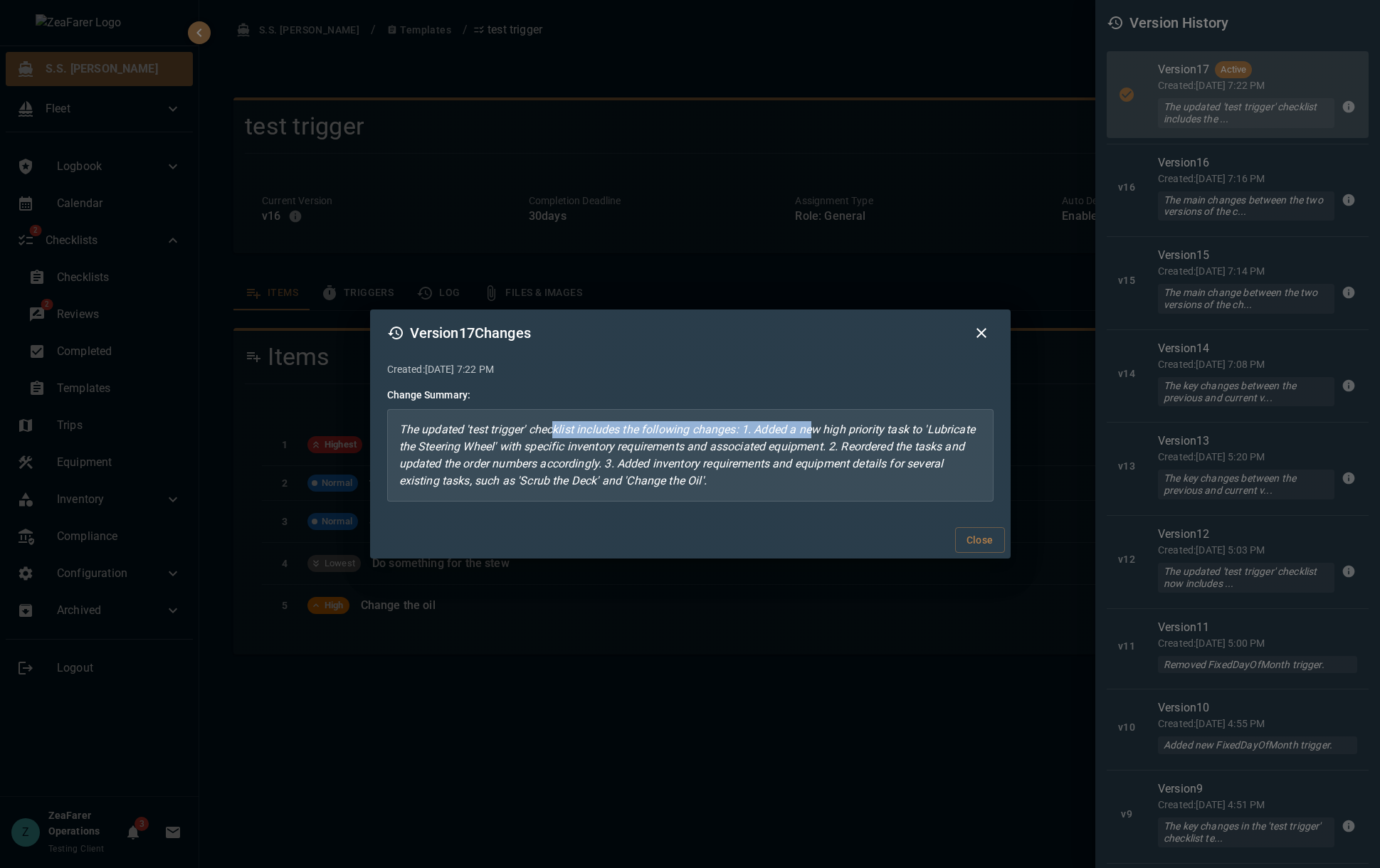
click at [784, 428] on p "The updated 'test trigger' checklist includes the following changes: 1. Added a…" at bounding box center [690, 455] width 606 height 92
click at [822, 438] on p "The updated 'test trigger' checklist includes the following changes: 1. Added a…" at bounding box center [690, 455] width 606 height 92
drag, startPoint x: 560, startPoint y: 439, endPoint x: 832, endPoint y: 451, distance: 272.3
click at [832, 451] on p "The updated 'test trigger' checklist includes the following changes: 1. Added a…" at bounding box center [690, 455] width 606 height 92
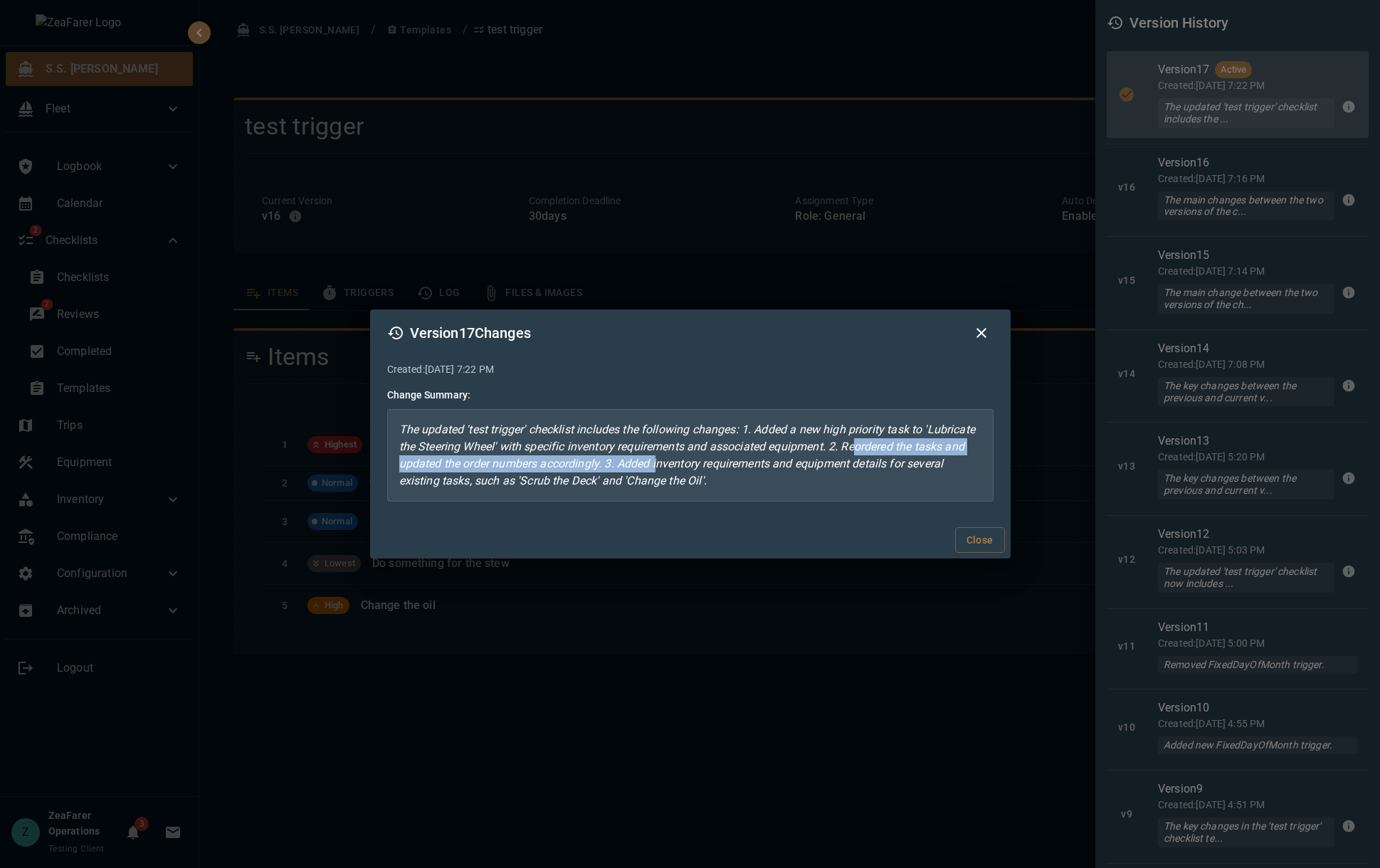
drag, startPoint x: 856, startPoint y: 441, endPoint x: 678, endPoint y: 462, distance: 179.2
click at [663, 463] on p "The updated 'test trigger' checklist includes the following changes: 1. Added a…" at bounding box center [690, 455] width 606 height 92
drag, startPoint x: 678, startPoint y: 461, endPoint x: 729, endPoint y: 472, distance: 52.2
click at [685, 462] on p "The updated 'test trigger' checklist includes the following changes: 1. Added a…" at bounding box center [690, 455] width 606 height 92
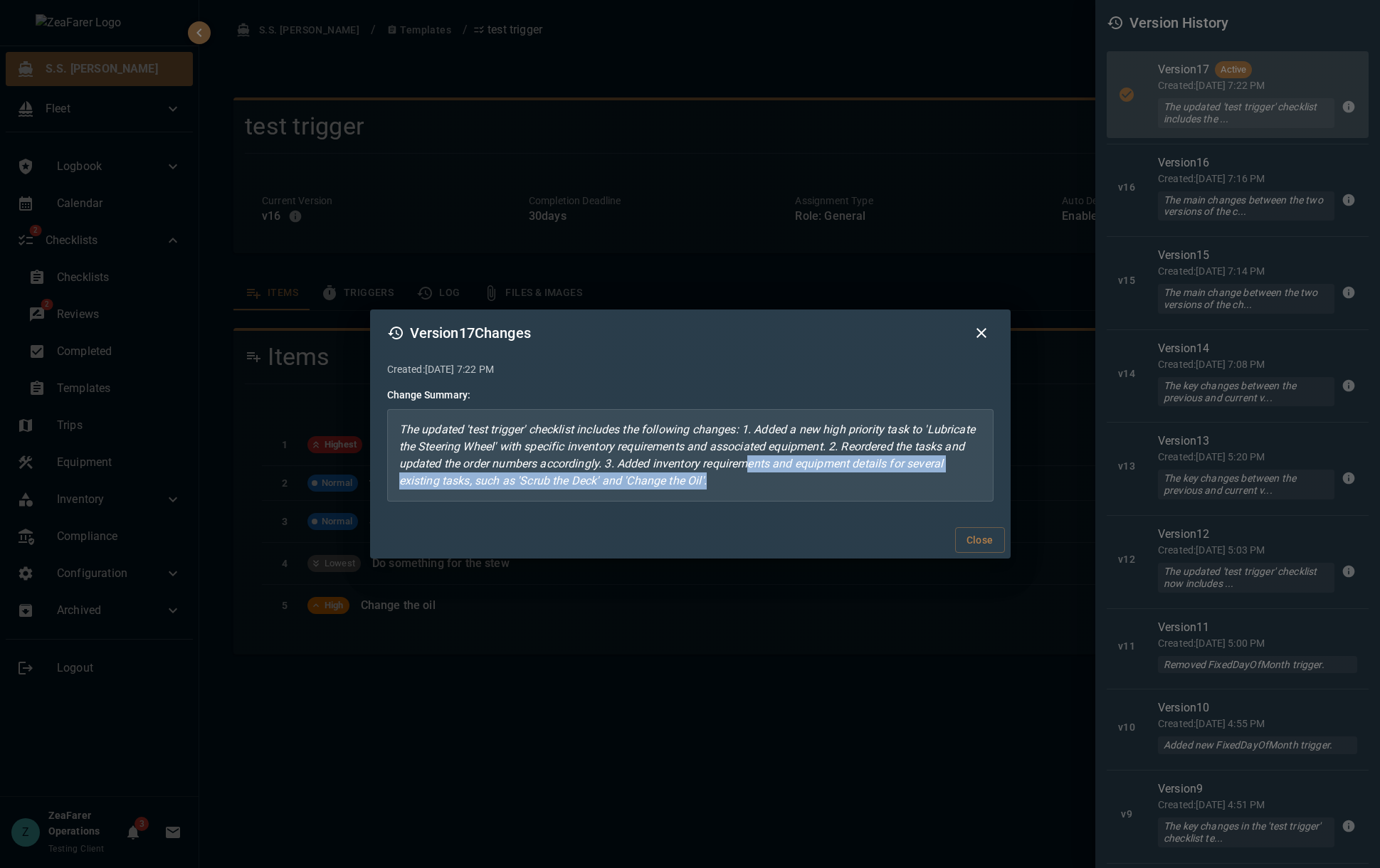
drag, startPoint x: 754, startPoint y: 462, endPoint x: 826, endPoint y: 485, distance: 75.6
click at [826, 485] on p "The updated 'test trigger' checklist includes the following changes: 1. Added a…" at bounding box center [690, 455] width 606 height 92
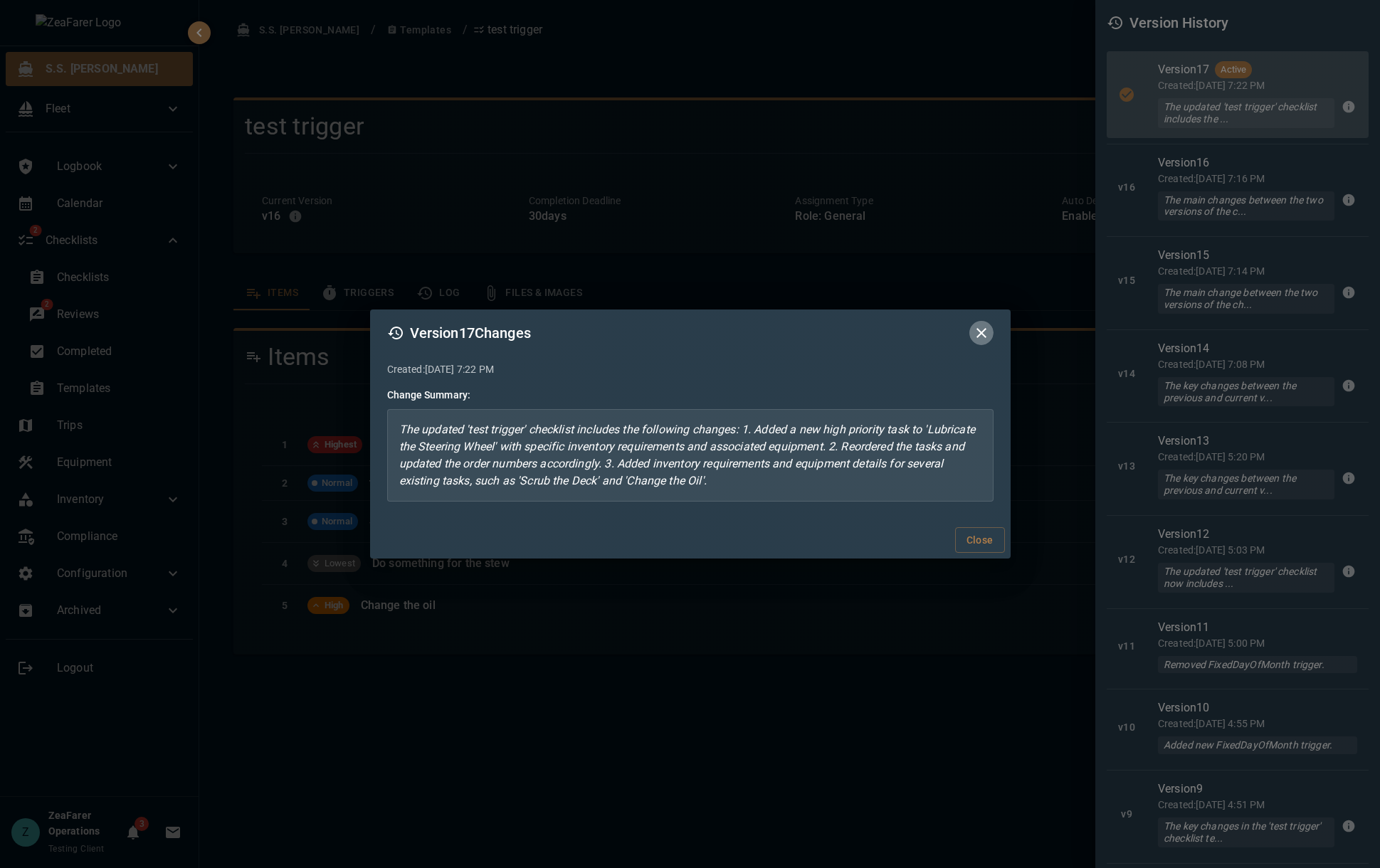
click at [980, 330] on icon "button" at bounding box center [981, 333] width 17 height 17
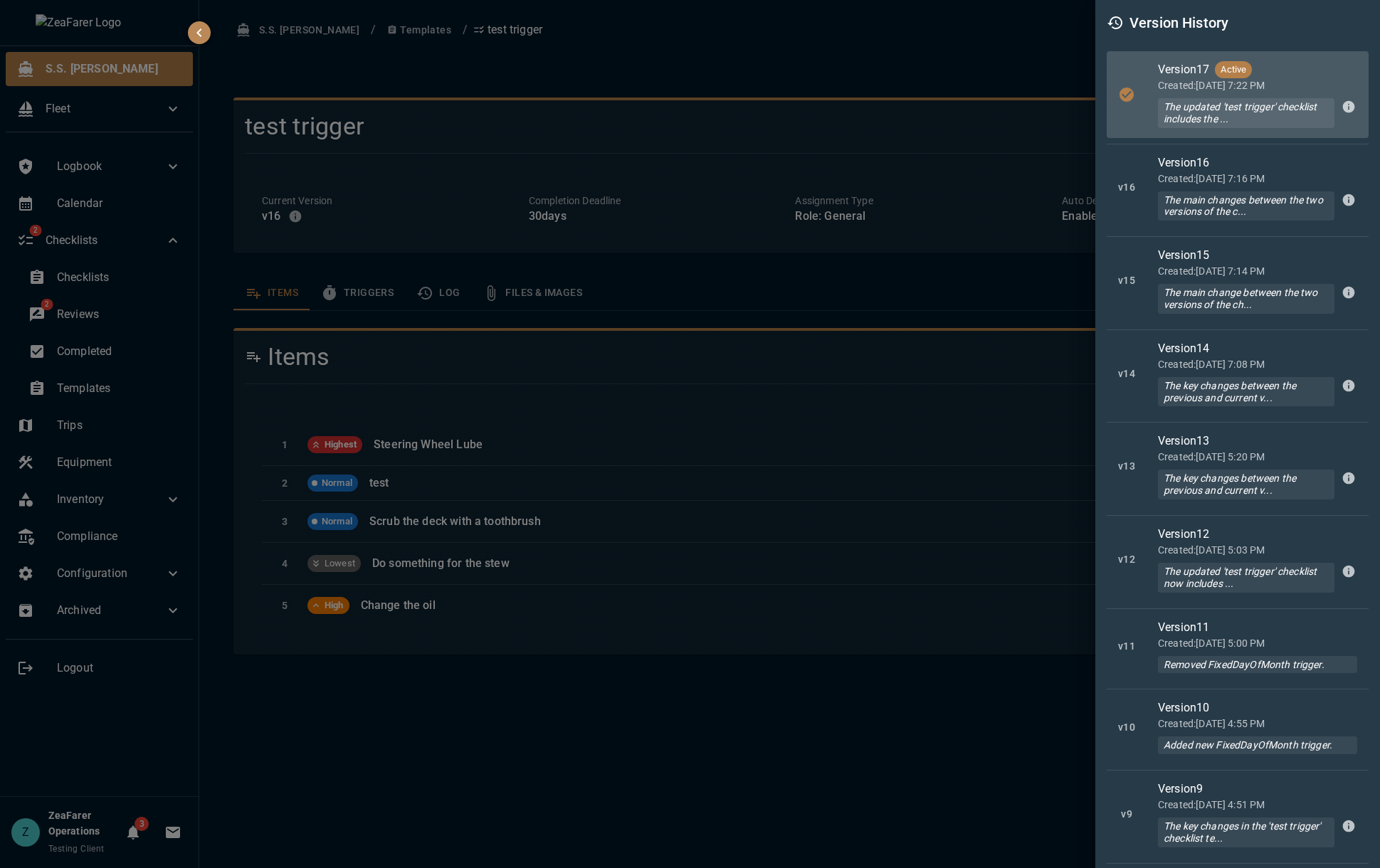
click at [979, 49] on div at bounding box center [690, 434] width 1380 height 868
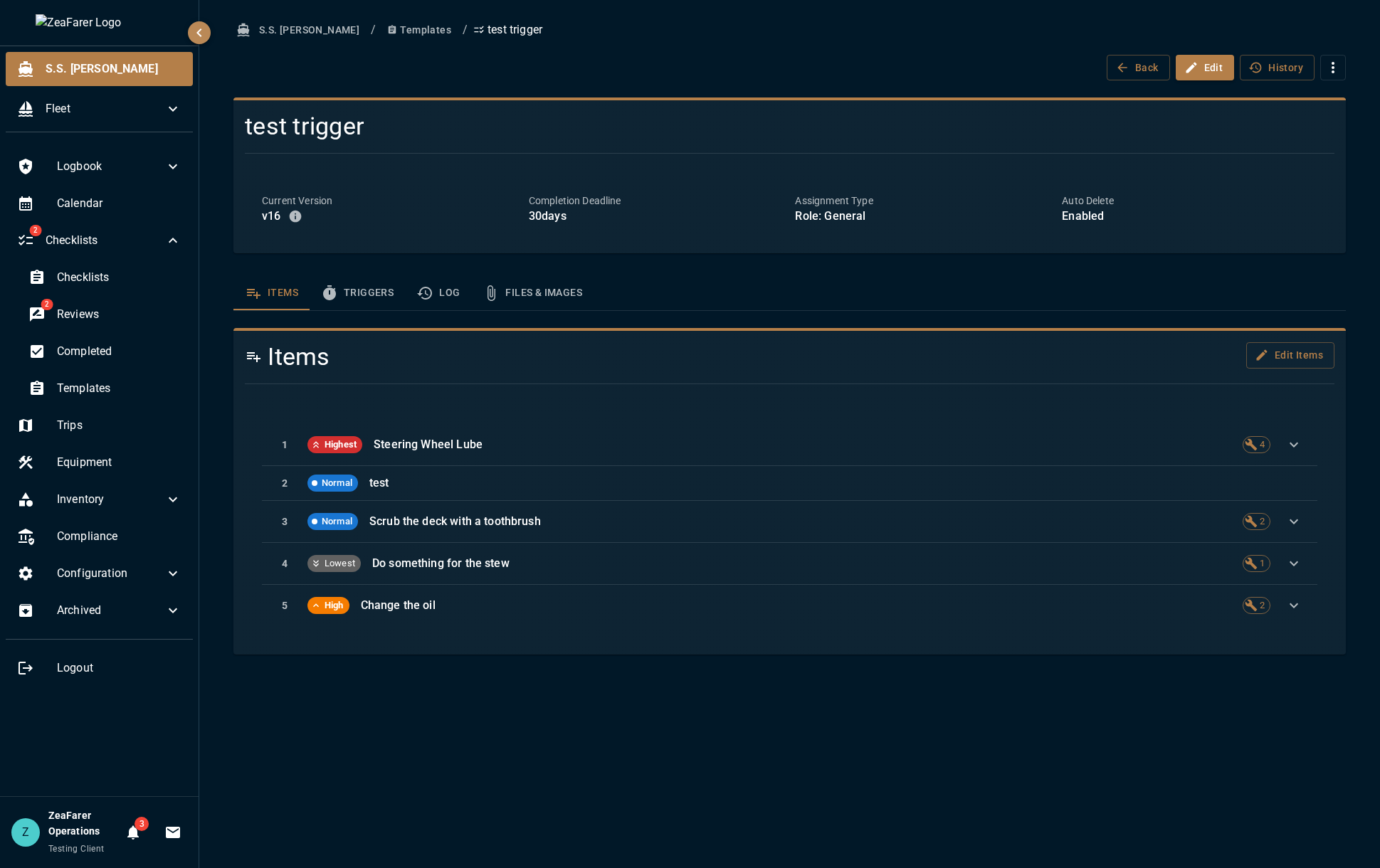
click at [449, 685] on div "S.S. [PERSON_NAME] / Templates / test trigger Back Edit History test trigger Cu…" at bounding box center [789, 434] width 1180 height 868
click at [569, 44] on div "S.S. [PERSON_NAME] / Templates / test trigger Back Edit History" at bounding box center [790, 49] width 1112 height 63
click at [1110, 298] on div "Items Triggers Log Files & Images" at bounding box center [790, 292] width 1112 height 34
click at [1269, 65] on button "History" at bounding box center [1276, 68] width 74 height 26
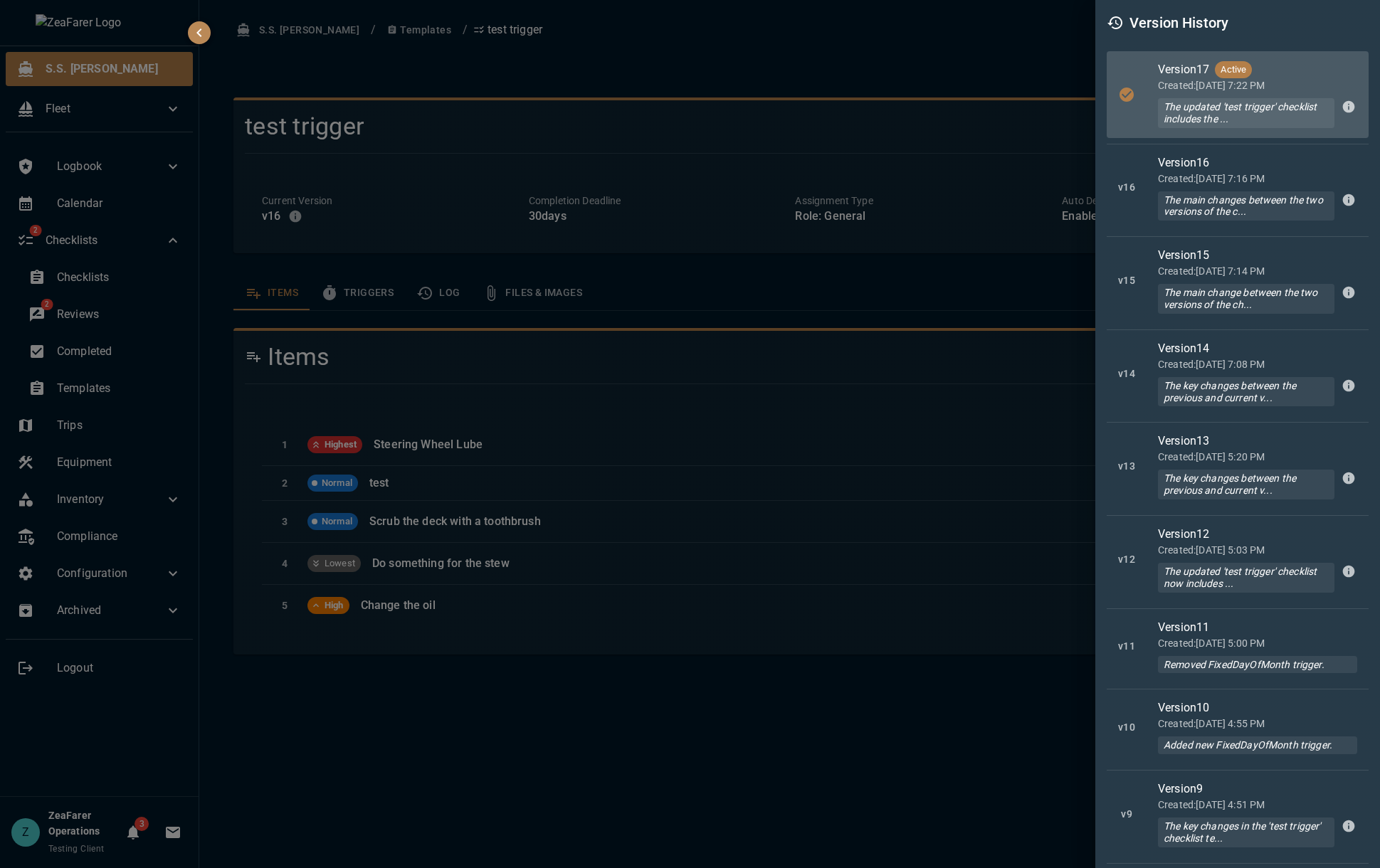
click at [951, 27] on div at bounding box center [690, 434] width 1380 height 868
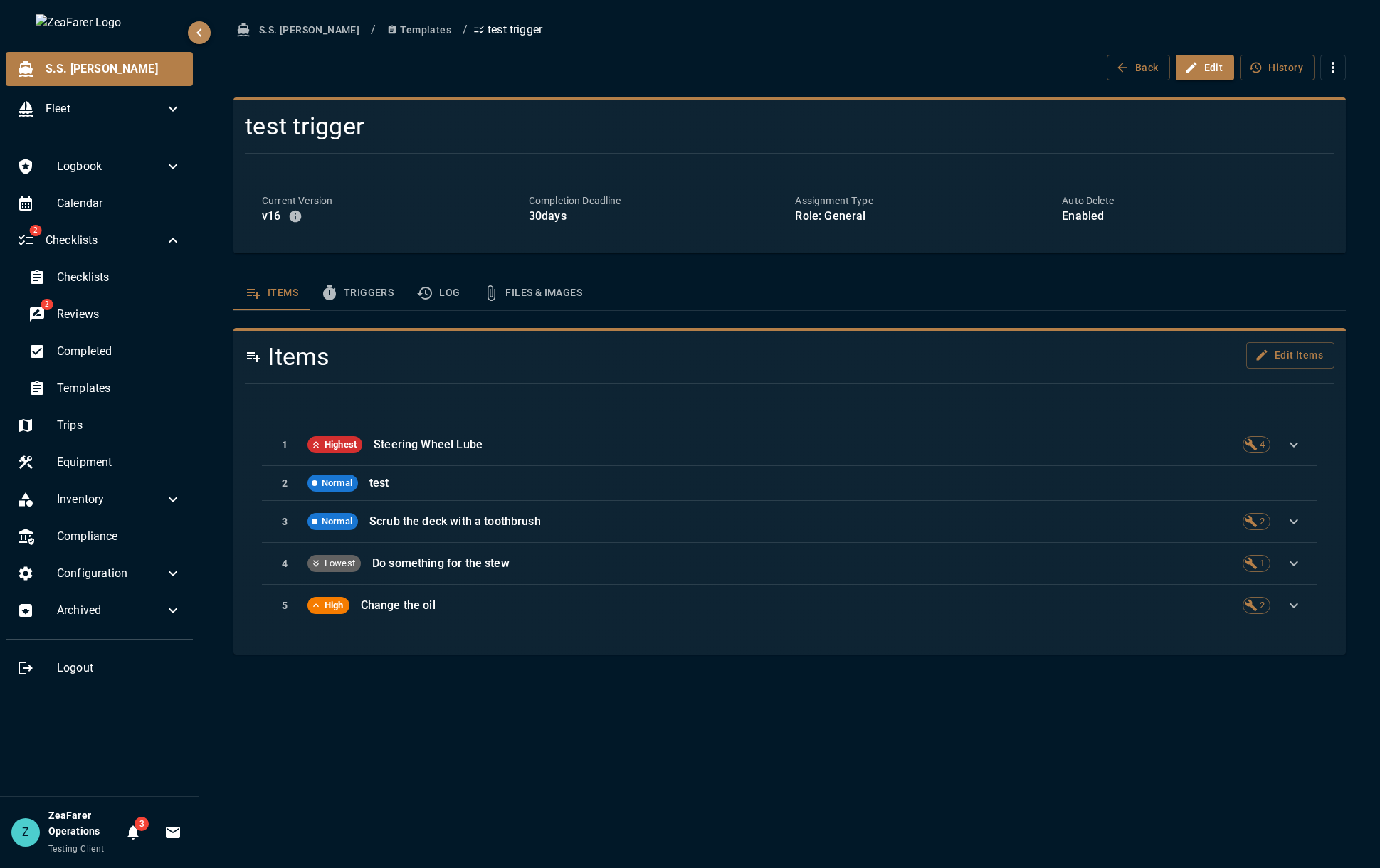
click at [901, 68] on div "Back Edit History" at bounding box center [790, 68] width 1112 height 26
click at [180, 244] on icon at bounding box center [173, 240] width 17 height 17
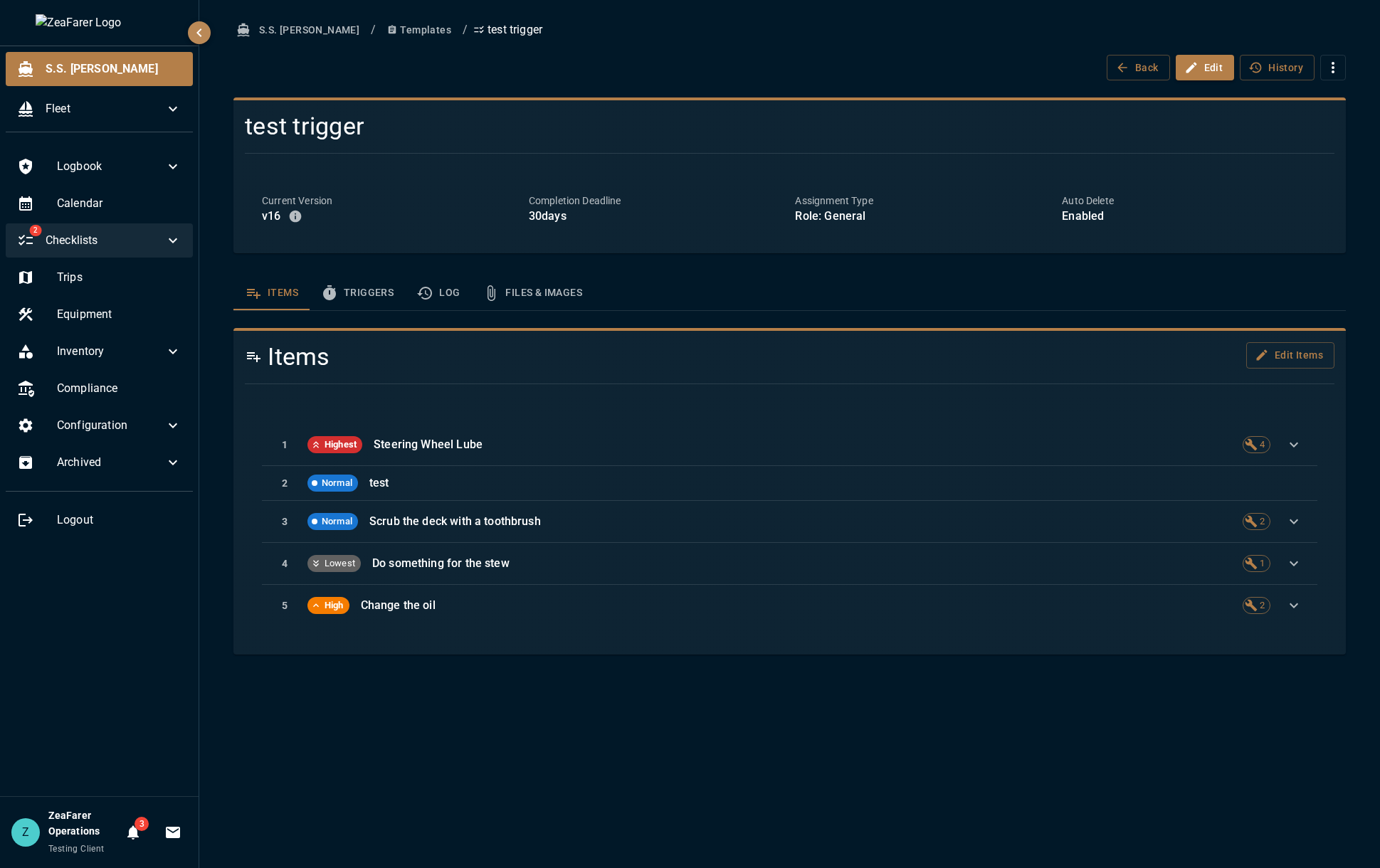
click at [180, 244] on icon at bounding box center [173, 240] width 17 height 17
click at [171, 354] on icon at bounding box center [173, 351] width 17 height 17
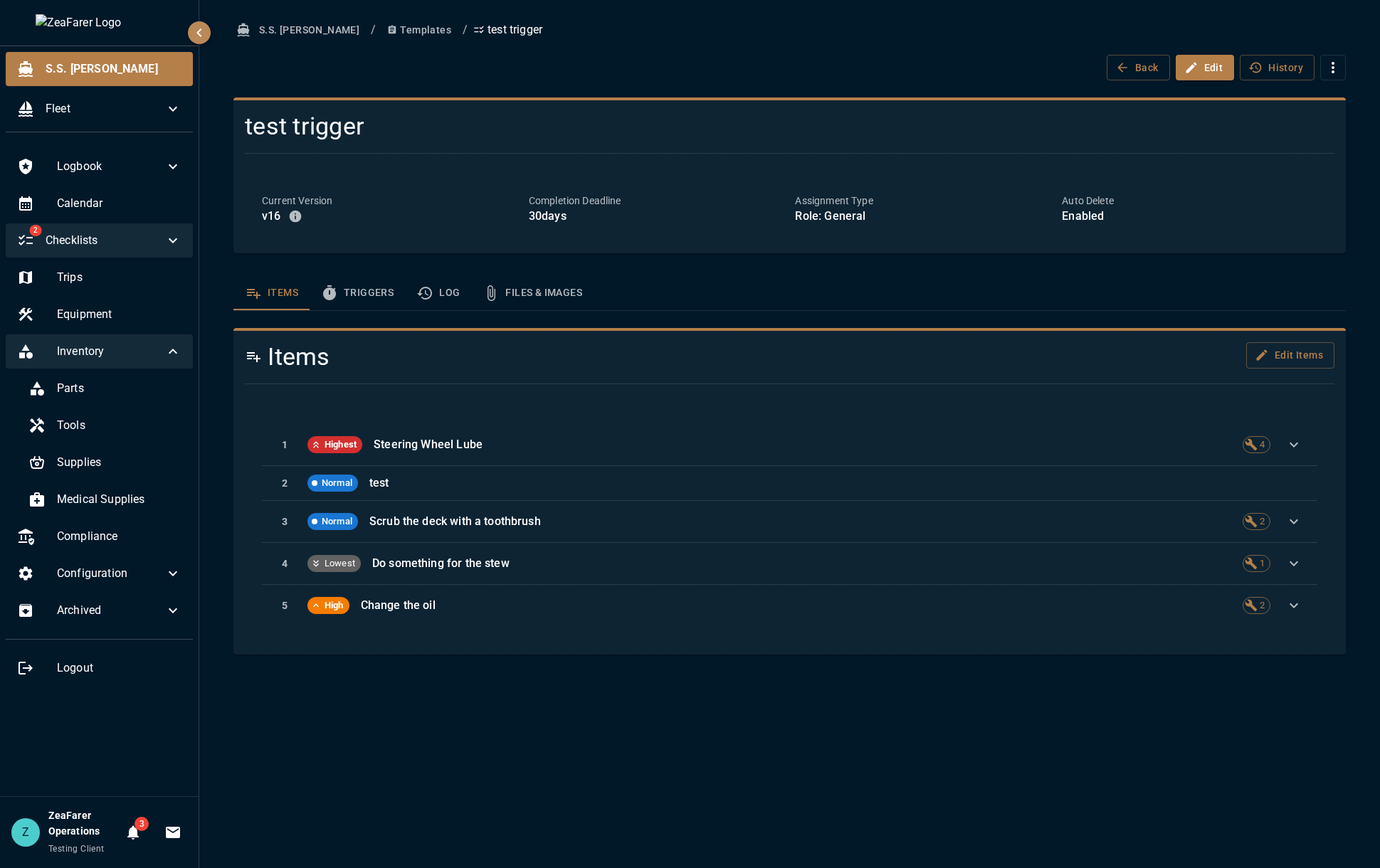
click at [171, 354] on icon at bounding box center [173, 351] width 17 height 17
click at [388, 98] on div "test trigger Current Version v 16 Completion Deadline 30 days Assignment Type R…" at bounding box center [790, 175] width 1112 height 155
click at [393, 90] on div "S.S. [PERSON_NAME] / Templates / test trigger Back Edit History test trigger Cu…" at bounding box center [790, 336] width 1146 height 637
click at [992, 44] on div "S.S. [PERSON_NAME] / Templates / test trigger Back Edit History" at bounding box center [790, 49] width 1112 height 63
click at [285, 27] on button "S.S. [PERSON_NAME]" at bounding box center [299, 30] width 131 height 26
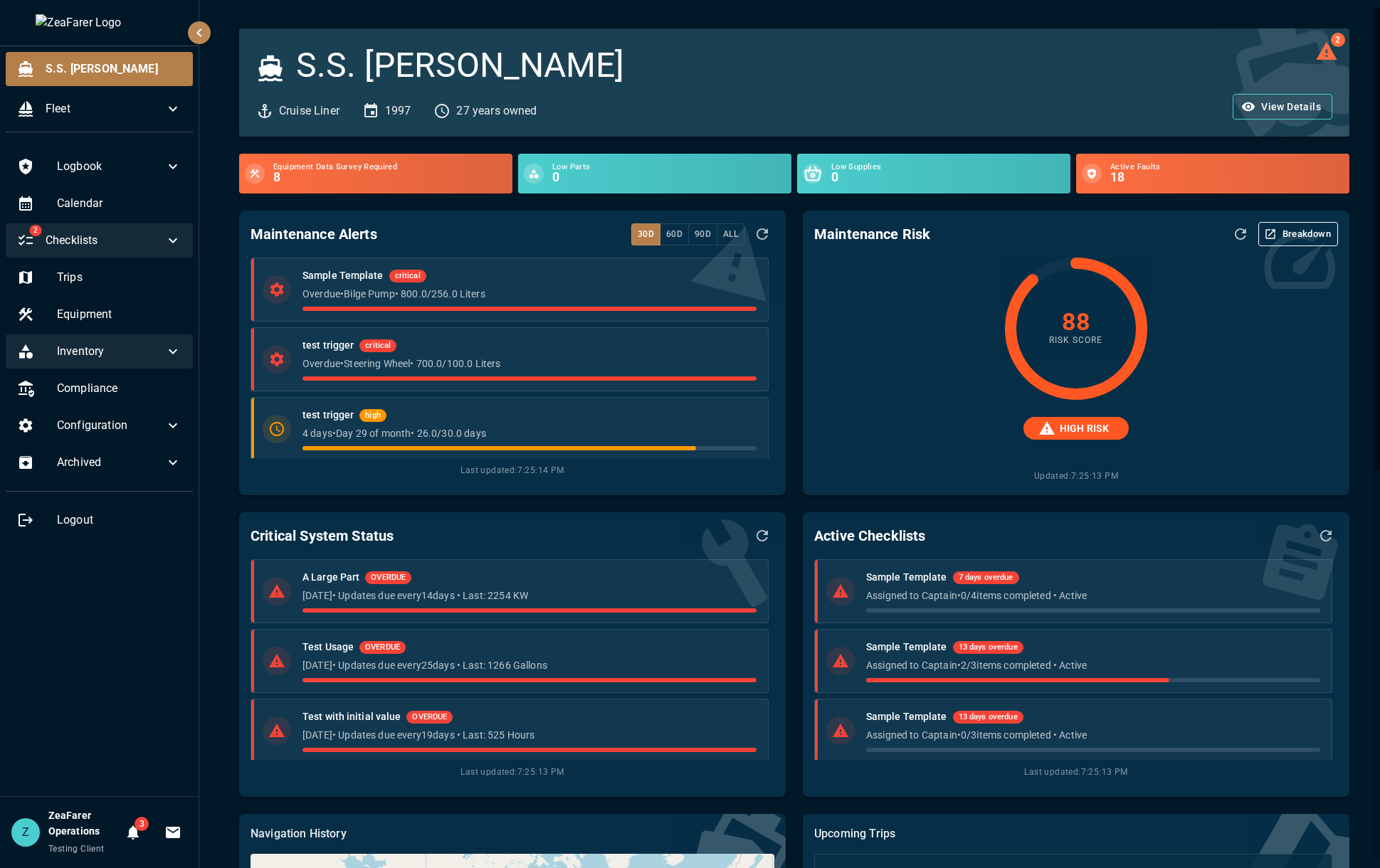
click at [174, 596] on div "Logbook Calendar 2 Checklists Trips Equipment Inventory Compliance Configuratio…" at bounding box center [99, 469] width 198 height 653
click at [388, 177] on h6 "8" at bounding box center [390, 176] width 234 height 13
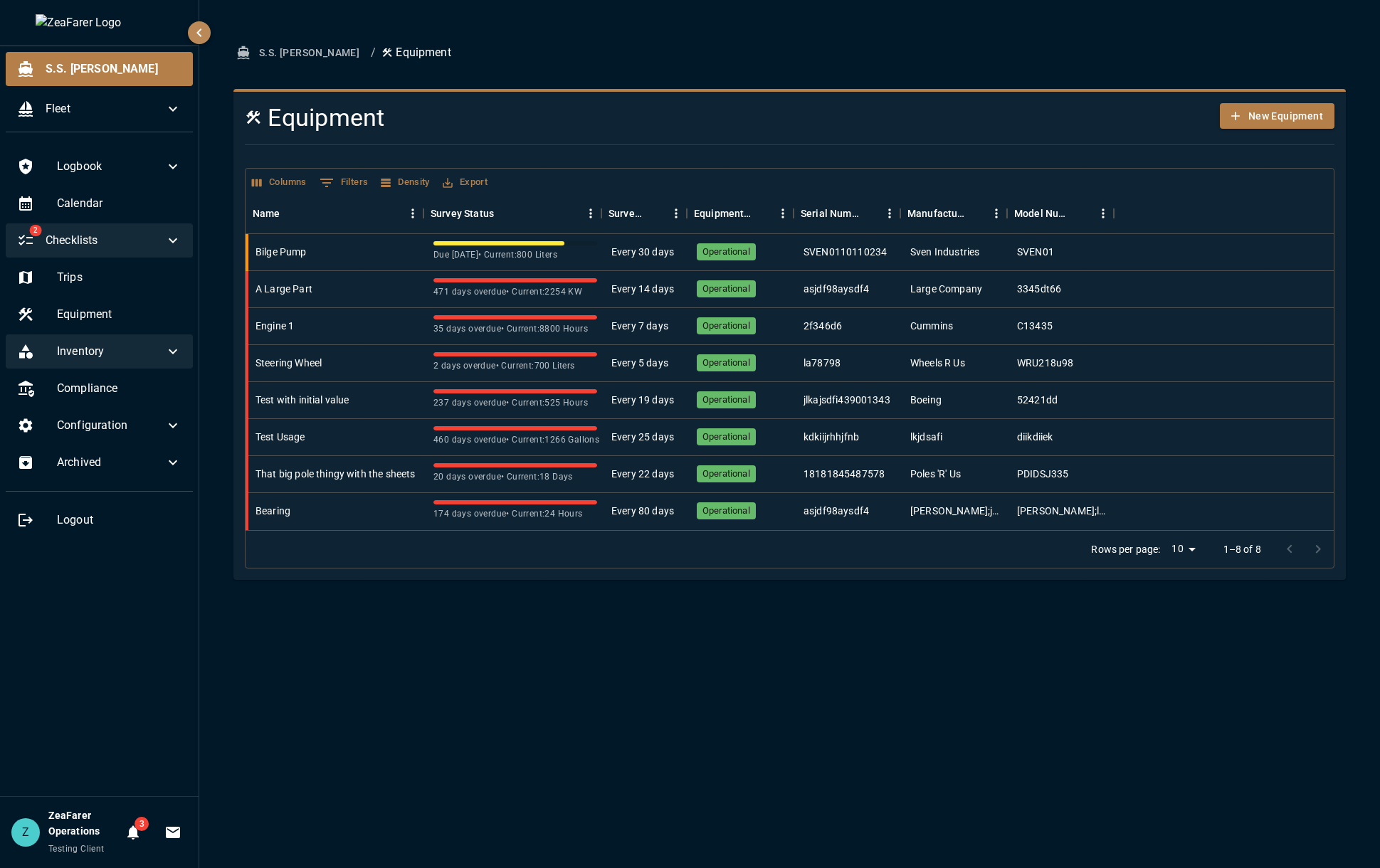
click at [271, 62] on button "S.S. [PERSON_NAME]" at bounding box center [299, 53] width 131 height 26
